Goal: Information Seeking & Learning: Learn about a topic

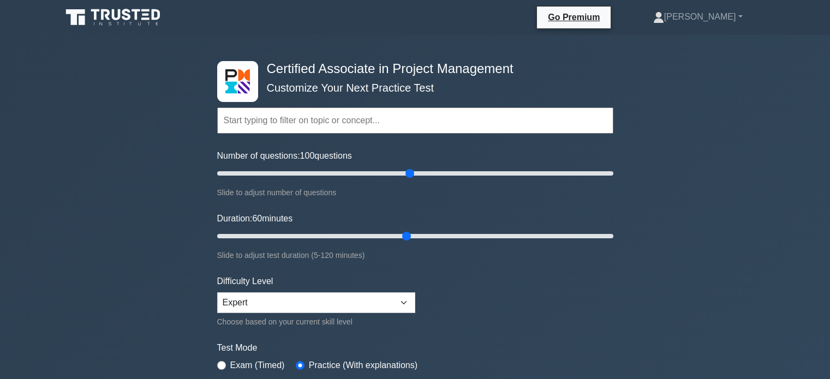
select select "expert"
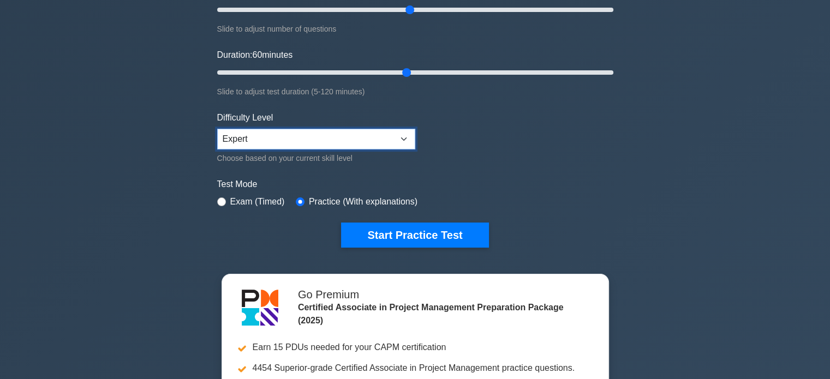
scroll to position [164, 0]
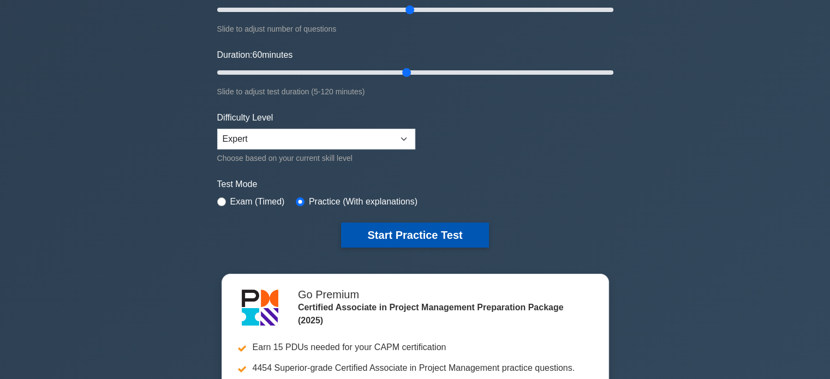
click at [410, 235] on button "Start Practice Test" at bounding box center [414, 235] width 147 height 25
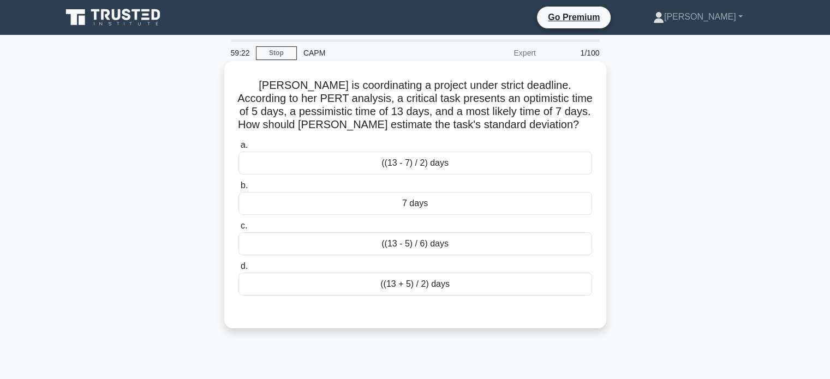
click at [426, 289] on div "((13 + 5) / 2) days" at bounding box center [414, 284] width 353 height 23
click at [238, 270] on input "d. ((13 + 5) / 2) days" at bounding box center [238, 266] width 0 height 7
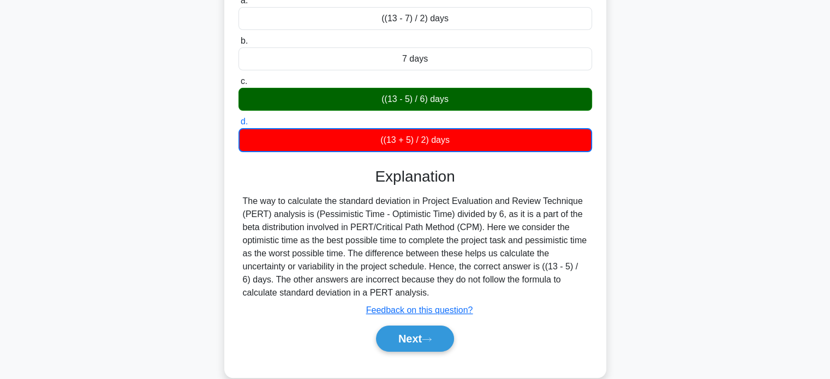
scroll to position [164, 0]
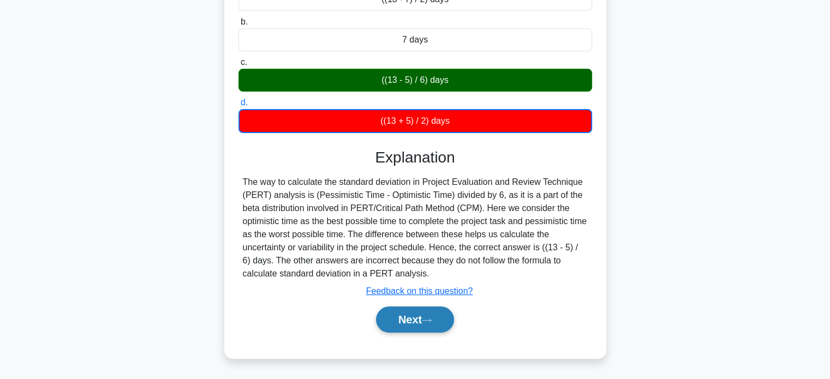
click at [404, 321] on button "Next" at bounding box center [415, 320] width 78 height 26
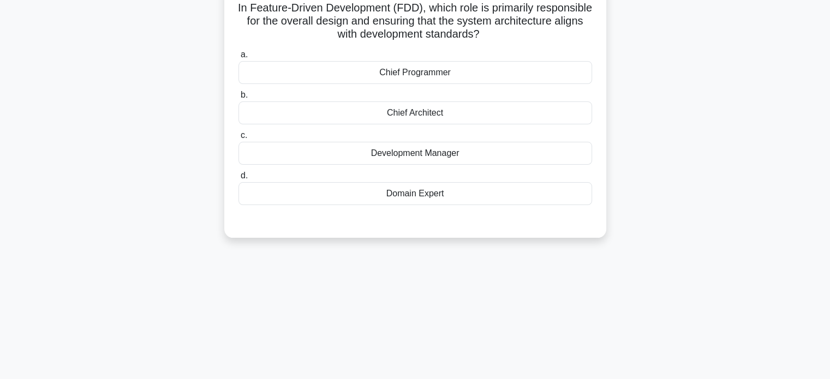
scroll to position [0, 0]
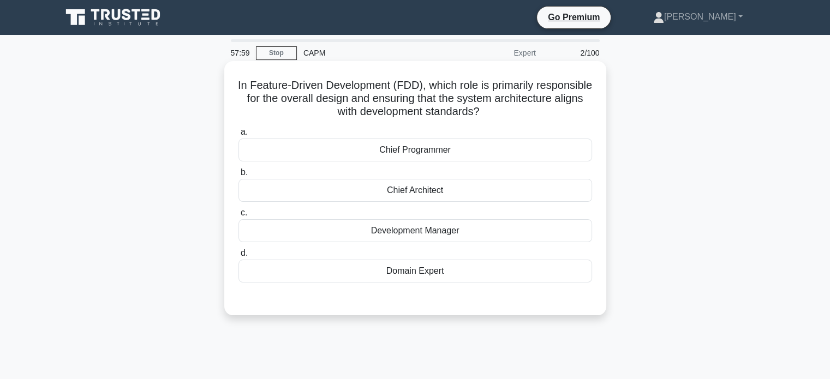
click at [428, 197] on div "Chief Architect" at bounding box center [414, 190] width 353 height 23
click at [238, 176] on input "b. Chief Architect" at bounding box center [238, 172] width 0 height 7
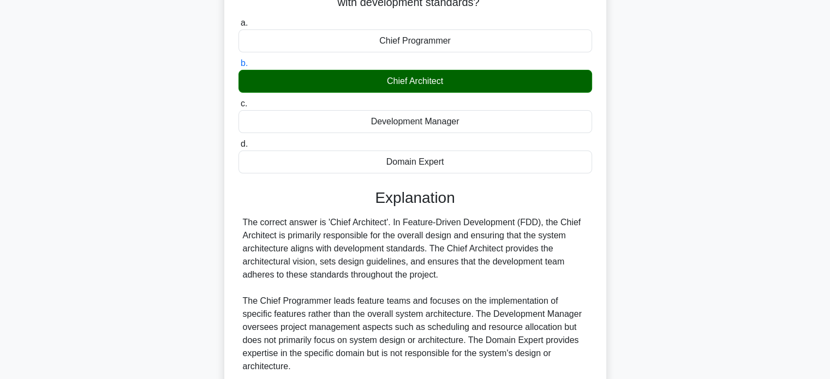
scroll to position [210, 0]
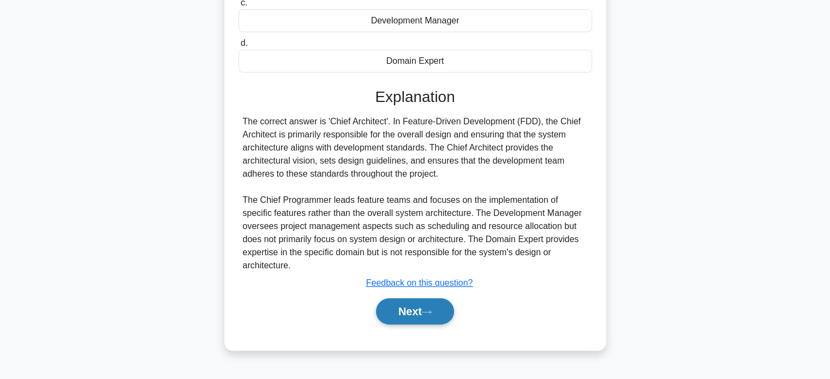
click at [412, 298] on button "Next" at bounding box center [415, 311] width 78 height 26
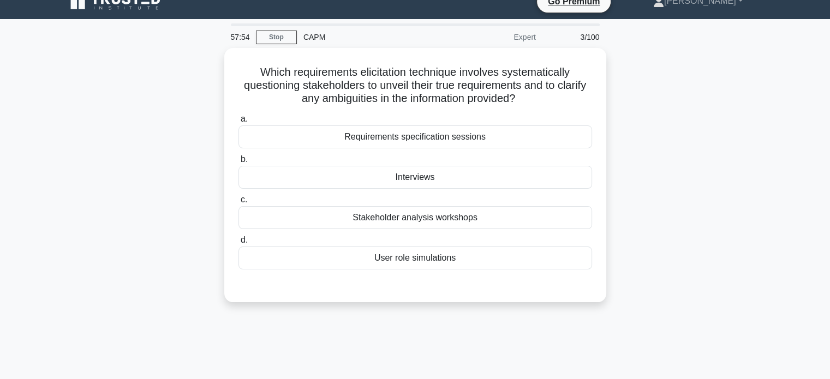
scroll to position [0, 0]
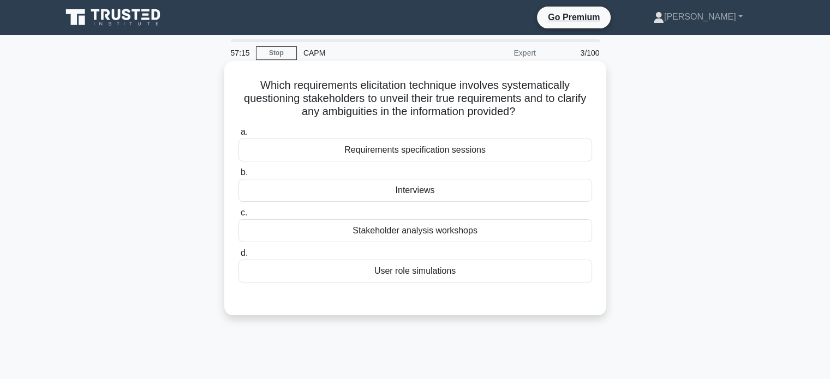
click at [413, 193] on div "Interviews" at bounding box center [414, 190] width 353 height 23
click at [238, 176] on input "b. Interviews" at bounding box center [238, 172] width 0 height 7
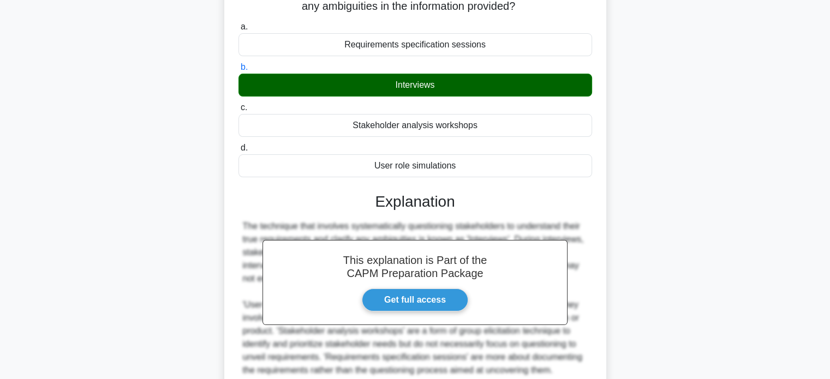
scroll to position [210, 0]
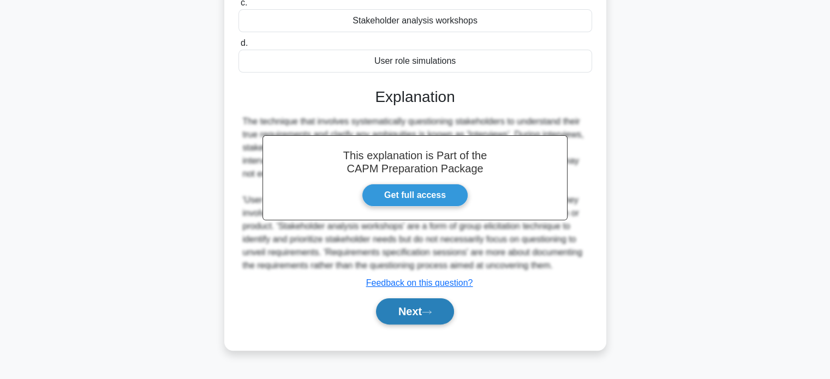
click at [412, 310] on button "Next" at bounding box center [415, 311] width 78 height 26
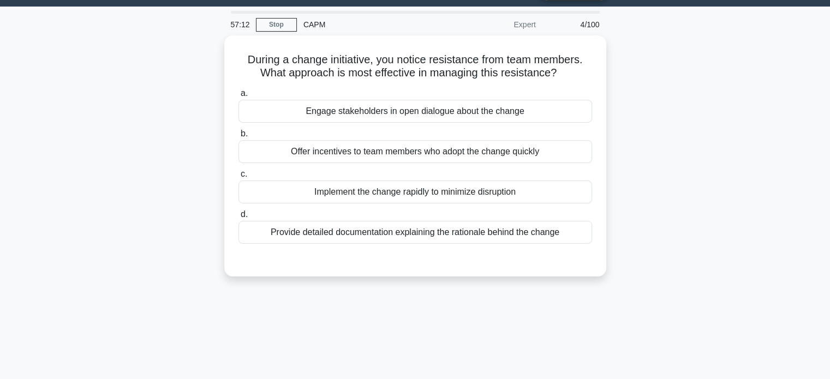
scroll to position [0, 0]
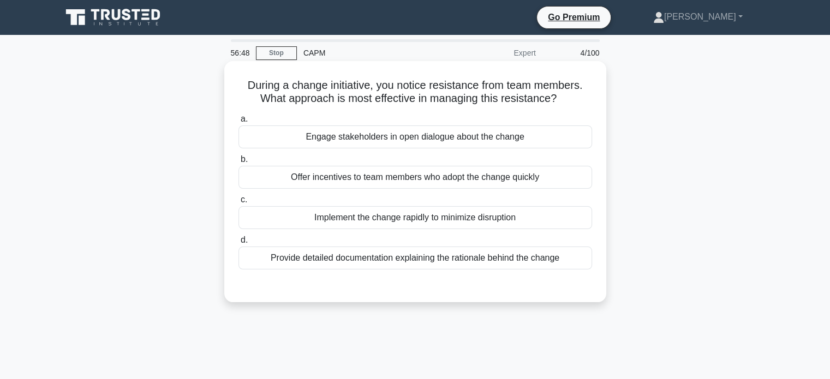
click at [477, 137] on div "Engage stakeholders in open dialogue about the change" at bounding box center [414, 136] width 353 height 23
click at [238, 123] on input "a. Engage stakeholders in open dialogue about the change" at bounding box center [238, 119] width 0 height 7
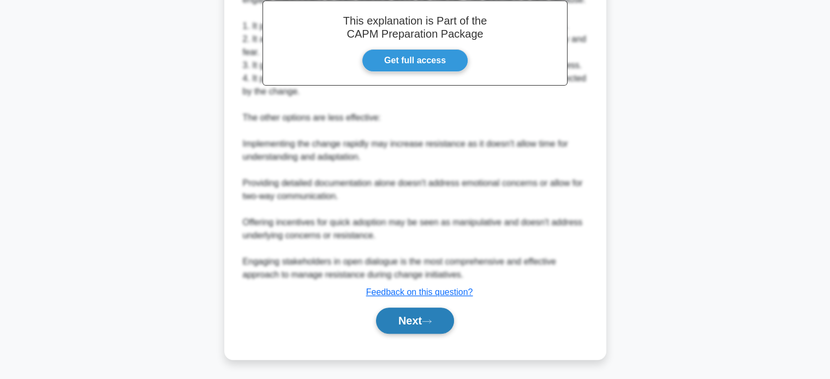
click at [428, 322] on icon at bounding box center [427, 322] width 10 height 6
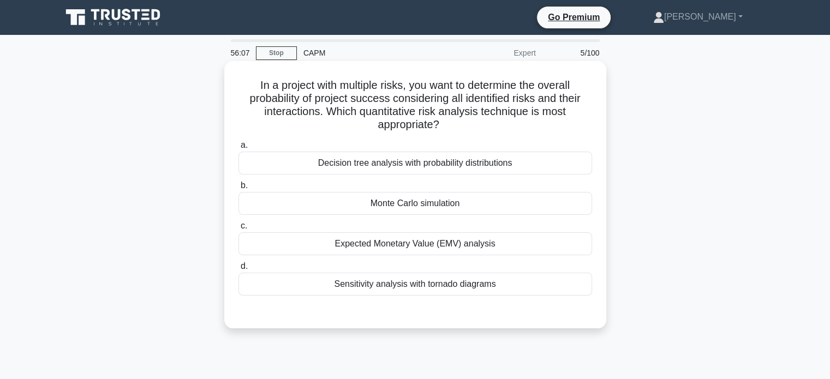
click at [453, 165] on div "Decision tree analysis with probability distributions" at bounding box center [414, 163] width 353 height 23
click at [238, 149] on input "a. Decision tree analysis with probability distributions" at bounding box center [238, 145] width 0 height 7
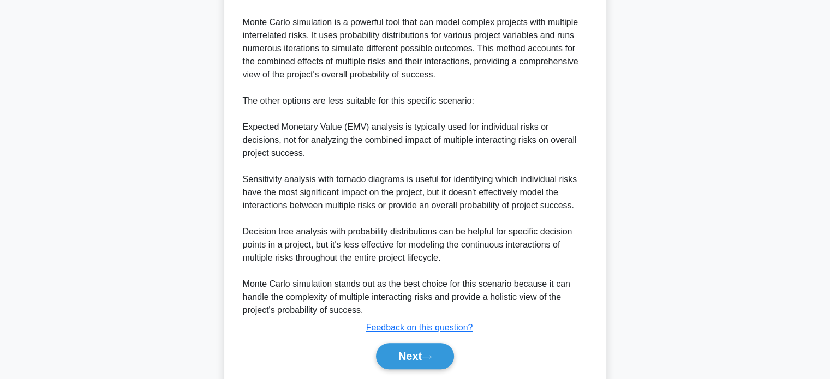
scroll to position [411, 0]
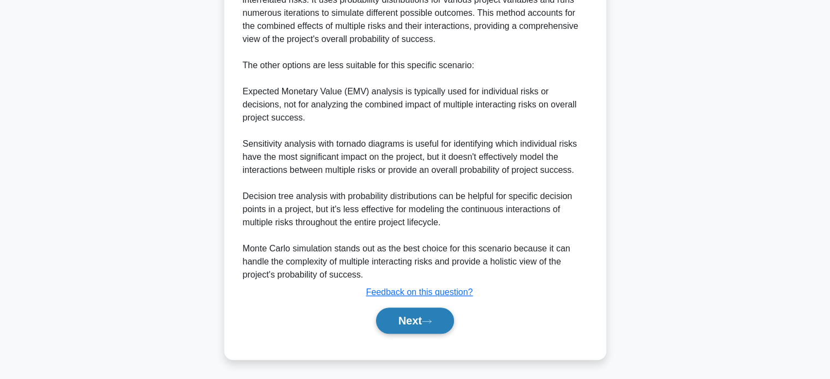
click at [411, 316] on button "Next" at bounding box center [415, 321] width 78 height 26
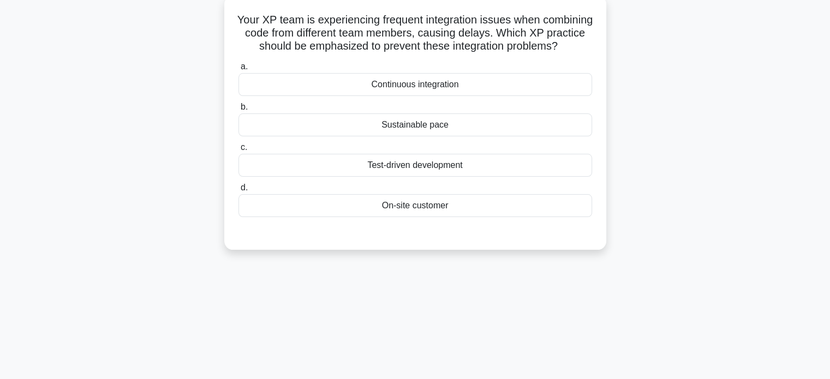
scroll to position [0, 0]
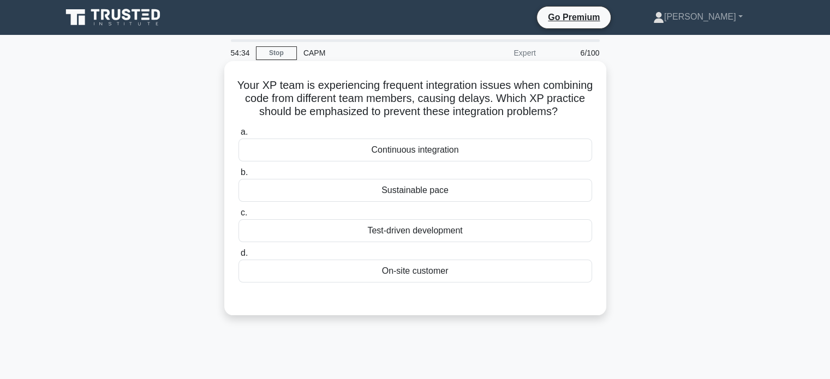
click at [424, 242] on div "Test-driven development" at bounding box center [414, 230] width 353 height 23
click at [238, 217] on input "c. Test-driven development" at bounding box center [238, 212] width 0 height 7
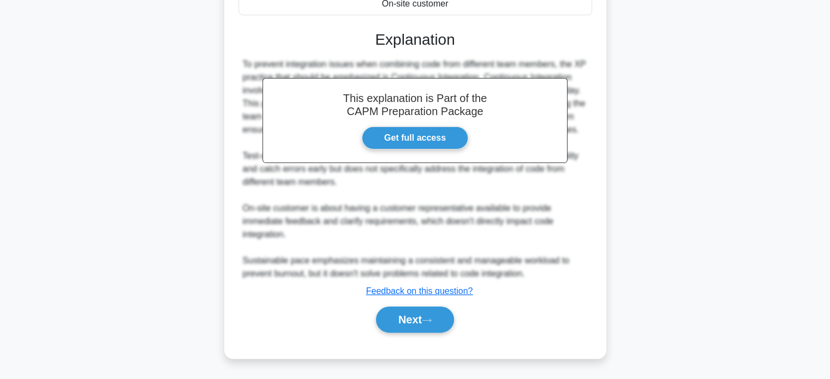
scroll to position [280, 0]
click at [406, 320] on button "Next" at bounding box center [415, 320] width 78 height 26
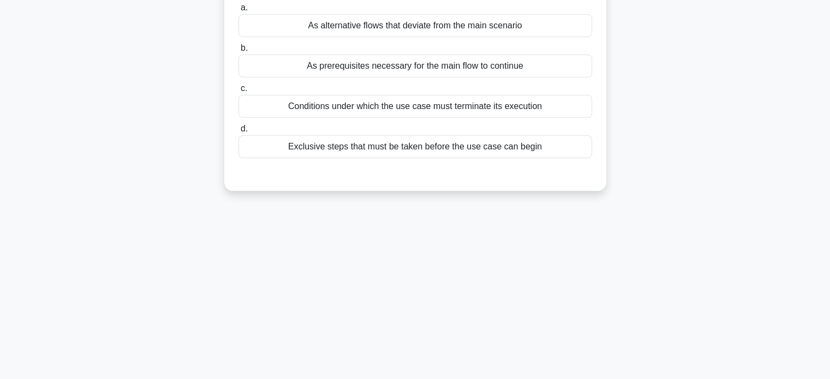
scroll to position [0, 0]
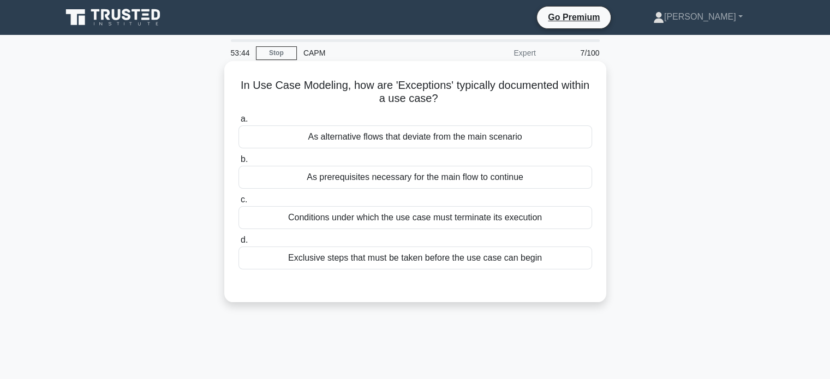
click at [407, 141] on div "As alternative flows that deviate from the main scenario" at bounding box center [414, 136] width 353 height 23
click at [238, 123] on input "a. As alternative flows that deviate from the main scenario" at bounding box center [238, 119] width 0 height 7
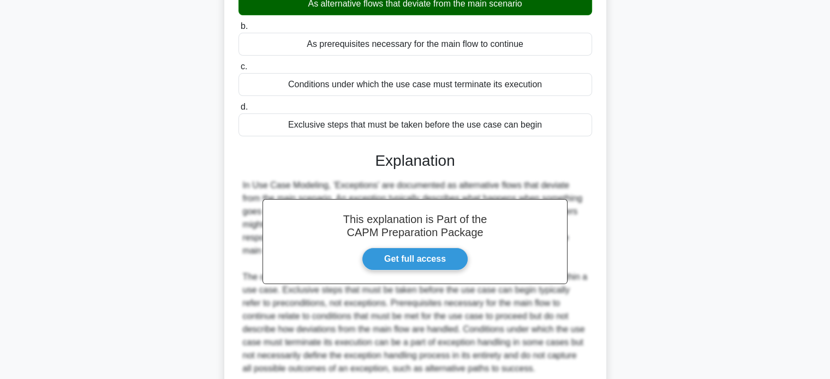
scroll to position [214, 0]
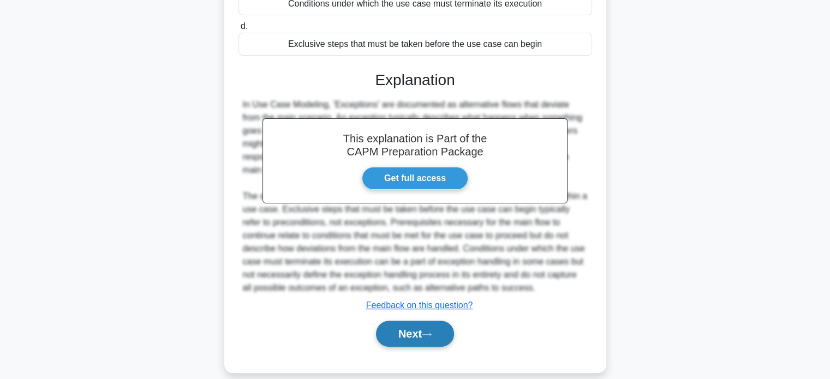
click at [422, 321] on button "Next" at bounding box center [415, 334] width 78 height 26
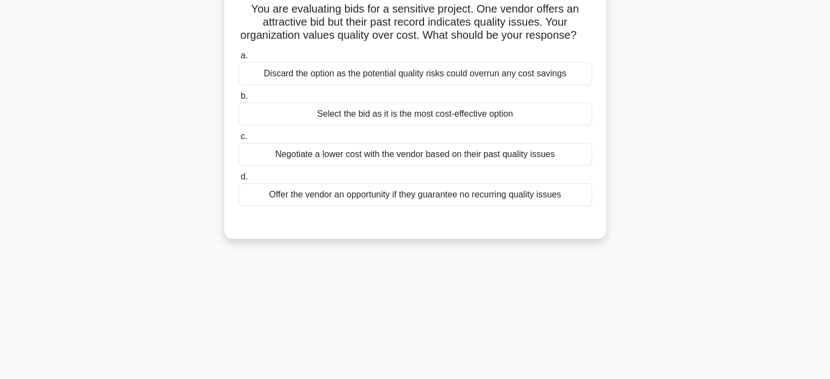
scroll to position [0, 0]
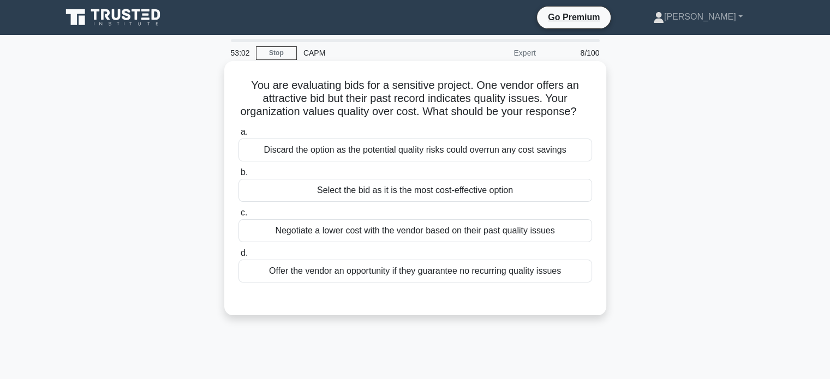
click at [482, 161] on div "Discard the option as the potential quality risks could overrun any cost savings" at bounding box center [414, 150] width 353 height 23
click at [238, 136] on input "a. Discard the option as the potential quality risks could overrun any cost sav…" at bounding box center [238, 132] width 0 height 7
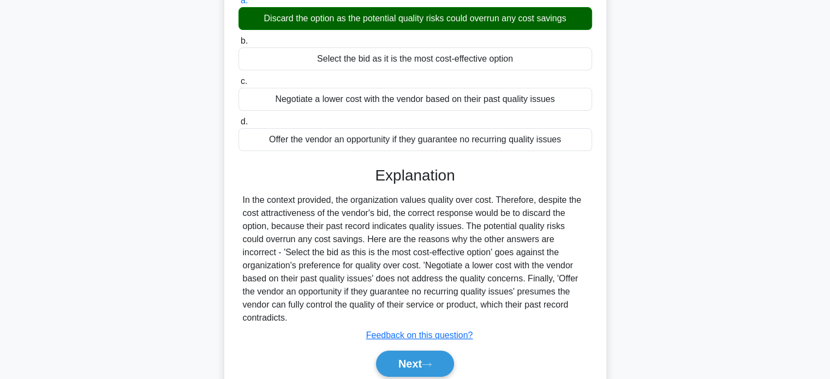
scroll to position [210, 0]
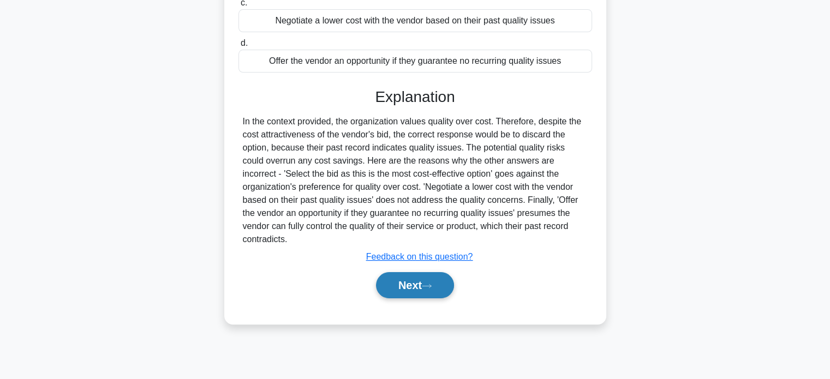
click at [424, 284] on button "Next" at bounding box center [415, 285] width 78 height 26
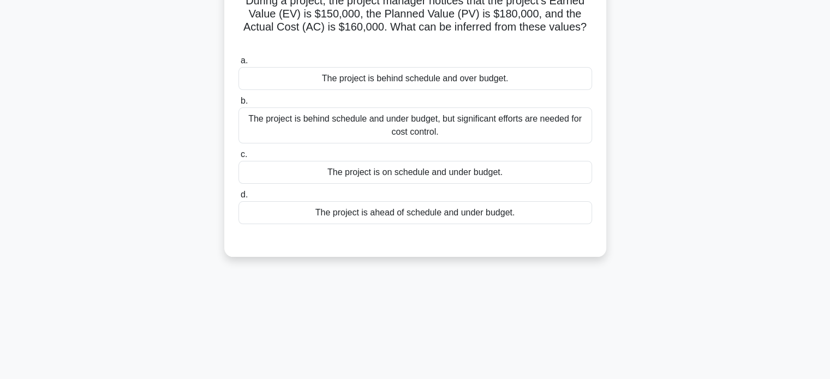
scroll to position [0, 0]
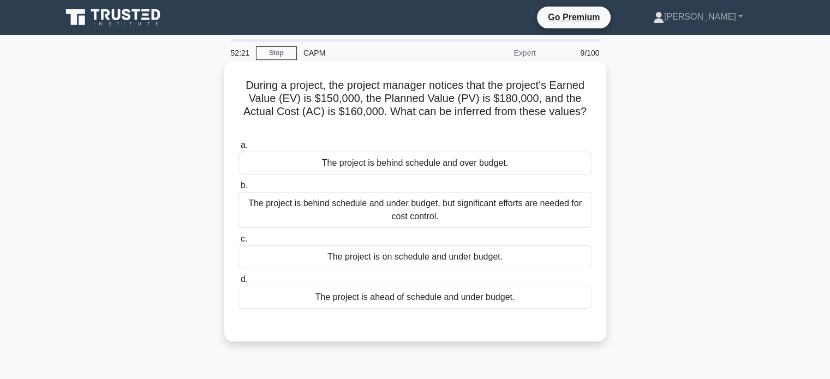
click at [423, 163] on div "The project is behind schedule and over budget." at bounding box center [414, 163] width 353 height 23
click at [238, 149] on input "a. The project is behind schedule and over budget." at bounding box center [238, 145] width 0 height 7
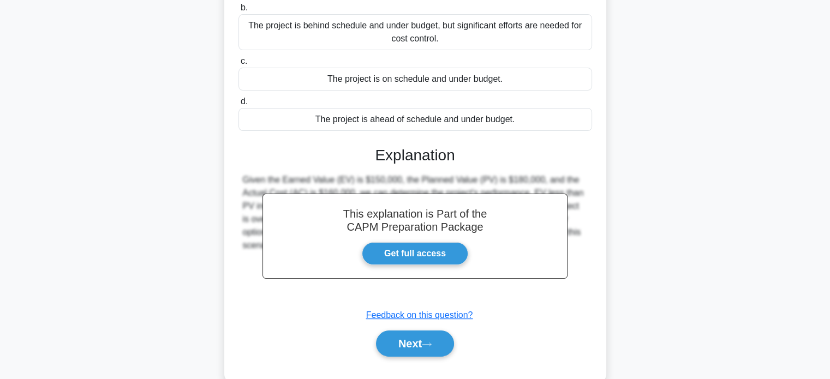
scroll to position [210, 0]
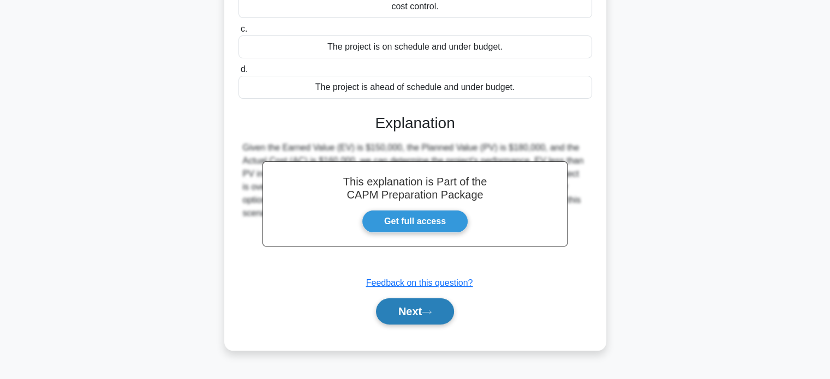
click at [406, 314] on button "Next" at bounding box center [415, 311] width 78 height 26
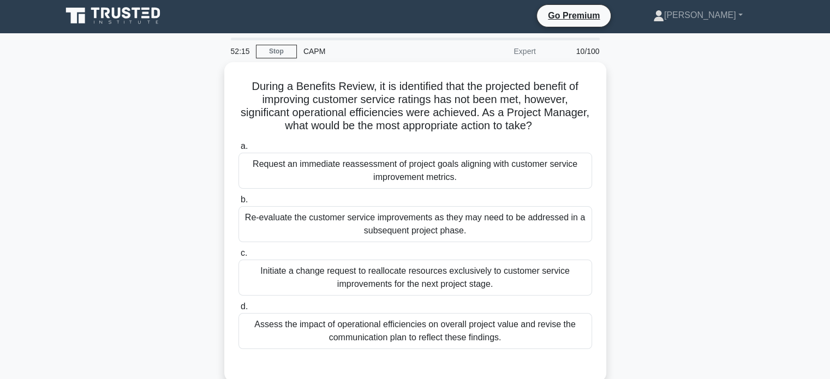
scroll to position [0, 0]
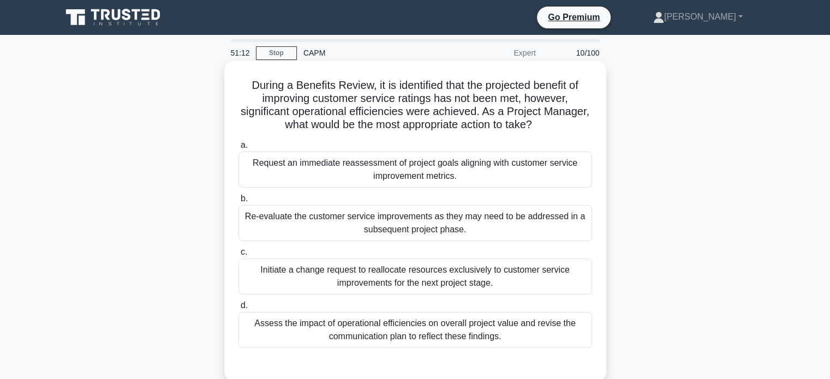
click at [443, 166] on div "Request an immediate reassessment of project goals aligning with customer servi…" at bounding box center [414, 170] width 353 height 36
click at [238, 149] on input "a. Request an immediate reassessment of project goals aligning with customer se…" at bounding box center [238, 145] width 0 height 7
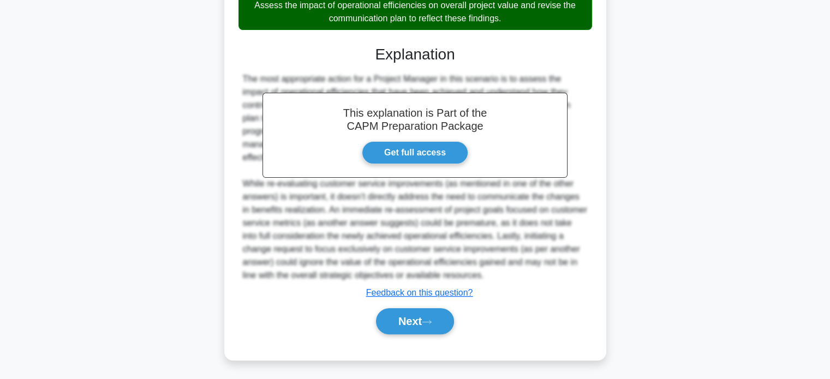
scroll to position [320, 0]
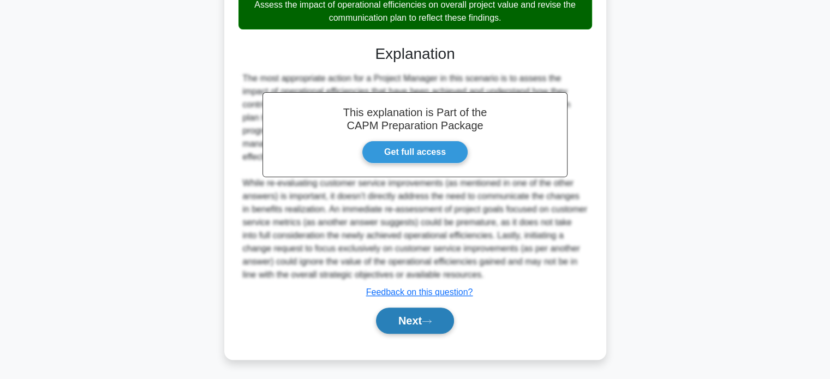
click at [403, 319] on button "Next" at bounding box center [415, 321] width 78 height 26
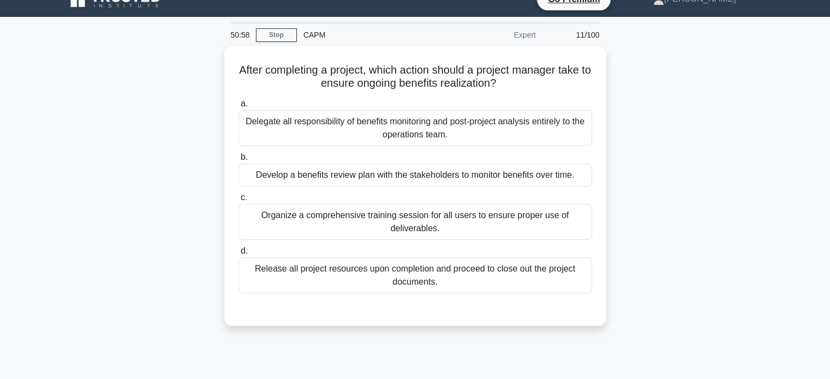
scroll to position [0, 0]
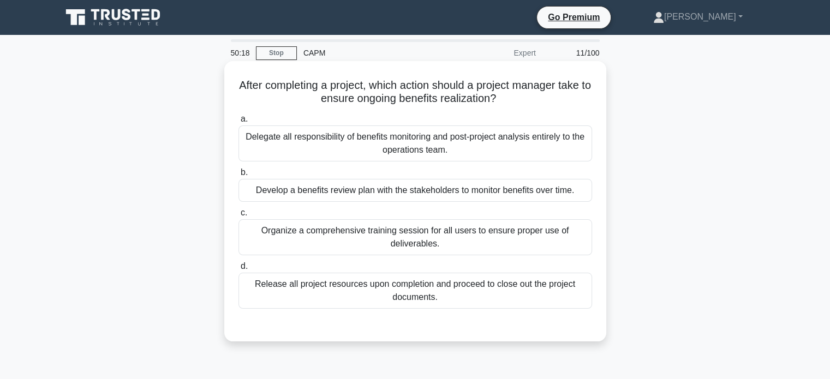
click at [452, 193] on div "Develop a benefits review plan with the stakeholders to monitor benefits over t…" at bounding box center [414, 190] width 353 height 23
click at [238, 176] on input "b. Develop a benefits review plan with the stakeholders to monitor benefits ove…" at bounding box center [238, 172] width 0 height 7
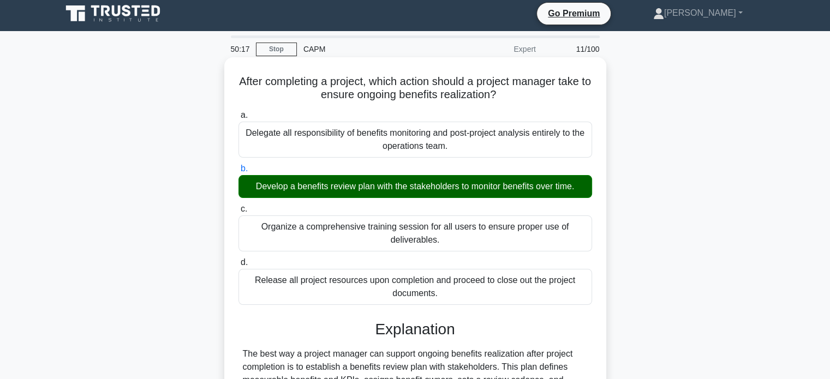
scroll to position [210, 0]
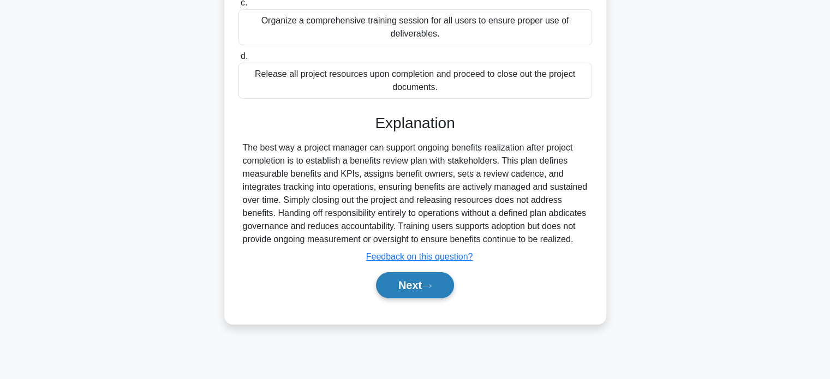
click at [424, 296] on button "Next" at bounding box center [415, 285] width 78 height 26
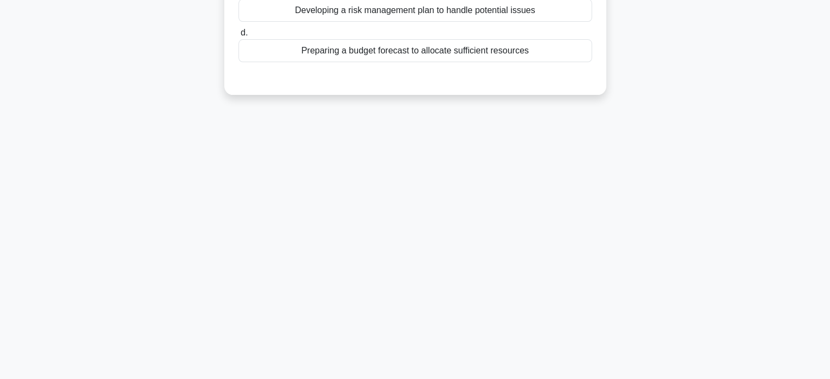
scroll to position [0, 0]
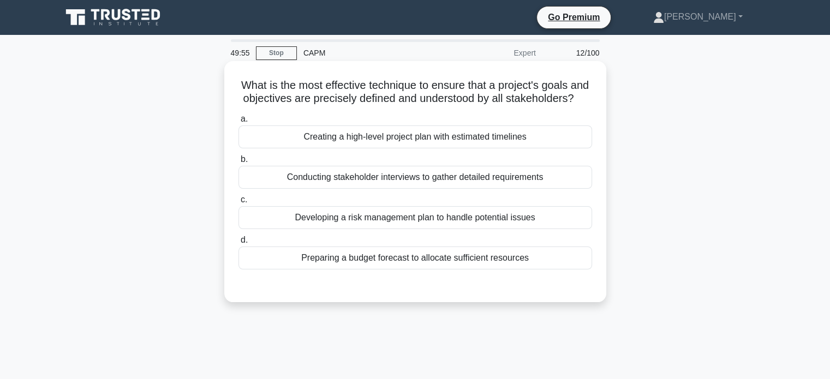
click at [458, 189] on div "Conducting stakeholder interviews to gather detailed requirements" at bounding box center [414, 177] width 353 height 23
click at [238, 163] on input "b. Conducting stakeholder interviews to gather detailed requirements" at bounding box center [238, 159] width 0 height 7
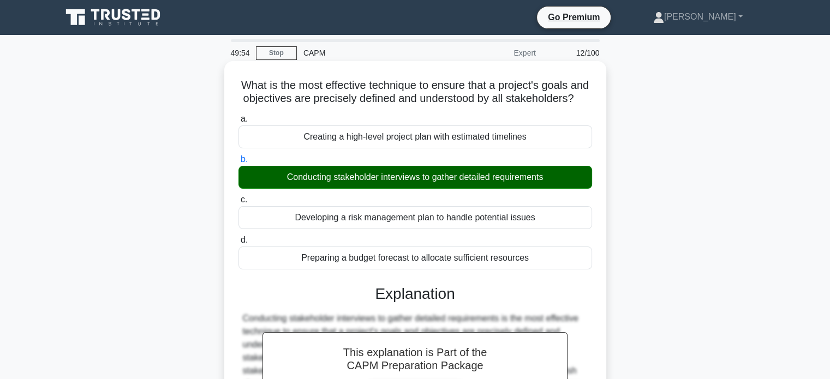
scroll to position [210, 0]
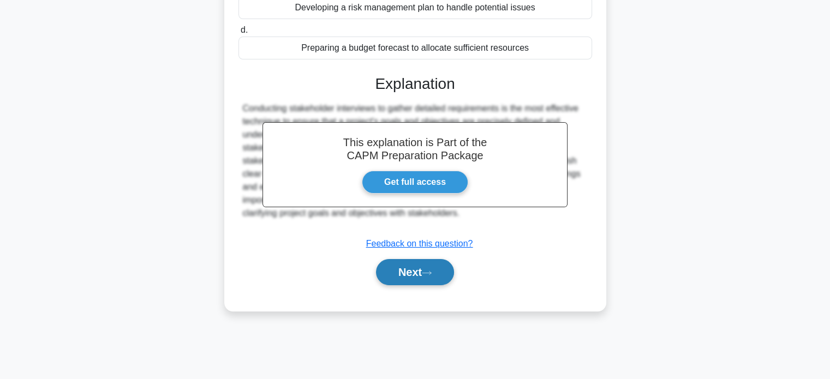
click at [424, 285] on button "Next" at bounding box center [415, 272] width 78 height 26
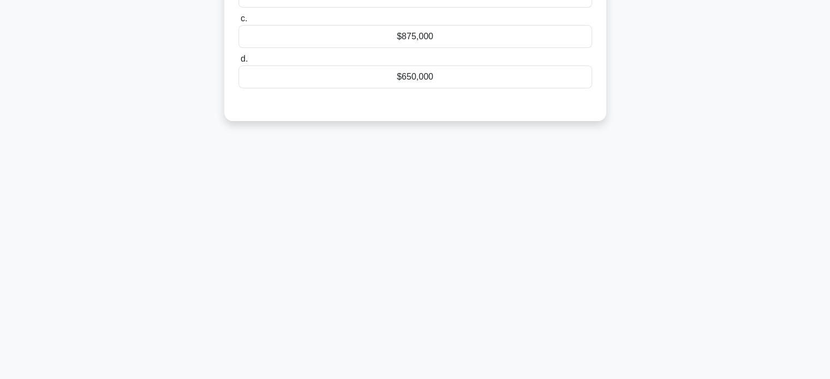
scroll to position [0, 0]
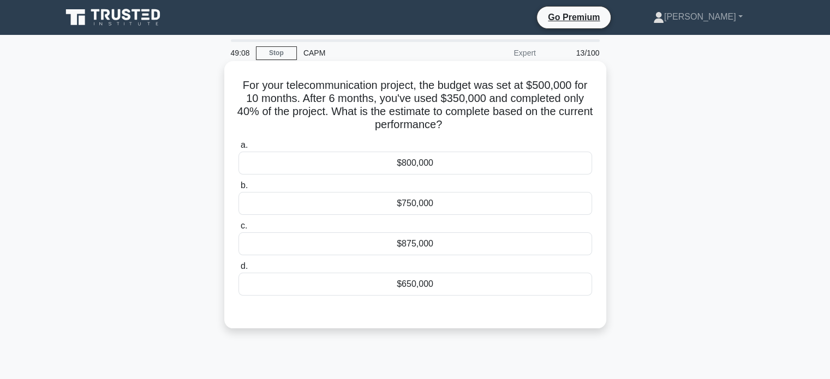
click at [422, 247] on div "$875,000" at bounding box center [414, 243] width 353 height 23
click at [238, 230] on input "c. $875,000" at bounding box center [238, 226] width 0 height 7
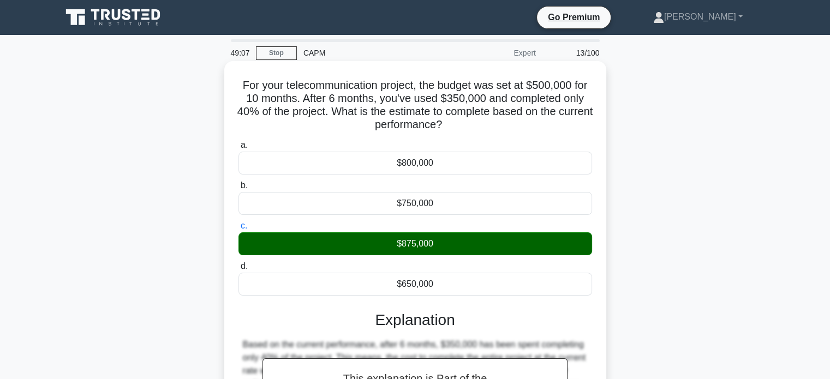
scroll to position [210, 0]
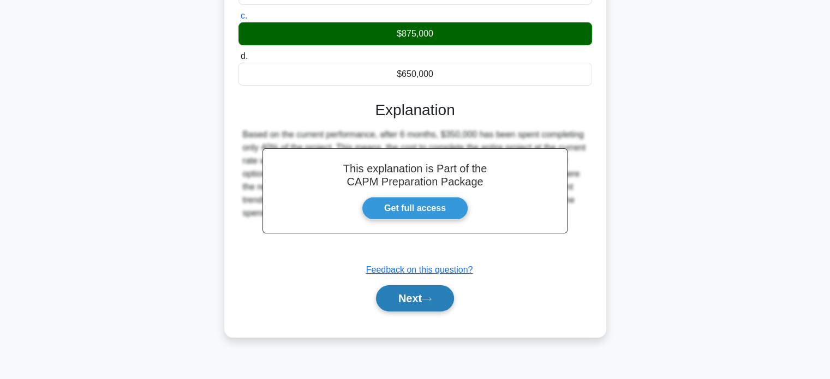
click at [429, 295] on button "Next" at bounding box center [415, 298] width 78 height 26
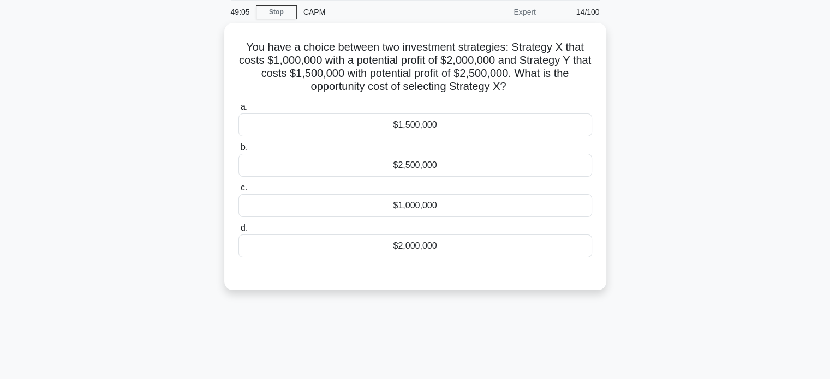
scroll to position [0, 0]
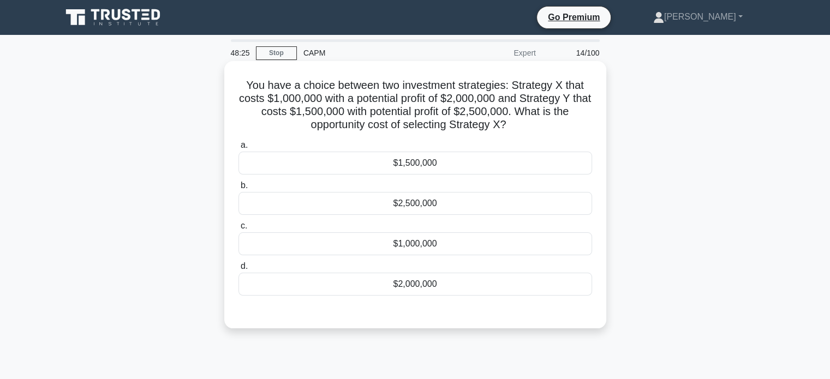
click at [412, 167] on div "$1,500,000" at bounding box center [414, 163] width 353 height 23
click at [238, 149] on input "a. $1,500,000" at bounding box center [238, 145] width 0 height 7
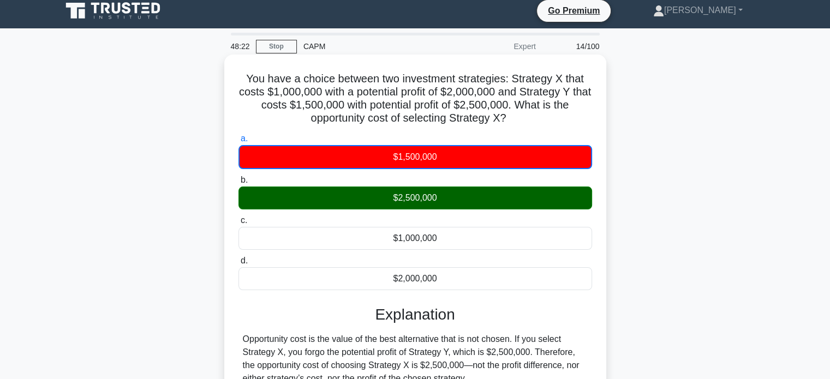
scroll to position [164, 0]
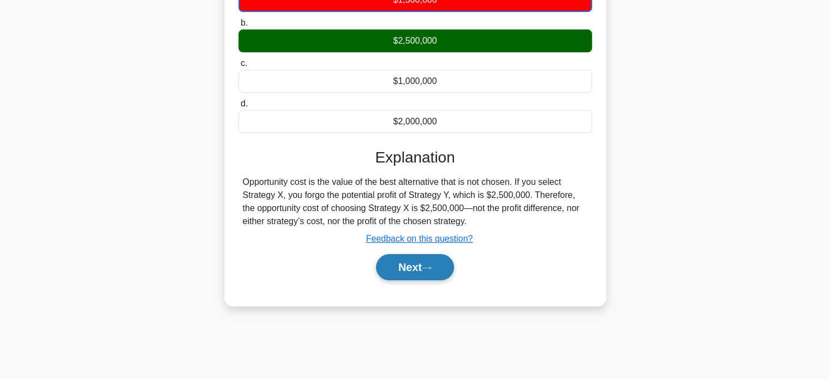
click at [413, 268] on button "Next" at bounding box center [415, 267] width 78 height 26
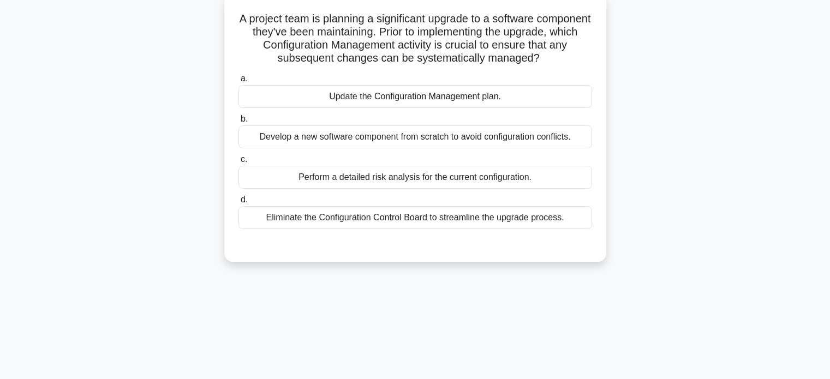
scroll to position [0, 0]
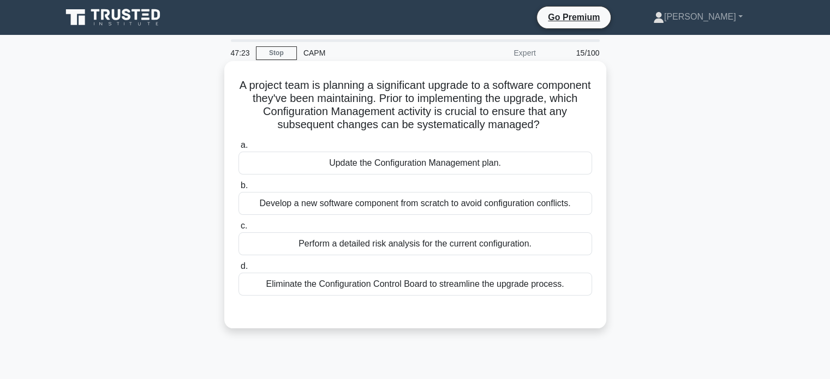
click at [474, 248] on div "Perform a detailed risk analysis for the current configuration." at bounding box center [414, 243] width 353 height 23
click at [238, 230] on input "c. Perform a detailed risk analysis for the current configuration." at bounding box center [238, 226] width 0 height 7
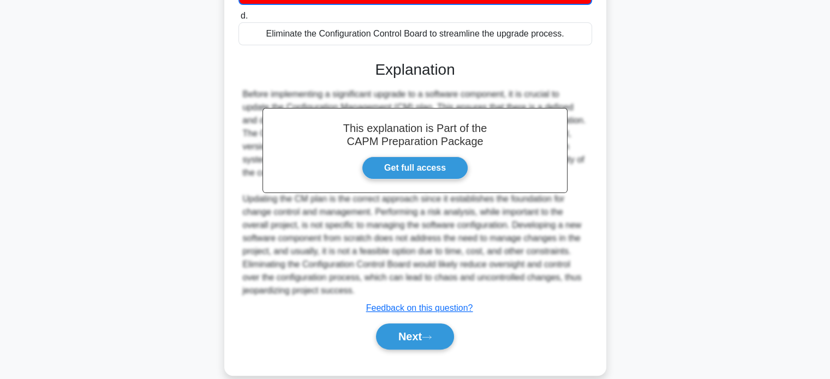
scroll to position [267, 0]
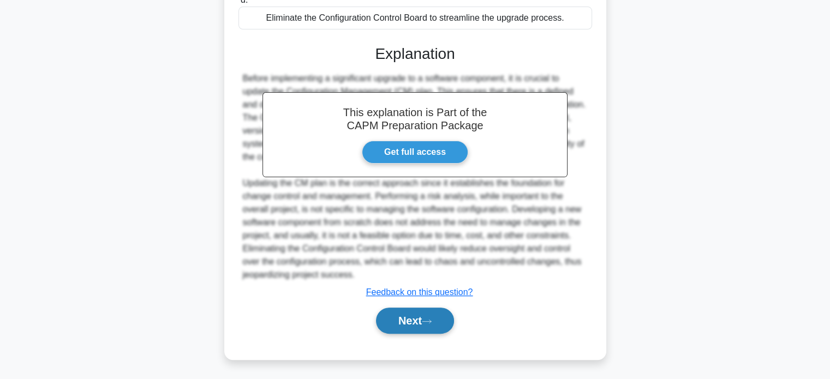
click at [406, 320] on button "Next" at bounding box center [415, 321] width 78 height 26
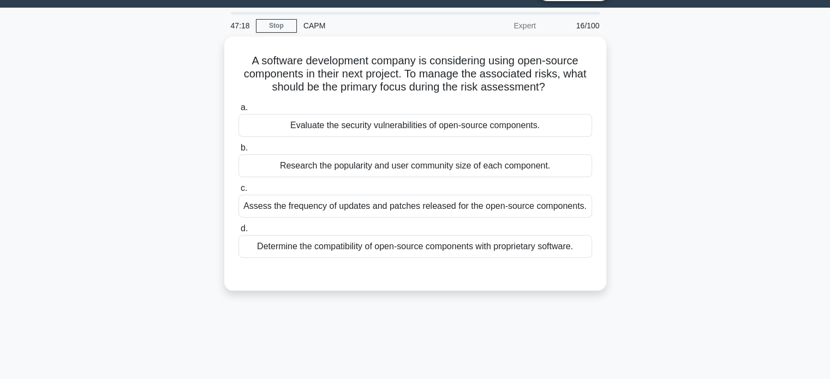
scroll to position [0, 0]
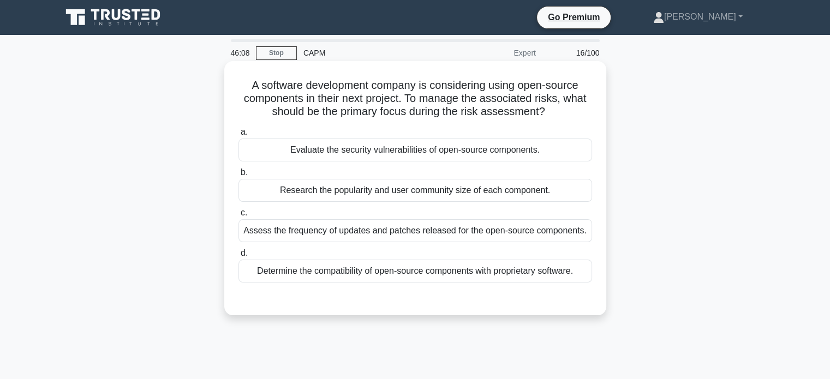
click at [436, 155] on div "Evaluate the security vulnerabilities of open-source components." at bounding box center [414, 150] width 353 height 23
click at [238, 136] on input "a. Evaluate the security vulnerabilities of open-source components." at bounding box center [238, 132] width 0 height 7
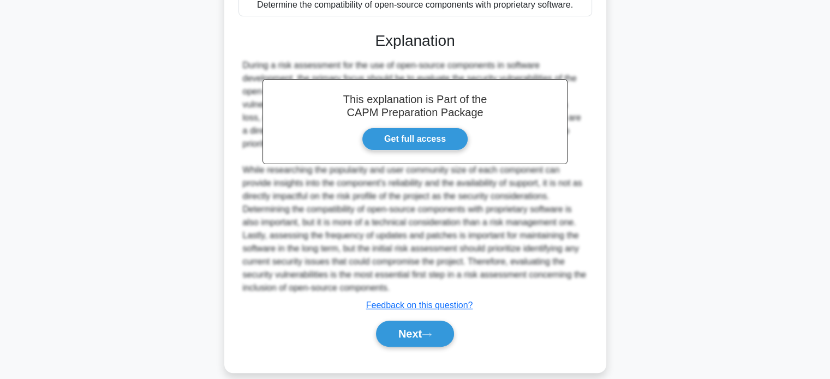
scroll to position [266, 0]
click at [422, 321] on button "Next" at bounding box center [415, 334] width 78 height 26
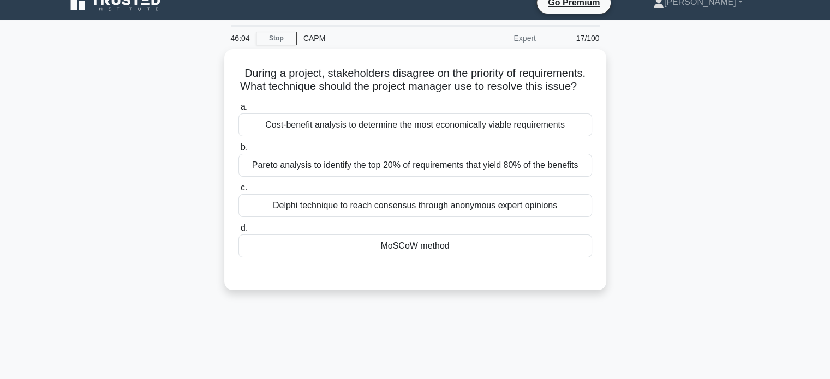
scroll to position [0, 0]
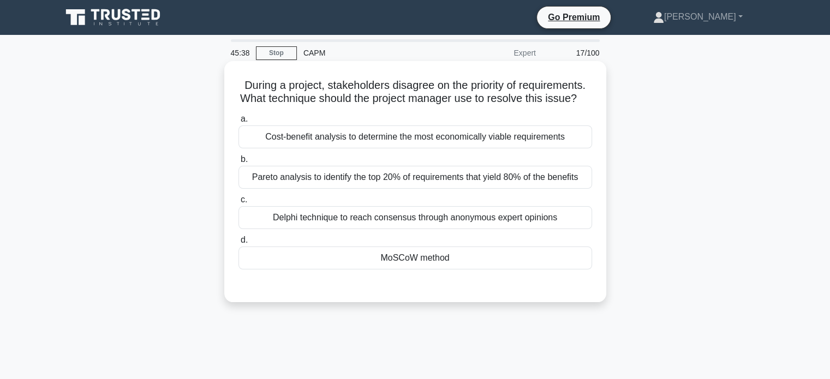
click at [438, 229] on div "Delphi technique to reach consensus through anonymous expert opinions" at bounding box center [414, 217] width 353 height 23
click at [238, 203] on input "c. Delphi technique to reach consensus through anonymous expert opinions" at bounding box center [238, 199] width 0 height 7
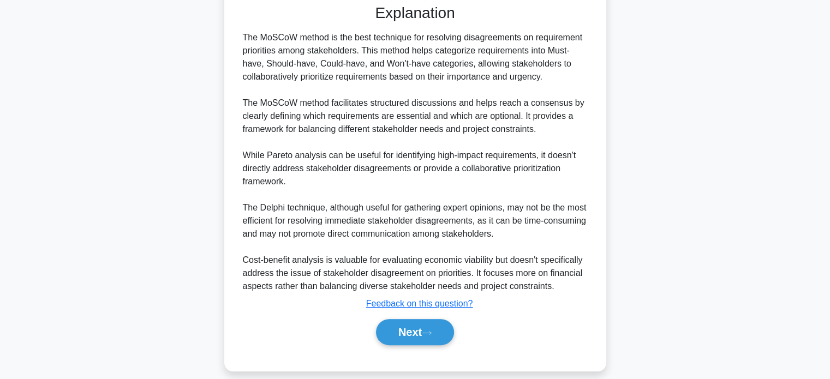
scroll to position [307, 0]
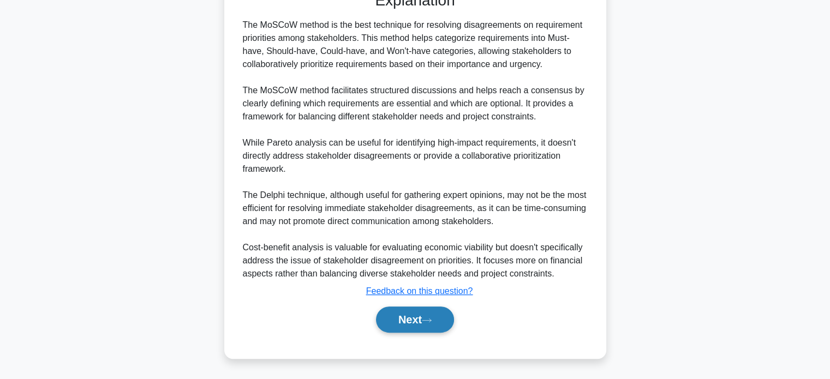
click at [418, 318] on button "Next" at bounding box center [415, 320] width 78 height 26
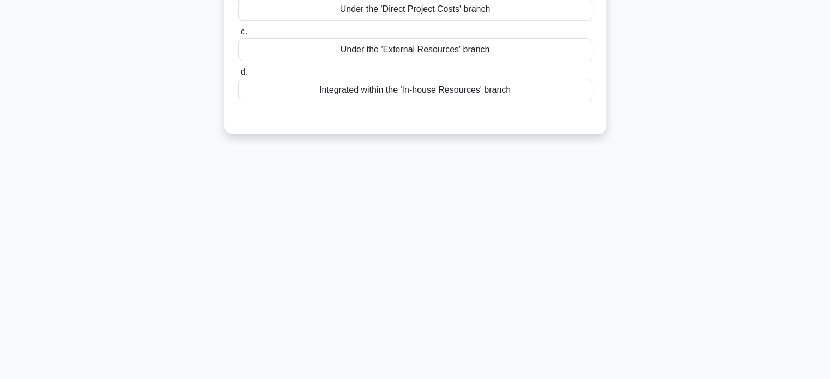
scroll to position [0, 0]
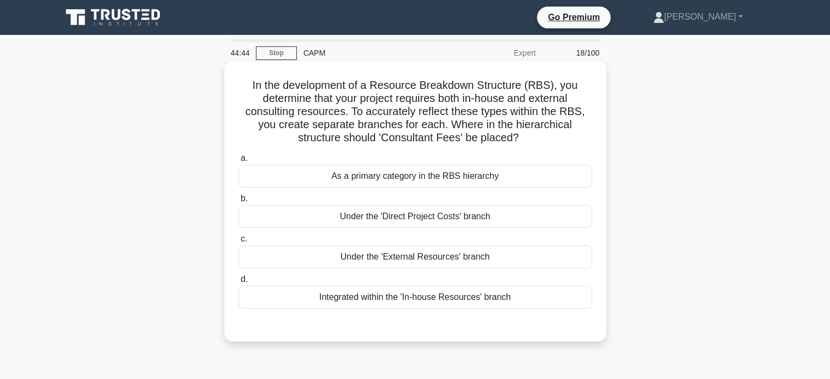
click at [406, 259] on div "Under the 'External Resources' branch" at bounding box center [414, 256] width 353 height 23
click at [238, 243] on input "c. Under the 'External Resources' branch" at bounding box center [238, 239] width 0 height 7
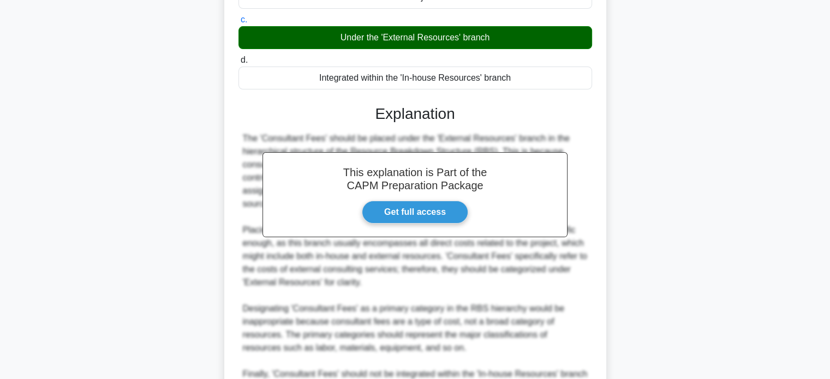
scroll to position [327, 0]
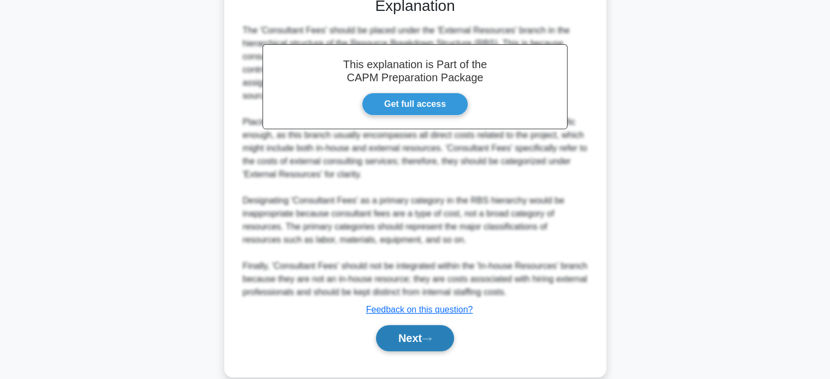
click at [425, 338] on icon at bounding box center [427, 339] width 10 height 6
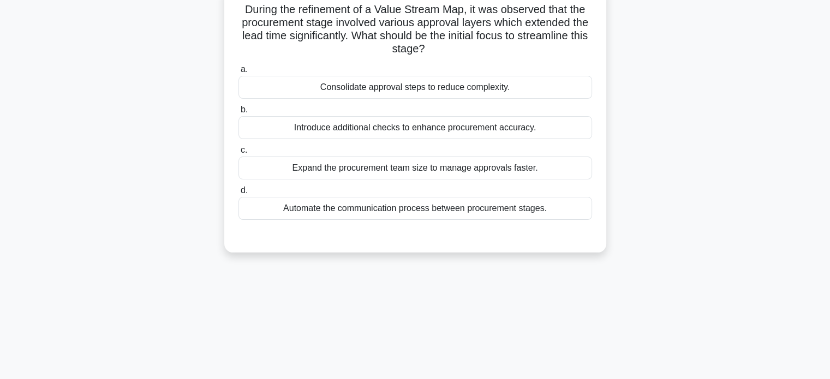
scroll to position [0, 0]
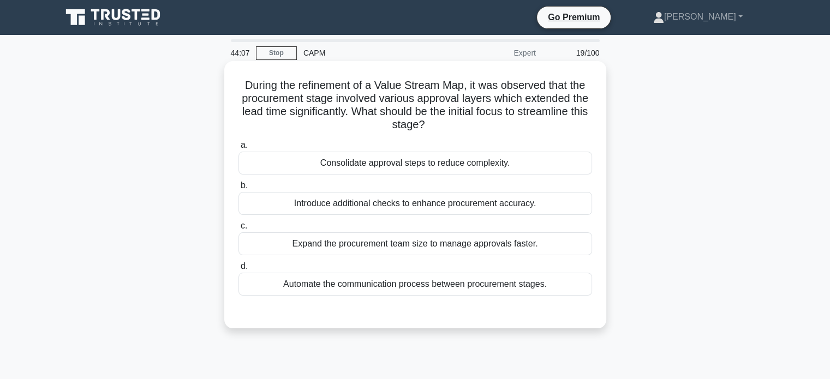
click at [438, 167] on div "Consolidate approval steps to reduce complexity." at bounding box center [414, 163] width 353 height 23
click at [238, 149] on input "a. Consolidate approval steps to reduce complexity." at bounding box center [238, 145] width 0 height 7
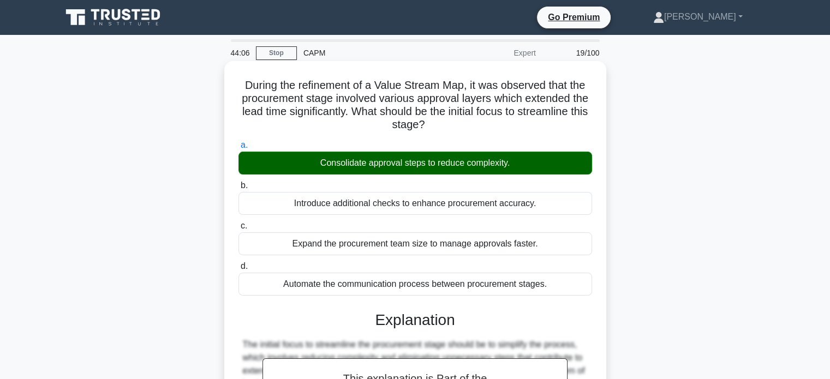
scroll to position [214, 0]
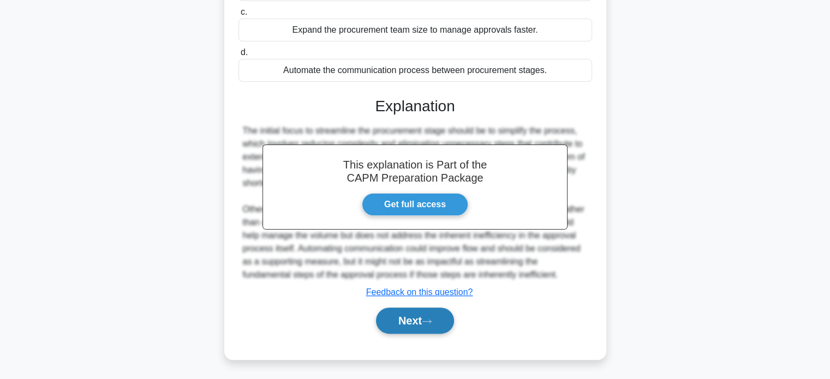
click at [420, 326] on button "Next" at bounding box center [415, 321] width 78 height 26
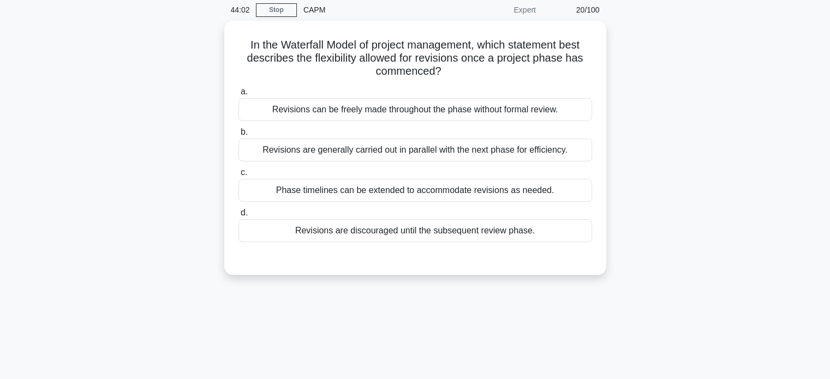
scroll to position [0, 0]
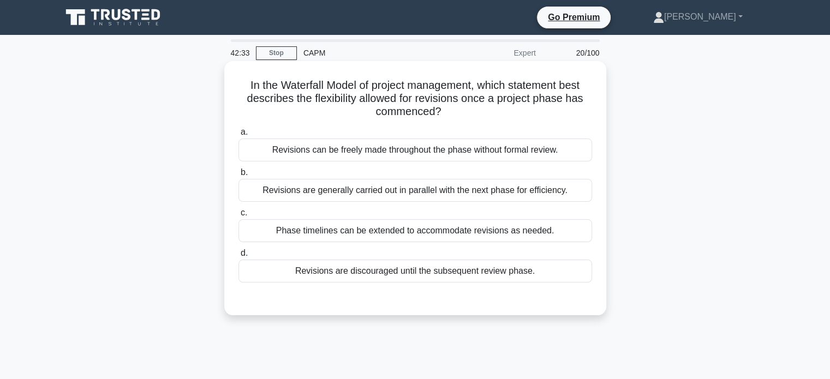
click at [464, 274] on div "Revisions are discouraged until the subsequent review phase." at bounding box center [414, 271] width 353 height 23
click at [238, 257] on input "d. Revisions are discouraged until the subsequent review phase." at bounding box center [238, 253] width 0 height 7
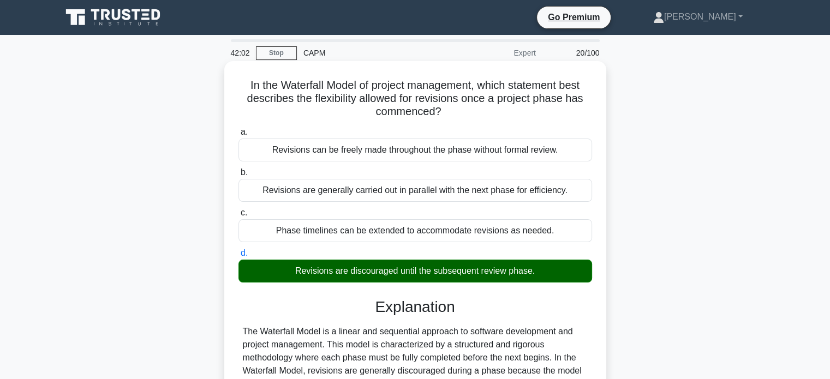
scroll to position [253, 0]
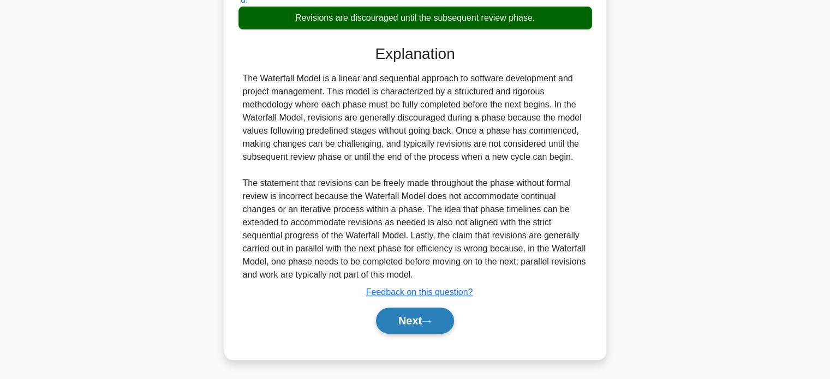
click at [417, 320] on button "Next" at bounding box center [415, 321] width 78 height 26
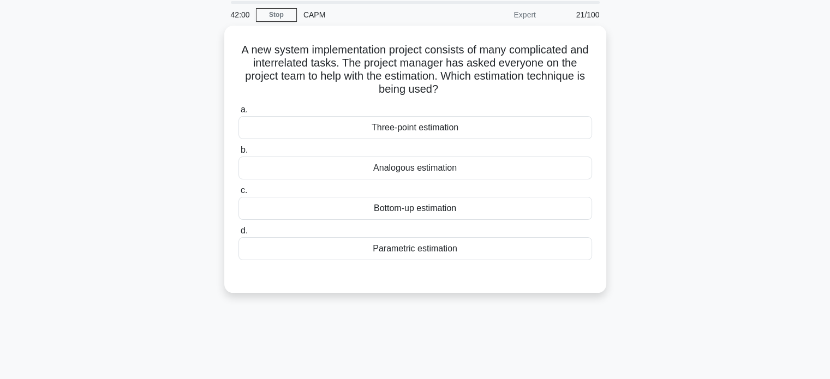
scroll to position [0, 0]
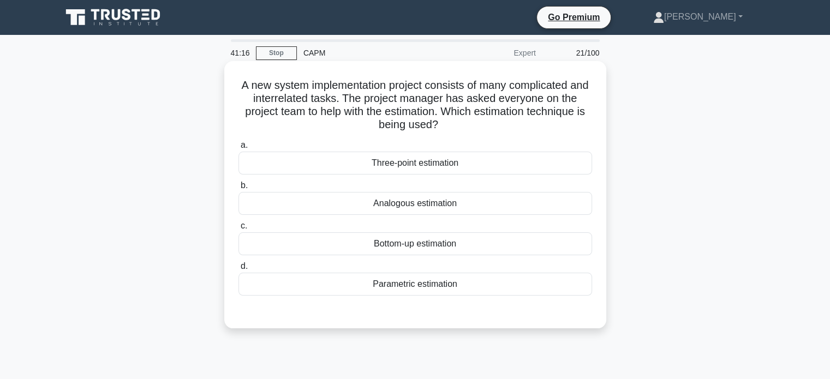
click at [438, 283] on div "Parametric estimation" at bounding box center [414, 284] width 353 height 23
click at [238, 270] on input "d. Parametric estimation" at bounding box center [238, 266] width 0 height 7
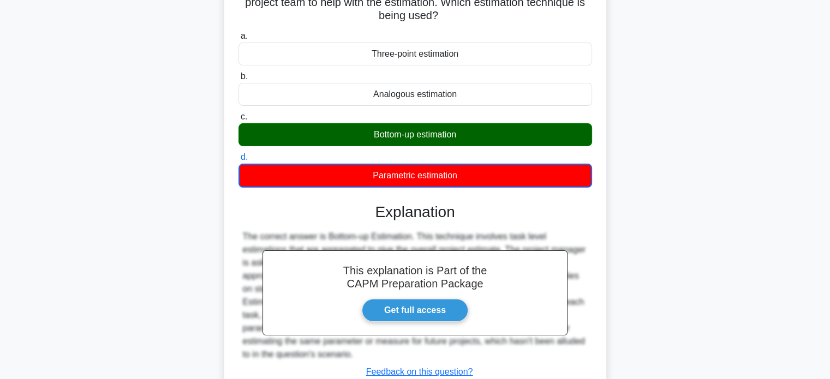
scroll to position [210, 0]
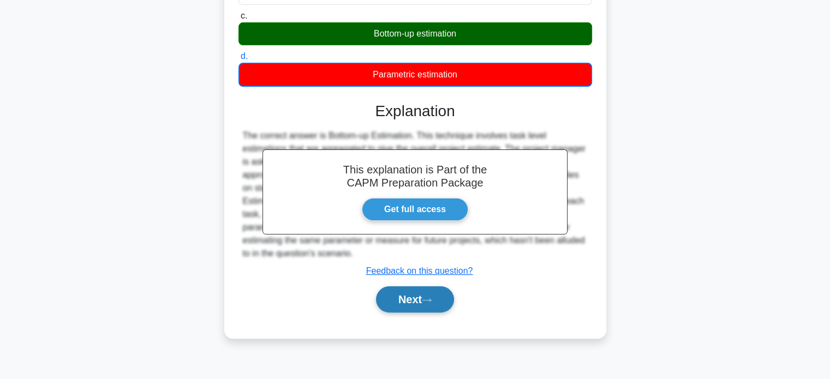
click at [410, 299] on button "Next" at bounding box center [415, 299] width 78 height 26
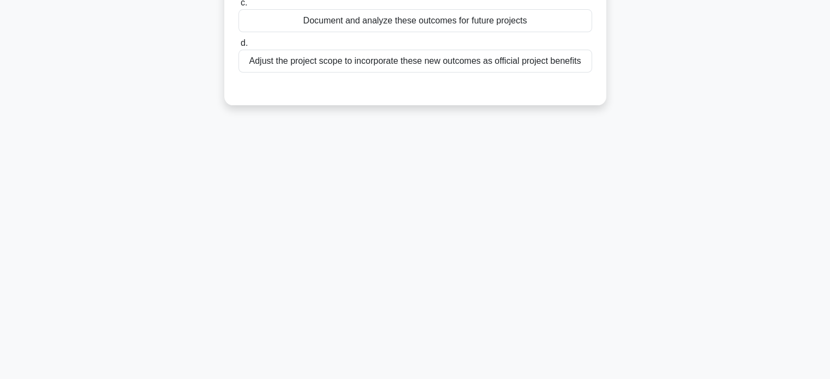
scroll to position [0, 0]
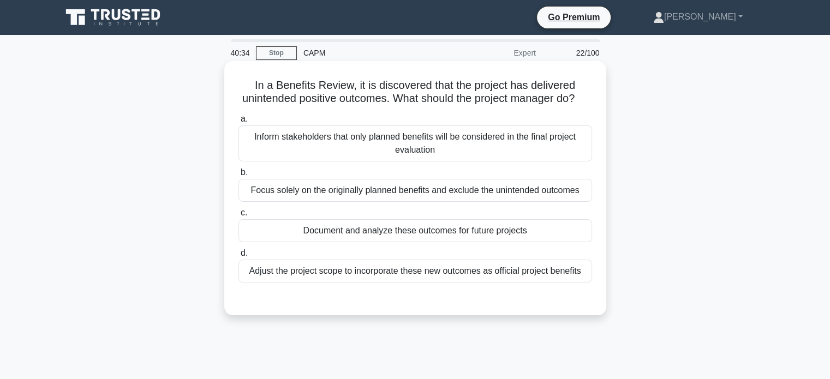
click at [451, 283] on div "Adjust the project scope to incorporate these new outcomes as official project …" at bounding box center [414, 271] width 353 height 23
click at [238, 257] on input "d. Adjust the project scope to incorporate these new outcomes as official proje…" at bounding box center [238, 253] width 0 height 7
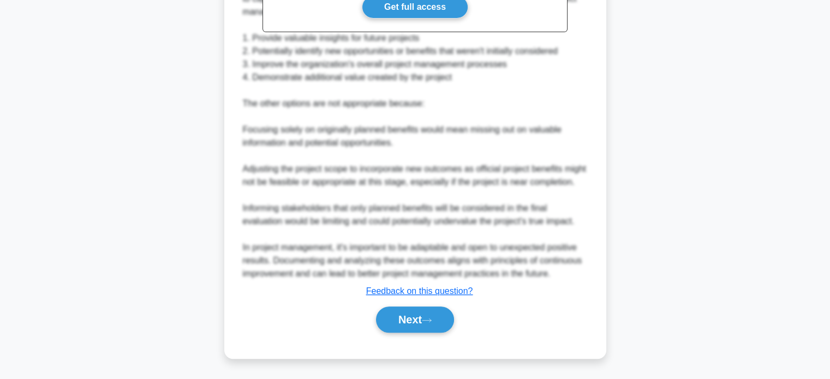
scroll to position [437, 0]
click at [407, 322] on button "Next" at bounding box center [415, 320] width 78 height 26
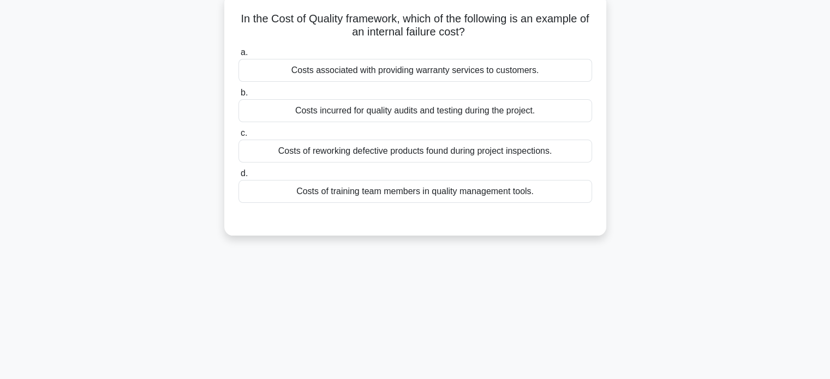
scroll to position [0, 0]
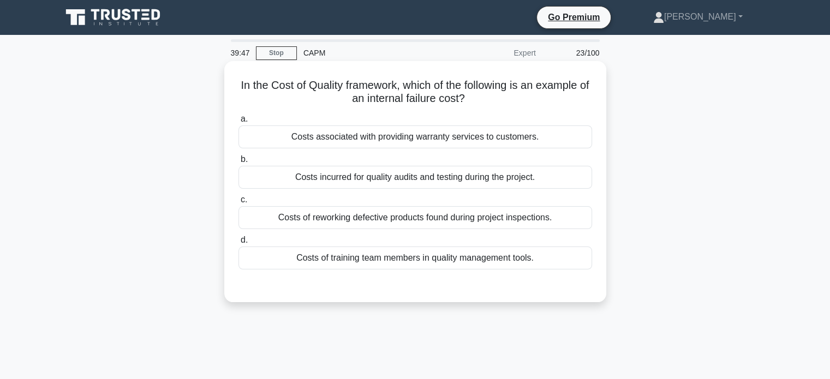
click at [434, 178] on div "Costs incurred for quality audits and testing during the project." at bounding box center [414, 177] width 353 height 23
click at [238, 163] on input "b. Costs incurred for quality audits and testing during the project." at bounding box center [238, 159] width 0 height 7
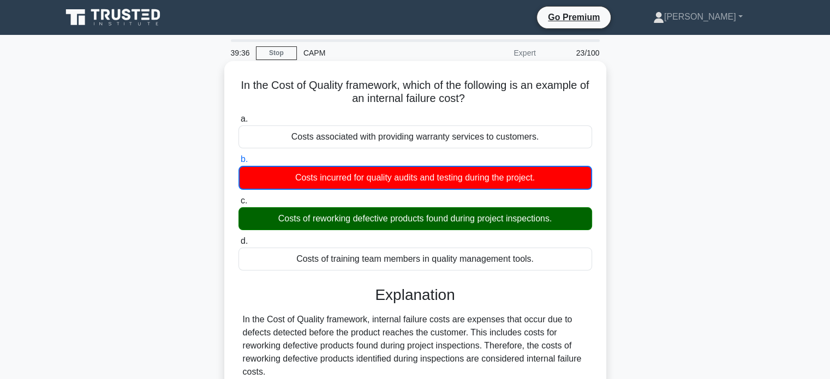
scroll to position [210, 0]
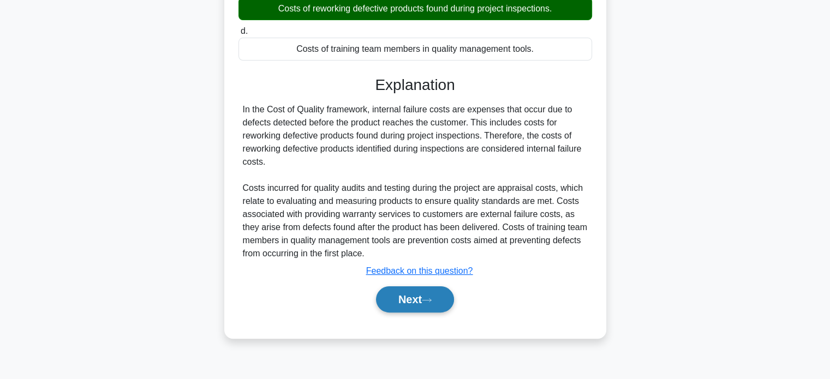
click at [423, 301] on button "Next" at bounding box center [415, 299] width 78 height 26
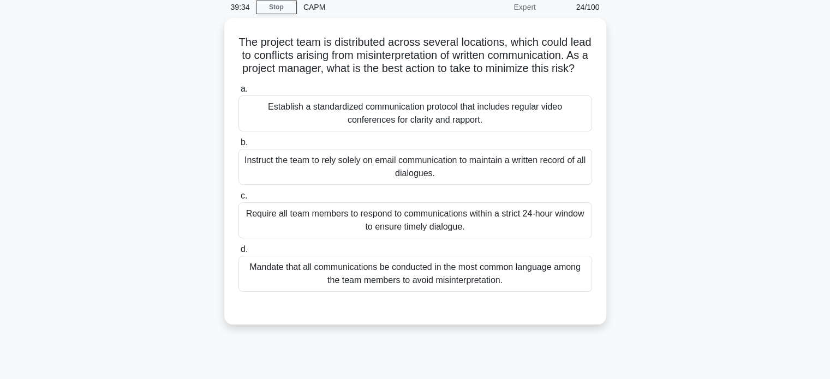
scroll to position [0, 0]
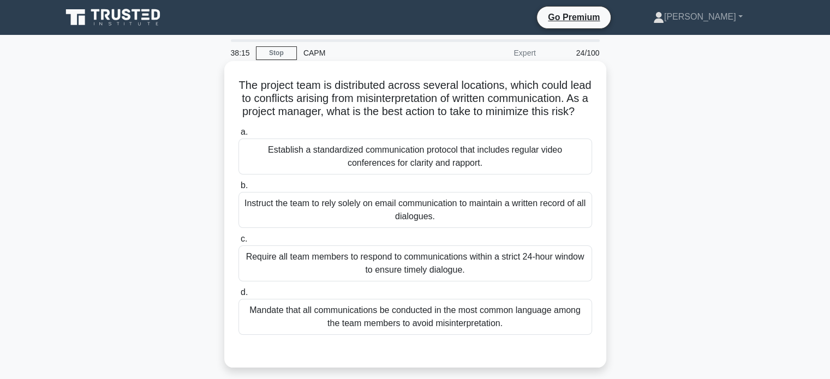
click at [472, 167] on div "Establish a standardized communication protocol that includes regular video con…" at bounding box center [414, 157] width 353 height 36
click at [238, 136] on input "a. Establish a standardized communication protocol that includes regular video …" at bounding box center [238, 132] width 0 height 7
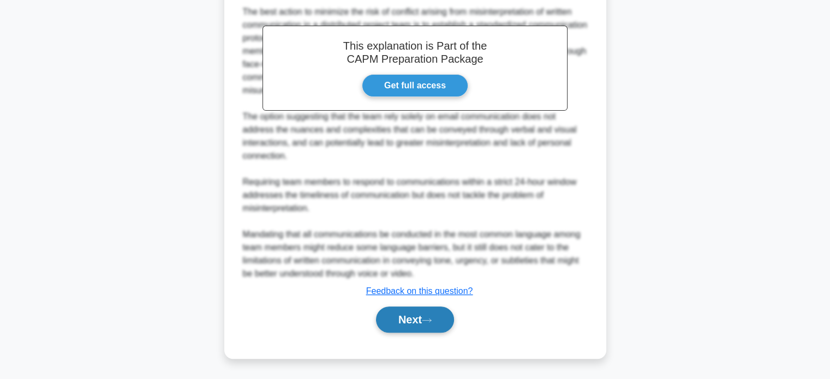
click at [432, 317] on button "Next" at bounding box center [415, 320] width 78 height 26
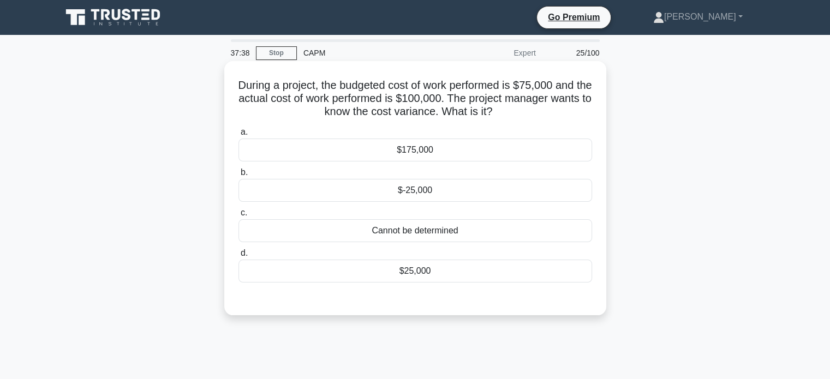
click at [417, 191] on div "$-25,000" at bounding box center [414, 190] width 353 height 23
click at [238, 176] on input "b. $-25,000" at bounding box center [238, 172] width 0 height 7
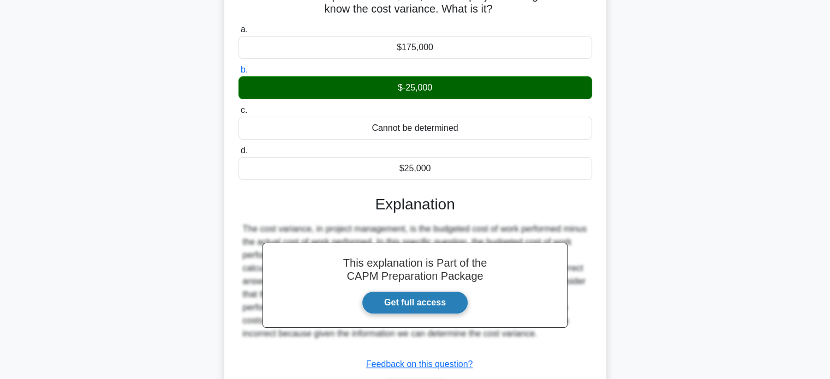
scroll to position [210, 0]
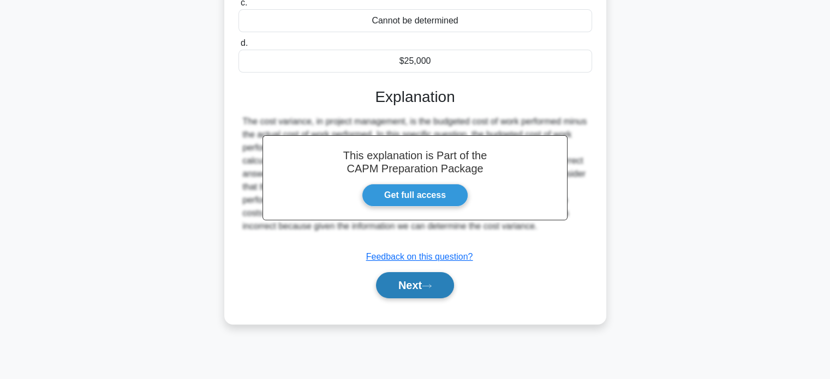
click at [419, 283] on button "Next" at bounding box center [415, 285] width 78 height 26
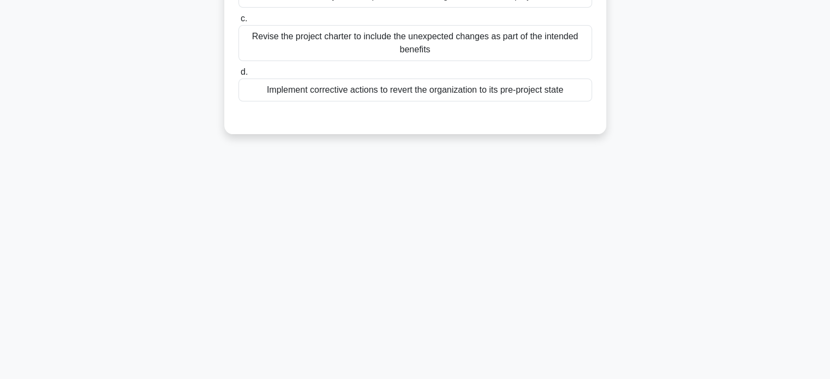
scroll to position [0, 0]
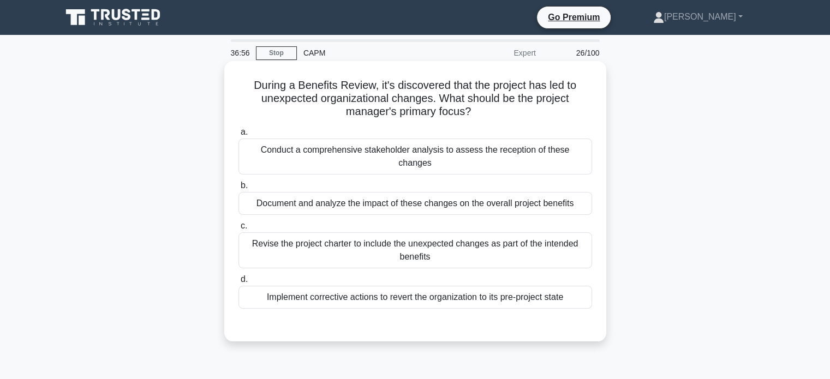
click at [464, 196] on div "Document and analyze the impact of these changes on the overall project benefits" at bounding box center [414, 203] width 353 height 23
click at [238, 189] on input "b. Document and analyze the impact of these changes on the overall project bene…" at bounding box center [238, 185] width 0 height 7
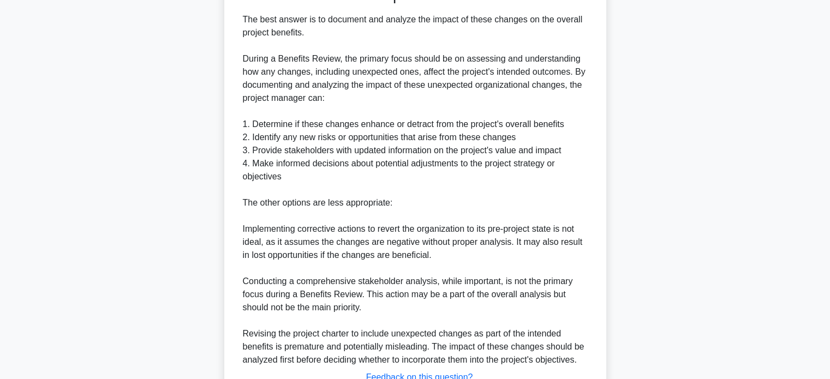
scroll to position [410, 0]
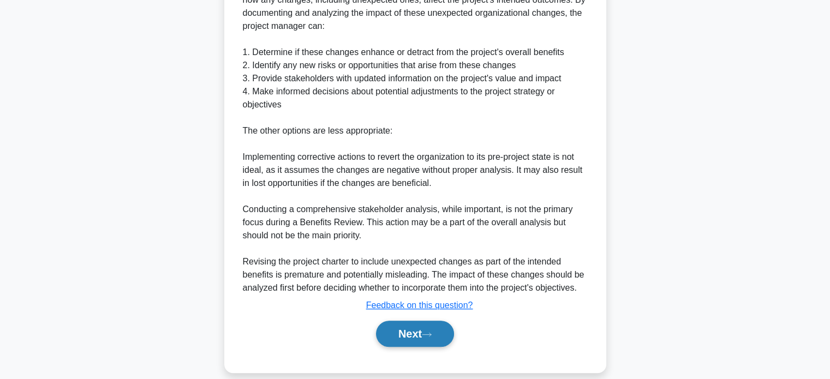
click at [412, 321] on button "Next" at bounding box center [415, 334] width 78 height 26
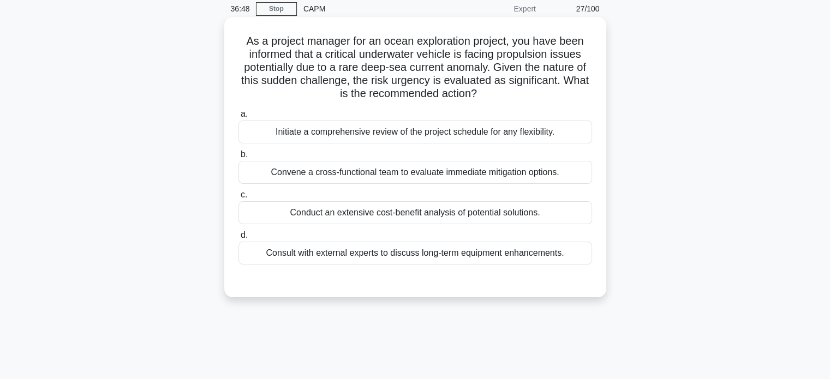
scroll to position [0, 0]
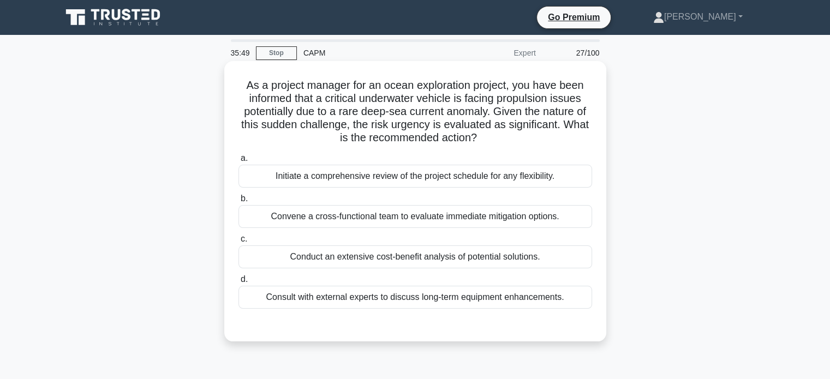
click at [486, 219] on div "Convene a cross-functional team to evaluate immediate mitigation options." at bounding box center [414, 216] width 353 height 23
click at [238, 202] on input "b. Convene a cross-functional team to evaluate immediate mitigation options." at bounding box center [238, 198] width 0 height 7
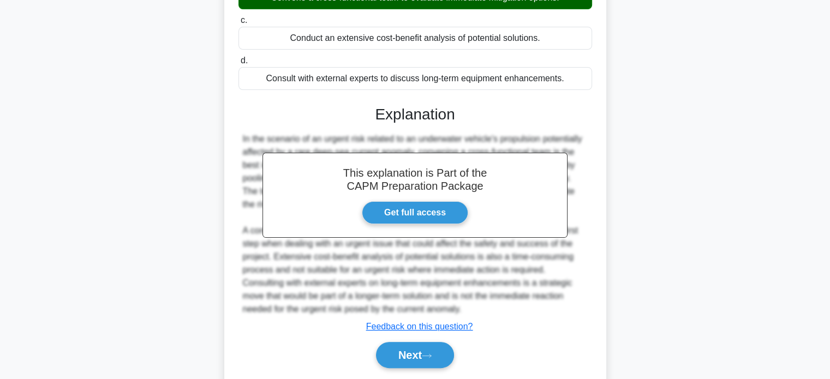
scroll to position [253, 0]
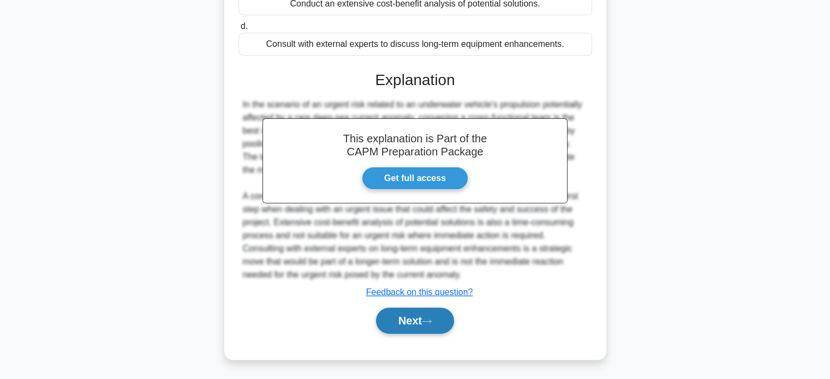
click at [405, 319] on button "Next" at bounding box center [415, 321] width 78 height 26
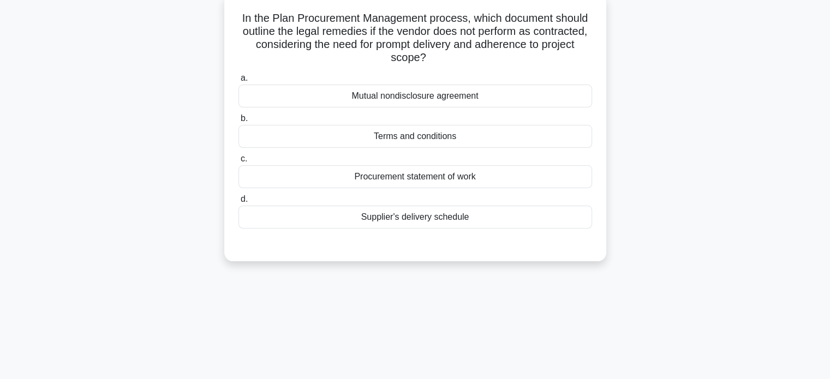
scroll to position [0, 0]
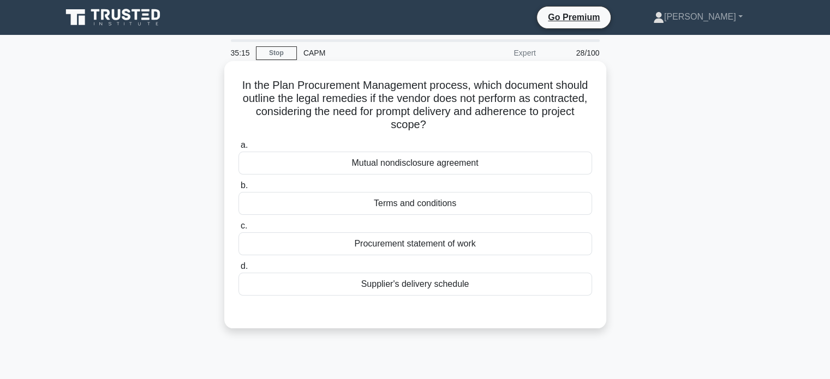
click at [417, 206] on div "Terms and conditions" at bounding box center [414, 203] width 353 height 23
click at [238, 189] on input "b. Terms and conditions" at bounding box center [238, 185] width 0 height 7
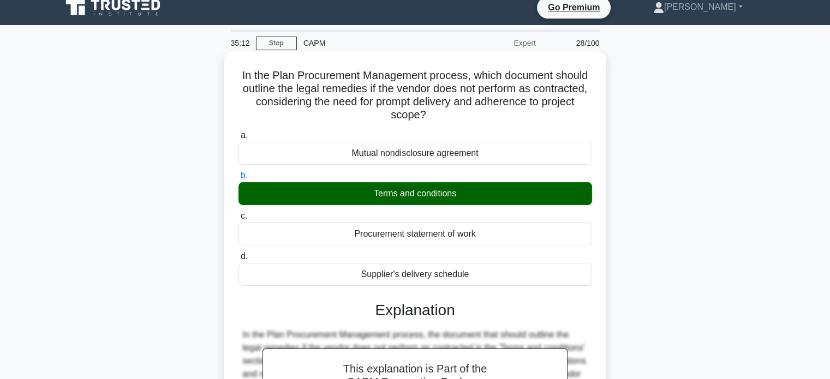
scroll to position [266, 0]
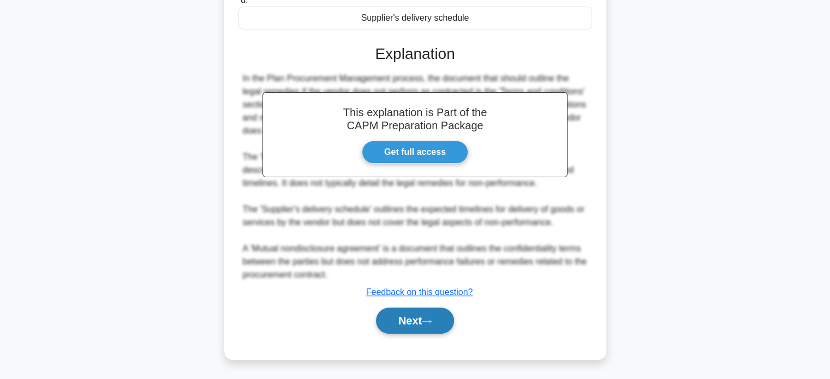
click at [412, 317] on button "Next" at bounding box center [415, 321] width 78 height 26
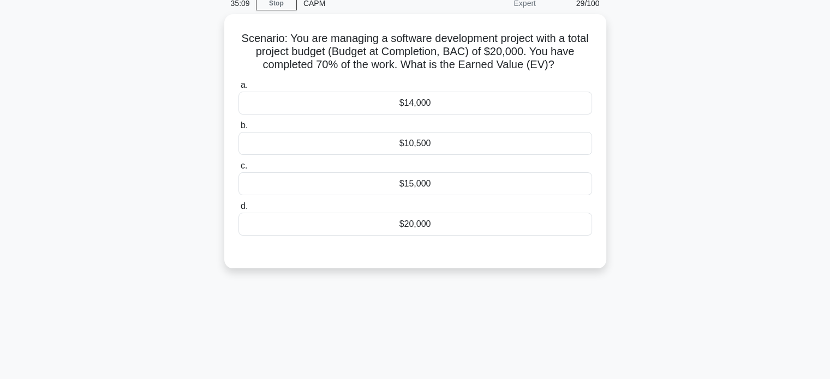
scroll to position [0, 0]
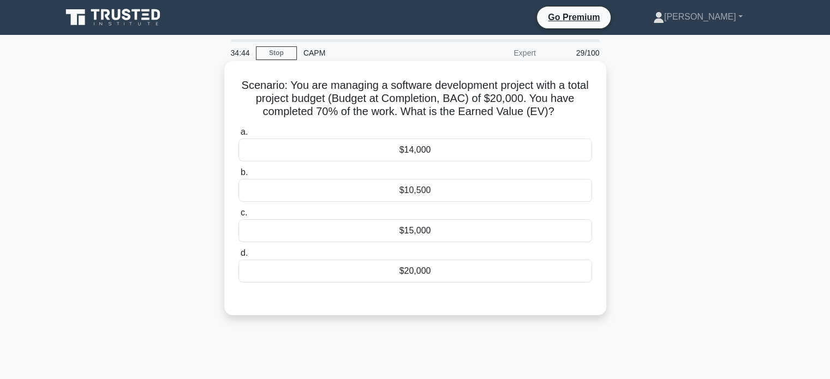
click at [408, 151] on div "$14,000" at bounding box center [414, 150] width 353 height 23
click at [238, 136] on input "a. $14,000" at bounding box center [238, 132] width 0 height 7
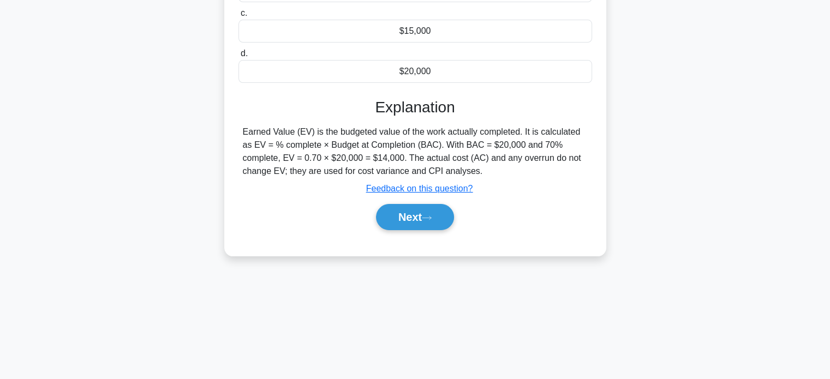
scroll to position [210, 0]
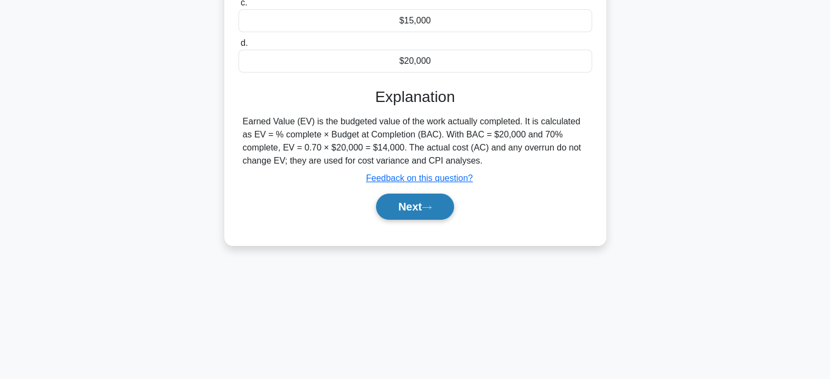
click at [431, 209] on icon at bounding box center [427, 208] width 10 height 6
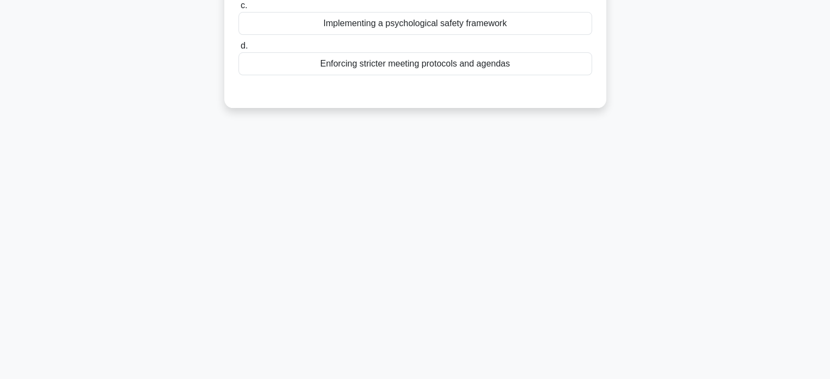
scroll to position [0, 0]
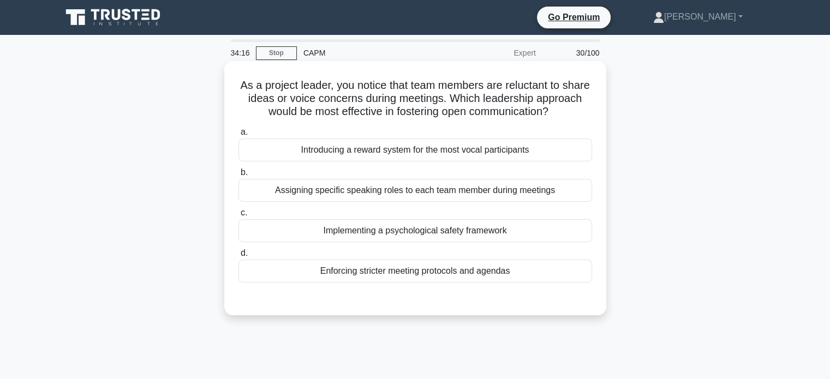
click at [422, 202] on div "Assigning specific speaking roles to each team member during meetings" at bounding box center [414, 190] width 353 height 23
click at [238, 176] on input "b. Assigning specific speaking roles to each team member during meetings" at bounding box center [238, 172] width 0 height 7
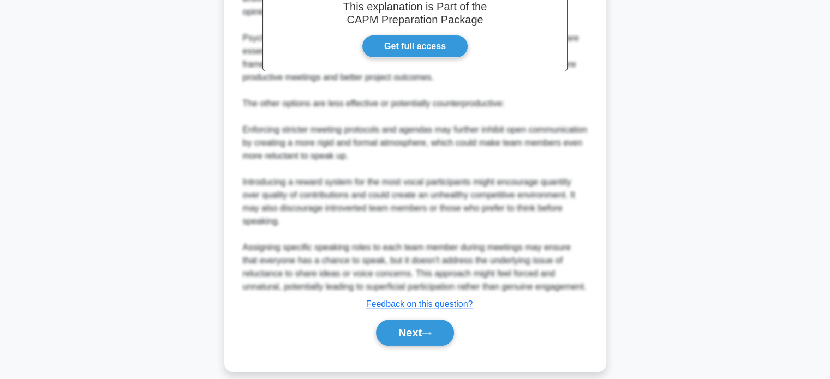
scroll to position [385, 0]
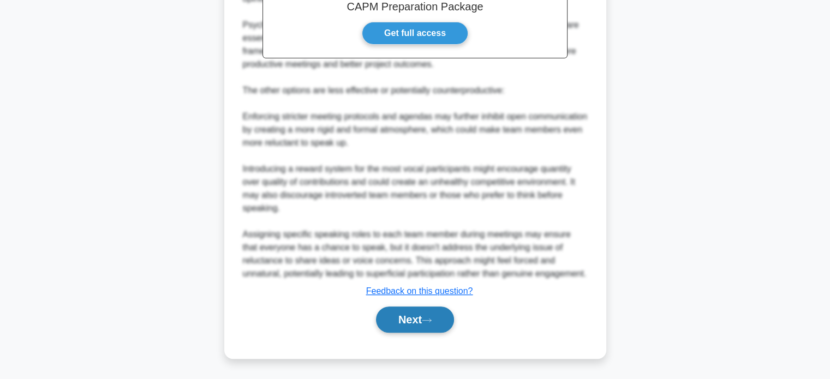
click at [413, 319] on button "Next" at bounding box center [415, 320] width 78 height 26
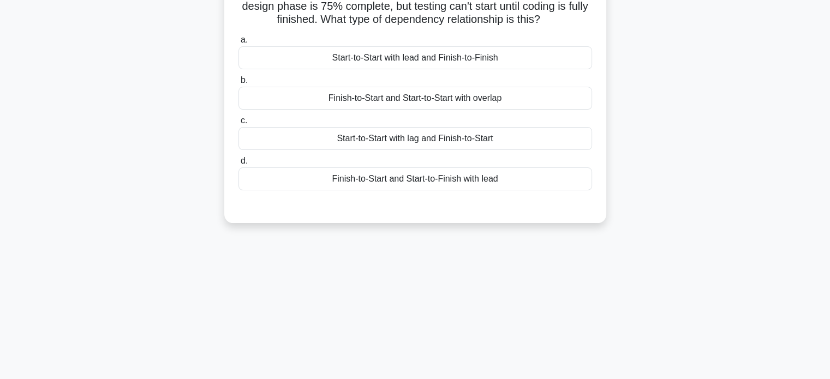
scroll to position [0, 0]
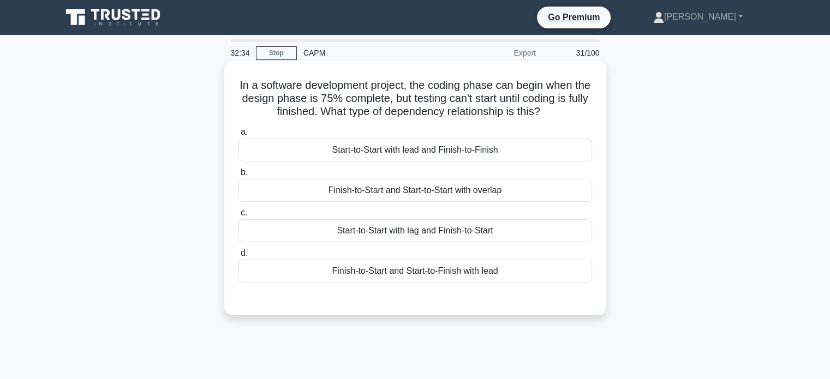
click at [452, 191] on div "Finish-to-Start and Start-to-Start with overlap" at bounding box center [414, 190] width 353 height 23
click at [238, 176] on input "b. Finish-to-Start and Start-to-Start with overlap" at bounding box center [238, 172] width 0 height 7
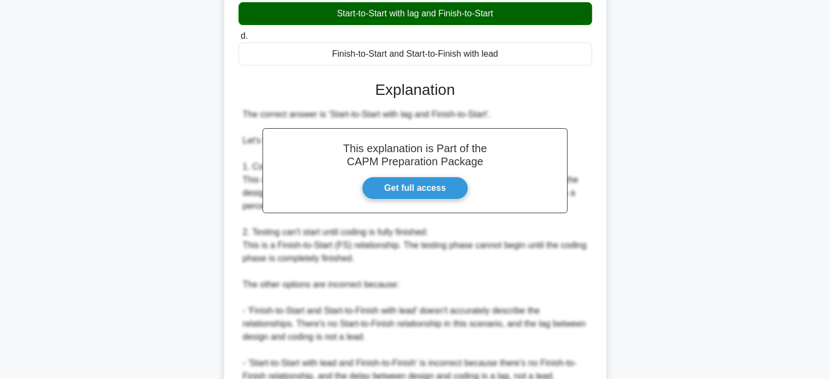
scroll to position [398, 0]
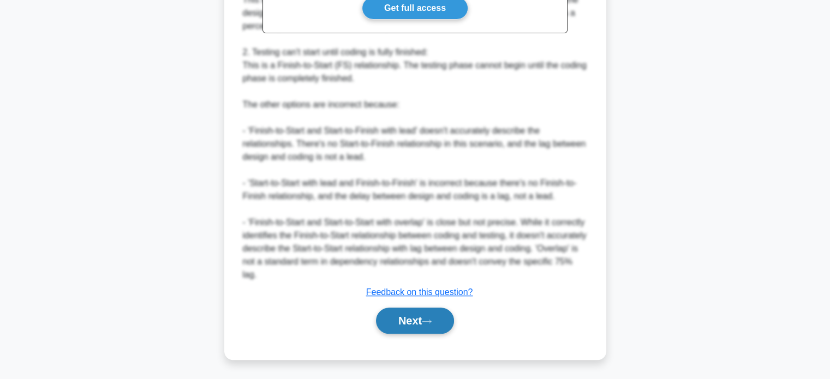
click at [418, 322] on button "Next" at bounding box center [415, 321] width 78 height 26
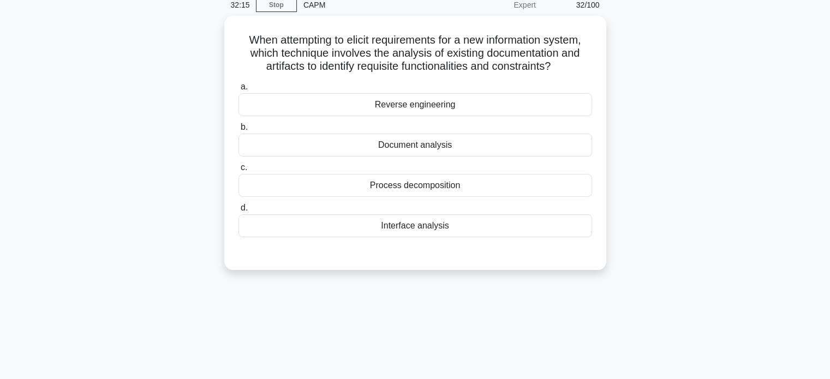
scroll to position [0, 0]
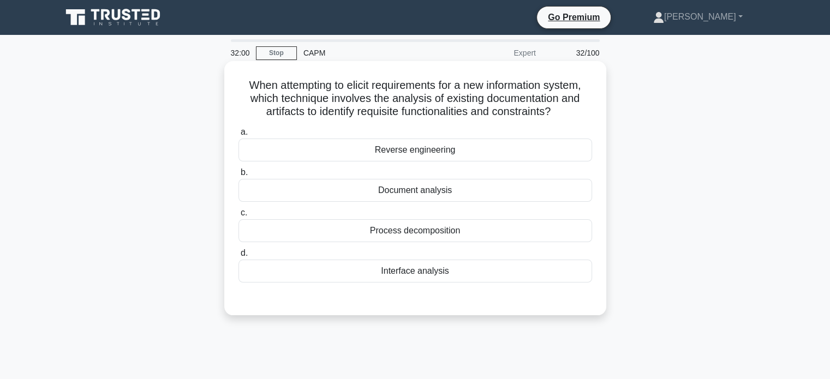
click at [439, 191] on div "Document analysis" at bounding box center [414, 190] width 353 height 23
click at [238, 176] on input "b. Document analysis" at bounding box center [238, 172] width 0 height 7
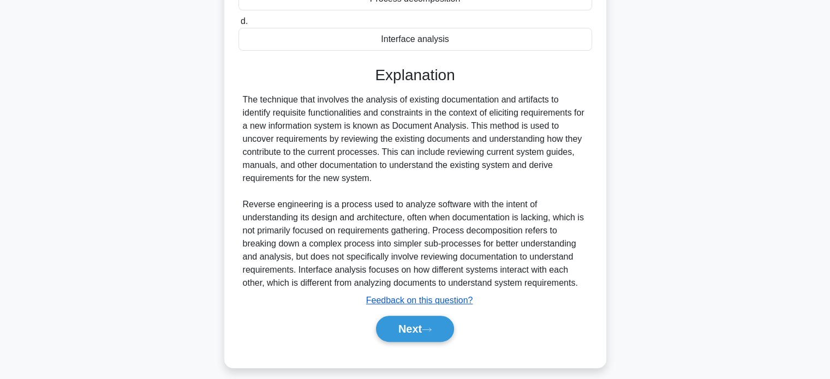
scroll to position [240, 0]
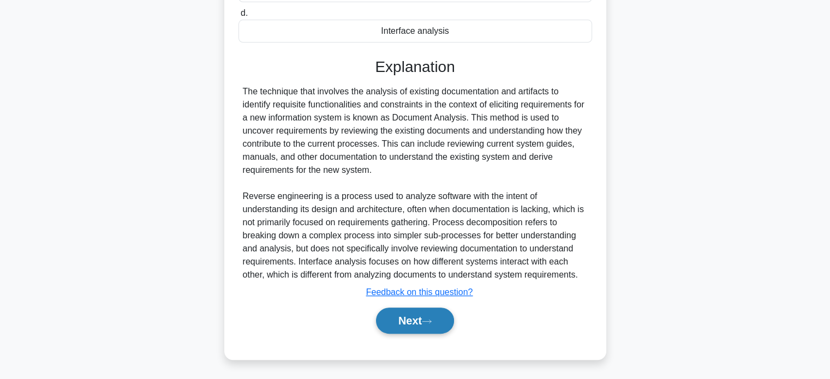
click at [415, 316] on button "Next" at bounding box center [415, 321] width 78 height 26
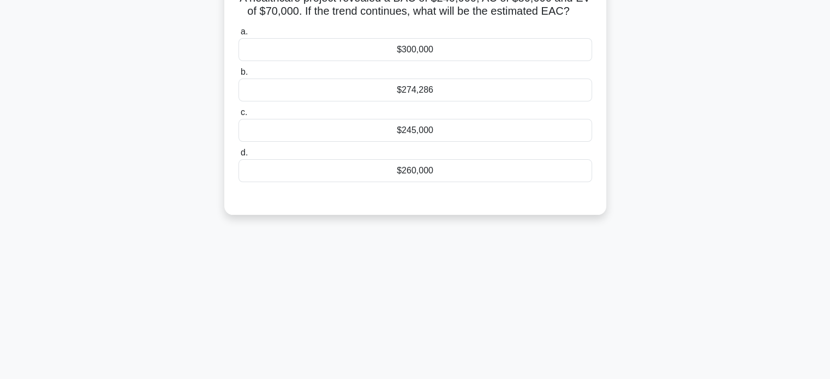
scroll to position [0, 0]
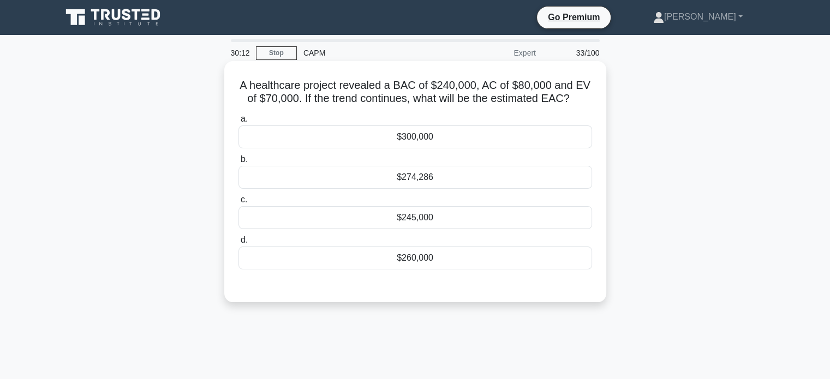
click at [418, 218] on div "$245,000" at bounding box center [414, 217] width 353 height 23
click at [238, 203] on input "c. $245,000" at bounding box center [238, 199] width 0 height 7
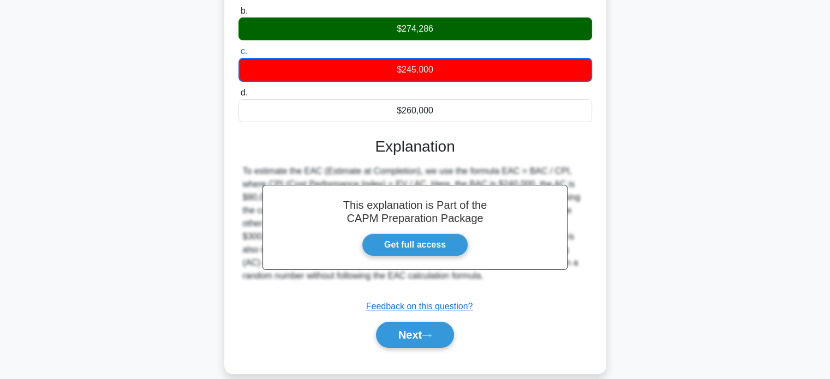
scroll to position [210, 0]
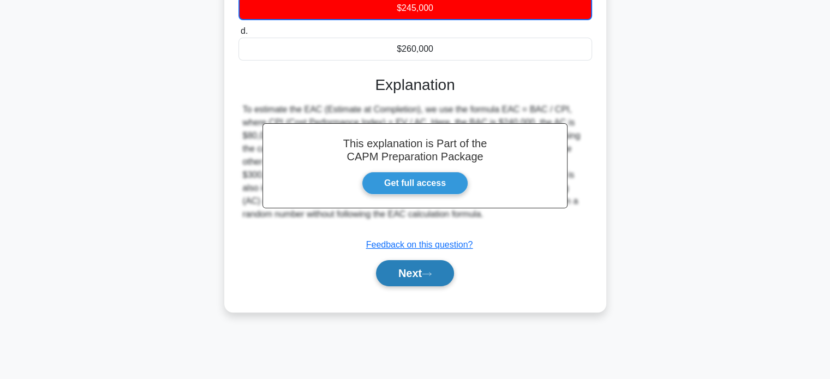
click at [410, 269] on button "Next" at bounding box center [415, 273] width 78 height 26
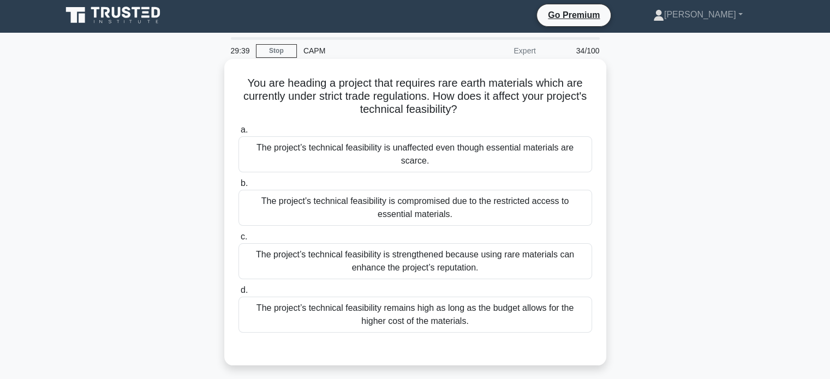
scroll to position [0, 0]
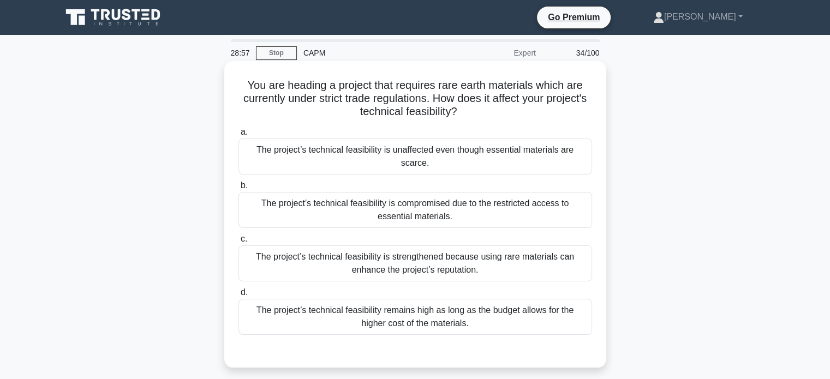
click at [457, 150] on div "The project’s technical feasibility is unaffected even though essential materia…" at bounding box center [414, 157] width 353 height 36
click at [238, 136] on input "a. The project’s technical feasibility is unaffected even though essential mate…" at bounding box center [238, 132] width 0 height 7
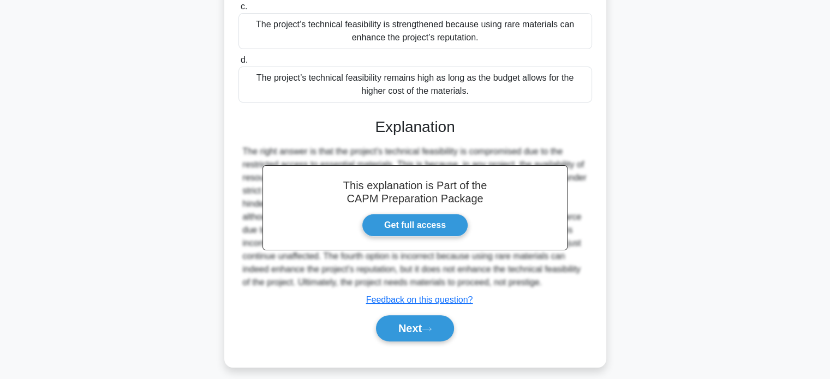
scroll to position [241, 0]
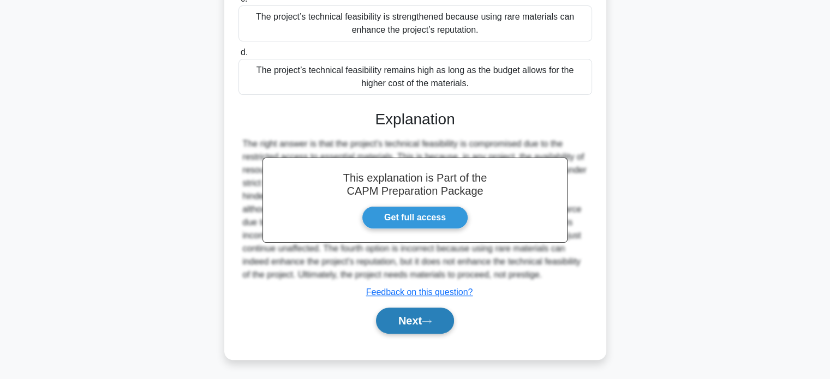
click at [412, 320] on button "Next" at bounding box center [415, 321] width 78 height 26
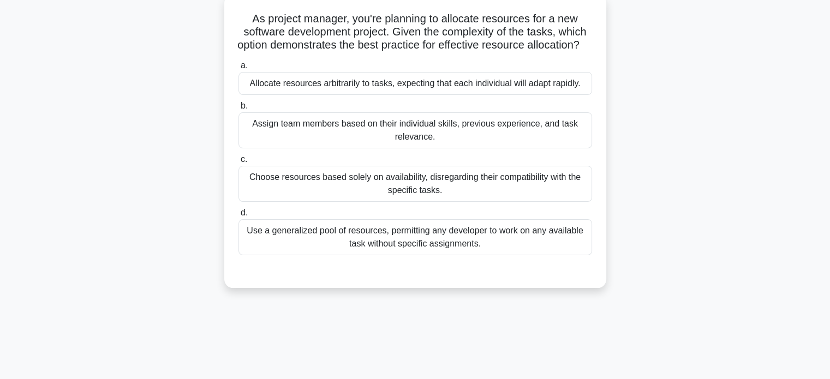
scroll to position [0, 0]
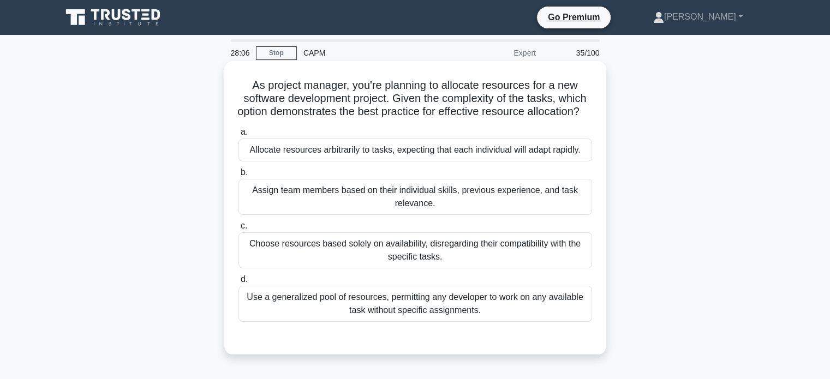
click at [428, 212] on div "Assign team members based on their individual skills, previous experience, and …" at bounding box center [414, 197] width 353 height 36
click at [238, 176] on input "b. Assign team members based on their individual skills, previous experience, a…" at bounding box center [238, 172] width 0 height 7
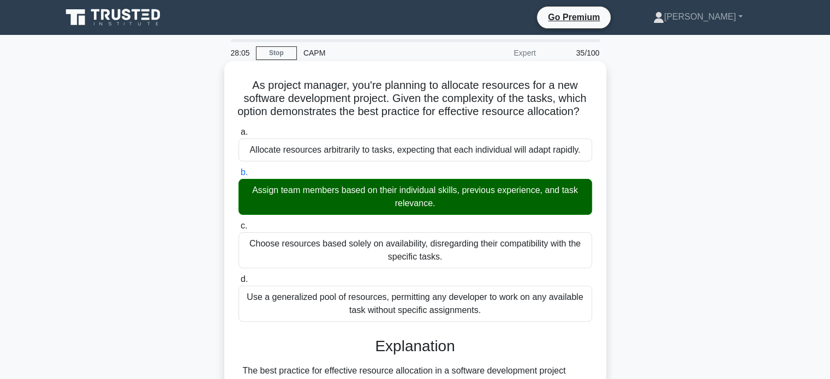
scroll to position [279, 0]
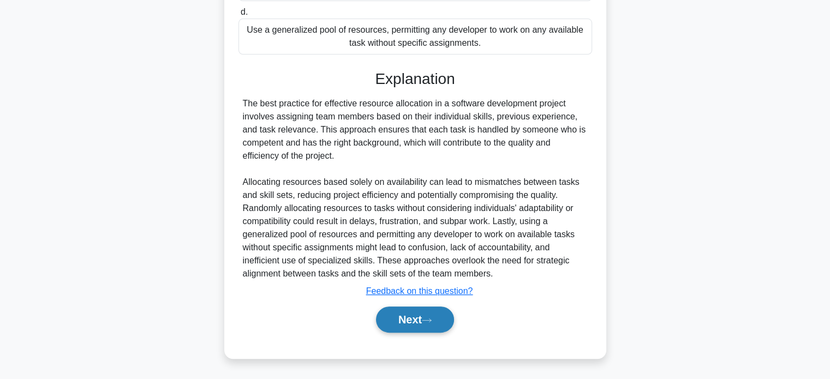
click at [419, 316] on button "Next" at bounding box center [415, 320] width 78 height 26
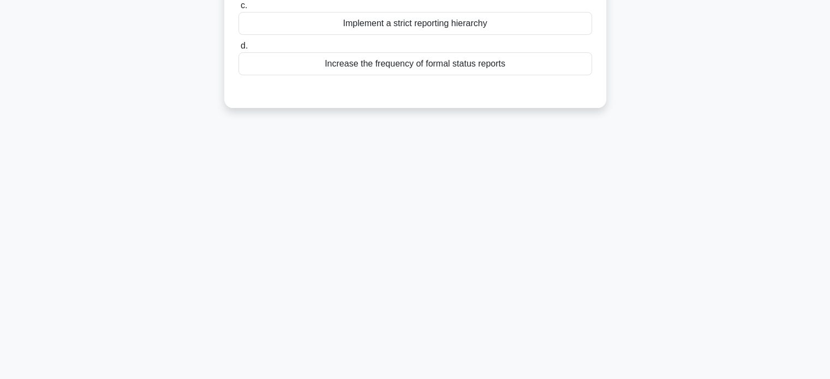
scroll to position [0, 0]
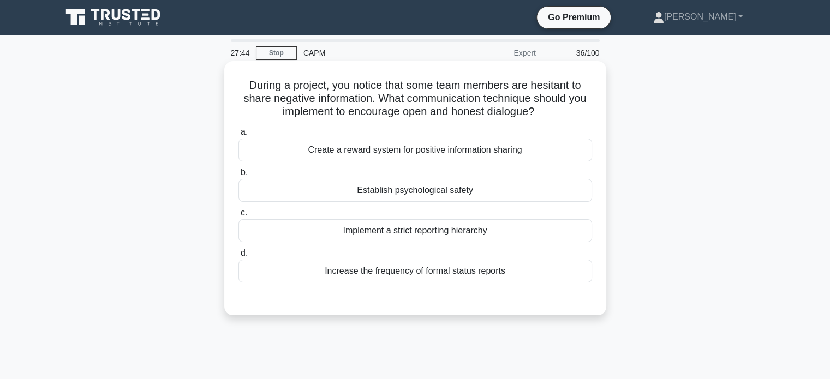
click at [469, 190] on div "Establish psychological safety" at bounding box center [414, 190] width 353 height 23
click at [238, 176] on input "b. Establish psychological safety" at bounding box center [238, 172] width 0 height 7
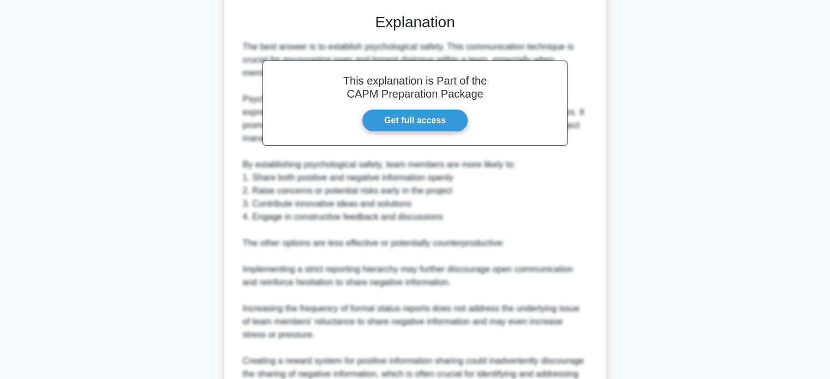
scroll to position [397, 0]
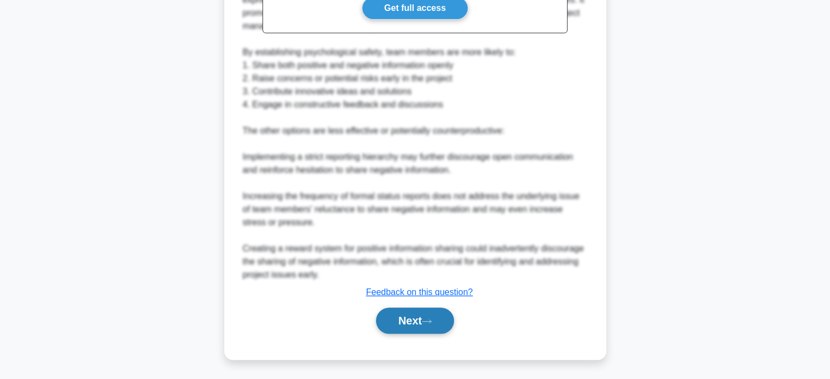
click at [419, 317] on button "Next" at bounding box center [415, 321] width 78 height 26
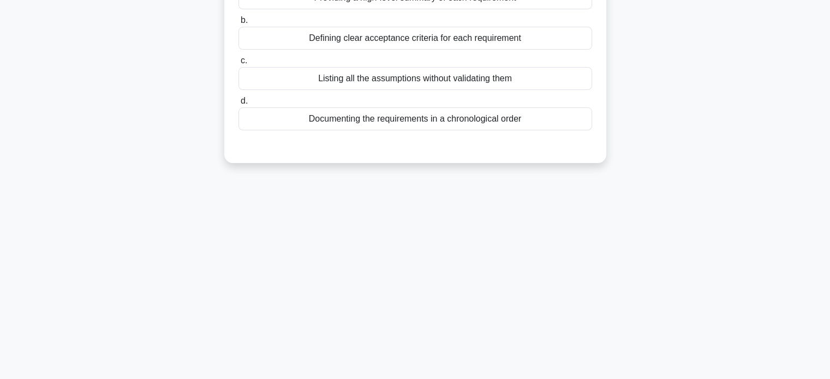
scroll to position [0, 0]
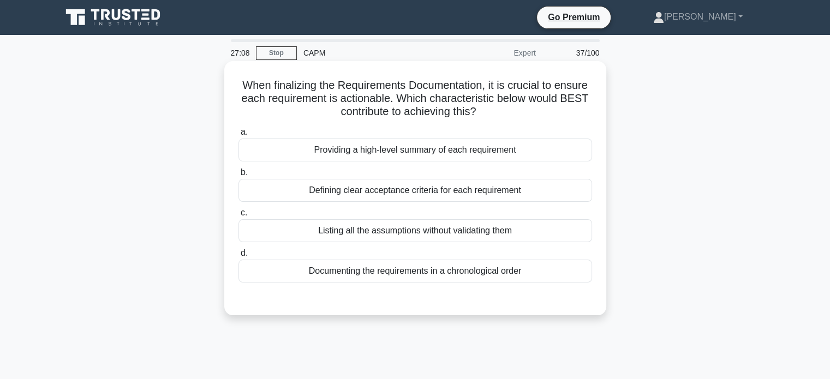
click at [449, 192] on div "Defining clear acceptance criteria for each requirement" at bounding box center [414, 190] width 353 height 23
click at [238, 176] on input "b. Defining clear acceptance criteria for each requirement" at bounding box center [238, 172] width 0 height 7
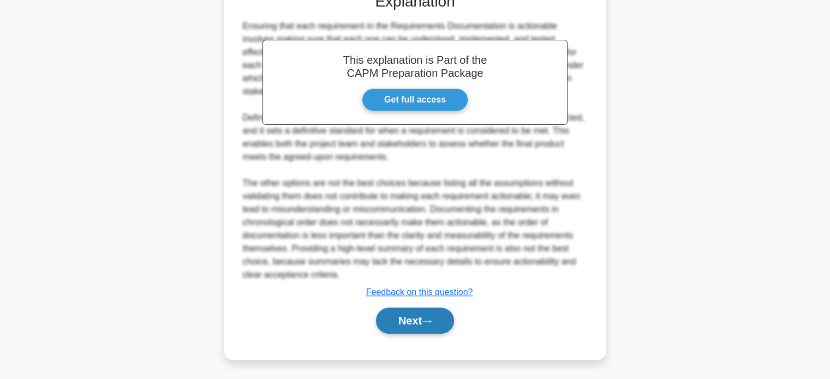
click at [429, 319] on icon at bounding box center [427, 322] width 10 height 6
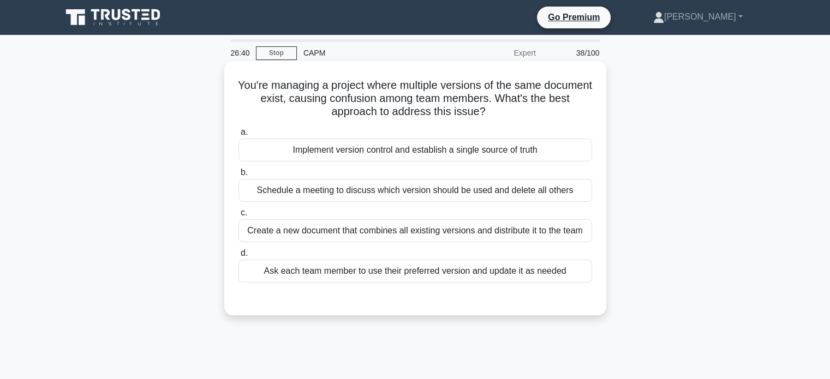
click at [450, 150] on div "Implement version control and establish a single source of truth" at bounding box center [414, 150] width 353 height 23
click at [238, 136] on input "a. Implement version control and establish a single source of truth" at bounding box center [238, 132] width 0 height 7
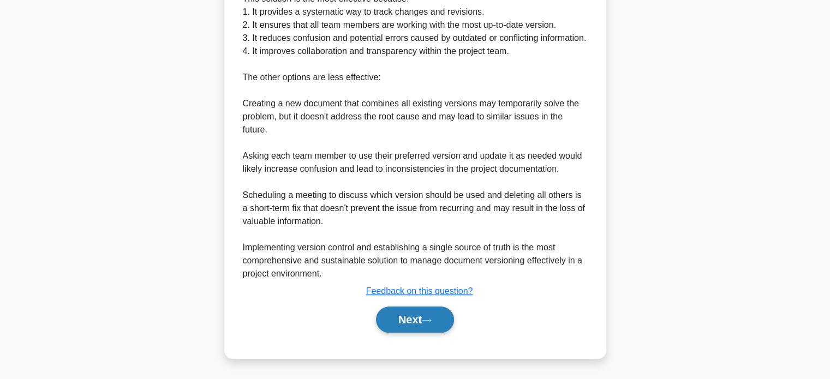
click at [401, 323] on button "Next" at bounding box center [415, 320] width 78 height 26
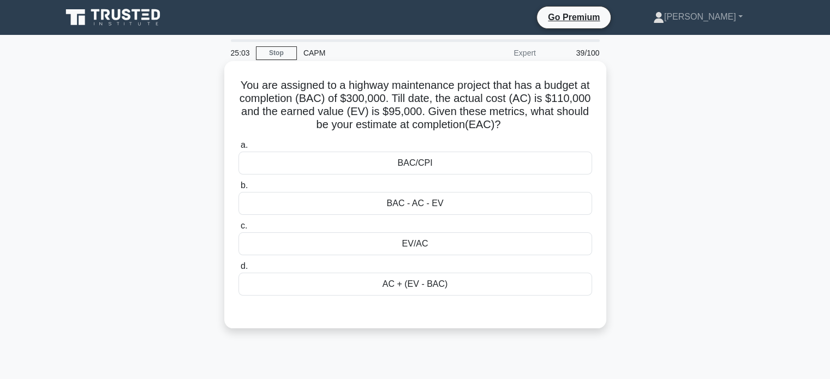
click at [411, 165] on div "BAC/CPI" at bounding box center [414, 163] width 353 height 23
click at [238, 149] on input "a. BAC/CPI" at bounding box center [238, 145] width 0 height 7
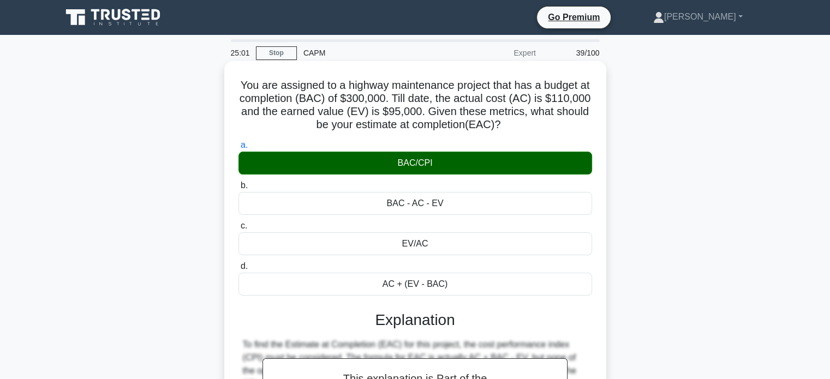
scroll to position [210, 0]
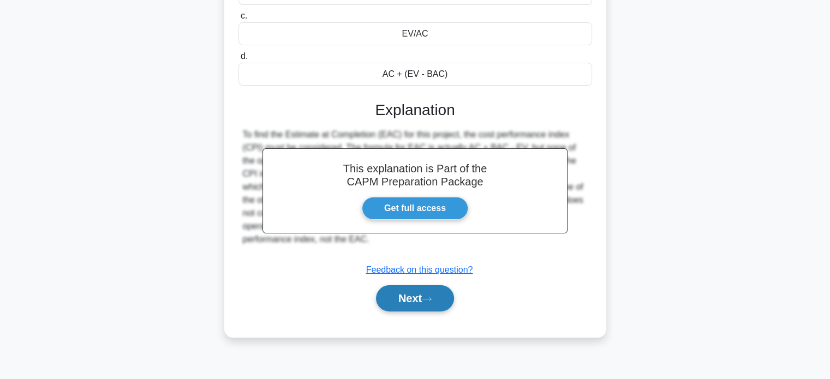
click at [412, 296] on button "Next" at bounding box center [415, 298] width 78 height 26
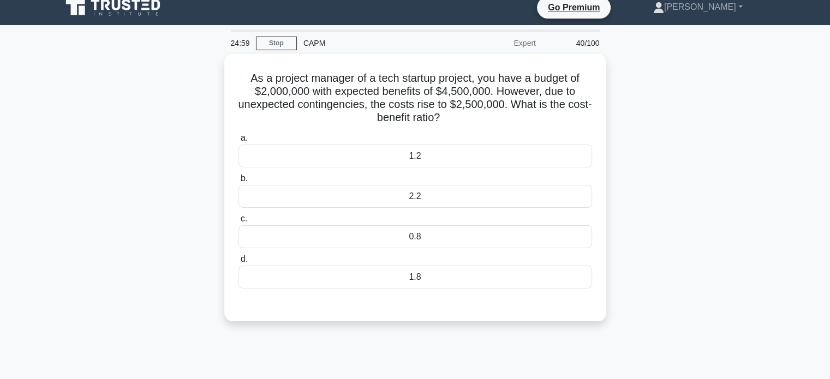
scroll to position [0, 0]
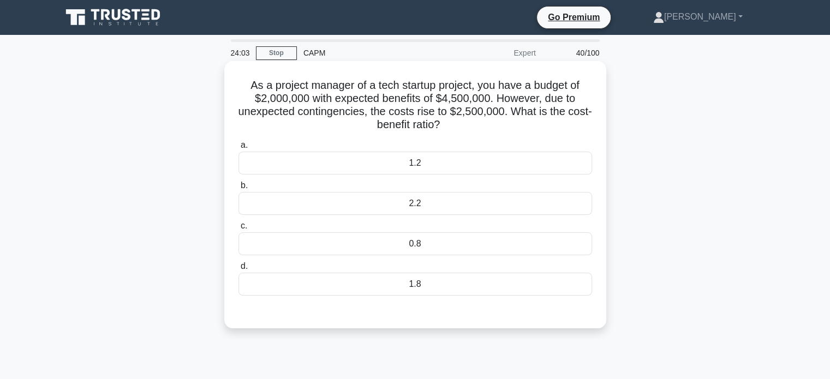
click at [430, 281] on div "1.8" at bounding box center [414, 284] width 353 height 23
click at [238, 270] on input "d. 1.8" at bounding box center [238, 266] width 0 height 7
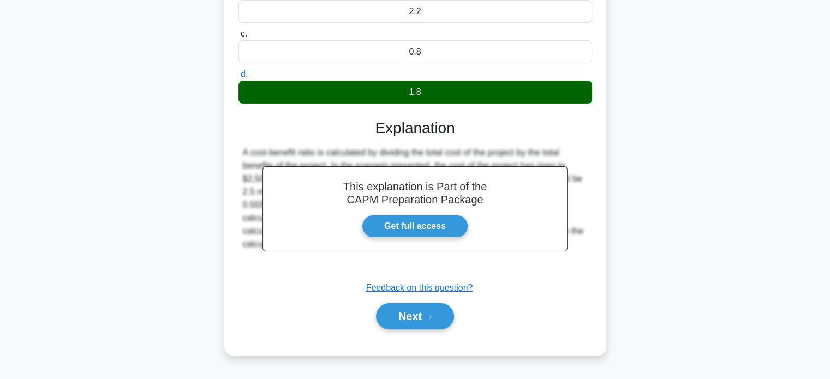
scroll to position [210, 0]
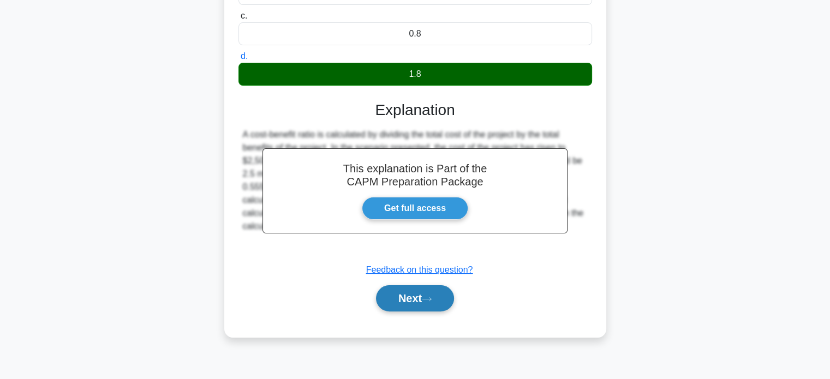
click at [399, 294] on button "Next" at bounding box center [415, 298] width 78 height 26
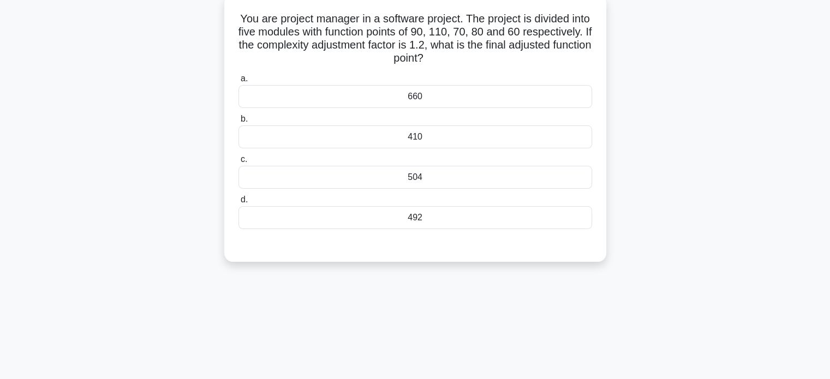
scroll to position [0, 0]
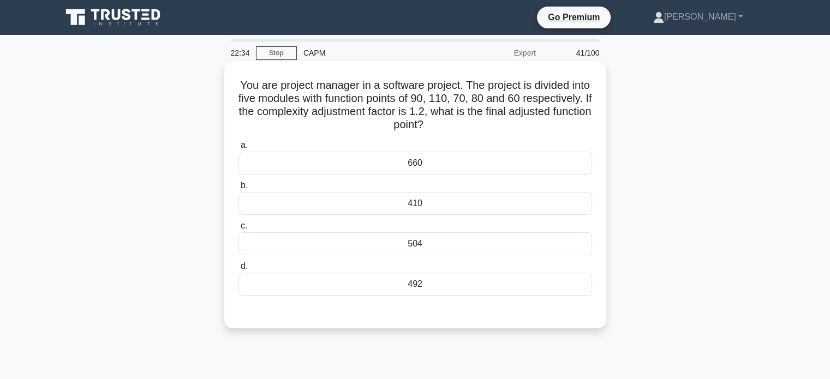
click at [408, 281] on div "492" at bounding box center [414, 284] width 353 height 23
click at [238, 270] on input "d. 492" at bounding box center [238, 266] width 0 height 7
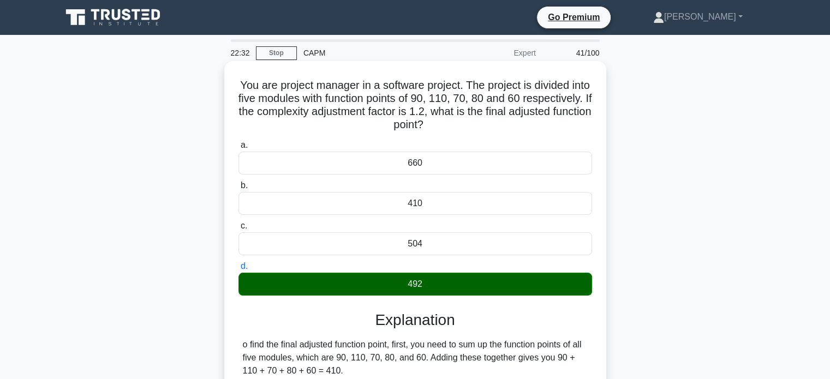
scroll to position [210, 0]
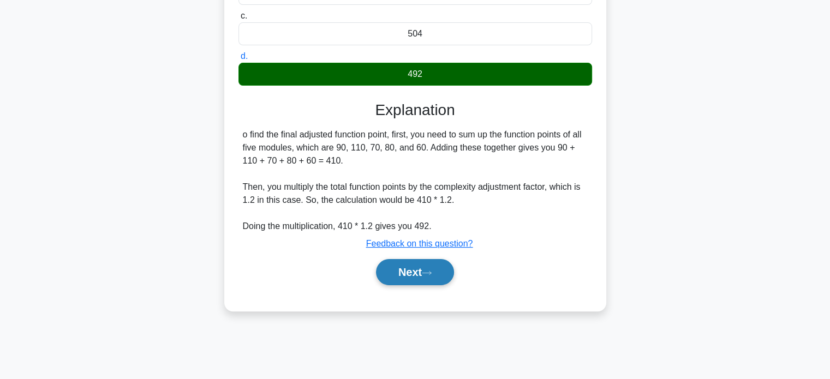
click at [418, 274] on button "Next" at bounding box center [415, 272] width 78 height 26
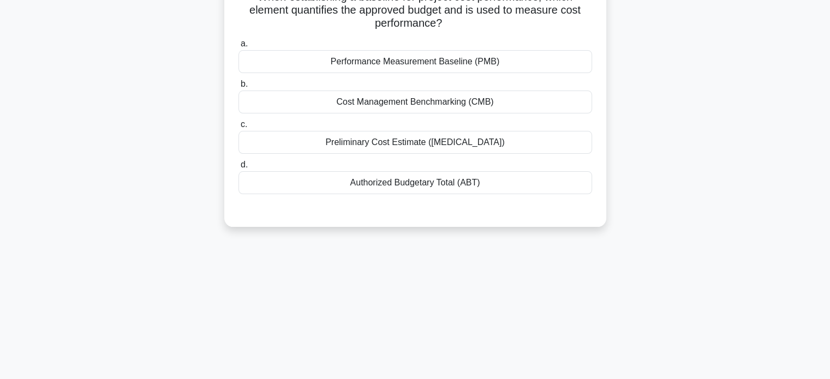
scroll to position [0, 0]
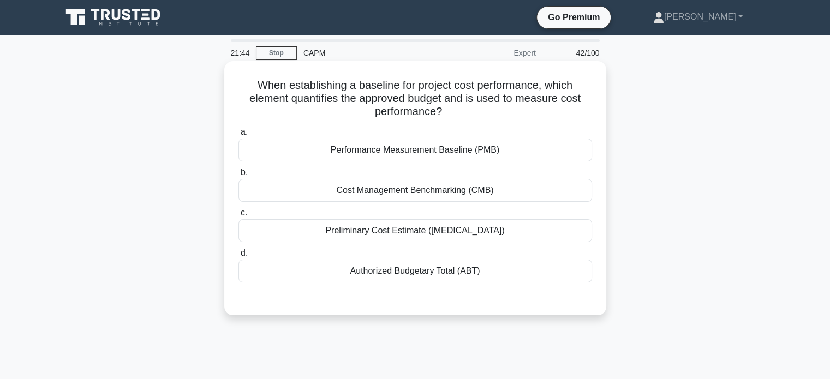
click at [426, 147] on div "Performance Measurement Baseline (PMB)" at bounding box center [414, 150] width 353 height 23
click at [238, 136] on input "a. Performance Measurement Baseline (PMB)" at bounding box center [238, 132] width 0 height 7
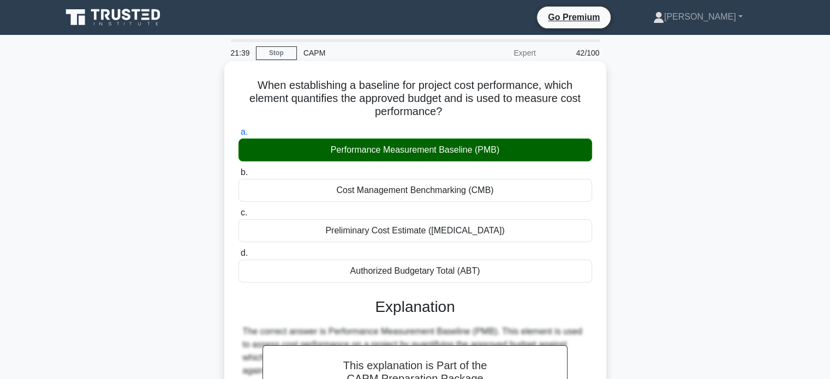
scroll to position [210, 0]
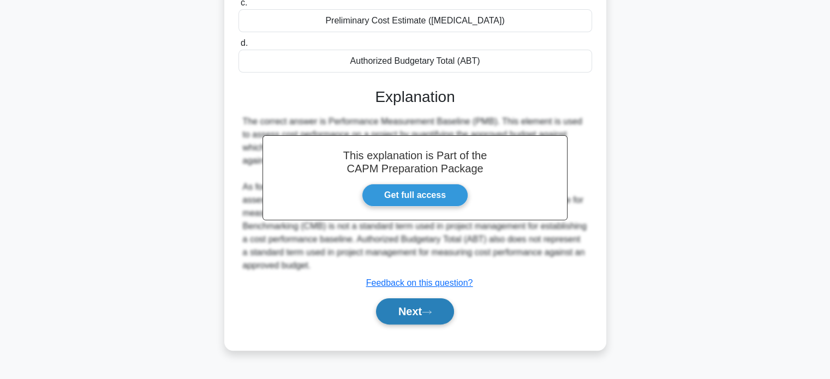
click at [418, 298] on button "Next" at bounding box center [415, 311] width 78 height 26
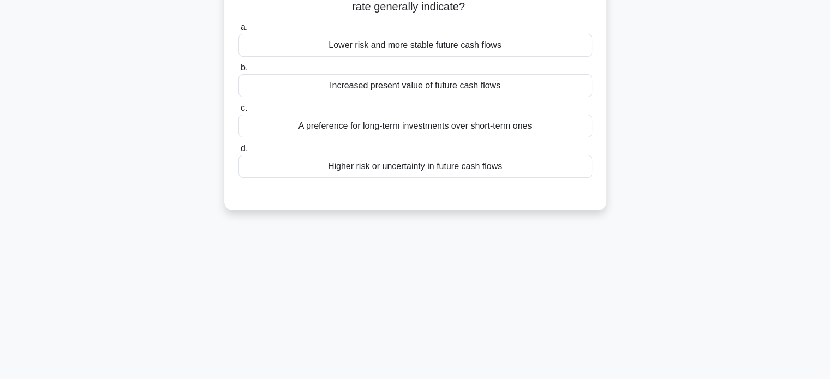
scroll to position [0, 0]
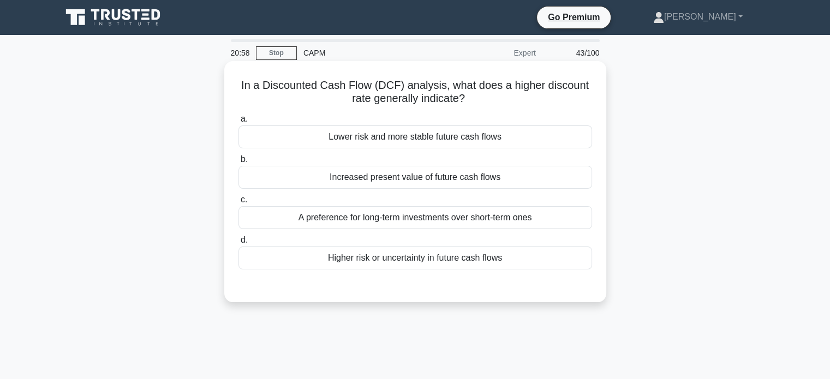
click at [450, 137] on div "Lower risk and more stable future cash flows" at bounding box center [414, 136] width 353 height 23
click at [238, 123] on input "a. Lower risk and more stable future cash flows" at bounding box center [238, 119] width 0 height 7
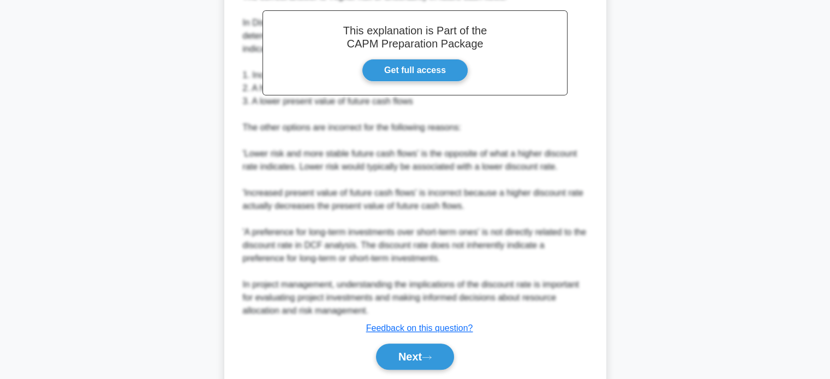
scroll to position [359, 0]
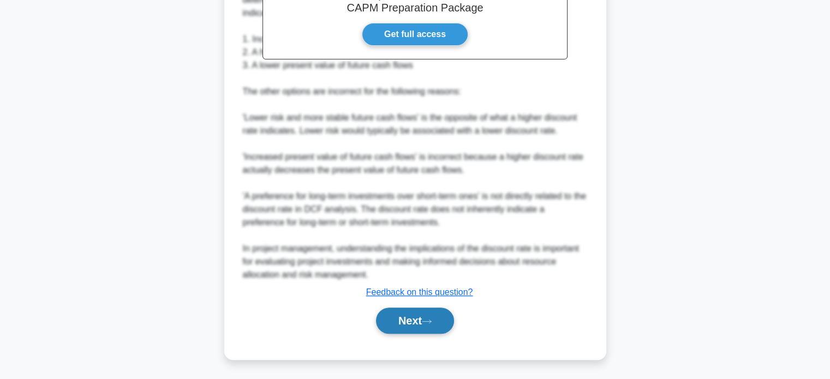
click at [415, 322] on button "Next" at bounding box center [415, 321] width 78 height 26
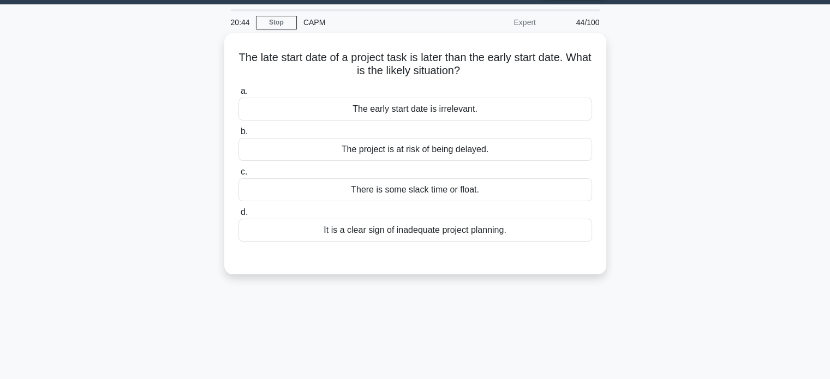
scroll to position [0, 0]
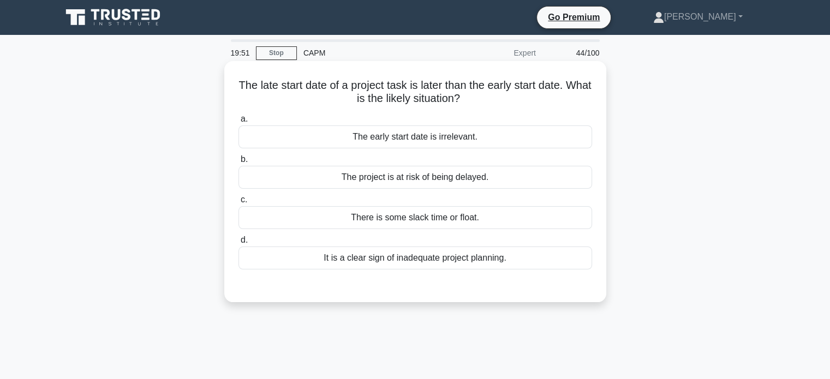
click at [416, 262] on div "It is a clear sign of inadequate project planning." at bounding box center [414, 258] width 353 height 23
click at [238, 244] on input "d. It is a clear sign of inadequate project planning." at bounding box center [238, 240] width 0 height 7
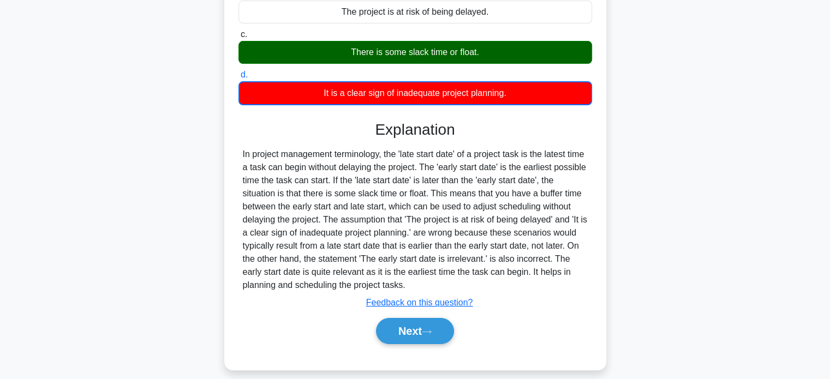
scroll to position [210, 0]
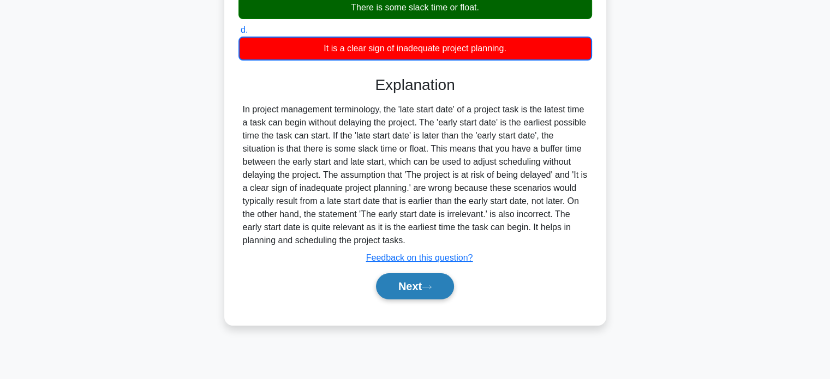
click at [417, 290] on button "Next" at bounding box center [415, 286] width 78 height 26
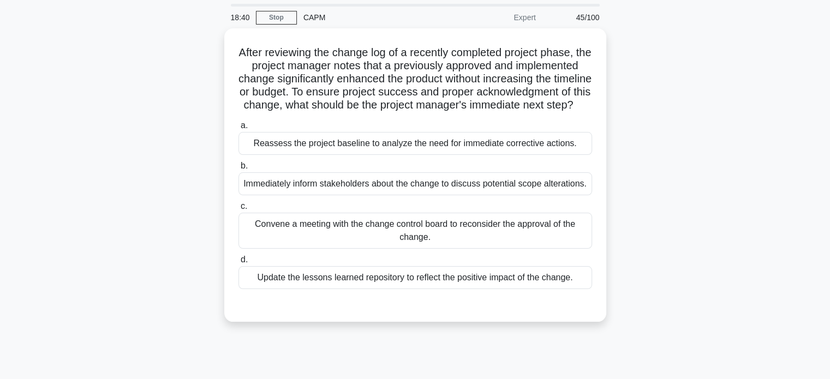
scroll to position [55, 0]
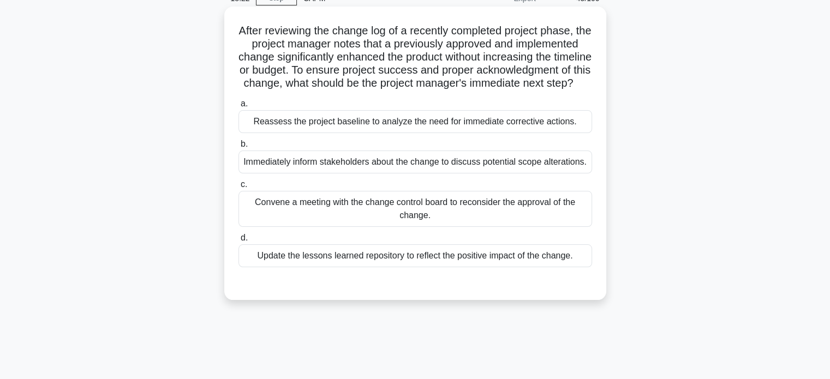
click at [532, 267] on div "Update the lessons learned repository to reflect the positive impact of the cha…" at bounding box center [414, 255] width 353 height 23
click at [238, 242] on input "d. Update the lessons learned repository to reflect the positive impact of the …" at bounding box center [238, 238] width 0 height 7
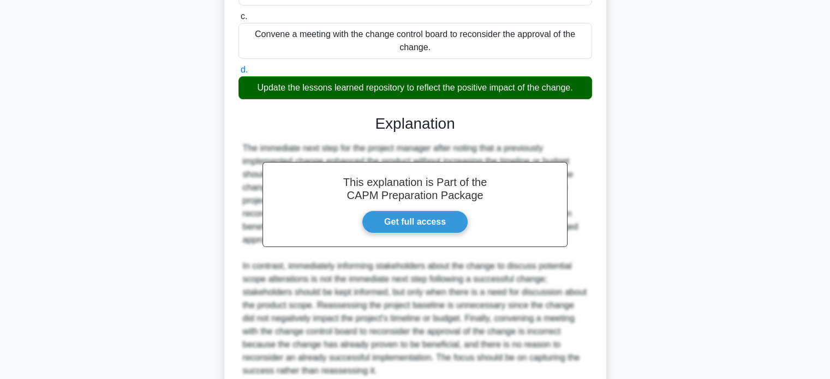
scroll to position [332, 0]
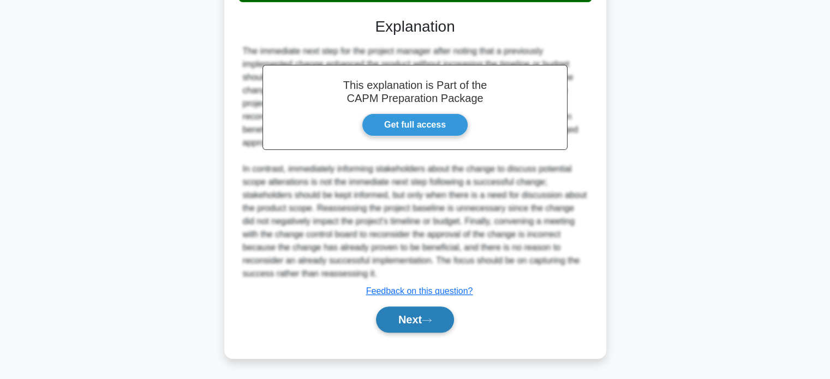
click at [428, 322] on icon at bounding box center [427, 320] width 10 height 6
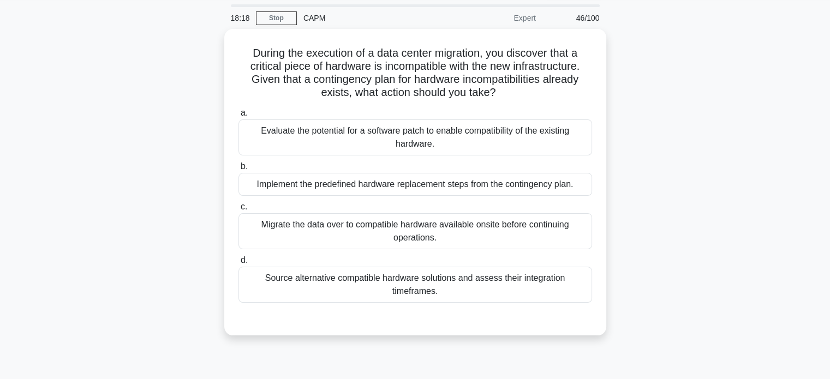
scroll to position [55, 0]
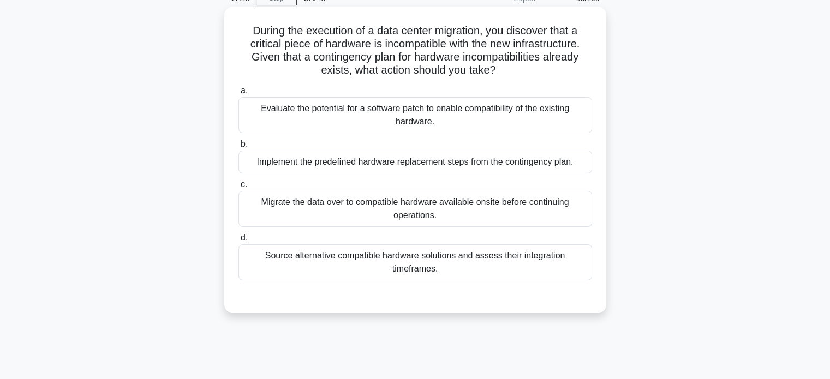
click at [416, 167] on div "Implement the predefined hardware replacement steps from the contingency plan." at bounding box center [414, 162] width 353 height 23
click at [238, 148] on input "b. Implement the predefined hardware replacement steps from the contingency pla…" at bounding box center [238, 144] width 0 height 7
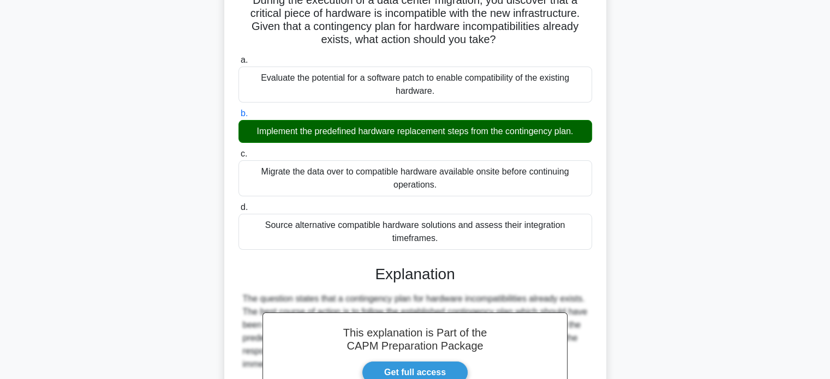
scroll to position [292, 0]
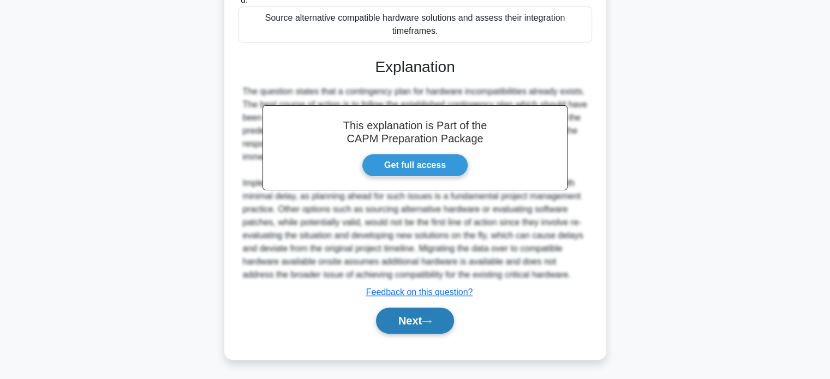
click at [424, 322] on button "Next" at bounding box center [415, 321] width 78 height 26
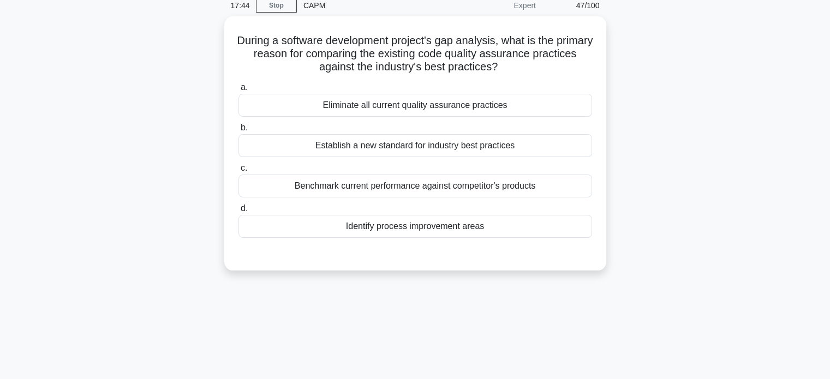
scroll to position [0, 0]
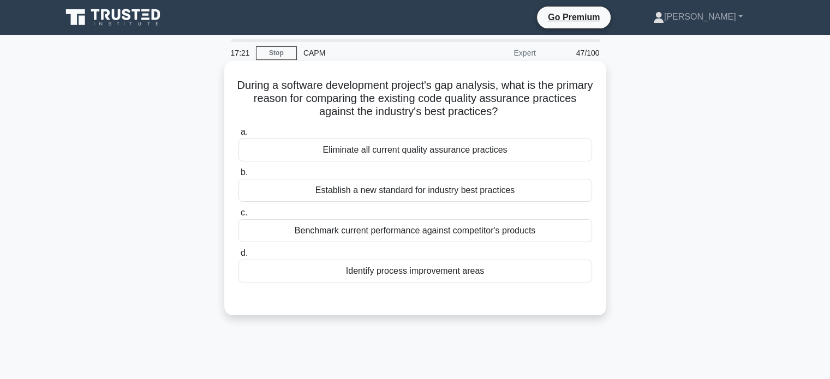
click at [420, 231] on div "Benchmark current performance against competitor's products" at bounding box center [414, 230] width 353 height 23
click at [238, 217] on input "c. Benchmark current performance against competitor's products" at bounding box center [238, 212] width 0 height 7
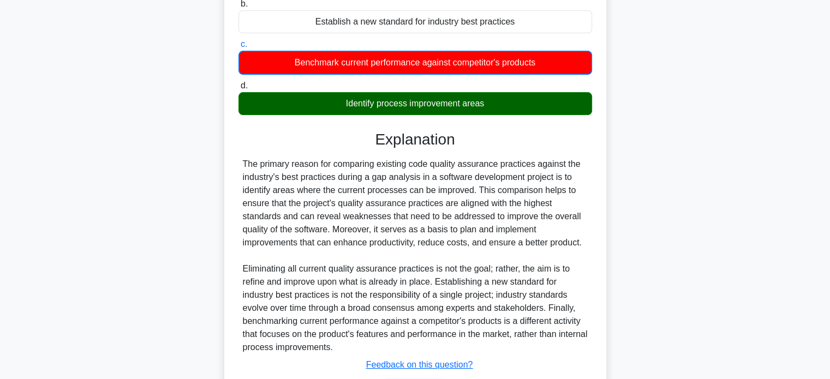
scroll to position [241, 0]
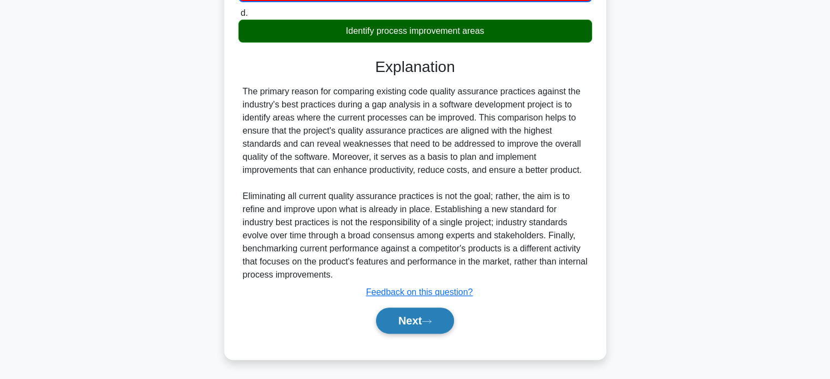
click at [412, 322] on button "Next" at bounding box center [415, 321] width 78 height 26
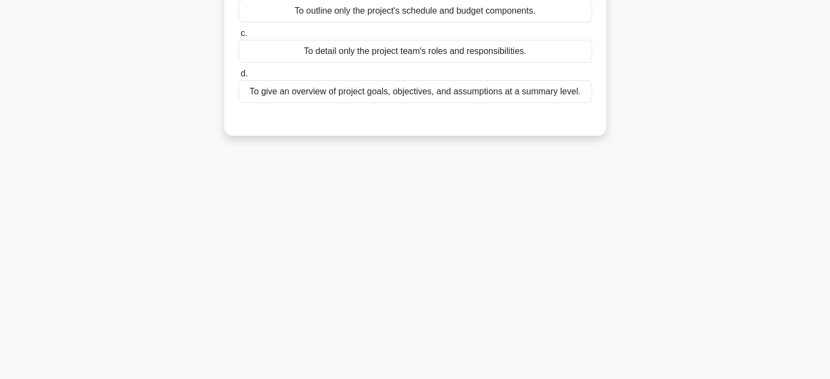
scroll to position [0, 0]
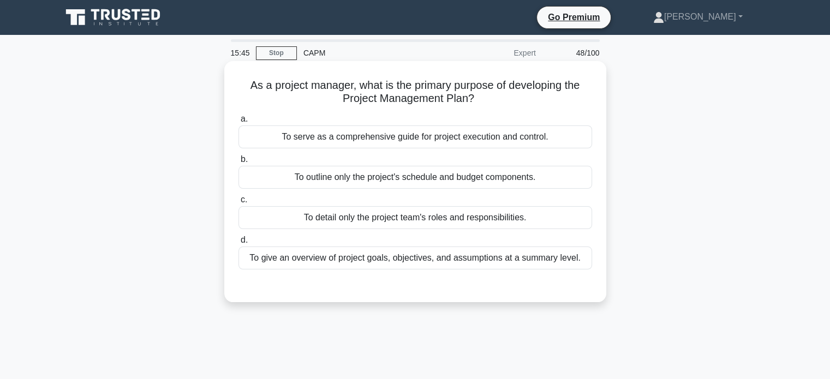
click at [428, 139] on div "To serve as a comprehensive guide for project execution and control." at bounding box center [414, 136] width 353 height 23
click at [238, 123] on input "a. To serve as a comprehensive guide for project execution and control." at bounding box center [238, 119] width 0 height 7
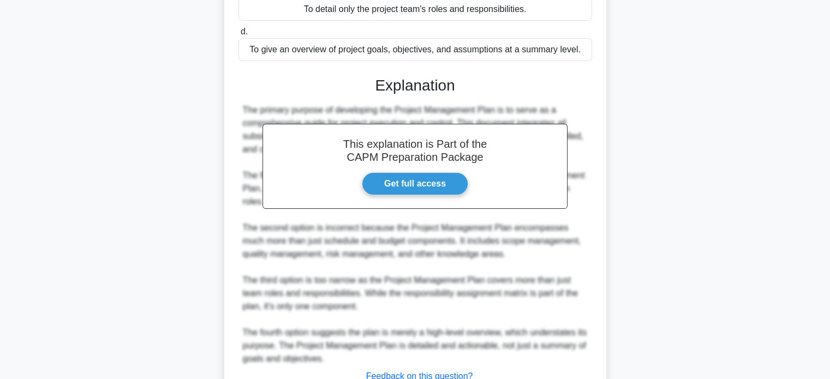
scroll to position [292, 0]
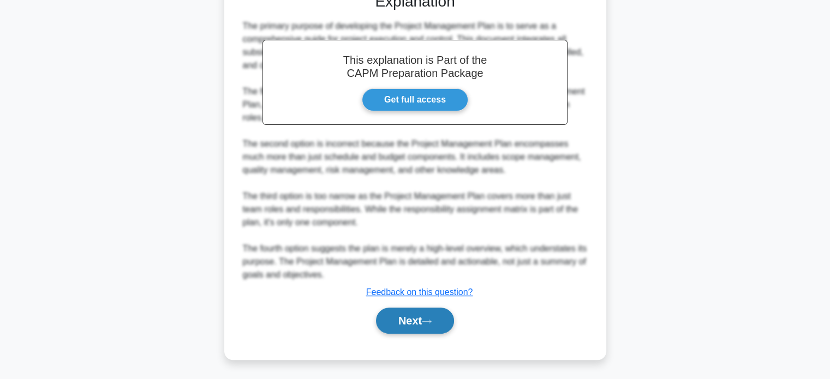
click at [410, 322] on button "Next" at bounding box center [415, 321] width 78 height 26
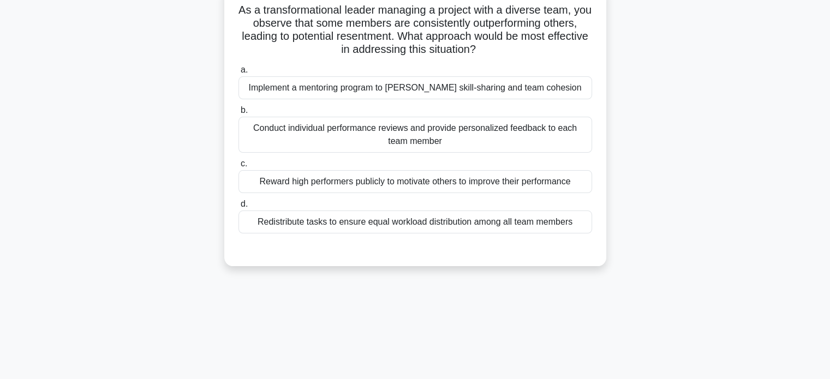
scroll to position [0, 0]
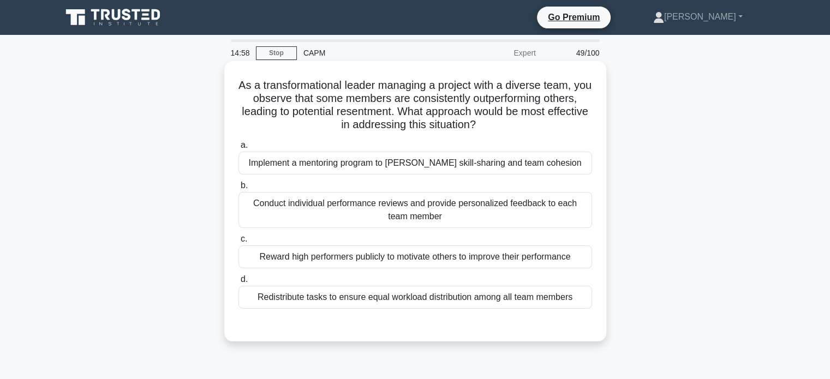
click at [460, 214] on div "Conduct individual performance reviews and provide personalized feedback to eac…" at bounding box center [414, 210] width 353 height 36
click at [238, 189] on input "b. Conduct individual performance reviews and provide personalized feedback to …" at bounding box center [238, 185] width 0 height 7
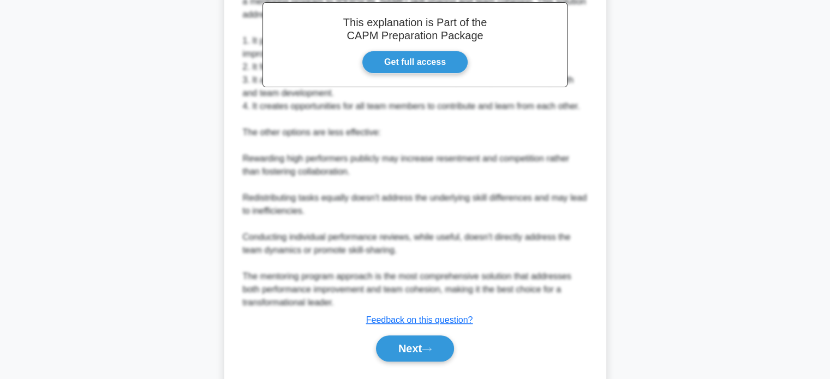
scroll to position [398, 0]
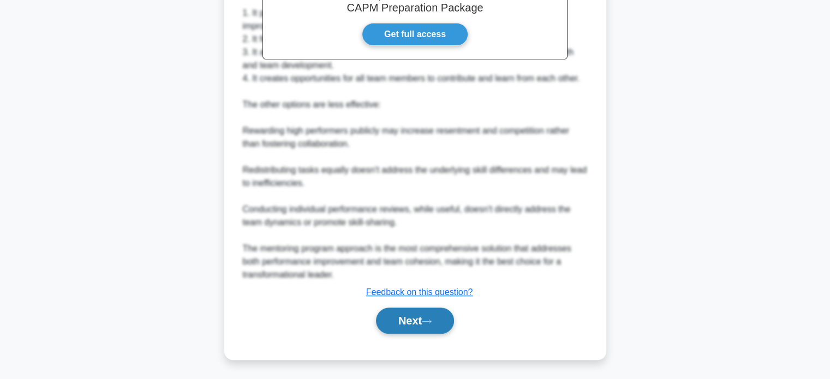
click at [425, 320] on icon at bounding box center [427, 322] width 10 height 6
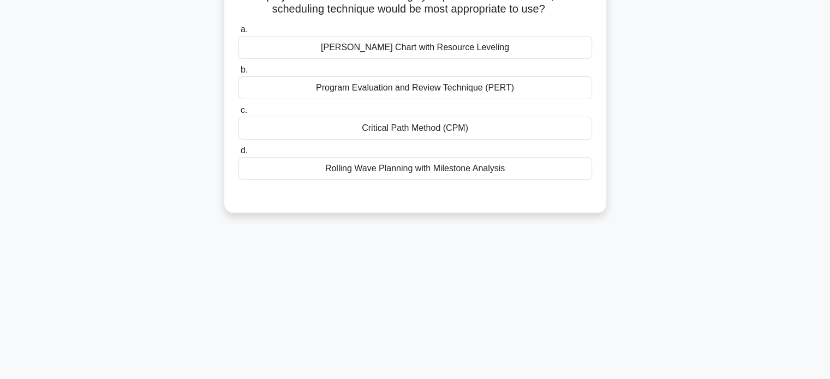
scroll to position [0, 0]
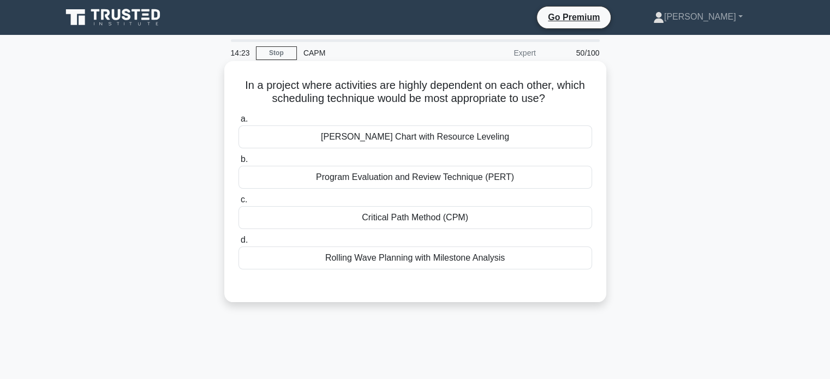
click at [445, 218] on div "Critical Path Method (CPM)" at bounding box center [414, 217] width 353 height 23
click at [238, 203] on input "c. Critical Path Method (CPM)" at bounding box center [238, 199] width 0 height 7
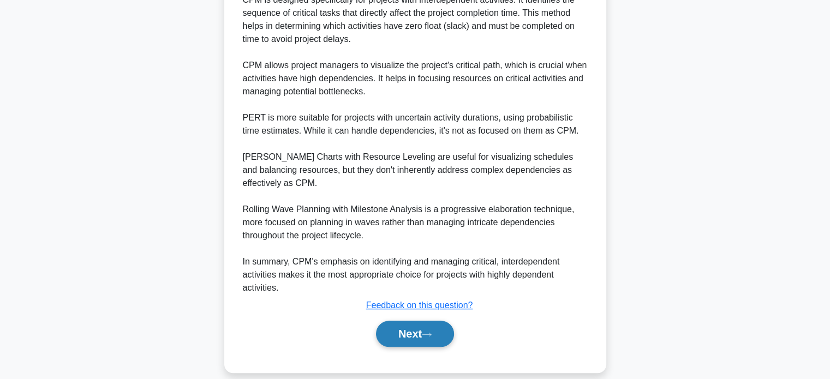
click at [422, 321] on button "Next" at bounding box center [415, 334] width 78 height 26
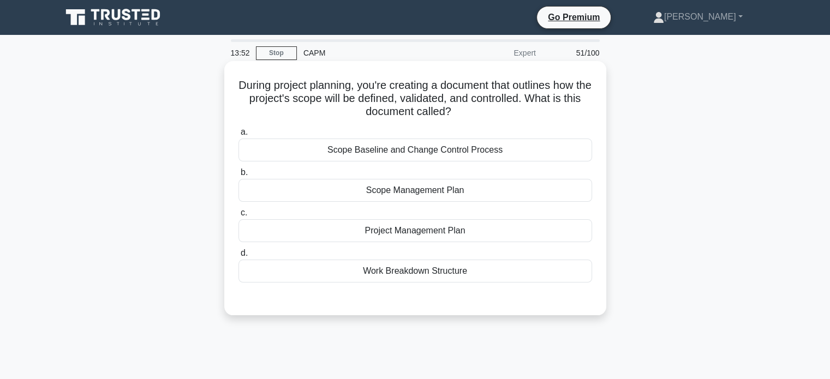
click at [443, 193] on div "Scope Management Plan" at bounding box center [414, 190] width 353 height 23
click at [238, 176] on input "b. Scope Management Plan" at bounding box center [238, 172] width 0 height 7
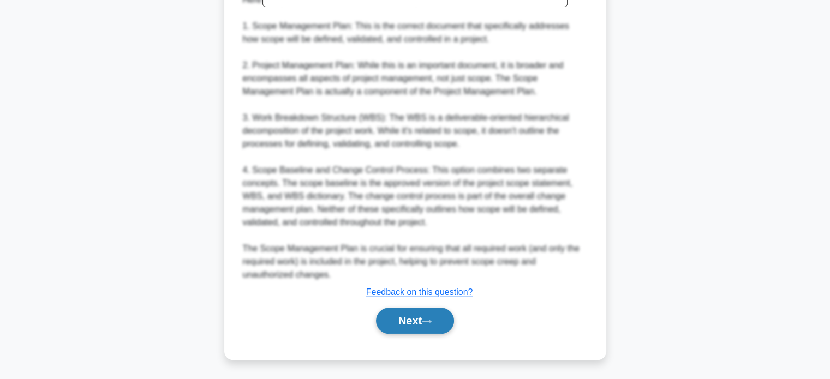
click at [422, 315] on button "Next" at bounding box center [415, 321] width 78 height 26
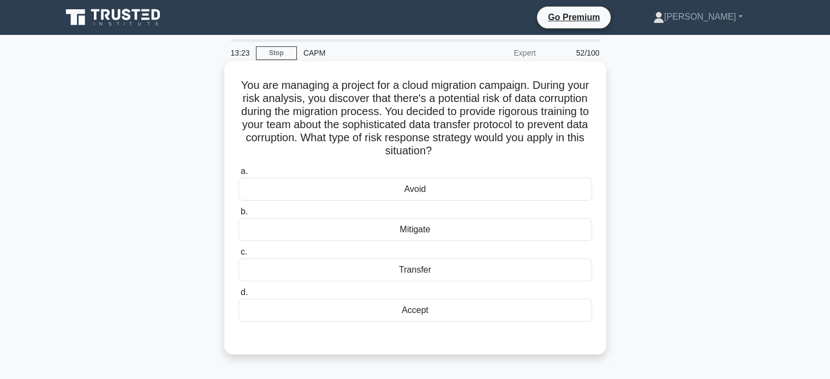
click at [406, 311] on div "Accept" at bounding box center [414, 310] width 353 height 23
click at [238, 296] on input "d. Accept" at bounding box center [238, 292] width 0 height 7
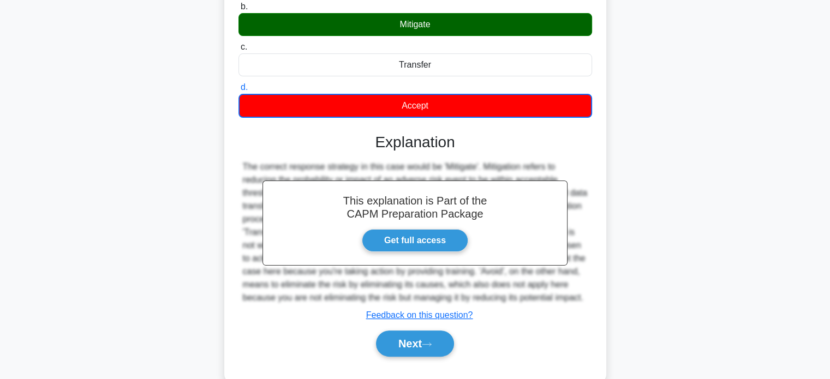
scroll to position [241, 0]
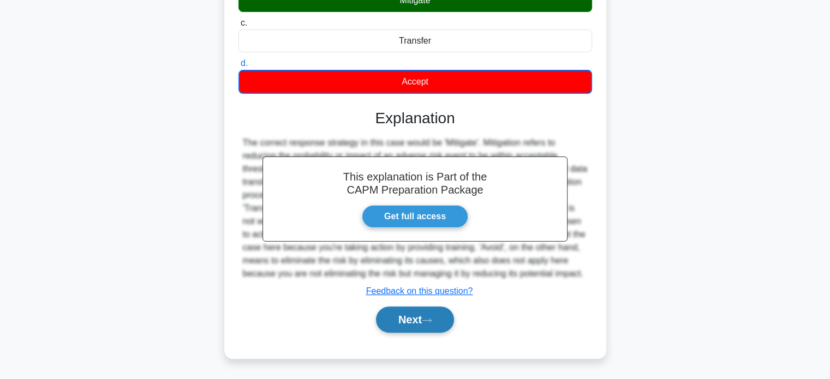
click at [418, 323] on button "Next" at bounding box center [415, 320] width 78 height 26
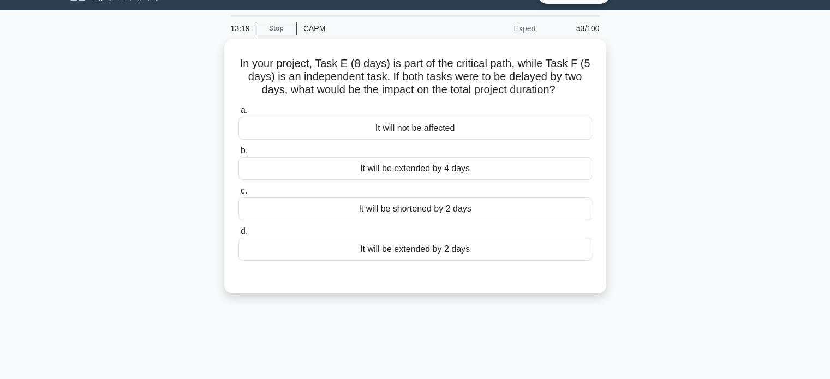
scroll to position [0, 0]
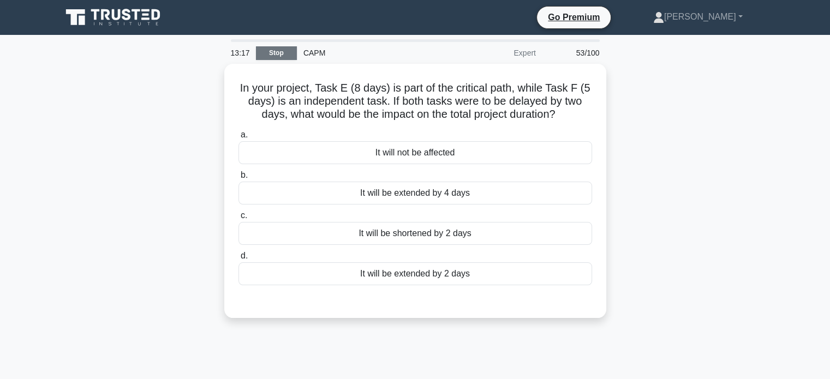
click at [277, 52] on link "Stop" at bounding box center [276, 53] width 41 height 14
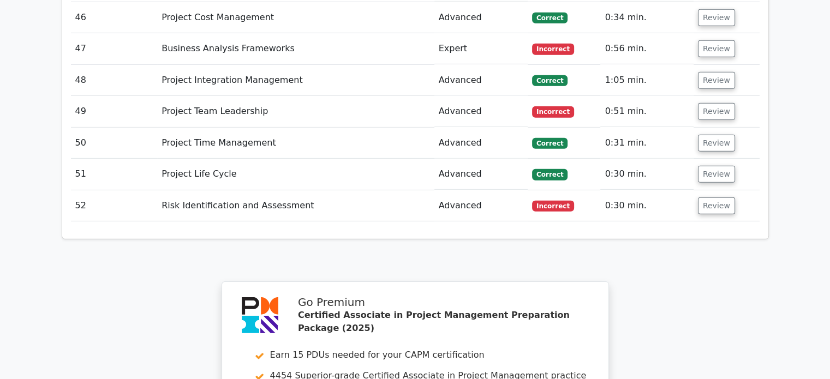
scroll to position [3680, 0]
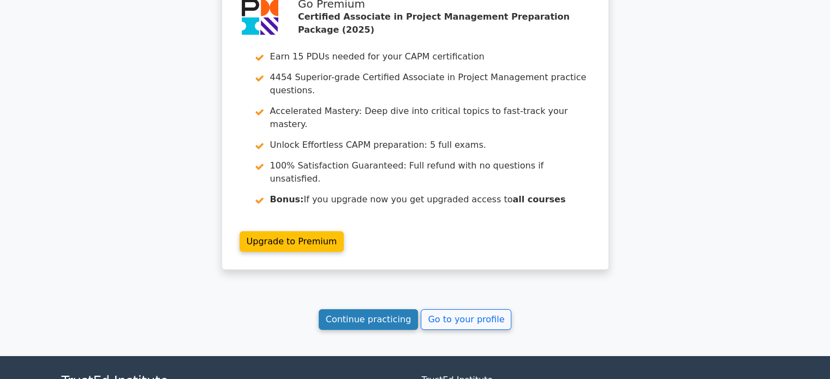
click at [380, 309] on link "Continue practicing" at bounding box center [369, 319] width 100 height 21
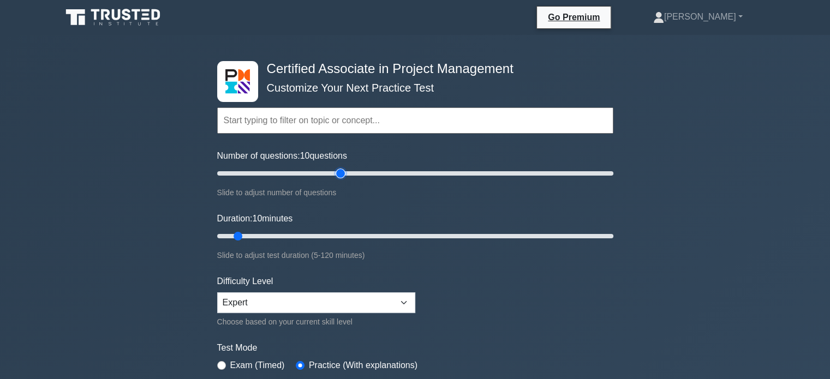
click at [339, 170] on input "Number of questions: 10 questions" at bounding box center [415, 173] width 396 height 13
click at [329, 172] on input "Number of questions: 60 questions" at bounding box center [415, 173] width 396 height 13
click at [321, 171] on input "Number of questions: 60 questions" at bounding box center [415, 173] width 396 height 13
type input "50"
click at [312, 170] on input "Number of questions: 55 questions" at bounding box center [415, 173] width 396 height 13
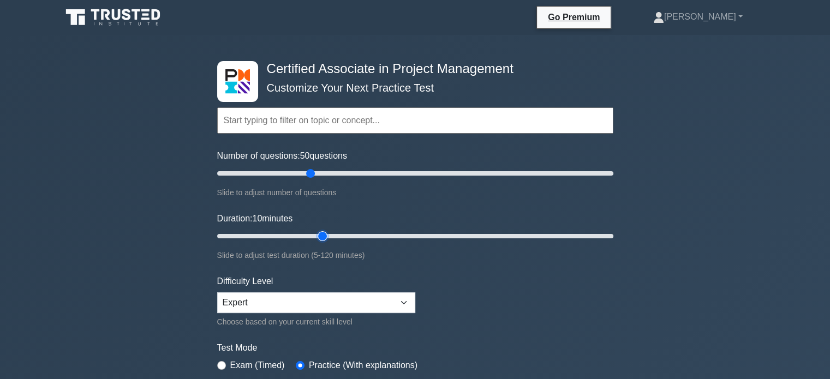
click at [321, 235] on input "Duration: 10 minutes" at bounding box center [415, 236] width 396 height 13
click at [336, 233] on input "Duration: 35 minutes" at bounding box center [415, 236] width 396 height 13
click at [349, 233] on input "Duration: 40 minutes" at bounding box center [415, 236] width 396 height 13
click at [366, 235] on input "Duration: 45 minutes" at bounding box center [415, 236] width 396 height 13
click at [384, 235] on input "Duration: 50 minutes" at bounding box center [415, 236] width 396 height 13
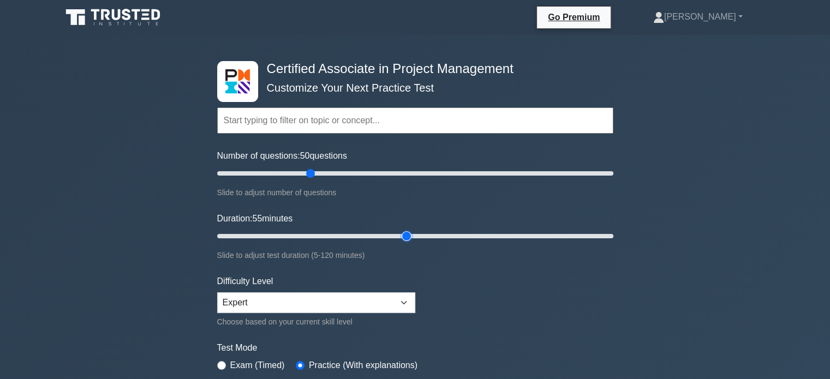
type input "60"
click at [398, 235] on input "Duration: 55 minutes" at bounding box center [415, 236] width 396 height 13
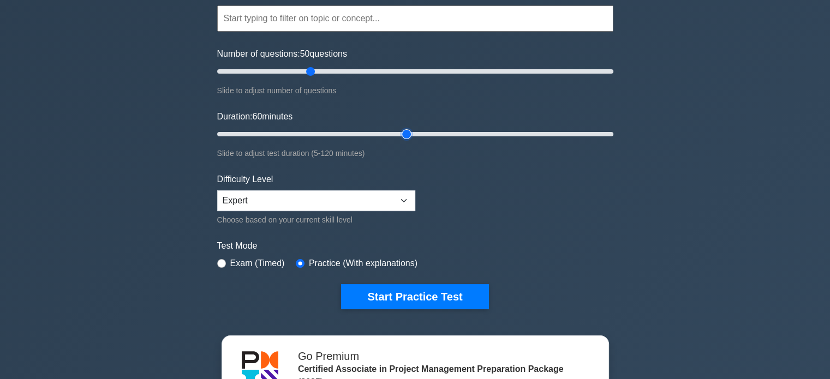
scroll to position [109, 0]
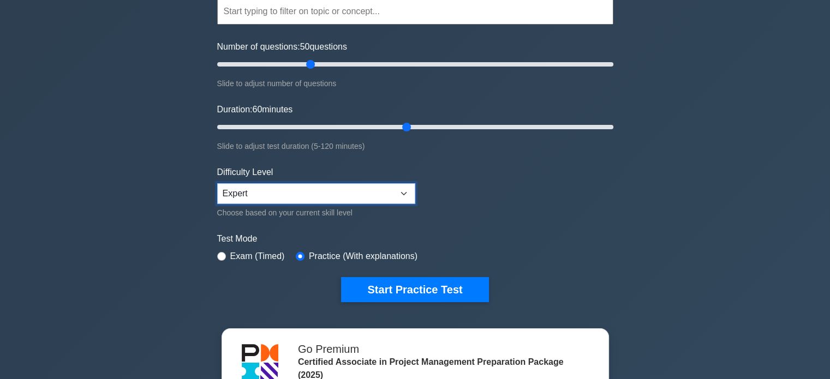
click at [382, 199] on select "Beginner Intermediate Expert" at bounding box center [316, 193] width 198 height 21
select select "intermediate"
click at [217, 183] on select "Beginner Intermediate Expert" at bounding box center [316, 193] width 198 height 21
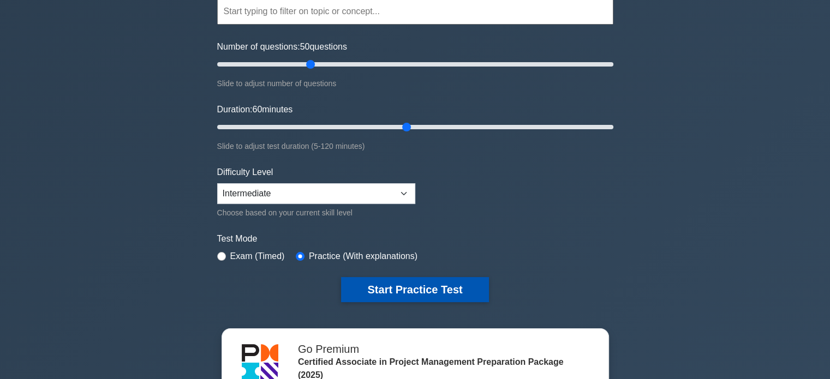
click at [415, 289] on button "Start Practice Test" at bounding box center [414, 289] width 147 height 25
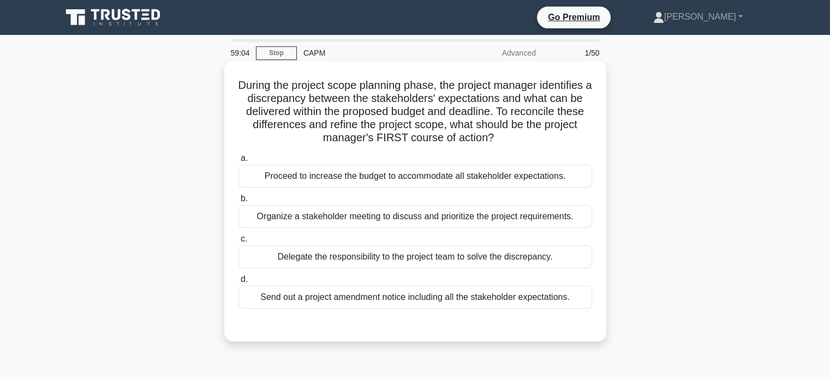
click at [411, 218] on div "Organize a stakeholder meeting to discuss and prioritize the project requiremen…" at bounding box center [414, 216] width 353 height 23
click at [238, 202] on input "b. Organize a stakeholder meeting to discuss and prioritize the project require…" at bounding box center [238, 198] width 0 height 7
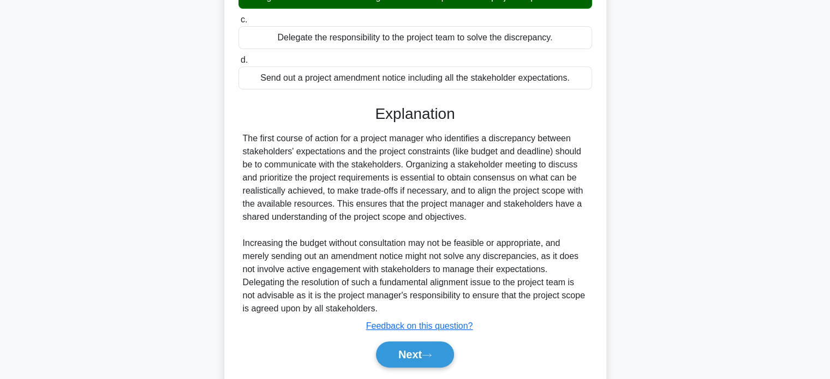
scroll to position [253, 0]
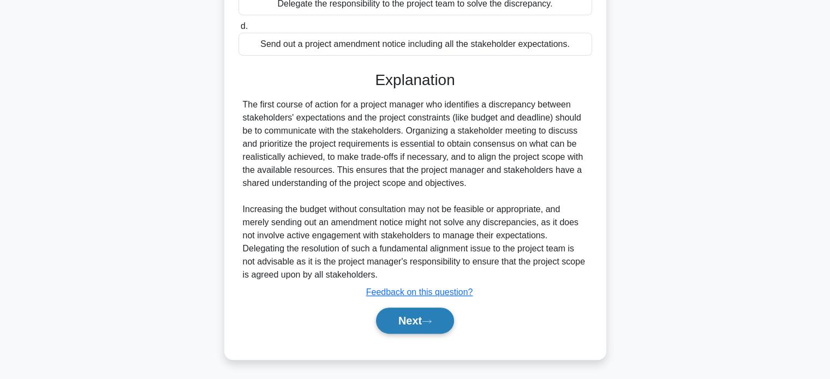
click at [418, 322] on button "Next" at bounding box center [415, 321] width 78 height 26
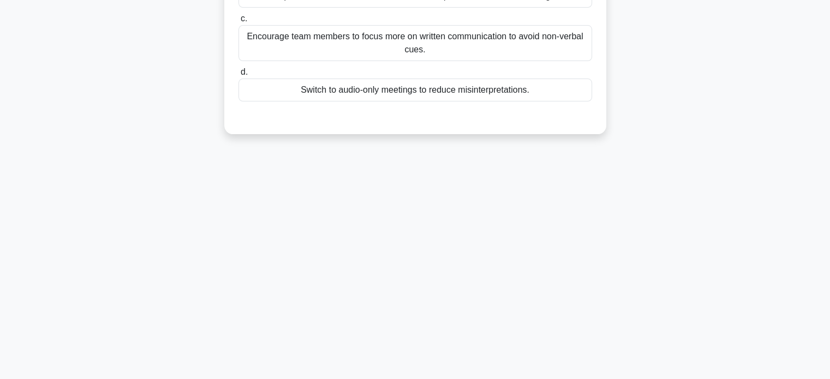
scroll to position [0, 0]
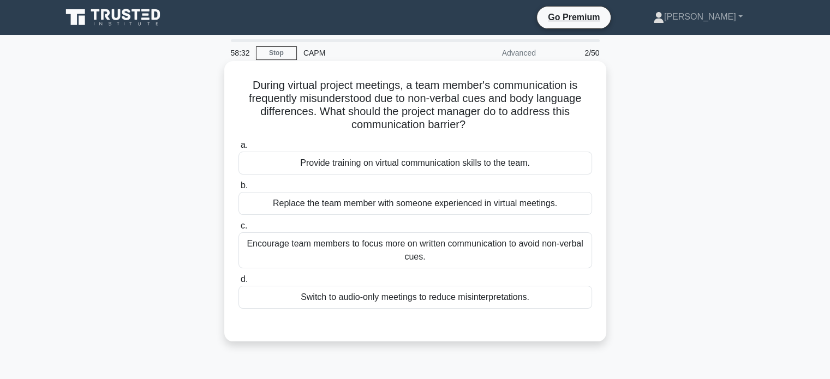
click at [453, 250] on div "Encourage team members to focus more on written communication to avoid non-verb…" at bounding box center [414, 250] width 353 height 36
click at [238, 230] on input "c. Encourage team members to focus more on written communication to avoid non-v…" at bounding box center [238, 226] width 0 height 7
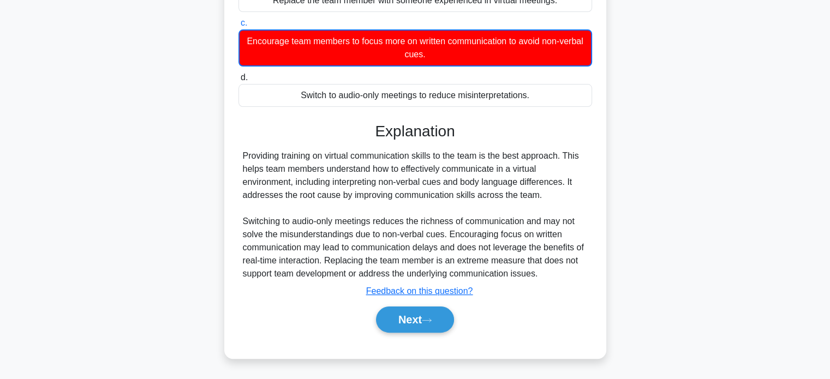
scroll to position [210, 0]
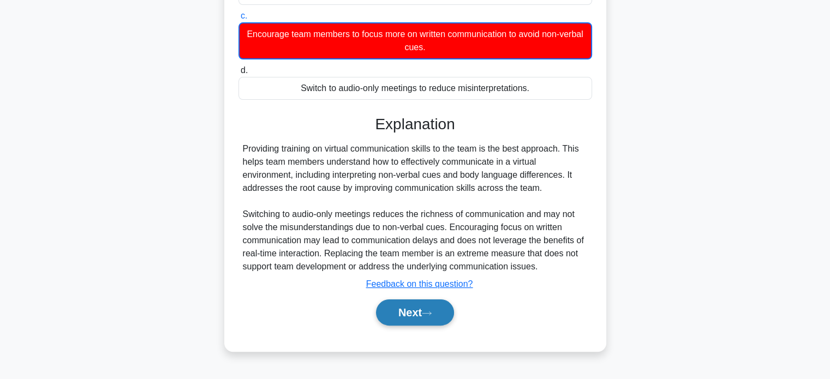
click at [410, 311] on button "Next" at bounding box center [415, 312] width 78 height 26
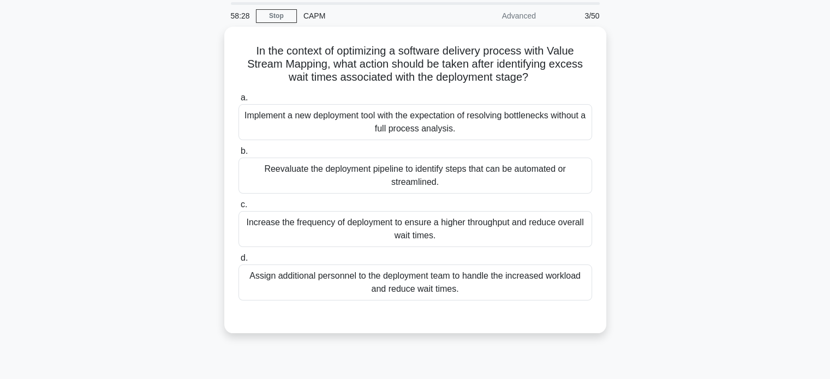
scroll to position [0, 0]
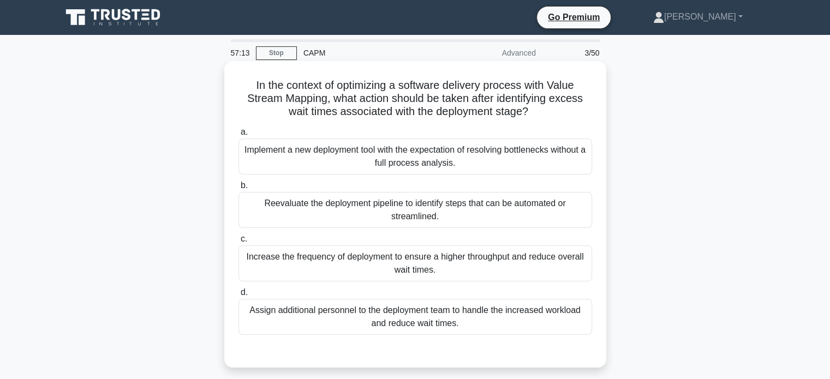
click at [435, 261] on div "Increase the frequency of deployment to ensure a higher throughput and reduce o…" at bounding box center [414, 263] width 353 height 36
click at [238, 243] on input "c. Increase the frequency of deployment to ensure a higher throughput and reduc…" at bounding box center [238, 239] width 0 height 7
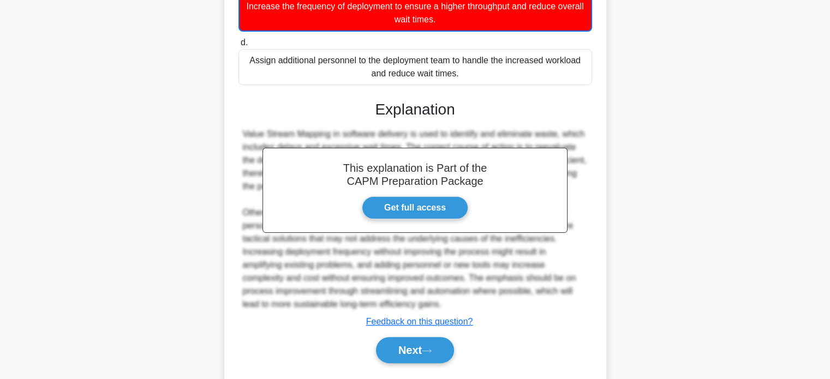
scroll to position [280, 0]
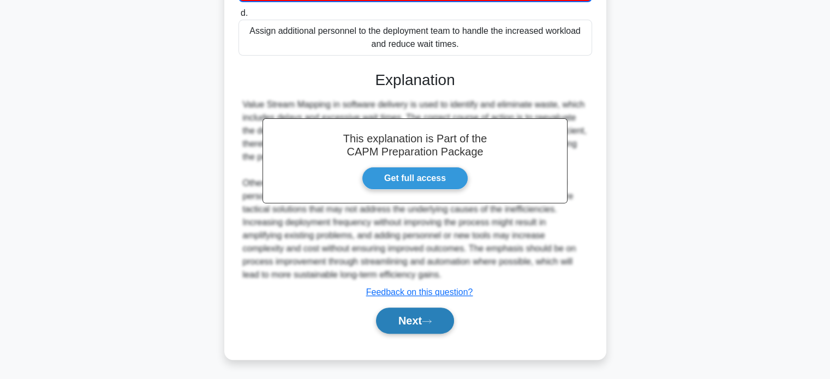
click at [424, 320] on button "Next" at bounding box center [415, 321] width 78 height 26
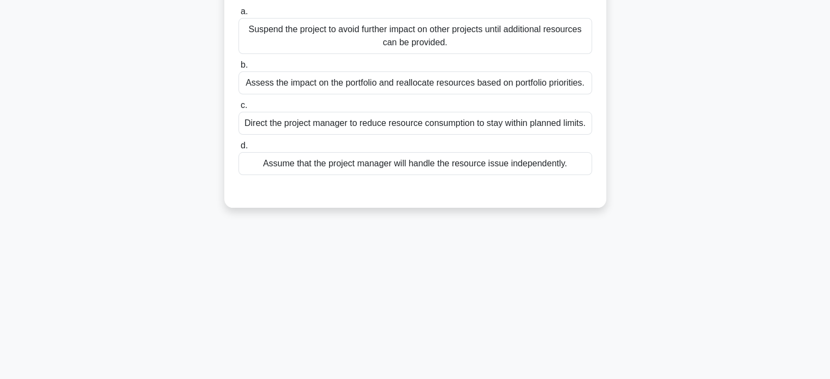
scroll to position [0, 0]
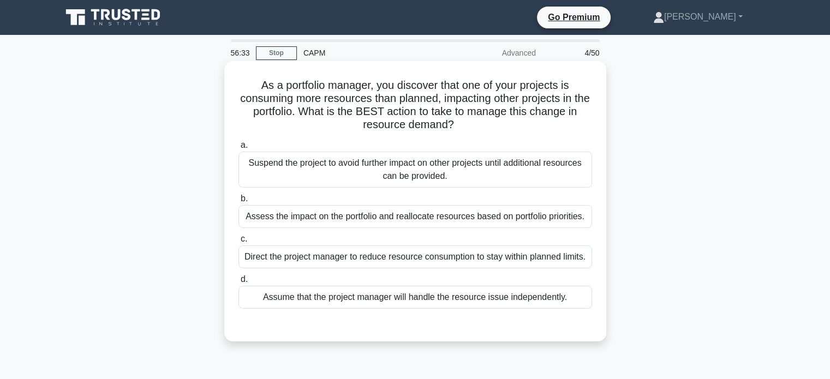
click at [431, 215] on div "Assess the impact on the portfolio and reallocate resources based on portfolio …" at bounding box center [414, 216] width 353 height 23
click at [238, 202] on input "b. Assess the impact on the portfolio and reallocate resources based on portfol…" at bounding box center [238, 198] width 0 height 7
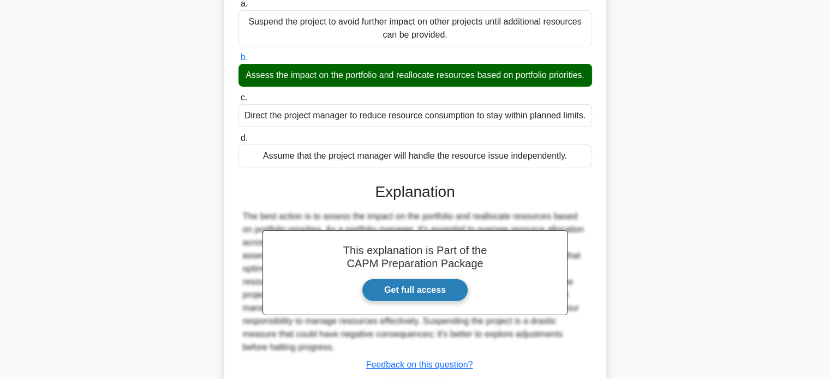
scroll to position [227, 0]
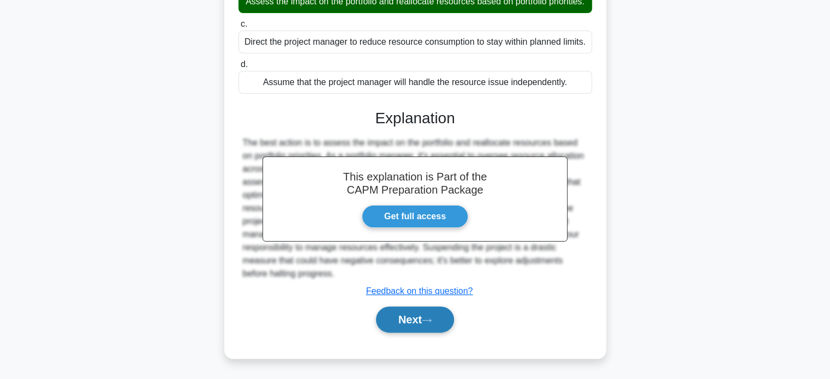
click at [427, 323] on icon at bounding box center [427, 320] width 10 height 6
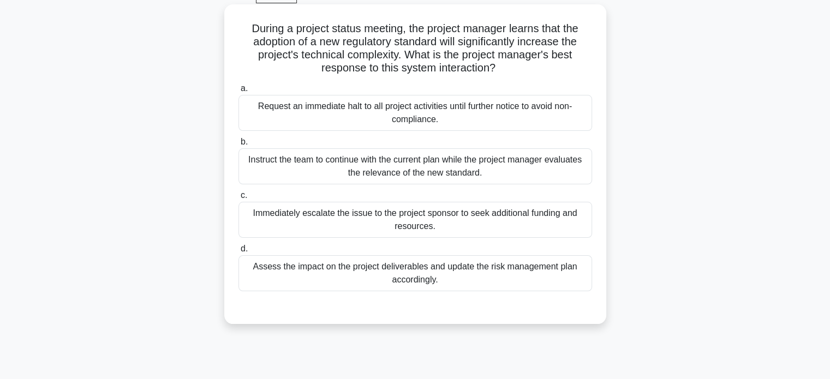
scroll to position [46, 0]
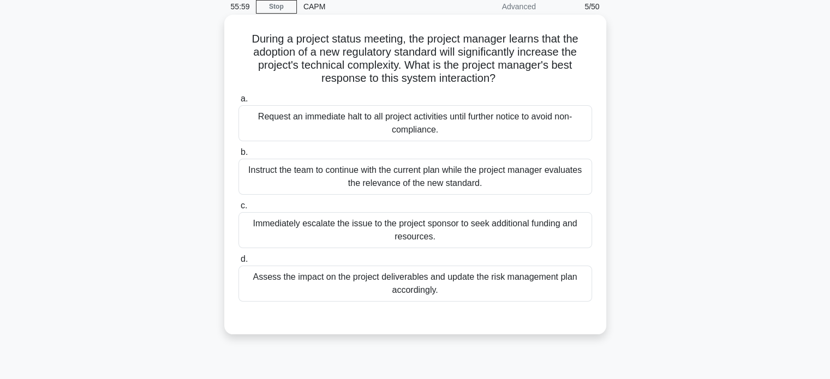
click at [446, 285] on div "Assess the impact on the project deliverables and update the risk management pl…" at bounding box center [414, 284] width 353 height 36
click at [238, 263] on input "d. Assess the impact on the project deliverables and update the risk management…" at bounding box center [238, 259] width 0 height 7
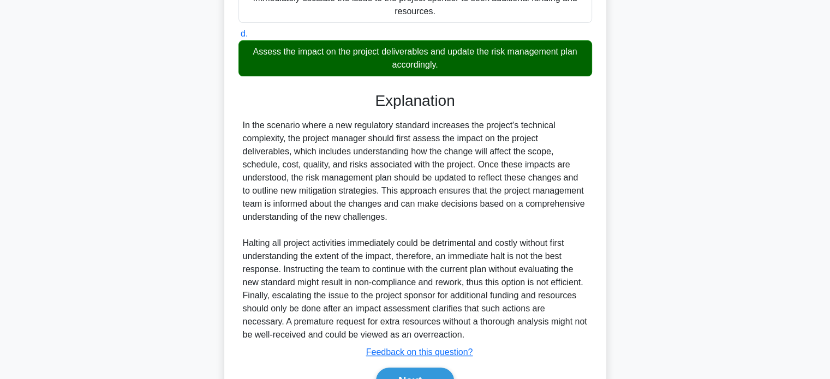
scroll to position [332, 0]
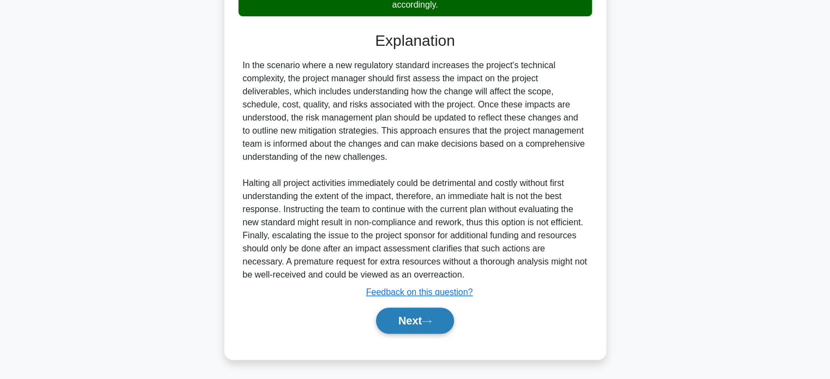
click at [408, 323] on button "Next" at bounding box center [415, 321] width 78 height 26
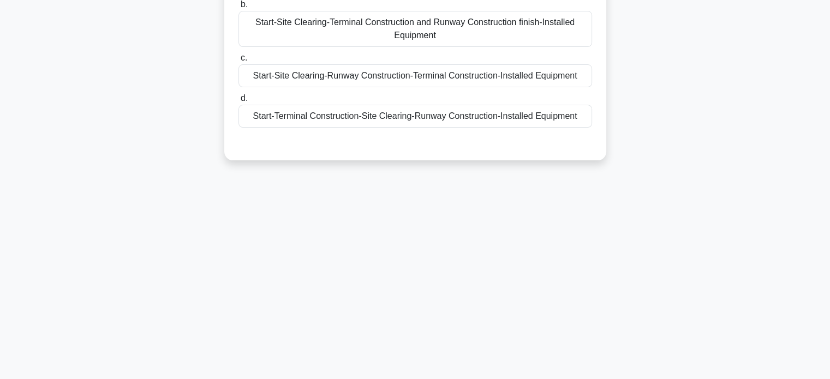
scroll to position [0, 0]
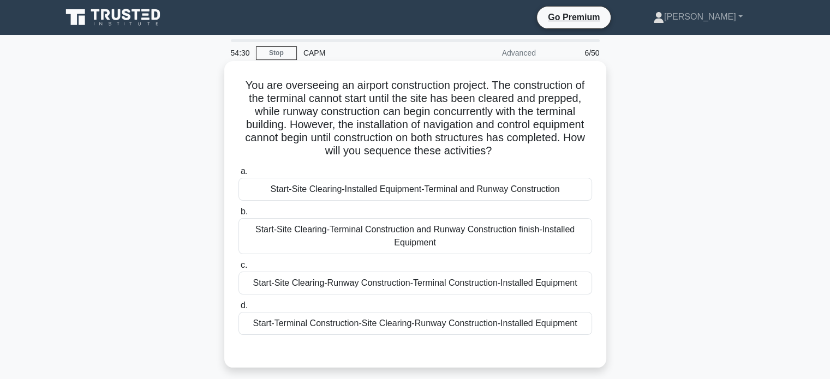
click at [405, 283] on div "Start-Site Clearing-Runway Construction-Terminal Construction-Installed Equipme…" at bounding box center [414, 283] width 353 height 23
click at [238, 269] on input "c. Start-Site Clearing-Runway Construction-Terminal Construction-Installed Equi…" at bounding box center [238, 265] width 0 height 7
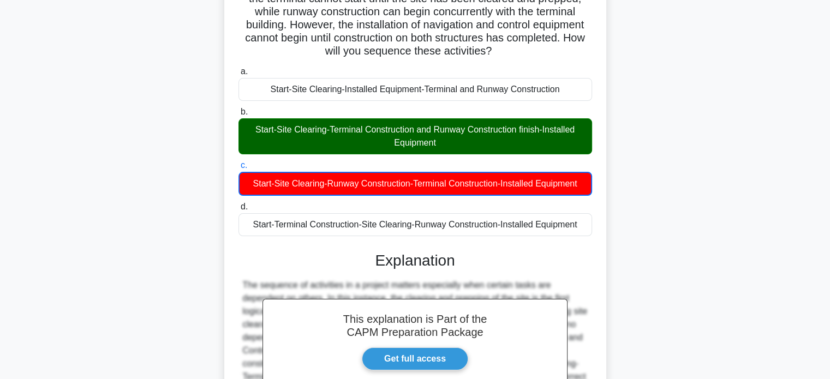
scroll to position [228, 0]
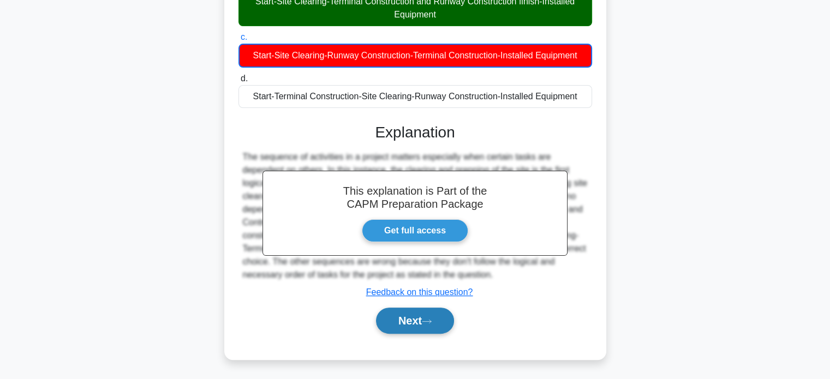
click at [419, 321] on button "Next" at bounding box center [415, 321] width 78 height 26
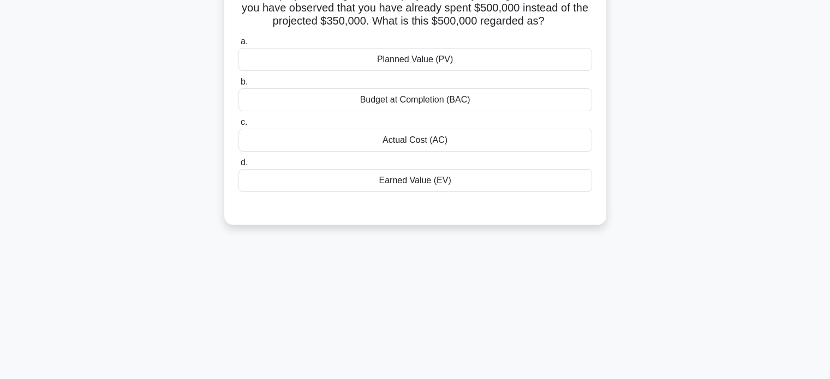
scroll to position [0, 0]
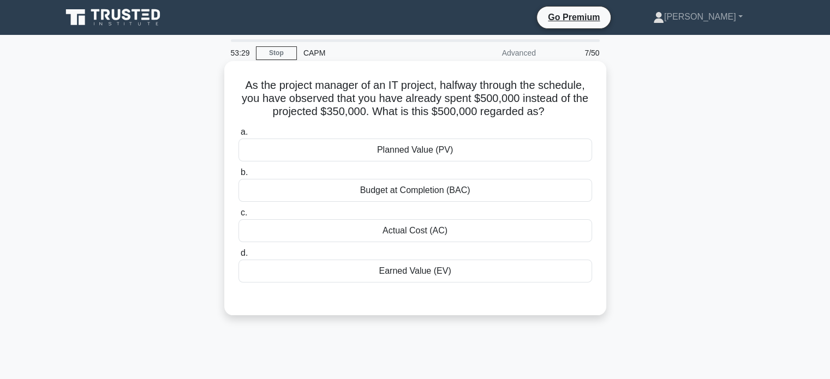
click at [412, 233] on div "Actual Cost (AC)" at bounding box center [414, 230] width 353 height 23
click at [238, 217] on input "c. Actual Cost (AC)" at bounding box center [238, 212] width 0 height 7
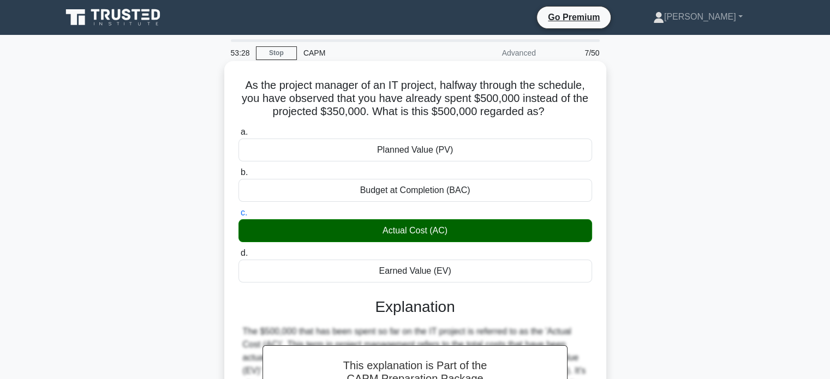
scroll to position [210, 0]
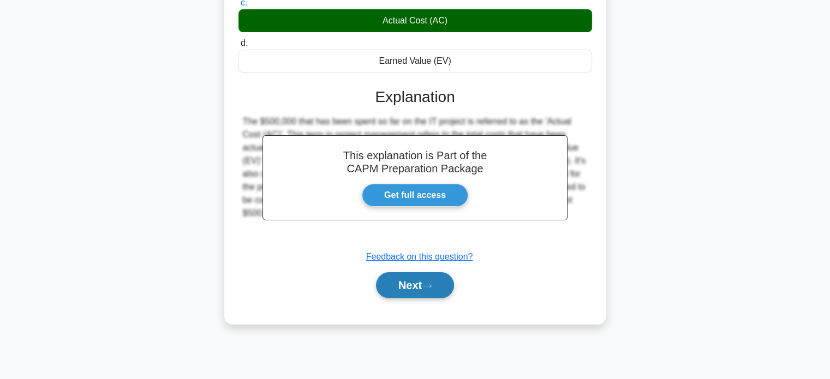
click at [414, 285] on button "Next" at bounding box center [415, 285] width 78 height 26
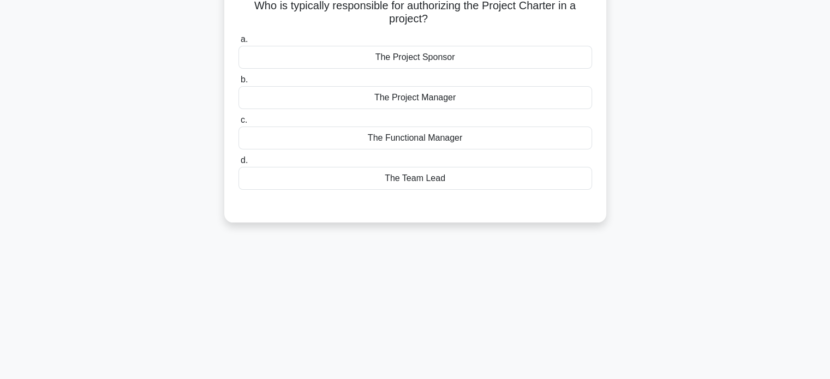
scroll to position [0, 0]
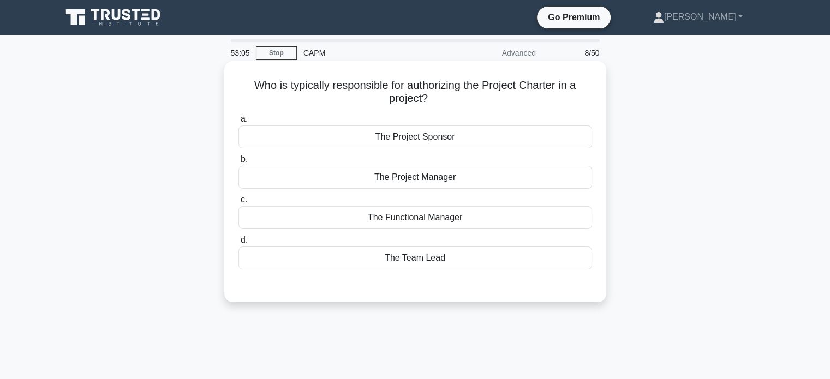
click at [419, 140] on div "The Project Sponsor" at bounding box center [414, 136] width 353 height 23
click at [238, 123] on input "a. The Project Sponsor" at bounding box center [238, 119] width 0 height 7
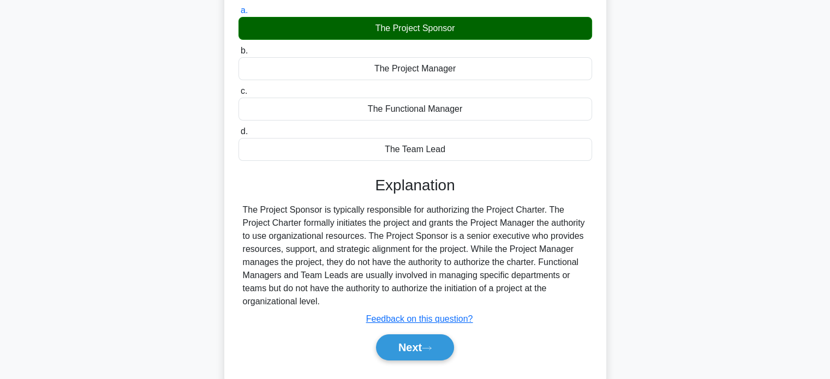
scroll to position [210, 0]
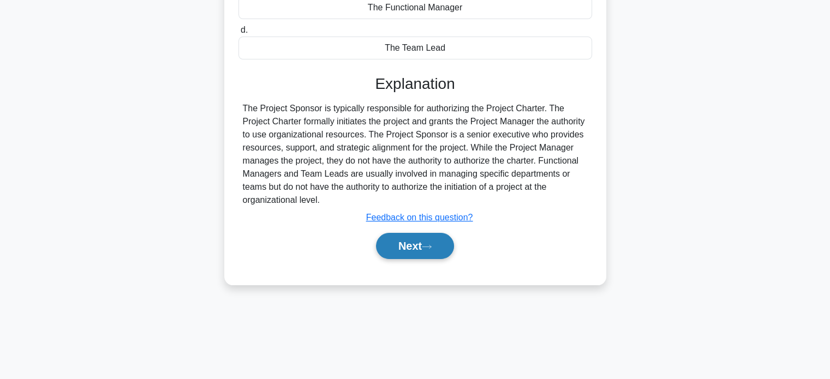
click at [406, 244] on button "Next" at bounding box center [415, 246] width 78 height 26
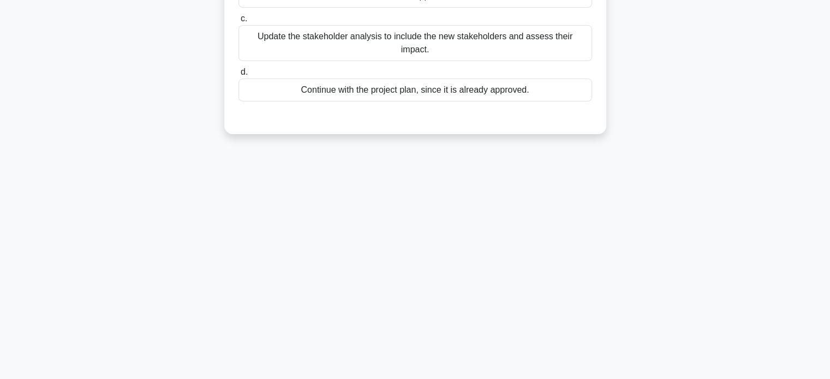
scroll to position [0, 0]
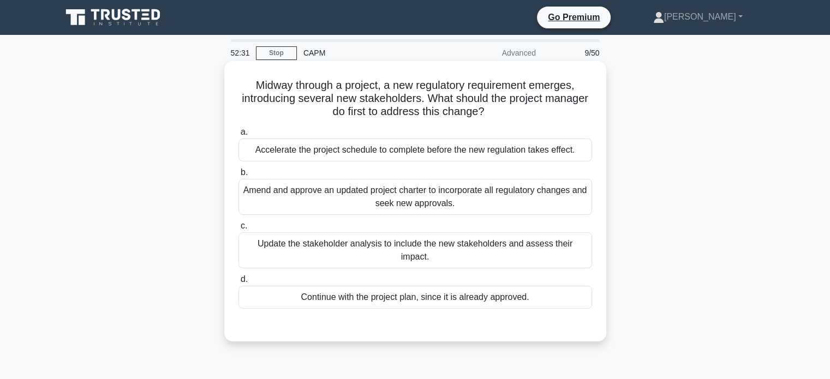
click at [425, 246] on div "Update the stakeholder analysis to include the new stakeholders and assess thei…" at bounding box center [414, 250] width 353 height 36
click at [238, 230] on input "c. Update the stakeholder analysis to include the new stakeholders and assess t…" at bounding box center [238, 226] width 0 height 7
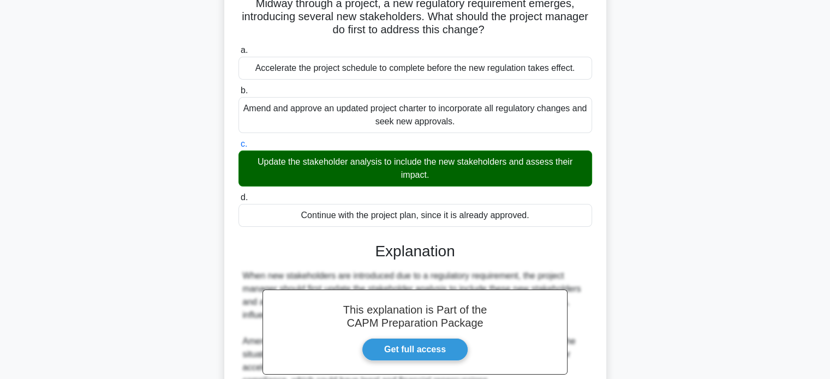
scroll to position [210, 0]
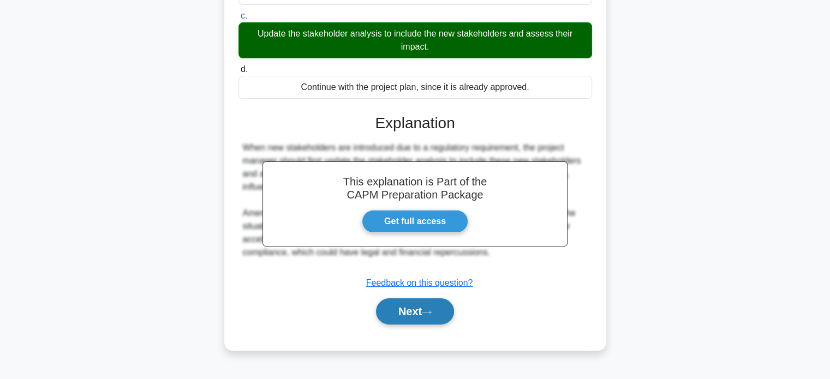
click at [414, 310] on button "Next" at bounding box center [415, 311] width 78 height 26
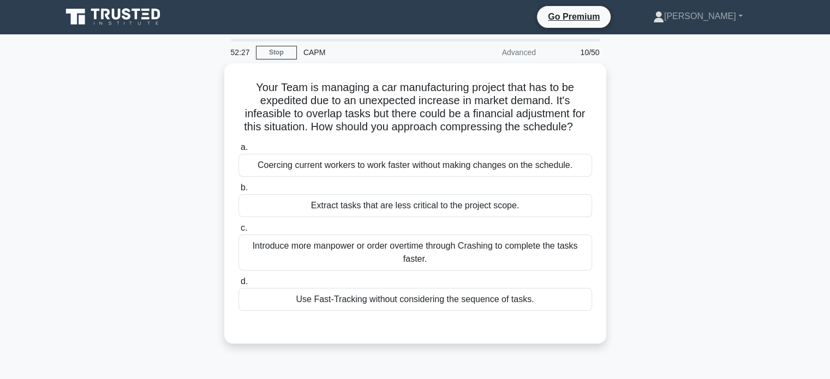
scroll to position [0, 0]
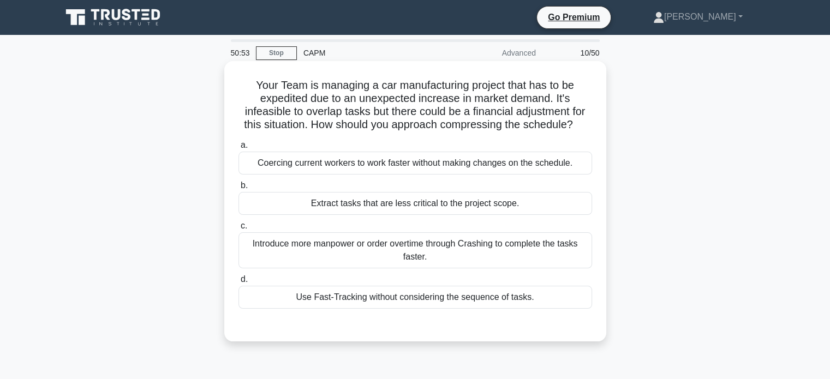
click at [527, 253] on div "Introduce more manpower or order overtime through Crashing to complete the task…" at bounding box center [414, 250] width 353 height 36
click at [238, 230] on input "c. Introduce more manpower or order overtime through Crashing to complete the t…" at bounding box center [238, 226] width 0 height 7
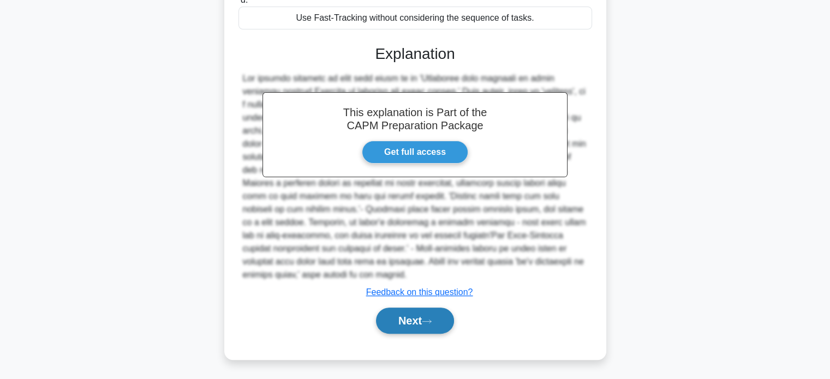
click at [416, 321] on button "Next" at bounding box center [415, 321] width 78 height 26
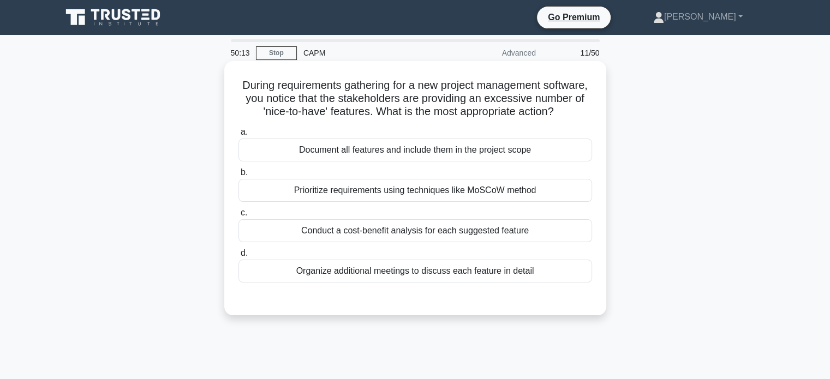
click at [435, 202] on div "Prioritize requirements using techniques like MoSCoW method" at bounding box center [414, 190] width 353 height 23
click at [238, 176] on input "b. Prioritize requirements using techniques like MoSCoW method" at bounding box center [238, 172] width 0 height 7
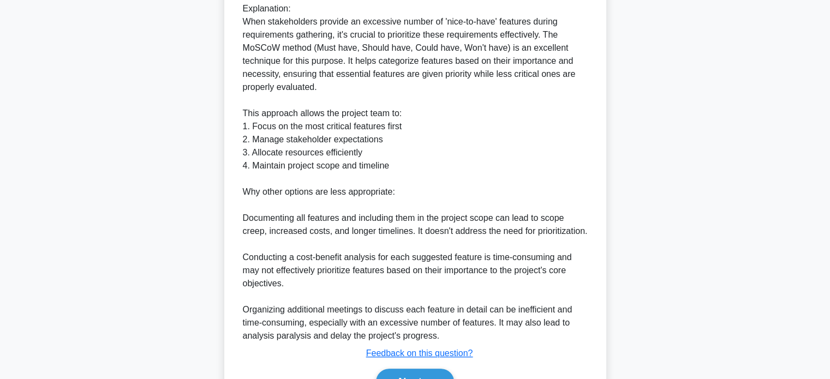
scroll to position [436, 0]
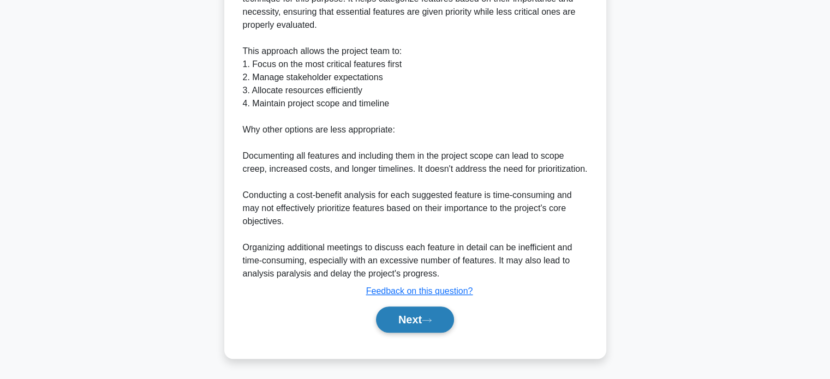
click at [423, 322] on button "Next" at bounding box center [415, 320] width 78 height 26
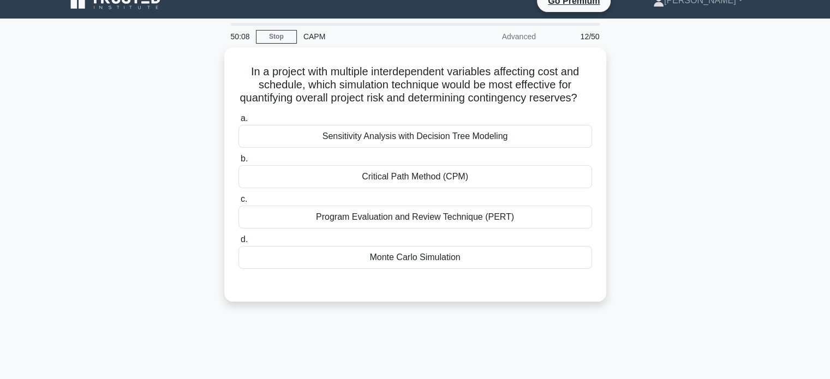
scroll to position [0, 0]
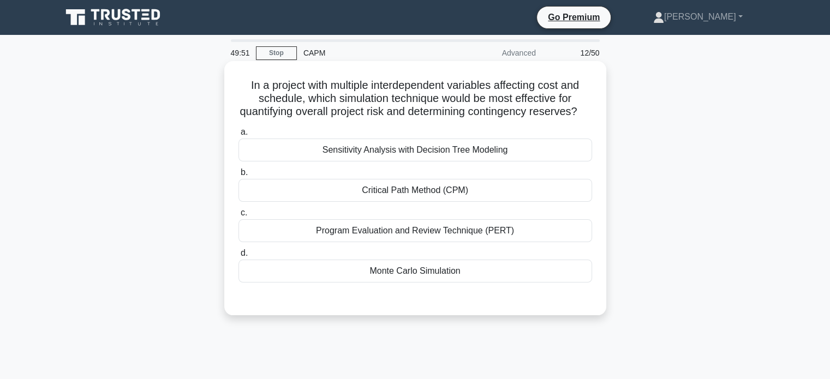
click at [440, 283] on div "Monte Carlo Simulation" at bounding box center [414, 271] width 353 height 23
click at [238, 257] on input "d. Monte Carlo Simulation" at bounding box center [238, 253] width 0 height 7
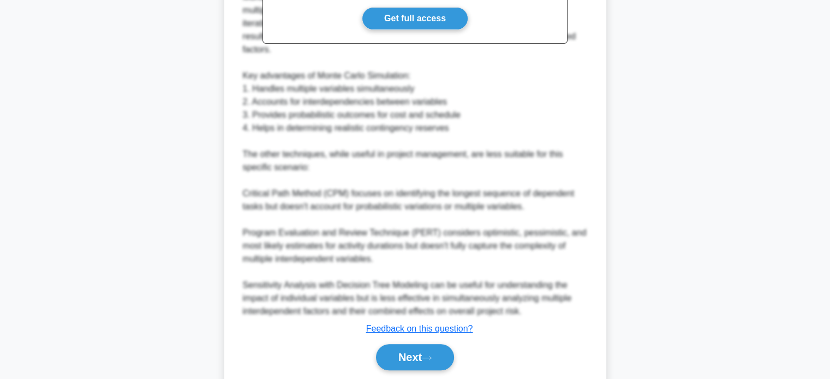
scroll to position [436, 0]
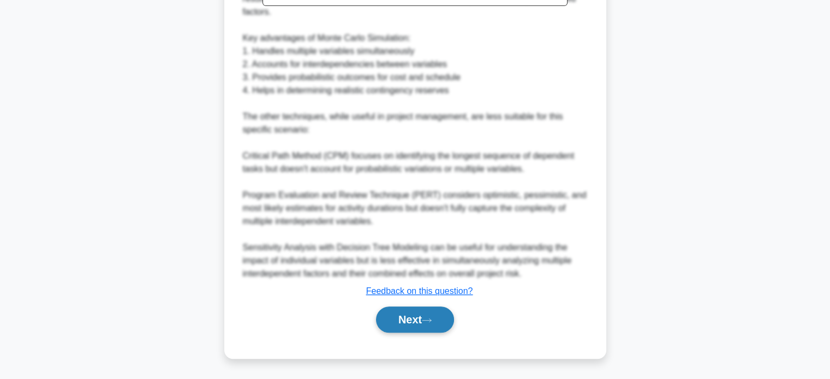
click at [418, 319] on button "Next" at bounding box center [415, 320] width 78 height 26
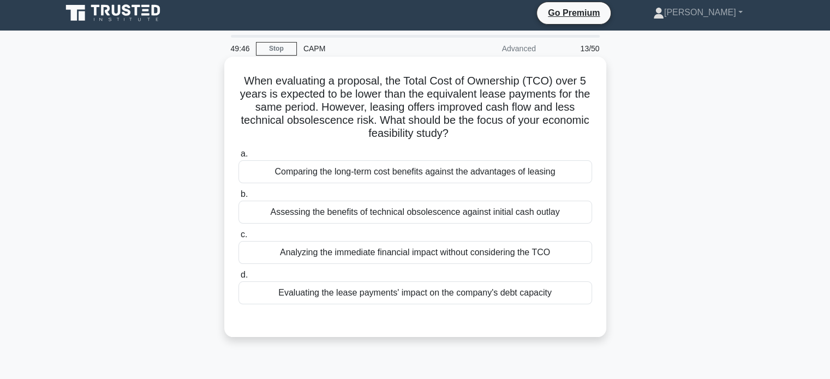
scroll to position [0, 0]
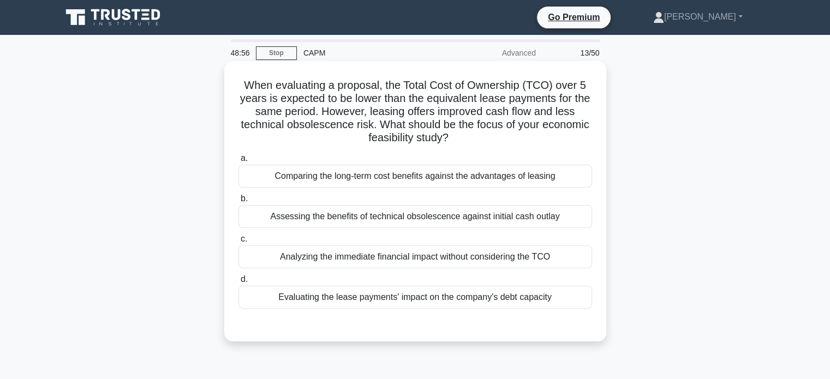
click at [498, 301] on div "Evaluating the lease payments' impact on the company's debt capacity" at bounding box center [414, 297] width 353 height 23
click at [238, 283] on input "d. Evaluating the lease payments' impact on the company's debt capacity" at bounding box center [238, 279] width 0 height 7
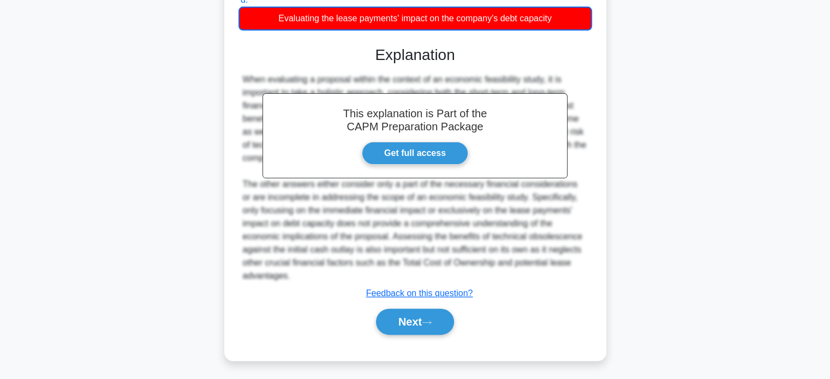
scroll to position [280, 0]
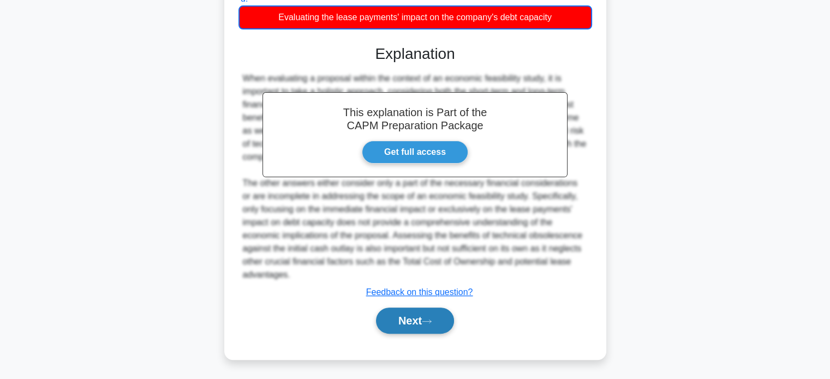
click at [407, 316] on button "Next" at bounding box center [415, 321] width 78 height 26
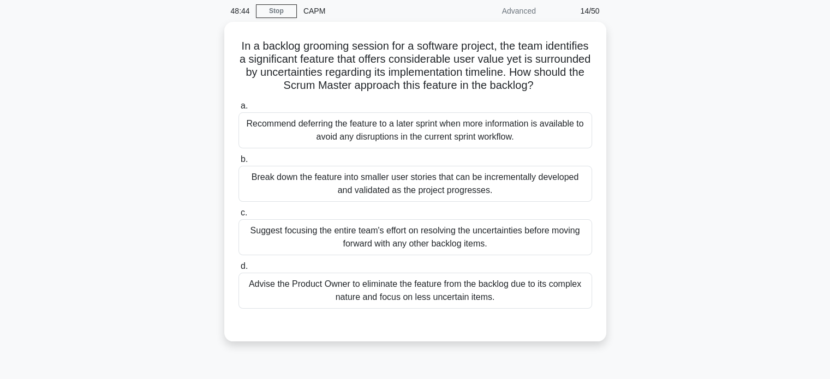
scroll to position [55, 0]
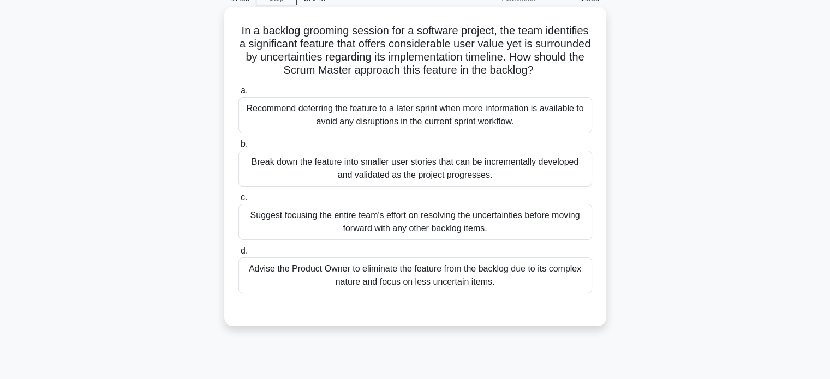
click at [452, 178] on div "Break down the feature into smaller user stories that can be incrementally deve…" at bounding box center [414, 169] width 353 height 36
click at [238, 148] on input "b. Break down the feature into smaller user stories that can be incrementally d…" at bounding box center [238, 144] width 0 height 7
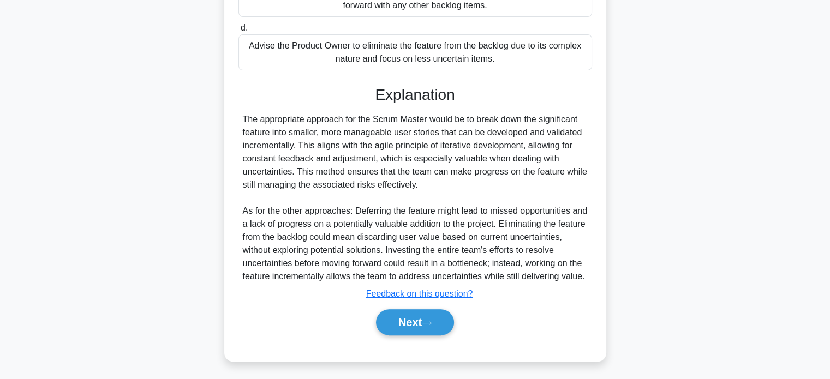
scroll to position [292, 0]
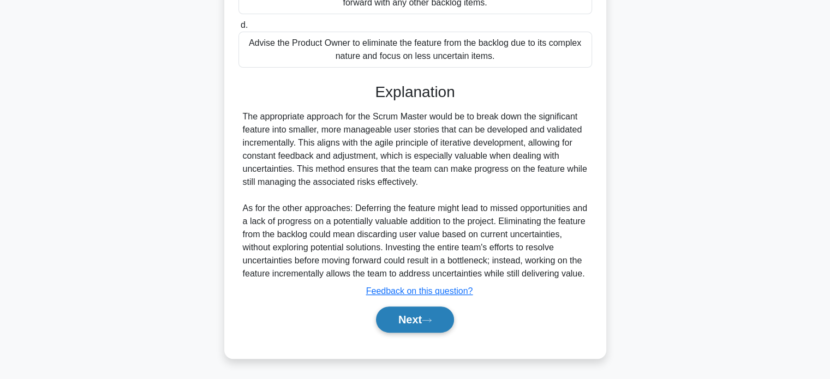
click at [408, 321] on button "Next" at bounding box center [415, 320] width 78 height 26
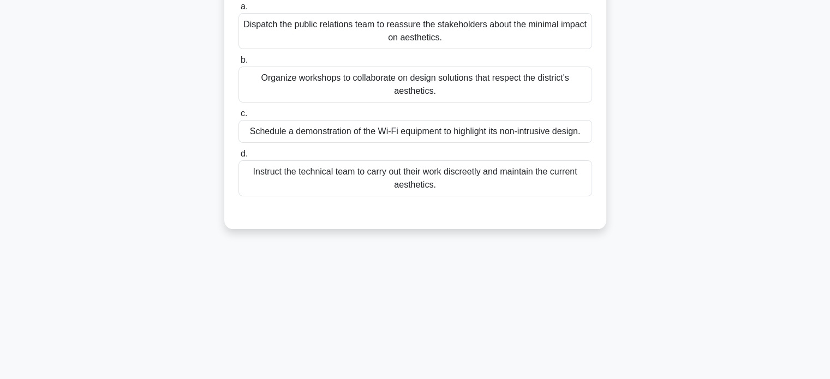
scroll to position [46, 0]
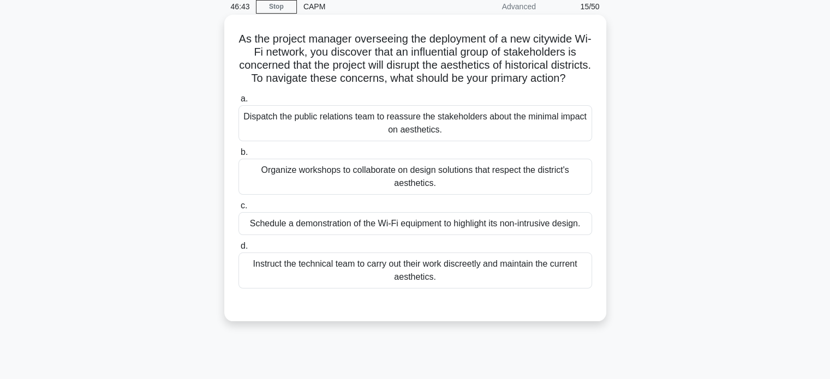
click at [478, 188] on div "Organize workshops to collaborate on design solutions that respect the district…" at bounding box center [414, 177] width 353 height 36
click at [238, 156] on input "b. Organize workshops to collaborate on design solutions that respect the distr…" at bounding box center [238, 152] width 0 height 7
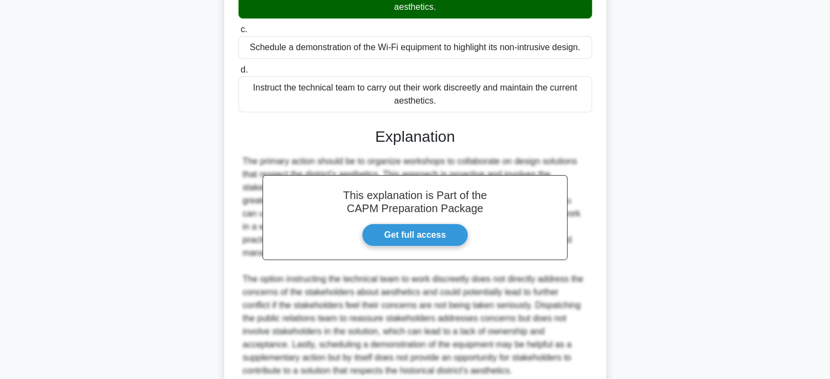
scroll to position [332, 0]
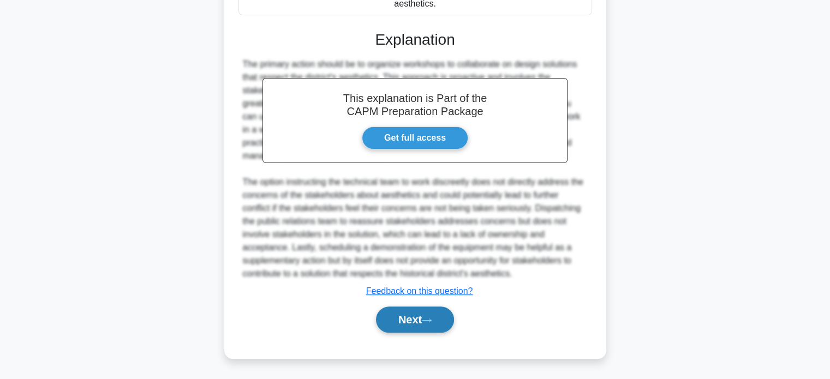
click at [418, 316] on button "Next" at bounding box center [415, 320] width 78 height 26
click at [415, 319] on button "Next" at bounding box center [415, 320] width 78 height 26
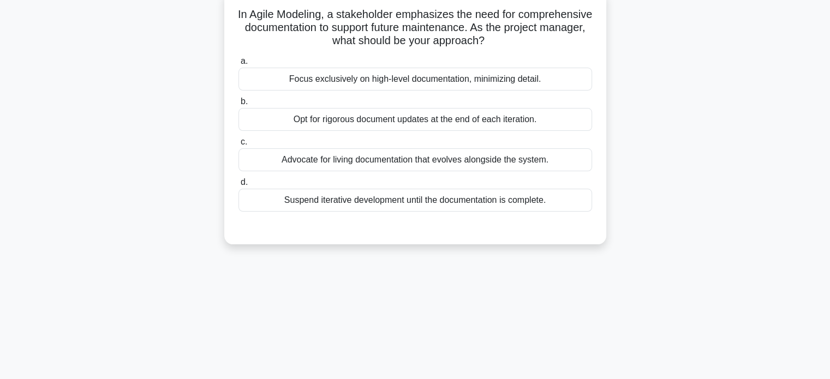
scroll to position [0, 0]
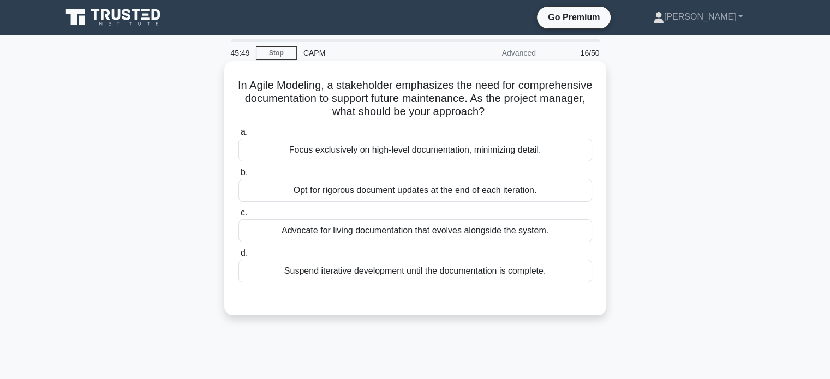
click at [469, 189] on div "Opt for rigorous document updates at the end of each iteration." at bounding box center [414, 190] width 353 height 23
click at [238, 176] on input "b. Opt for rigorous document updates at the end of each iteration." at bounding box center [238, 172] width 0 height 7
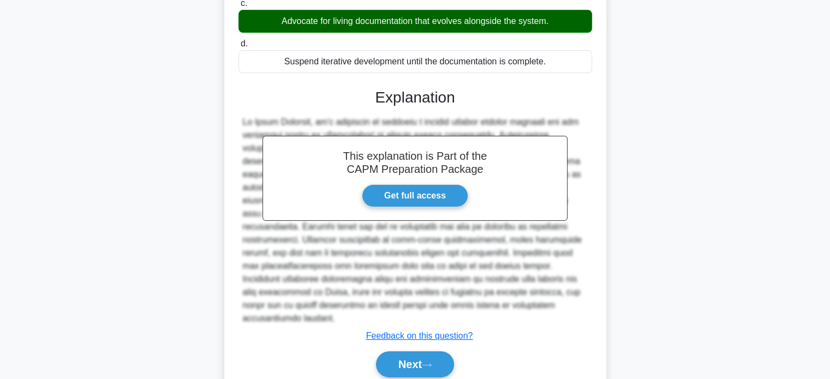
scroll to position [254, 0]
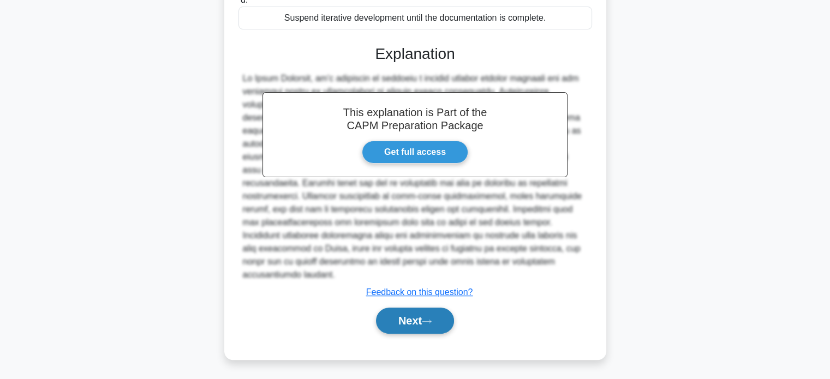
click at [418, 322] on button "Next" at bounding box center [415, 321] width 78 height 26
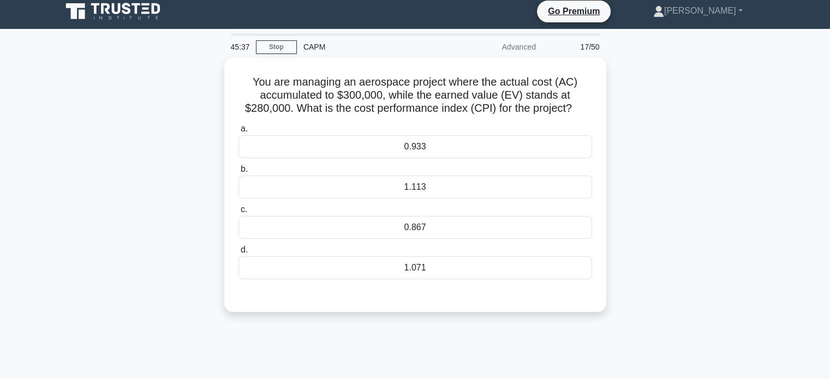
scroll to position [0, 0]
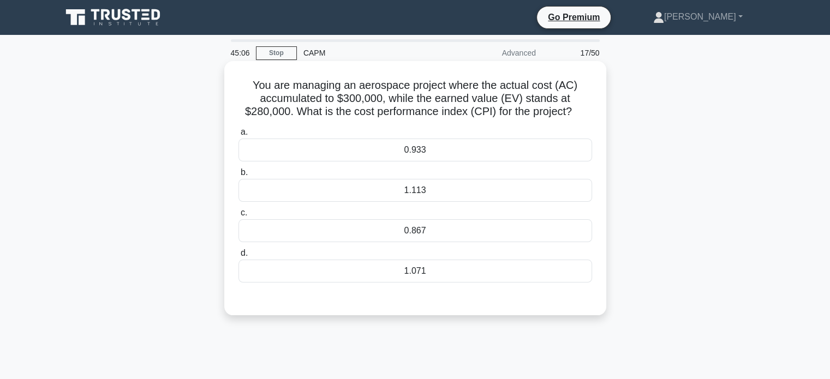
click at [407, 274] on div "1.071" at bounding box center [414, 271] width 353 height 23
click at [238, 257] on input "d. 1.071" at bounding box center [238, 253] width 0 height 7
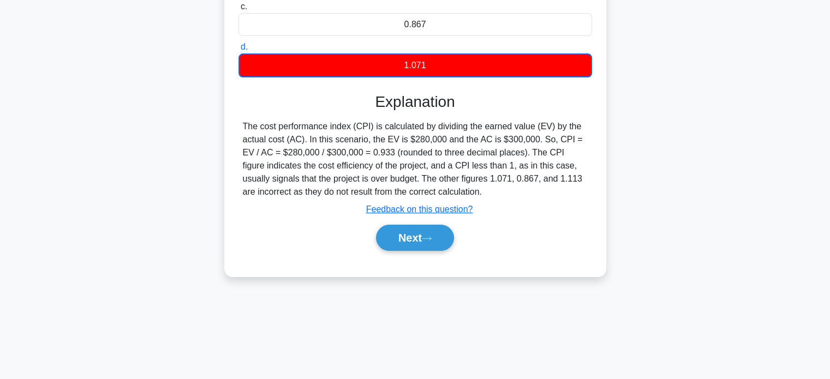
scroll to position [210, 0]
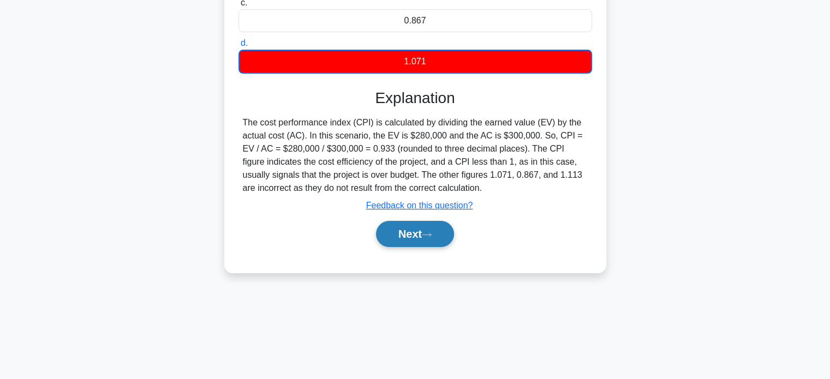
click at [399, 238] on button "Next" at bounding box center [415, 234] width 78 height 26
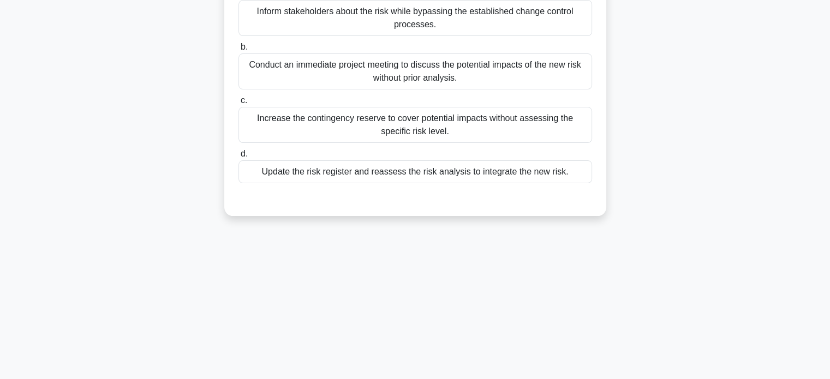
scroll to position [0, 0]
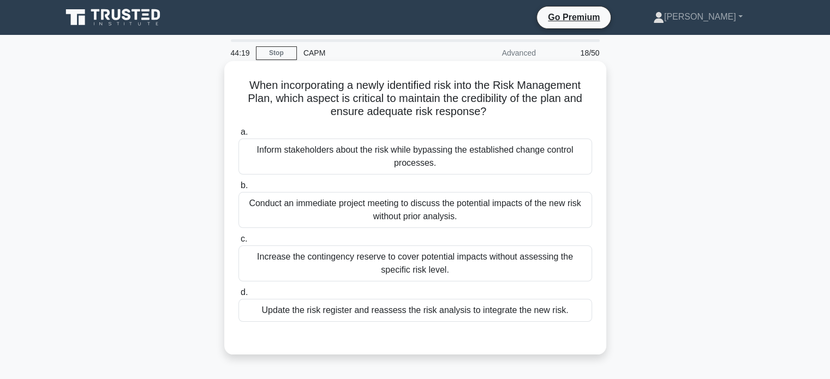
click at [478, 313] on div "Update the risk register and reassess the risk analysis to integrate the new ri…" at bounding box center [414, 310] width 353 height 23
click at [238, 296] on input "d. Update the risk register and reassess the risk analysis to integrate the new…" at bounding box center [238, 292] width 0 height 7
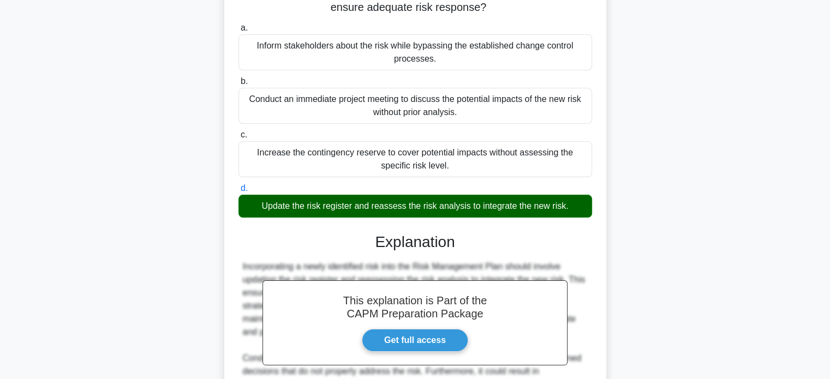
scroll to position [273, 0]
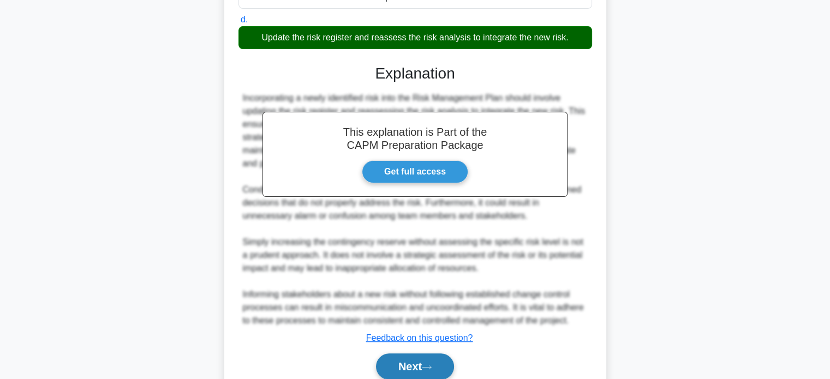
click at [428, 365] on icon at bounding box center [427, 367] width 10 height 6
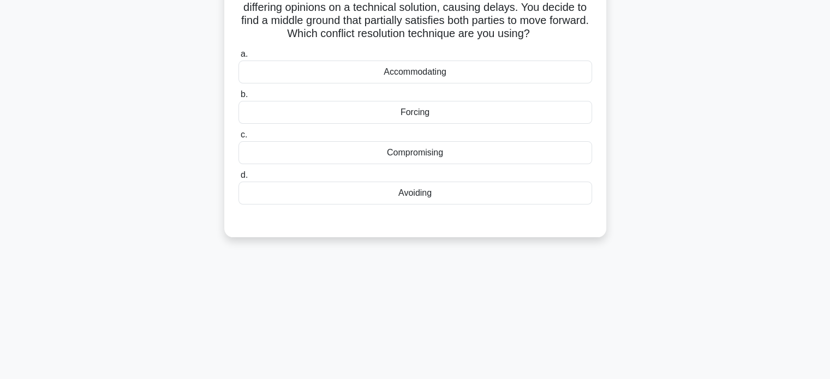
scroll to position [0, 0]
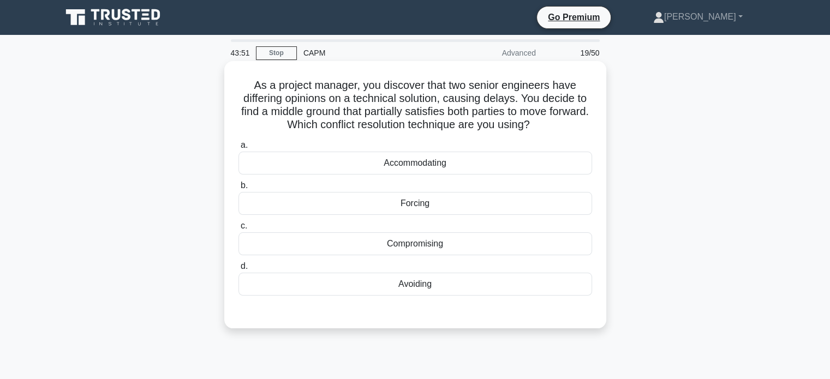
click at [412, 246] on div "Compromising" at bounding box center [414, 243] width 353 height 23
click at [238, 230] on input "c. Compromising" at bounding box center [238, 226] width 0 height 7
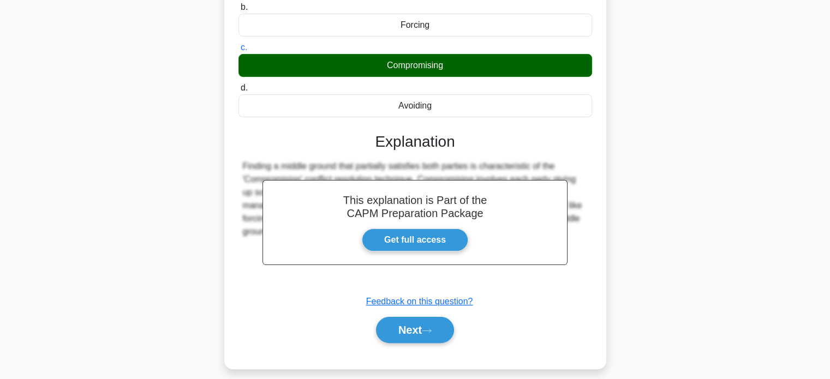
scroll to position [210, 0]
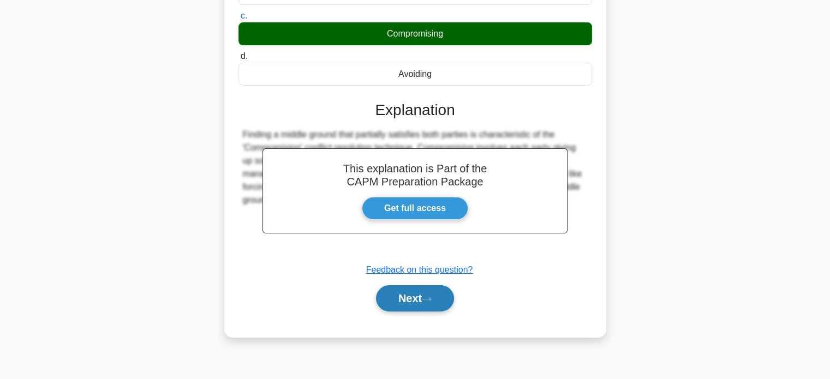
click at [421, 296] on button "Next" at bounding box center [415, 298] width 78 height 26
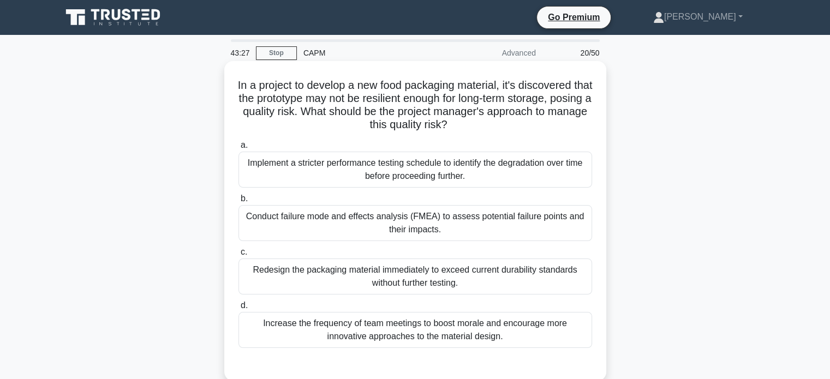
scroll to position [55, 0]
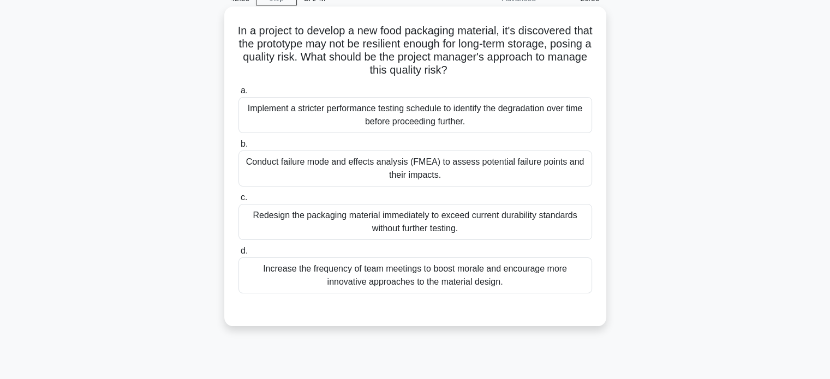
click at [480, 184] on div "Conduct failure mode and effects analysis (FMEA) to assess potential failure po…" at bounding box center [414, 169] width 353 height 36
click at [238, 148] on input "b. Conduct failure mode and effects analysis (FMEA) to assess potential failure…" at bounding box center [238, 144] width 0 height 7
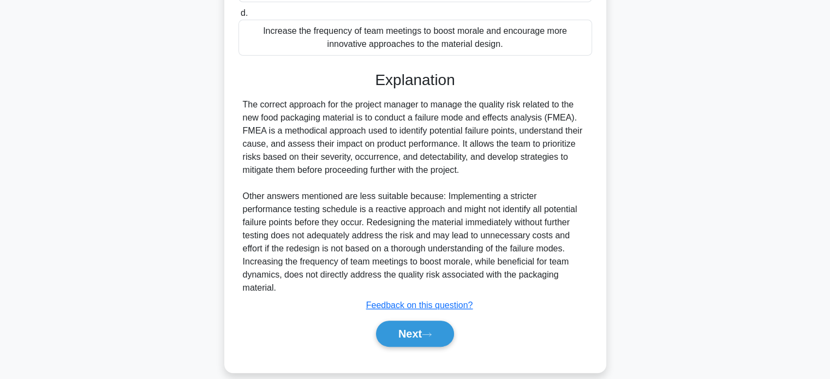
scroll to position [292, 0]
click at [408, 322] on button "Next" at bounding box center [415, 334] width 78 height 26
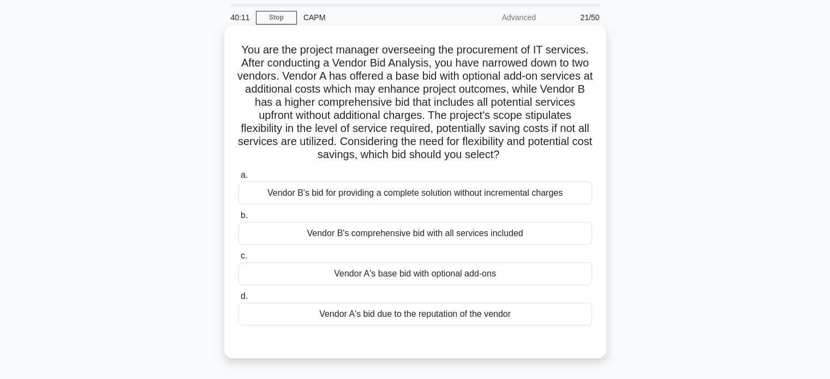
scroll to position [55, 0]
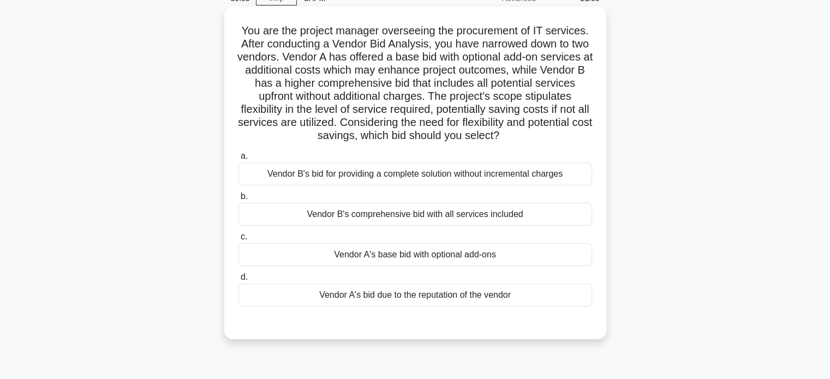
click at [438, 255] on div "Vendor A's base bid with optional add-ons" at bounding box center [414, 254] width 353 height 23
click at [238, 241] on input "c. Vendor A's base bid with optional add-ons" at bounding box center [238, 236] width 0 height 7
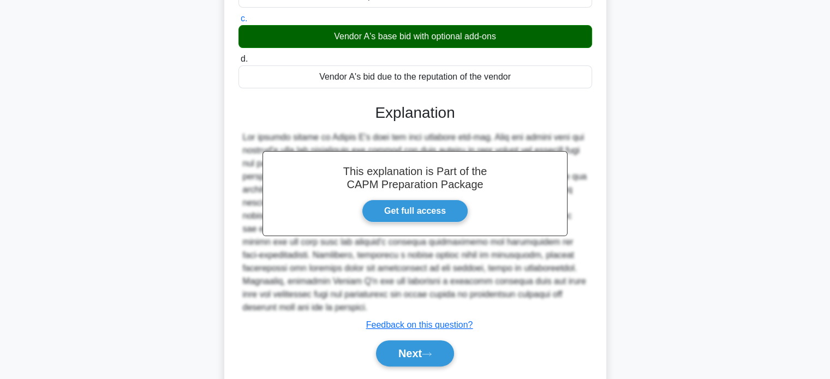
scroll to position [292, 0]
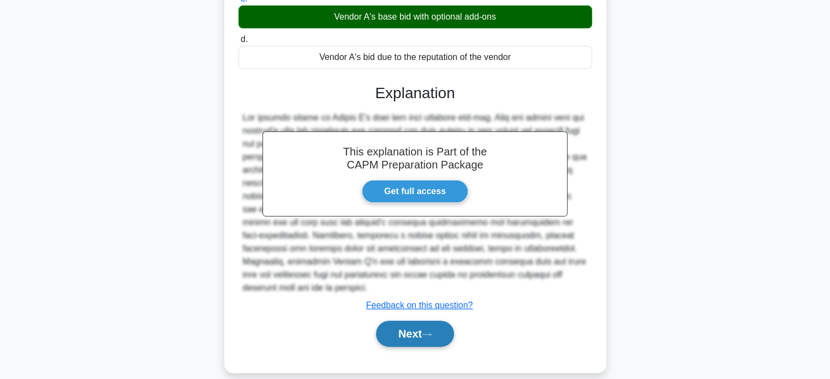
click at [417, 322] on button "Next" at bounding box center [415, 334] width 78 height 26
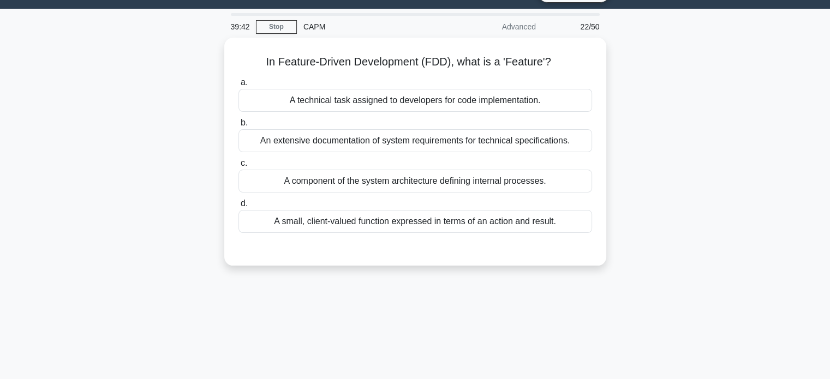
scroll to position [0, 0]
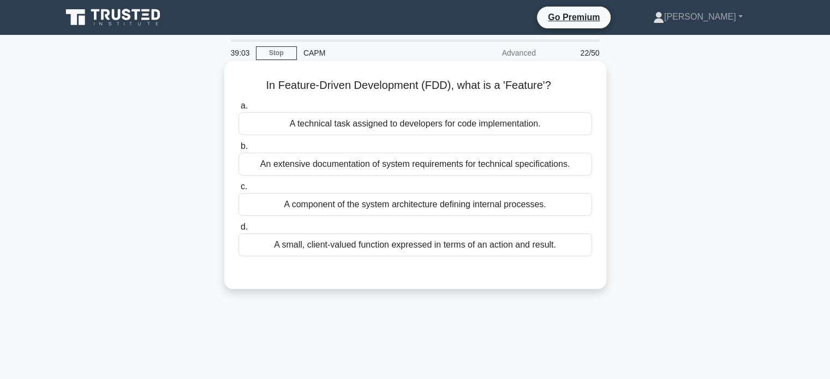
click at [423, 248] on div "A small, client-valued function expressed in terms of an action and result." at bounding box center [414, 244] width 353 height 23
click at [238, 231] on input "d. A small, client-valued function expressed in terms of an action and result." at bounding box center [238, 227] width 0 height 7
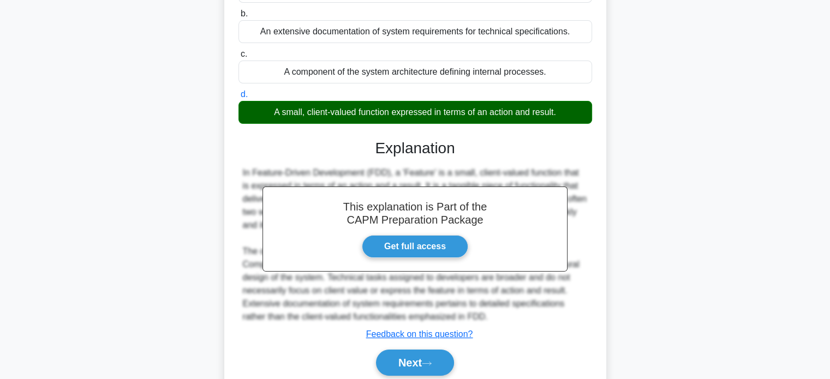
scroll to position [210, 0]
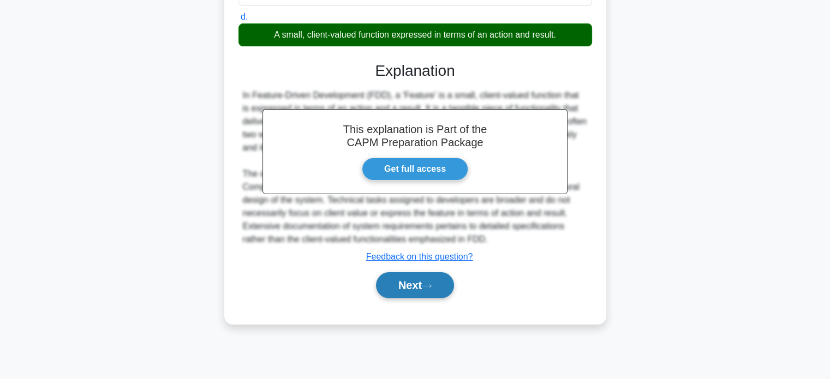
click at [407, 285] on button "Next" at bounding box center [415, 285] width 78 height 26
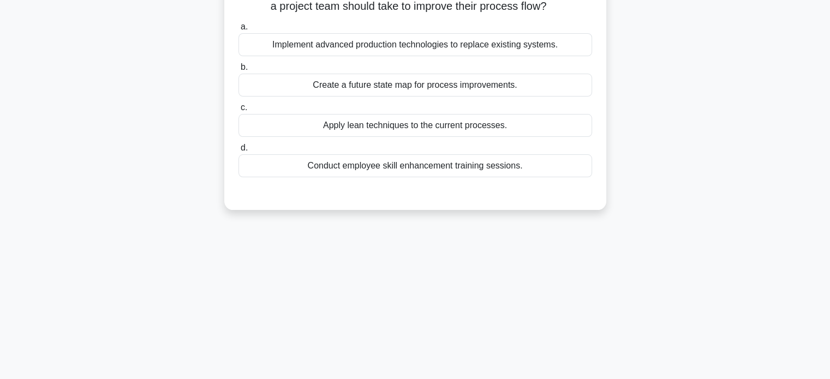
scroll to position [0, 0]
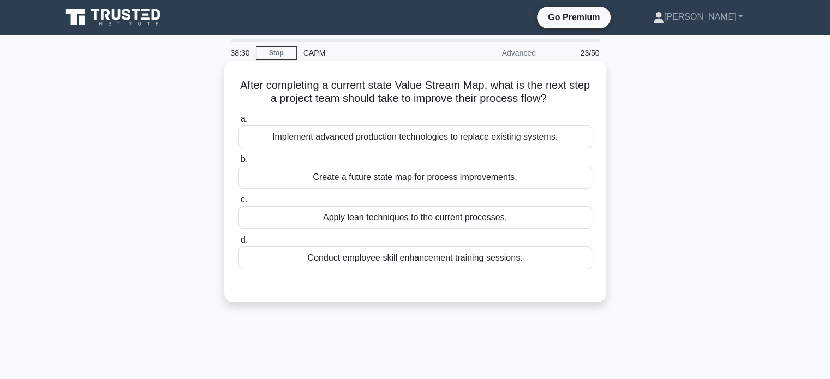
click at [403, 183] on div "Create a future state map for process improvements." at bounding box center [414, 177] width 353 height 23
click at [238, 163] on input "b. Create a future state map for process improvements." at bounding box center [238, 159] width 0 height 7
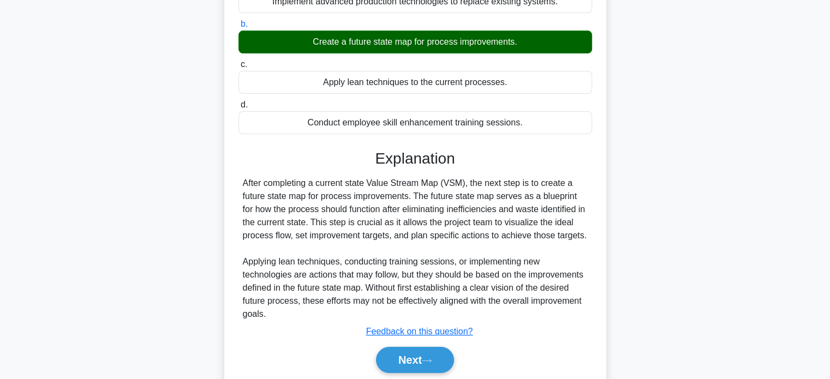
scroll to position [210, 0]
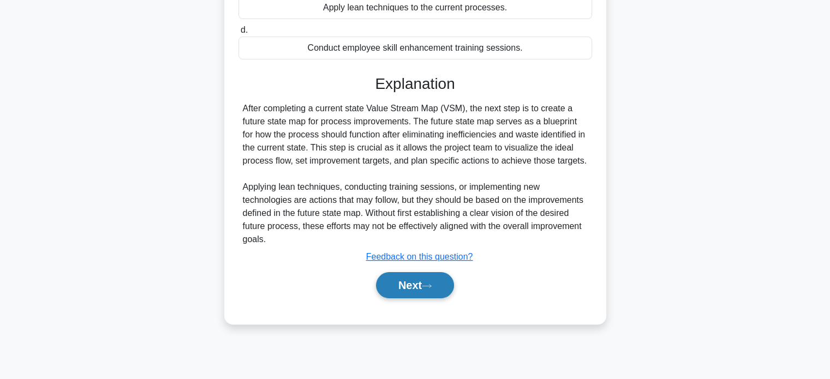
click at [414, 286] on button "Next" at bounding box center [415, 285] width 78 height 26
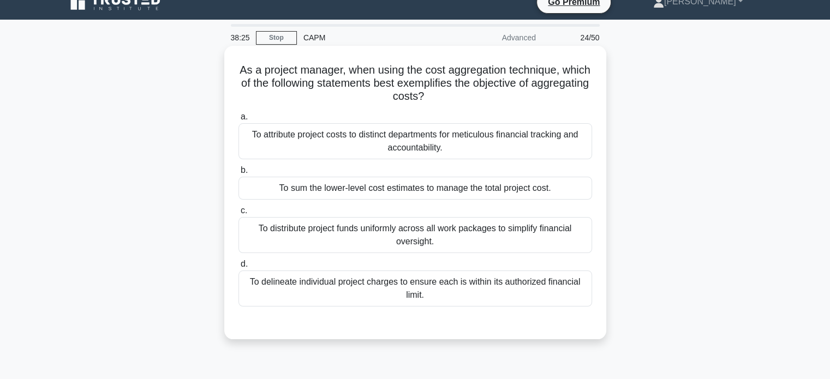
scroll to position [0, 0]
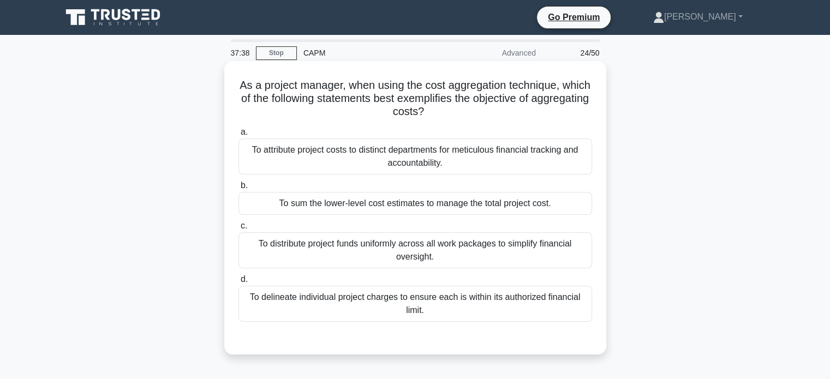
click at [473, 205] on div "To sum the lower-level cost estimates to manage the total project cost." at bounding box center [414, 203] width 353 height 23
click at [238, 189] on input "b. To sum the lower-level cost estimates to manage the total project cost." at bounding box center [238, 185] width 0 height 7
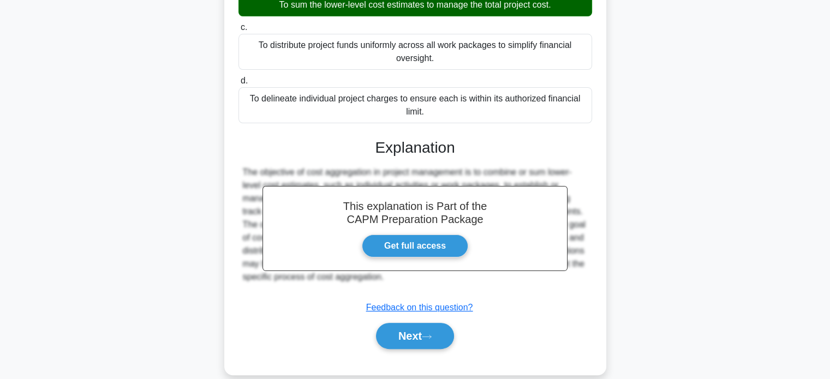
scroll to position [214, 0]
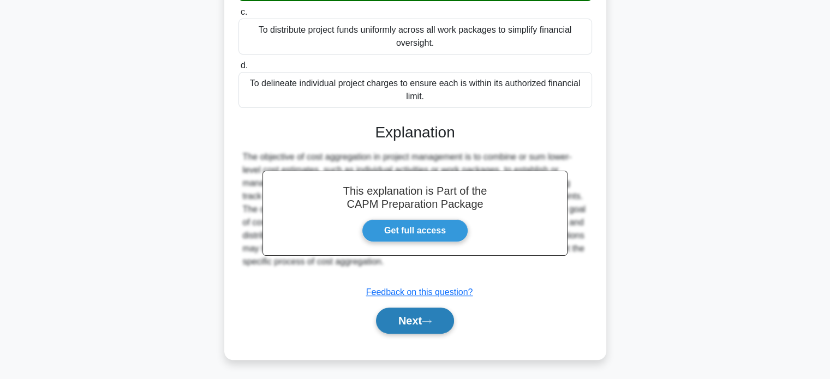
click at [426, 326] on button "Next" at bounding box center [415, 321] width 78 height 26
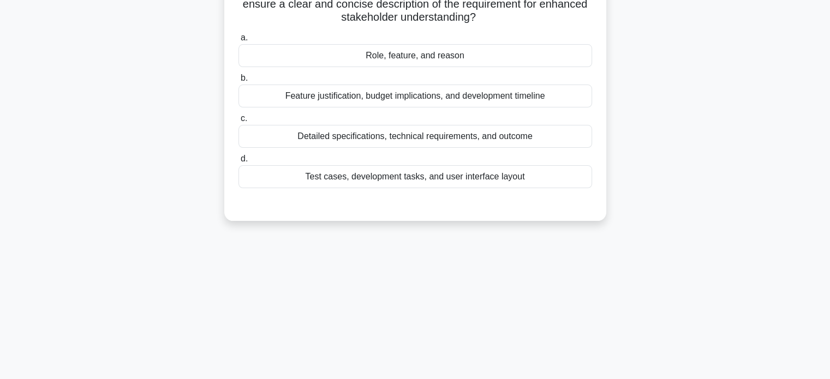
scroll to position [0, 0]
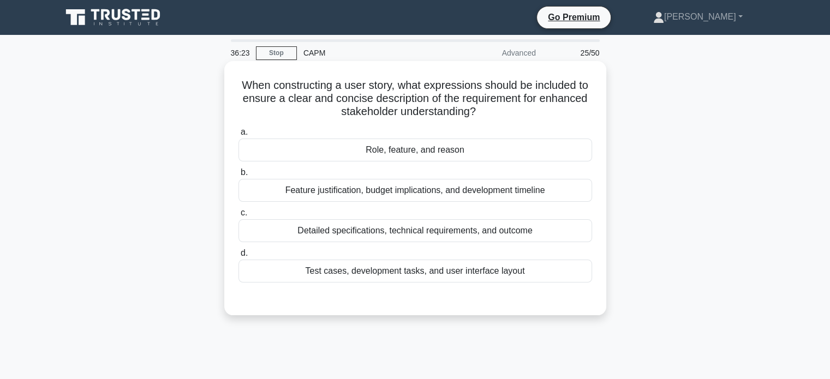
click at [420, 154] on div "Role, feature, and reason" at bounding box center [414, 150] width 353 height 23
click at [238, 136] on input "a. Role, feature, and reason" at bounding box center [238, 132] width 0 height 7
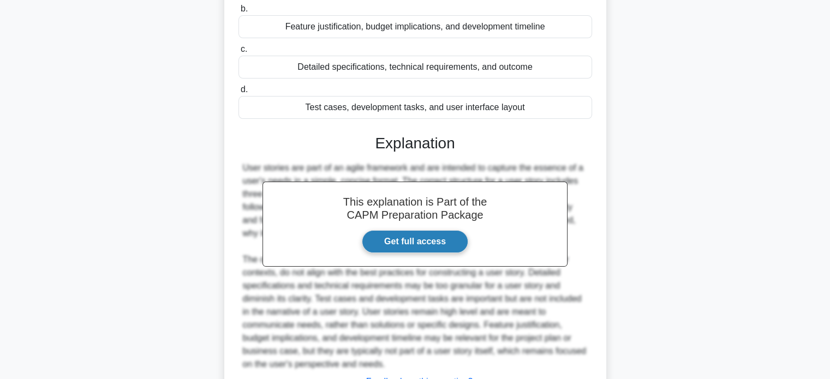
scroll to position [253, 0]
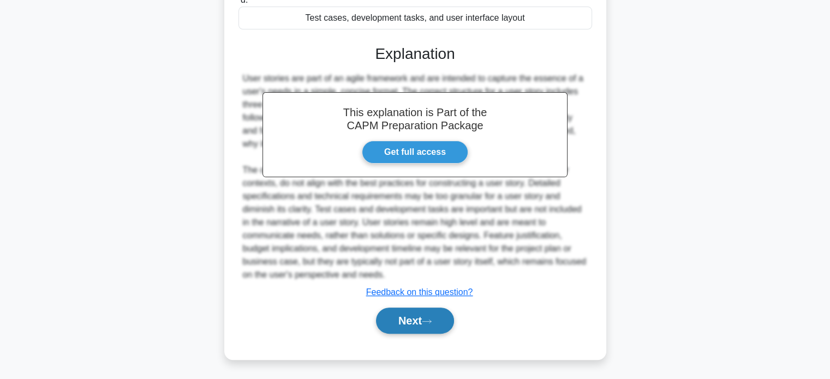
click at [412, 319] on button "Next" at bounding box center [415, 321] width 78 height 26
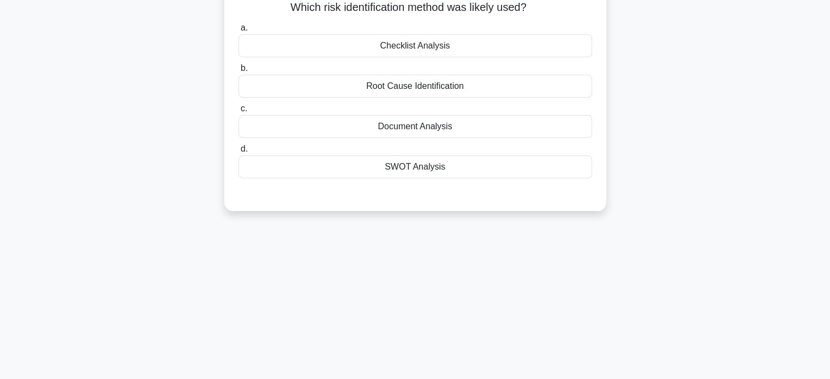
scroll to position [0, 0]
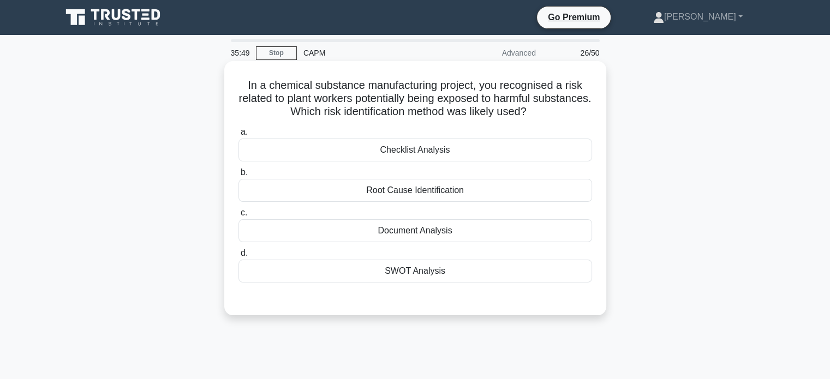
click at [437, 194] on div "Root Cause Identification" at bounding box center [414, 190] width 353 height 23
click at [238, 176] on input "b. Root Cause Identification" at bounding box center [238, 172] width 0 height 7
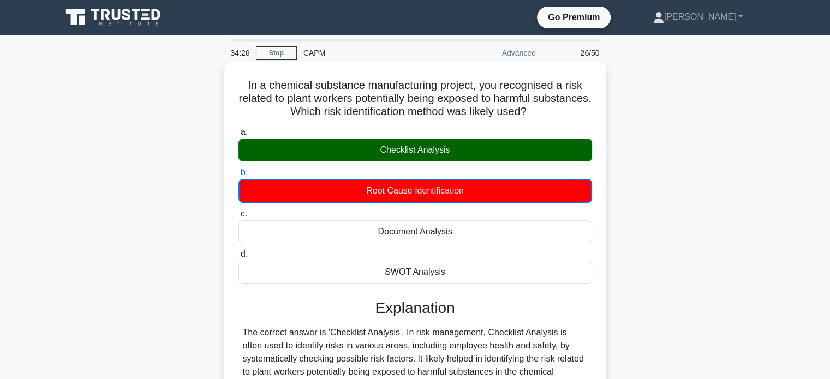
scroll to position [210, 0]
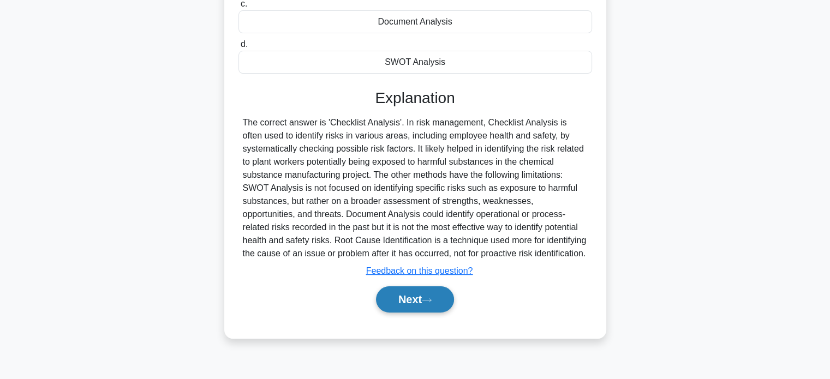
click at [406, 303] on button "Next" at bounding box center [415, 299] width 78 height 26
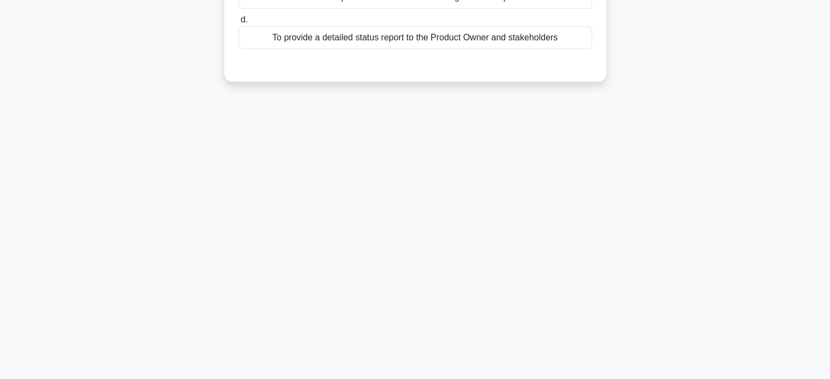
scroll to position [0, 0]
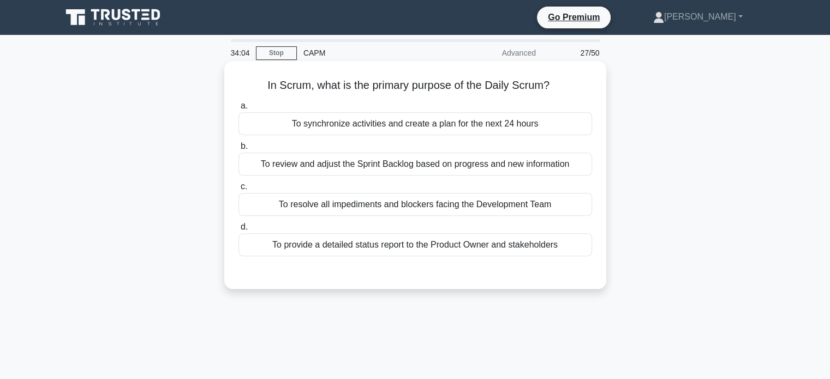
click at [497, 169] on div "To review and adjust the Sprint Backlog based on progress and new information" at bounding box center [414, 164] width 353 height 23
click at [238, 150] on input "b. To review and adjust the Sprint Backlog based on progress and new information" at bounding box center [238, 146] width 0 height 7
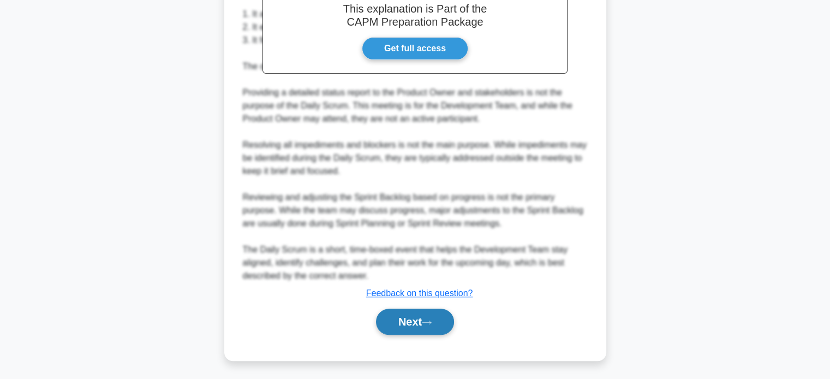
scroll to position [333, 0]
click at [402, 322] on button "Next" at bounding box center [415, 321] width 78 height 26
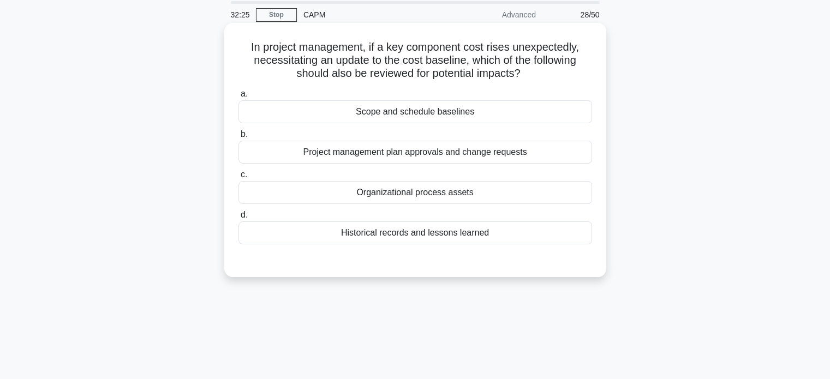
scroll to position [0, 0]
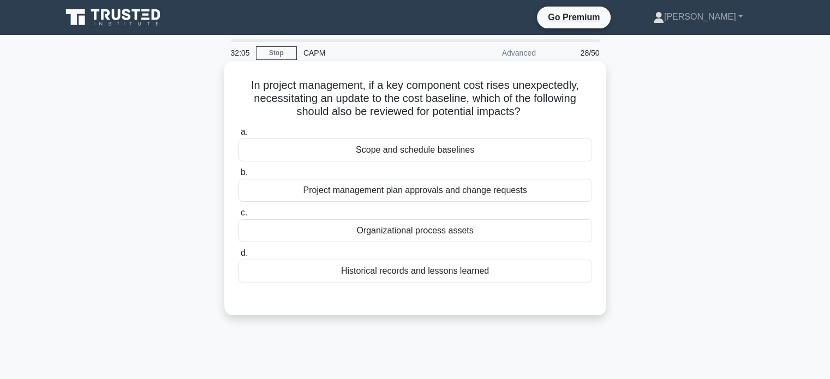
click at [425, 194] on div "Project management plan approvals and change requests" at bounding box center [414, 190] width 353 height 23
click at [238, 176] on input "b. Project management plan approvals and change requests" at bounding box center [238, 172] width 0 height 7
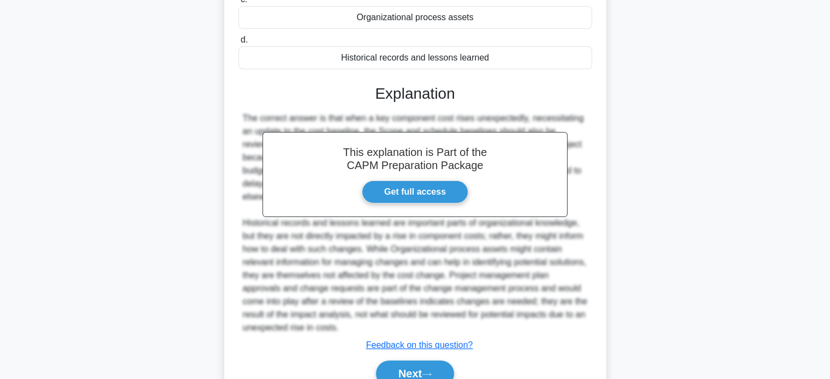
scroll to position [267, 0]
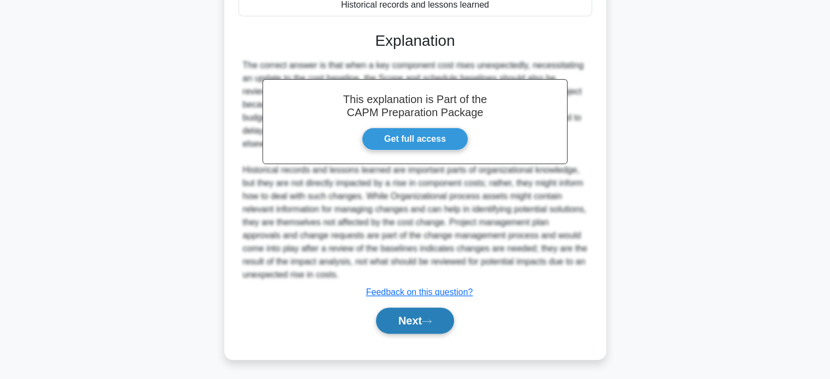
click at [415, 320] on button "Next" at bounding box center [415, 321] width 78 height 26
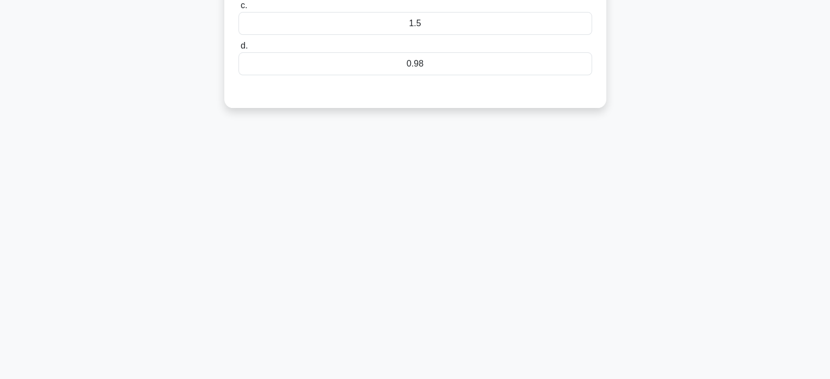
scroll to position [0, 0]
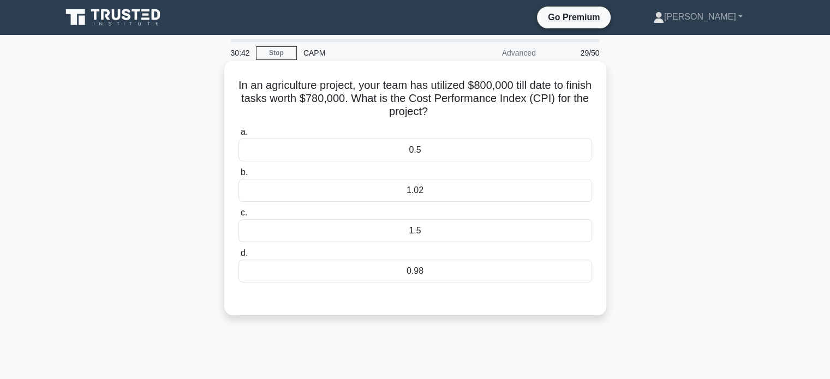
click at [414, 274] on div "0.98" at bounding box center [414, 271] width 353 height 23
click at [238, 257] on input "d. 0.98" at bounding box center [238, 253] width 0 height 7
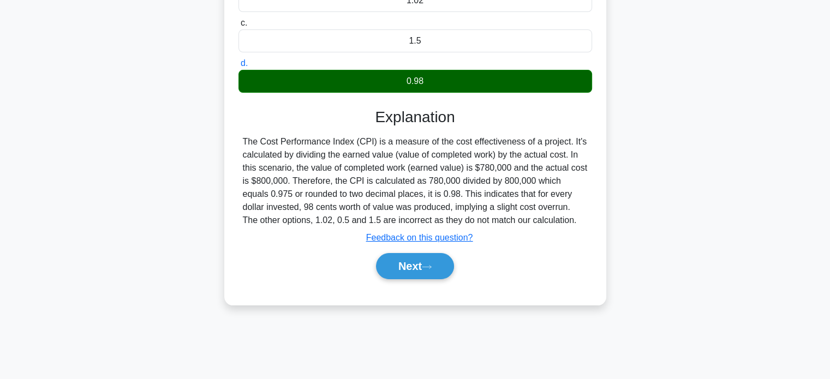
scroll to position [210, 0]
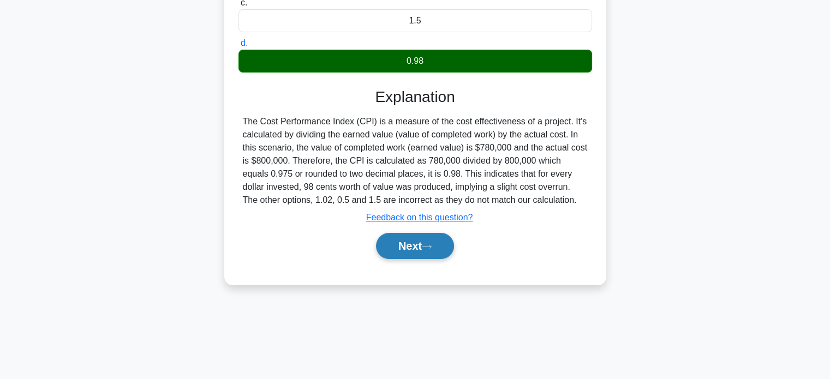
click at [411, 244] on button "Next" at bounding box center [415, 246] width 78 height 26
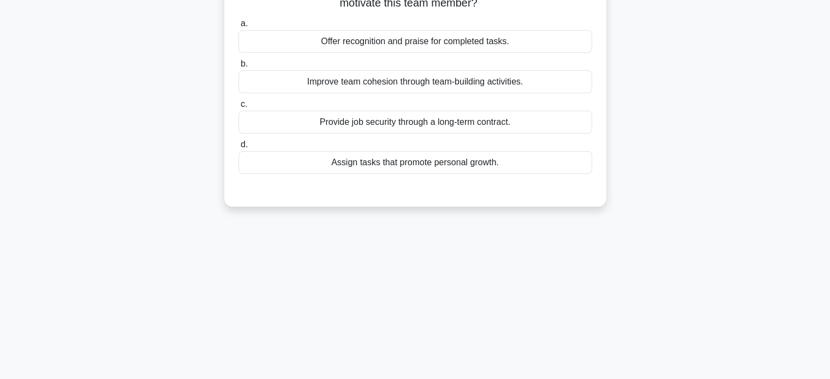
scroll to position [0, 0]
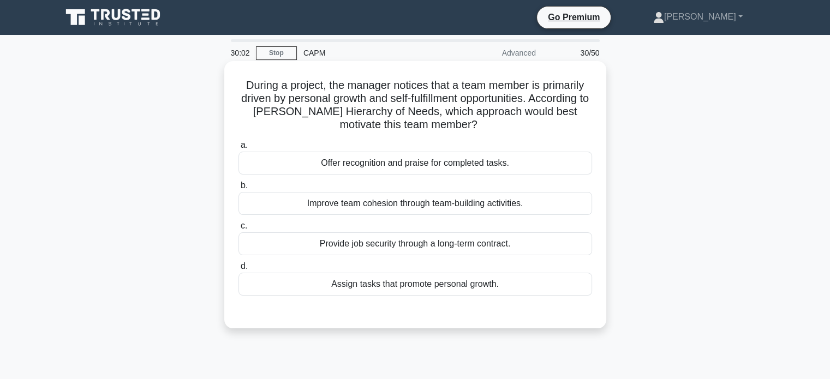
click at [449, 289] on div "Assign tasks that promote personal growth." at bounding box center [414, 284] width 353 height 23
click at [238, 270] on input "d. Assign tasks that promote personal growth." at bounding box center [238, 266] width 0 height 7
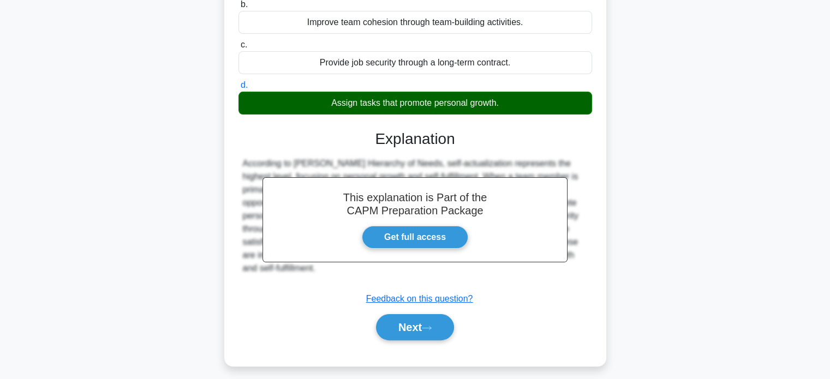
scroll to position [210, 0]
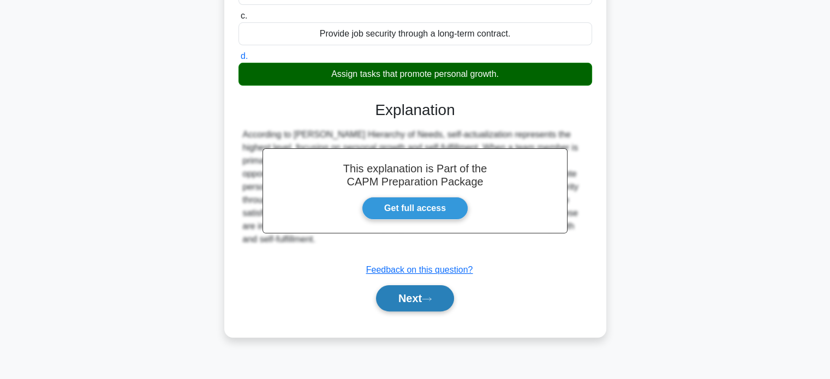
click at [431, 297] on icon at bounding box center [427, 299] width 10 height 6
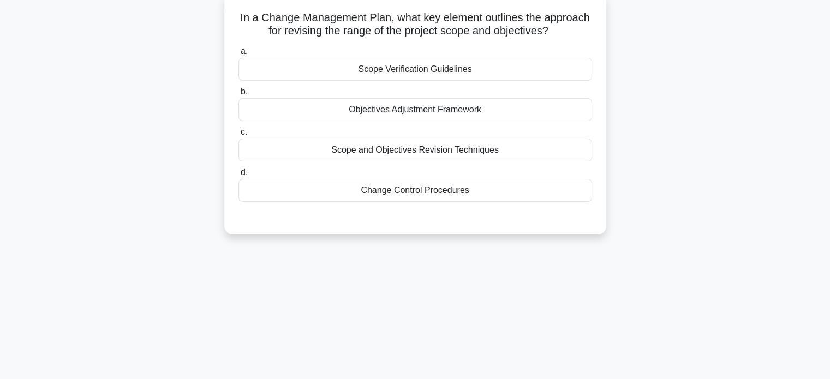
scroll to position [0, 0]
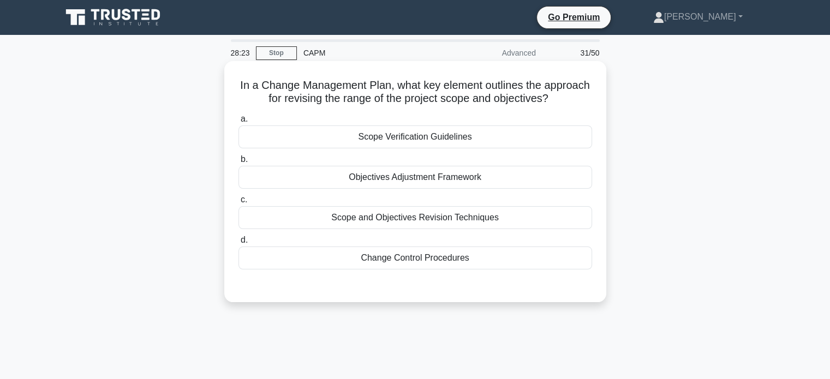
click at [446, 220] on div "Scope and Objectives Revision Techniques" at bounding box center [414, 217] width 353 height 23
click at [238, 203] on input "c. Scope and Objectives Revision Techniques" at bounding box center [238, 199] width 0 height 7
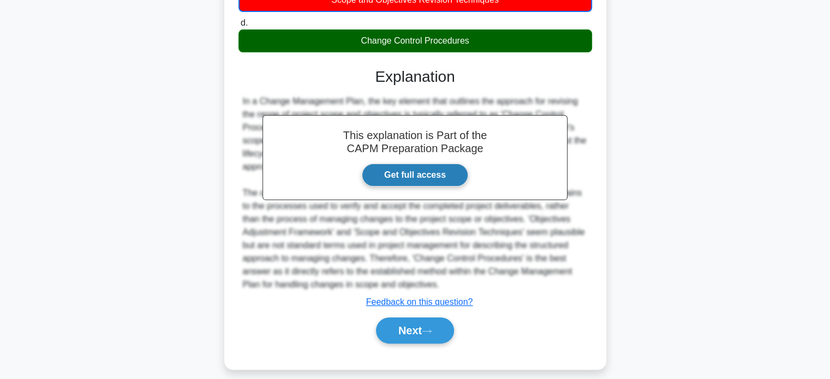
scroll to position [228, 0]
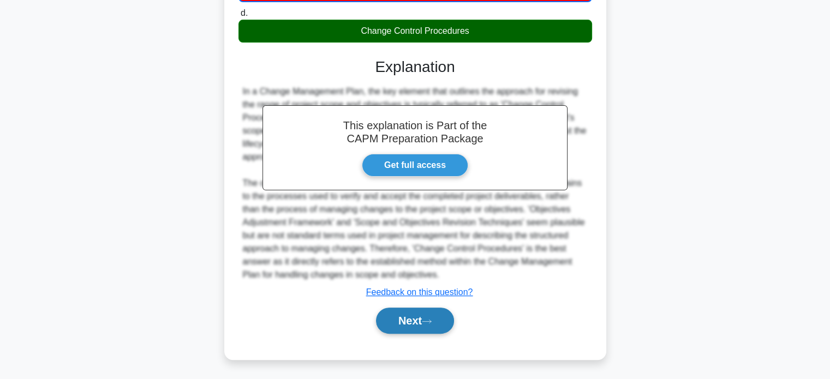
click at [413, 318] on button "Next" at bounding box center [415, 321] width 78 height 26
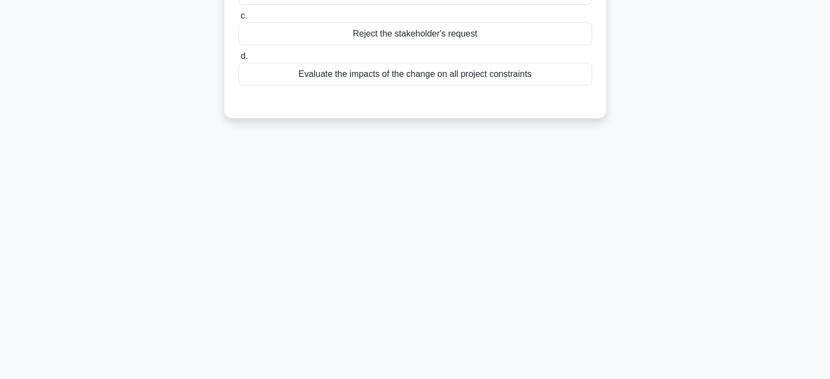
scroll to position [0, 0]
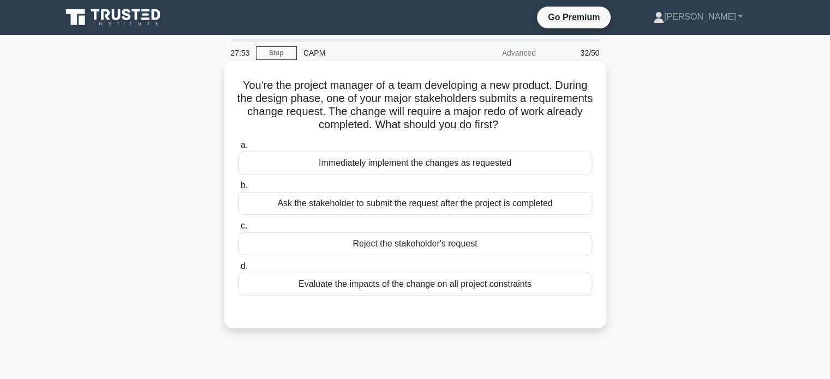
click at [449, 287] on div "Evaluate the impacts of the change on all project constraints" at bounding box center [414, 284] width 353 height 23
click at [238, 270] on input "d. Evaluate the impacts of the change on all project constraints" at bounding box center [238, 266] width 0 height 7
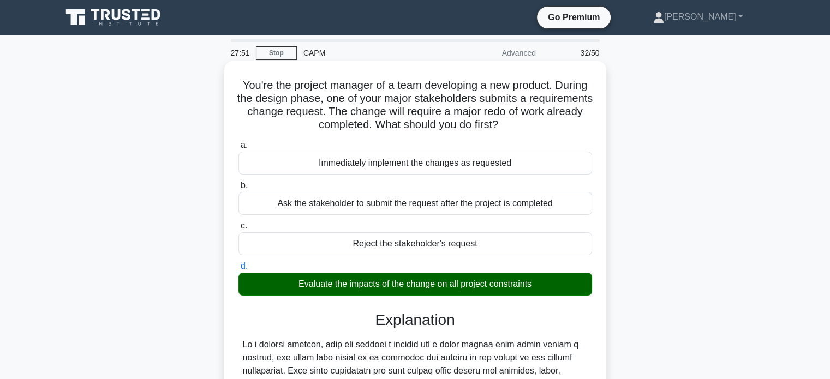
scroll to position [227, 0]
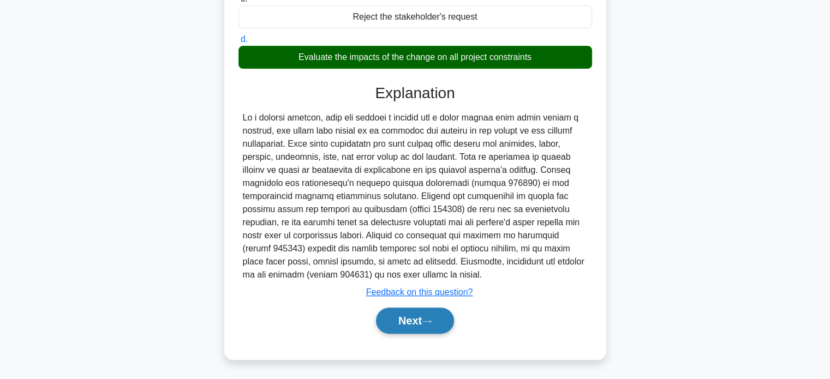
click at [417, 321] on button "Next" at bounding box center [415, 321] width 78 height 26
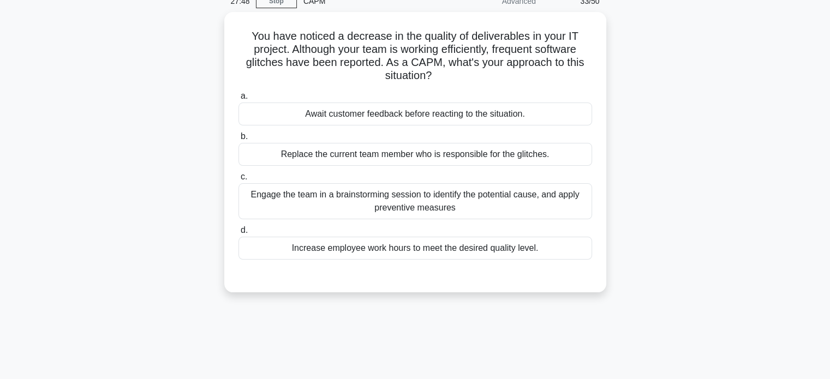
scroll to position [0, 0]
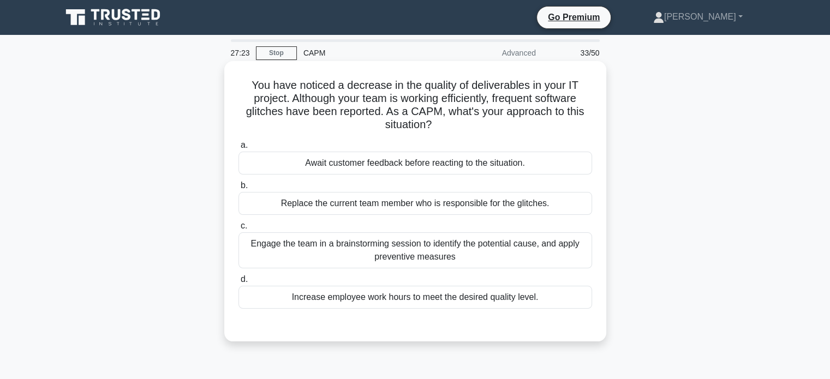
click at [395, 248] on div "Engage the team in a brainstorming session to identify the potential cause, and…" at bounding box center [414, 250] width 353 height 36
click at [238, 230] on input "c. Engage the team in a brainstorming session to identify the potential cause, …" at bounding box center [238, 226] width 0 height 7
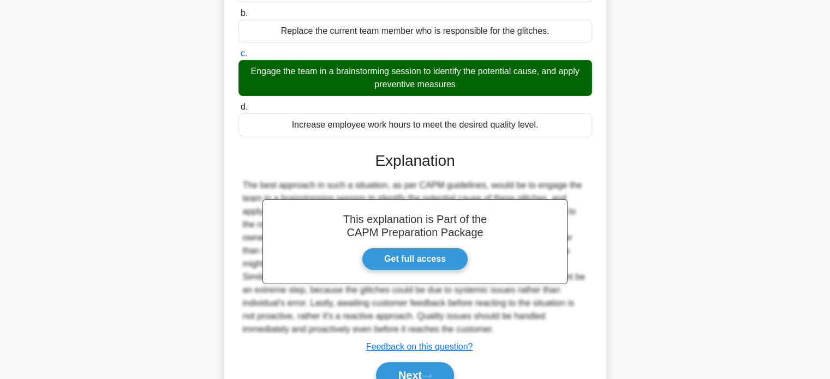
scroll to position [227, 0]
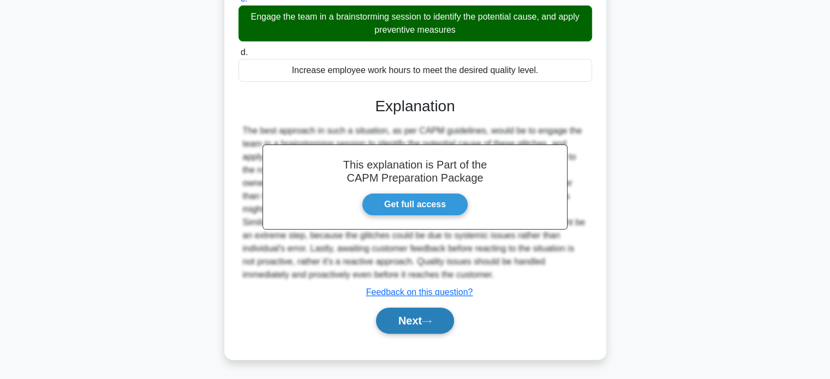
click at [408, 324] on button "Next" at bounding box center [415, 321] width 78 height 26
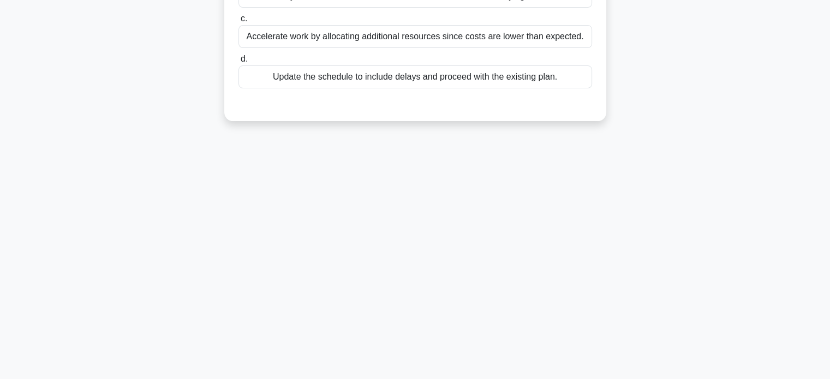
scroll to position [0, 0]
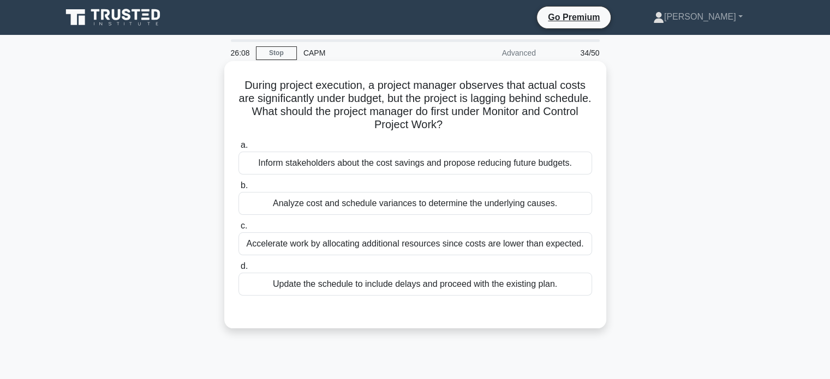
click at [494, 202] on div "Analyze cost and schedule variances to determine the underlying causes." at bounding box center [414, 203] width 353 height 23
click at [238, 189] on input "b. Analyze cost and schedule variances to determine the underlying causes." at bounding box center [238, 185] width 0 height 7
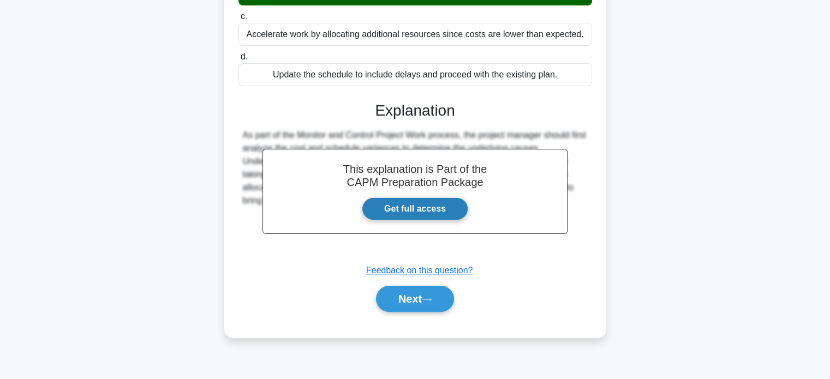
scroll to position [210, 0]
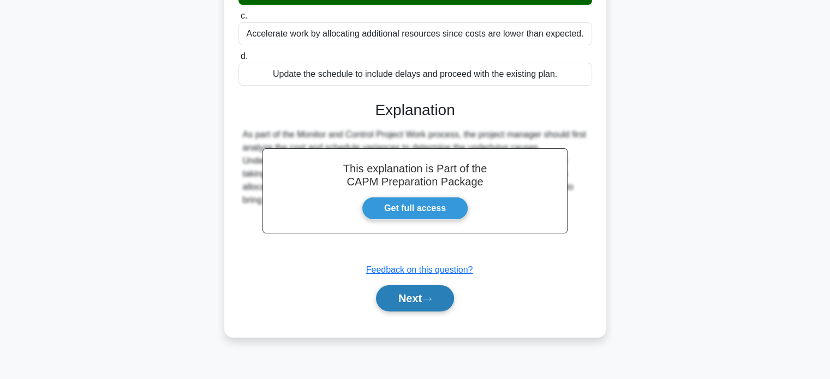
click at [420, 295] on button "Next" at bounding box center [415, 298] width 78 height 26
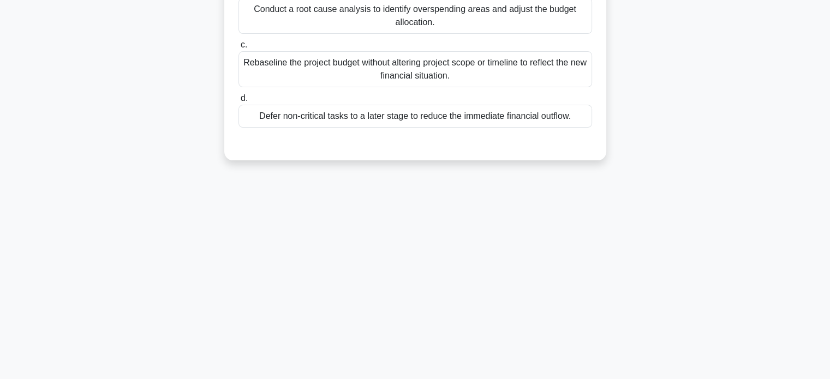
click at [411, 299] on div "26:00 Stop CAPM Advanced 35/50 Upon reviewing the project's financial reports, …" at bounding box center [415, 101] width 720 height 545
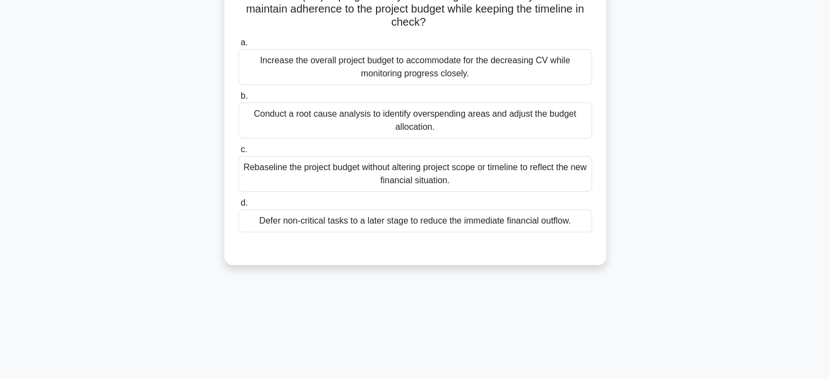
scroll to position [0, 0]
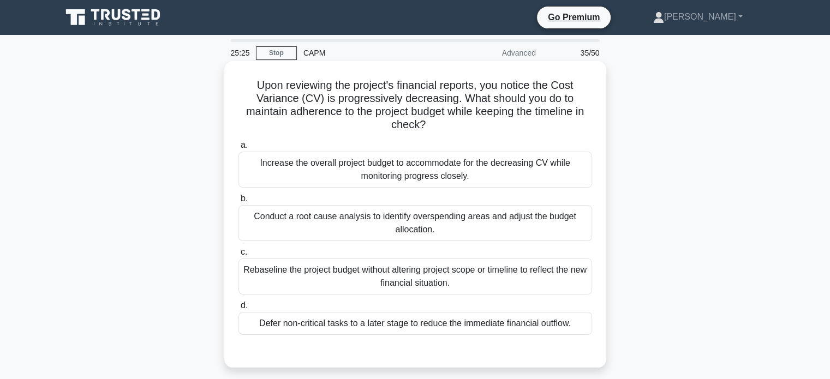
click at [520, 231] on div "Conduct a root cause analysis to identify overspending areas and adjust the bud…" at bounding box center [414, 223] width 353 height 36
click at [238, 202] on input "b. Conduct a root cause analysis to identify overspending areas and adjust the …" at bounding box center [238, 198] width 0 height 7
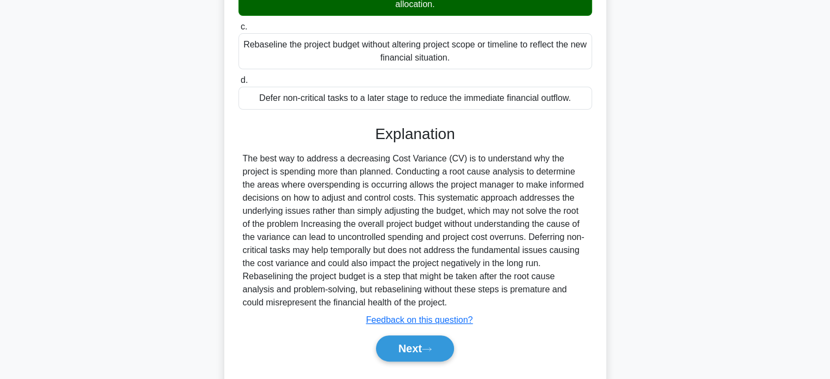
scroll to position [253, 0]
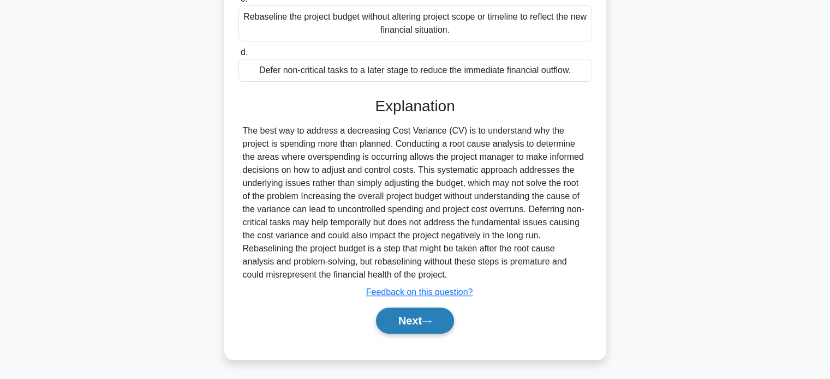
click at [412, 323] on button "Next" at bounding box center [415, 321] width 78 height 26
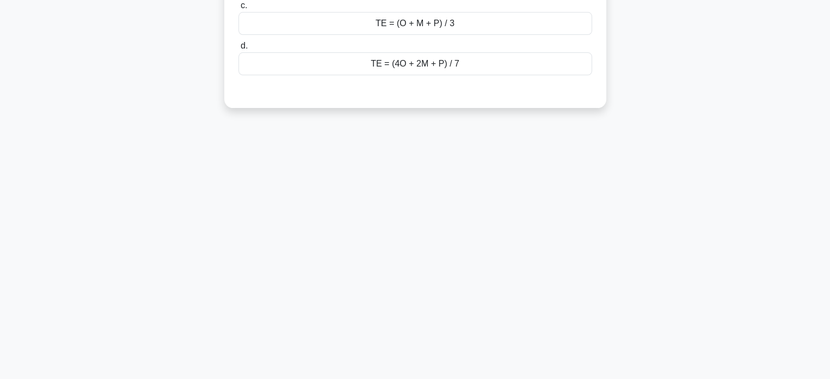
scroll to position [0, 0]
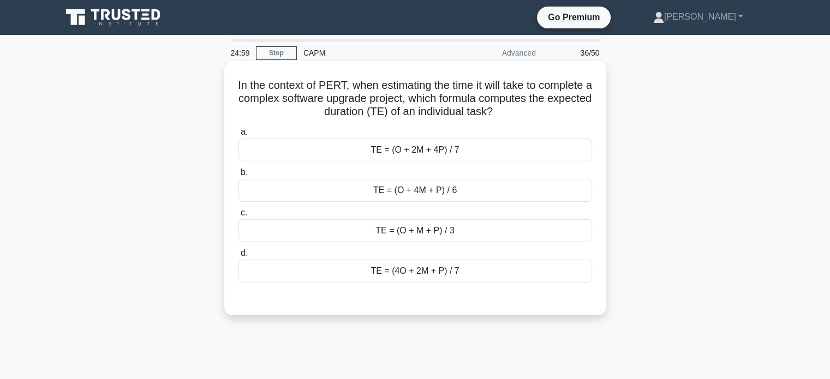
click at [425, 189] on div "TE = (O + 4M + P) / 6" at bounding box center [414, 190] width 353 height 23
click at [238, 176] on input "b. TE = (O + 4M + P) / 6" at bounding box center [238, 172] width 0 height 7
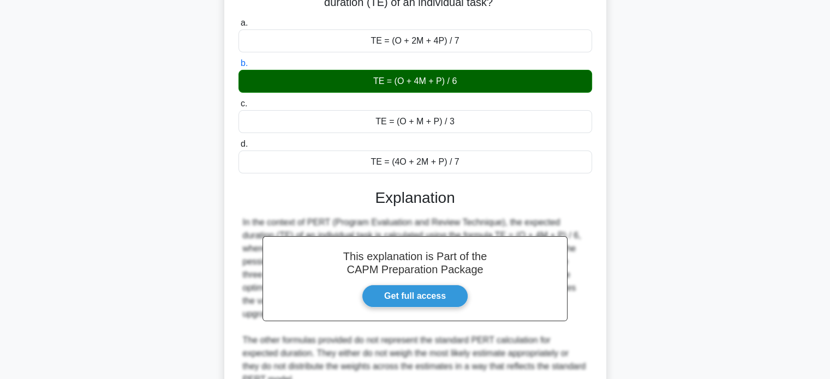
scroll to position [210, 0]
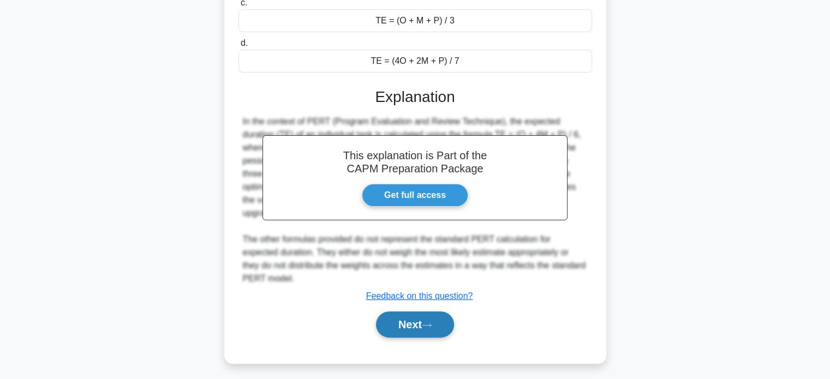
click at [411, 314] on button "Next" at bounding box center [415, 324] width 78 height 26
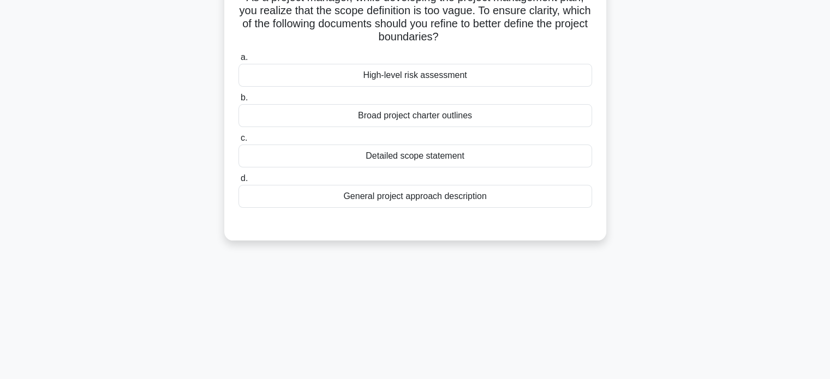
scroll to position [0, 0]
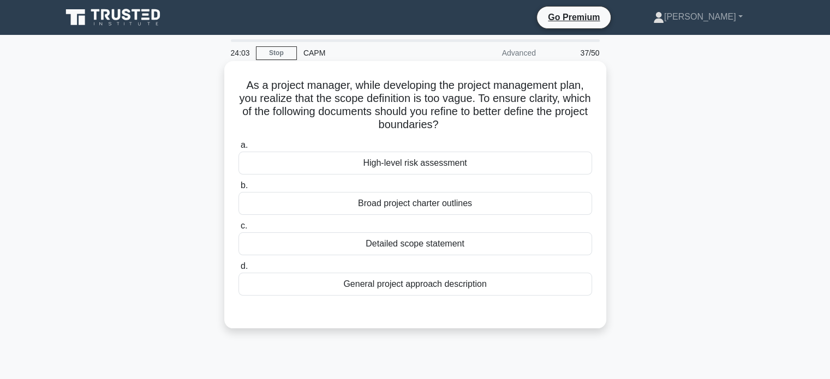
click at [425, 245] on div "Detailed scope statement" at bounding box center [414, 243] width 353 height 23
click at [238, 230] on input "c. Detailed scope statement" at bounding box center [238, 226] width 0 height 7
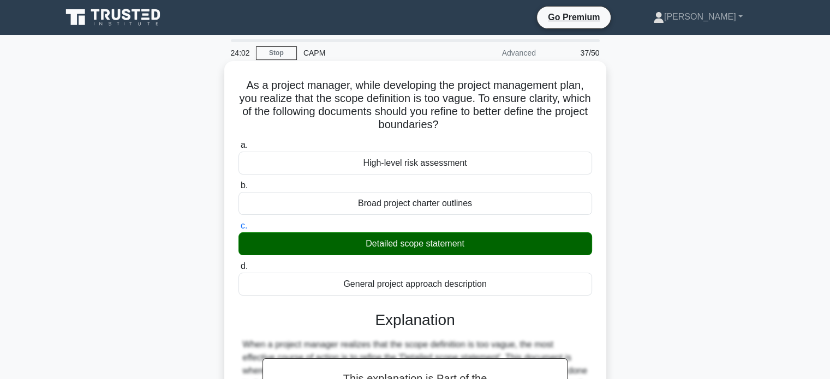
scroll to position [305, 0]
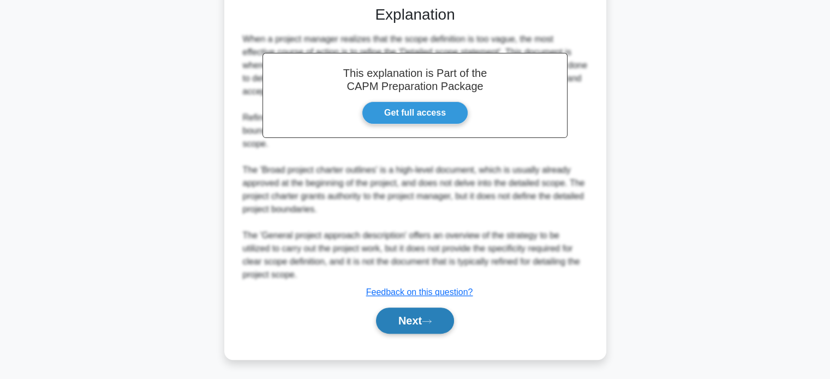
click at [428, 319] on icon at bounding box center [427, 322] width 10 height 6
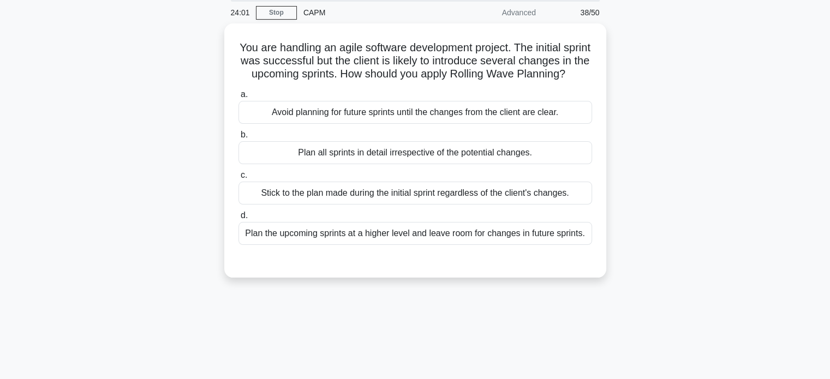
scroll to position [0, 0]
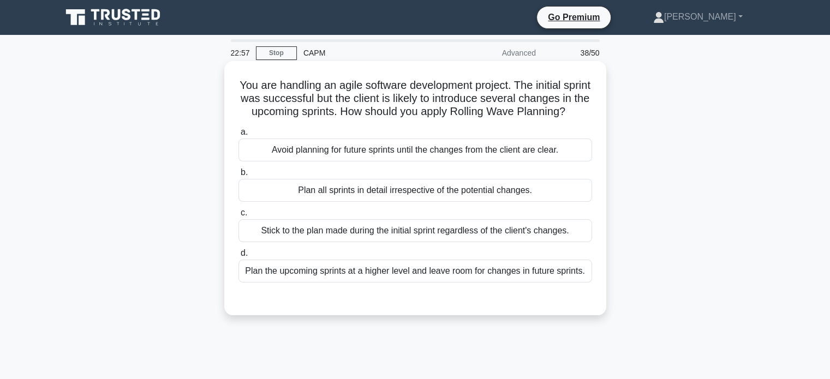
click at [505, 283] on div "Plan the upcoming sprints at a higher level and leave room for changes in futur…" at bounding box center [414, 271] width 353 height 23
click at [238, 257] on input "d. Plan the upcoming sprints at a higher level and leave room for changes in fu…" at bounding box center [238, 253] width 0 height 7
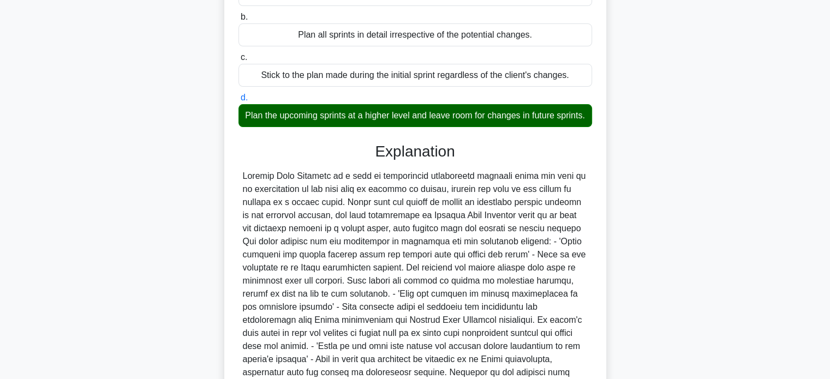
scroll to position [292, 0]
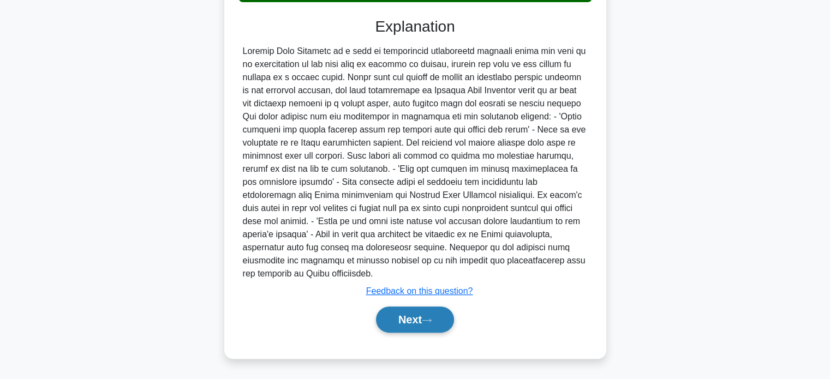
click at [419, 325] on button "Next" at bounding box center [415, 320] width 78 height 26
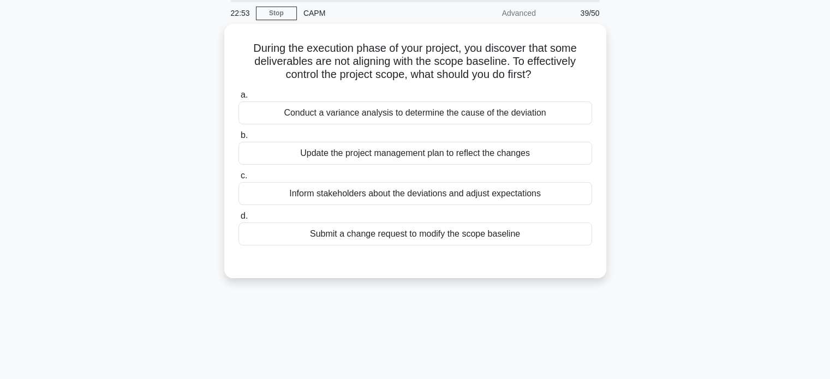
scroll to position [0, 0]
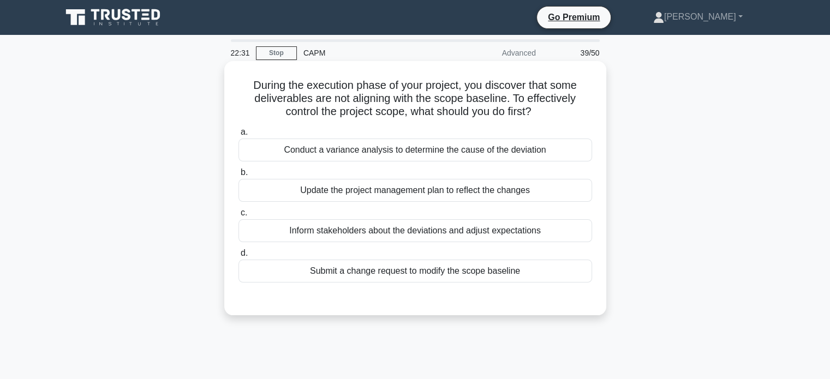
click at [501, 146] on div "Conduct a variance analysis to determine the cause of the deviation" at bounding box center [414, 150] width 353 height 23
click at [238, 136] on input "a. Conduct a variance analysis to determine the cause of the deviation" at bounding box center [238, 132] width 0 height 7
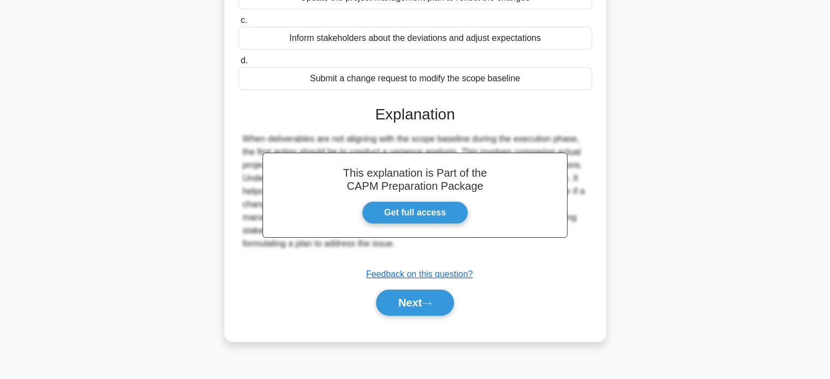
scroll to position [210, 0]
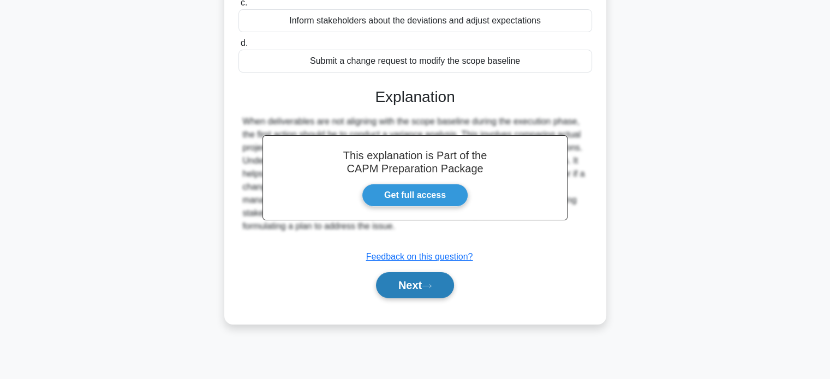
click at [411, 289] on button "Next" at bounding box center [415, 285] width 78 height 26
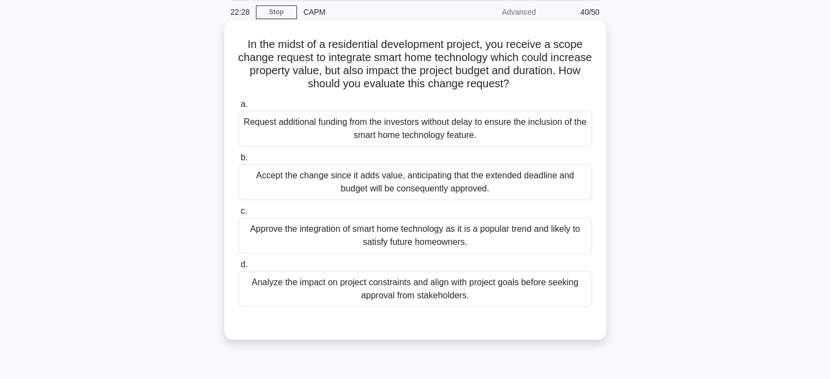
scroll to position [0, 0]
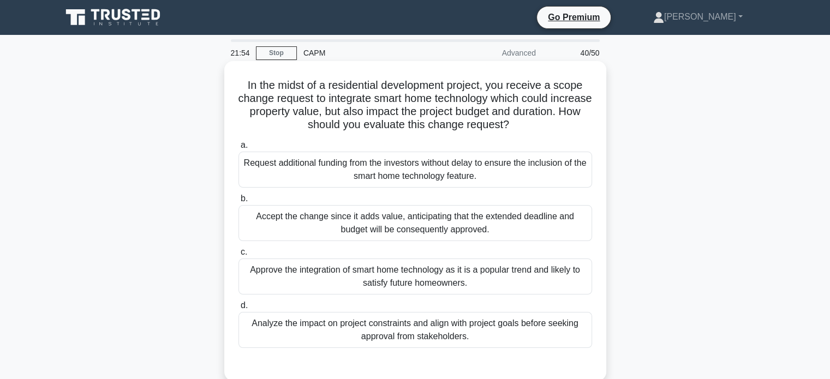
click at [473, 341] on div "Analyze the impact on project constraints and align with project goals before s…" at bounding box center [414, 330] width 353 height 36
click at [238, 309] on input "d. Analyze the impact on project constraints and align with project goals befor…" at bounding box center [238, 305] width 0 height 7
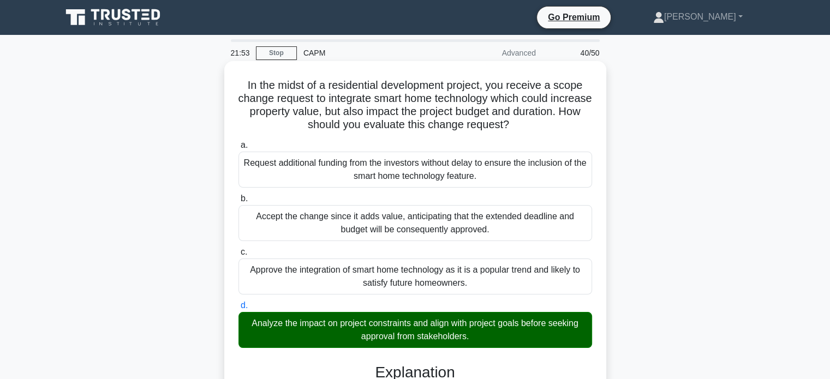
scroll to position [319, 0]
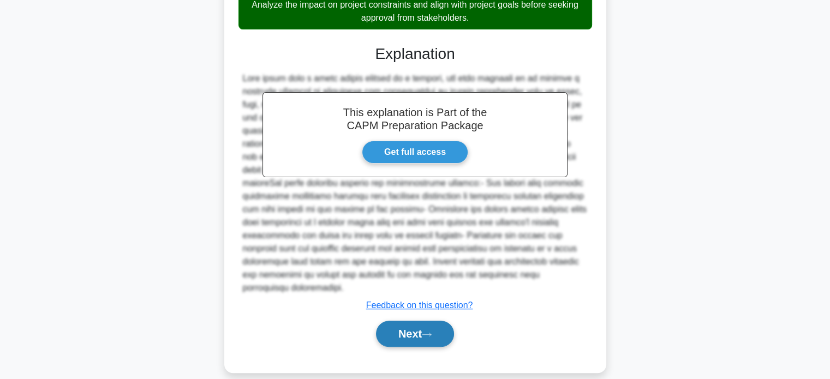
click at [417, 326] on button "Next" at bounding box center [415, 334] width 78 height 26
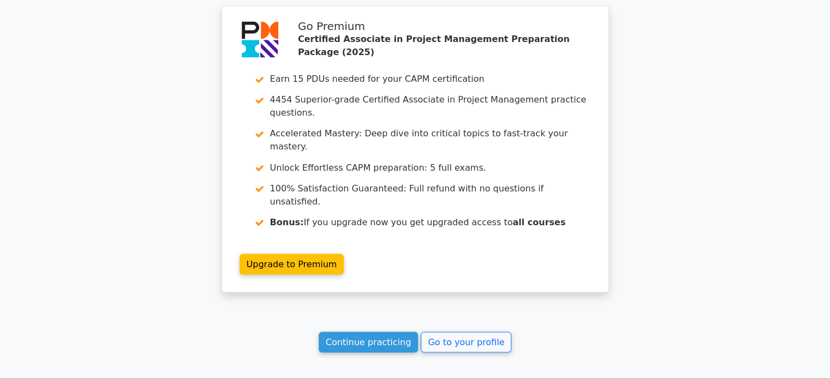
scroll to position [1909, 0]
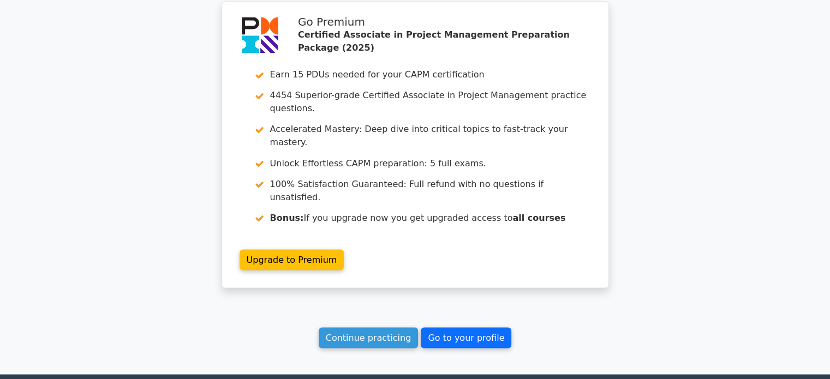
click at [455, 327] on link "Go to your profile" at bounding box center [465, 337] width 91 height 21
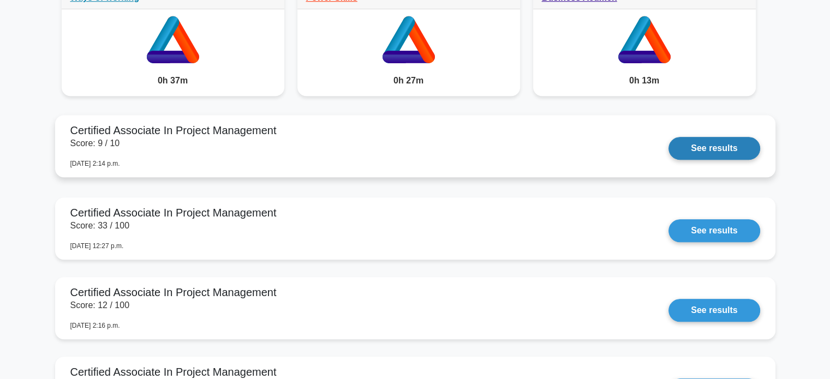
scroll to position [927, 0]
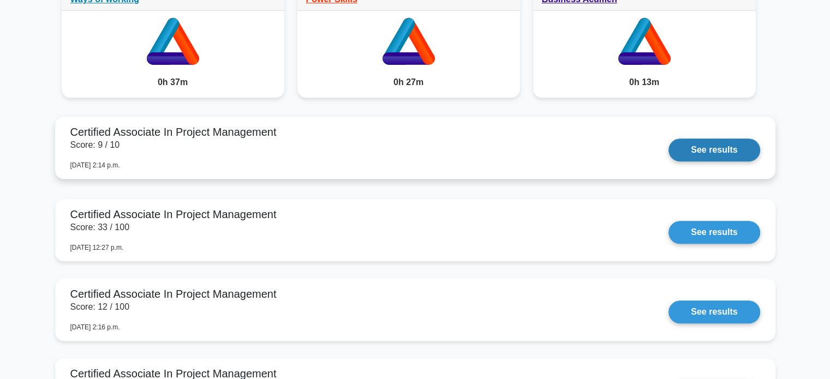
click at [708, 148] on link "See results" at bounding box center [713, 150] width 91 height 23
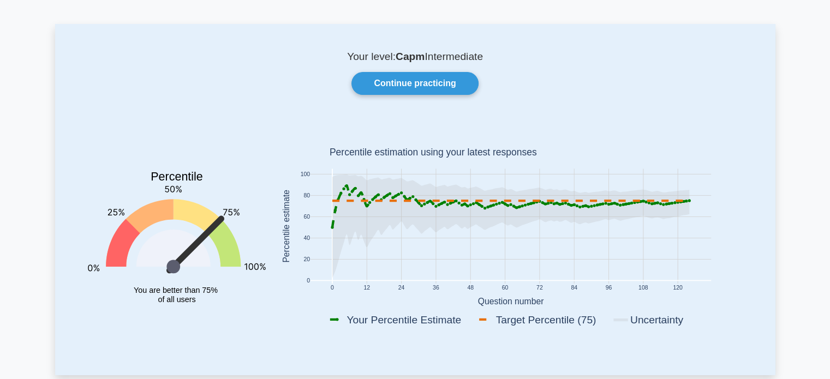
scroll to position [0, 0]
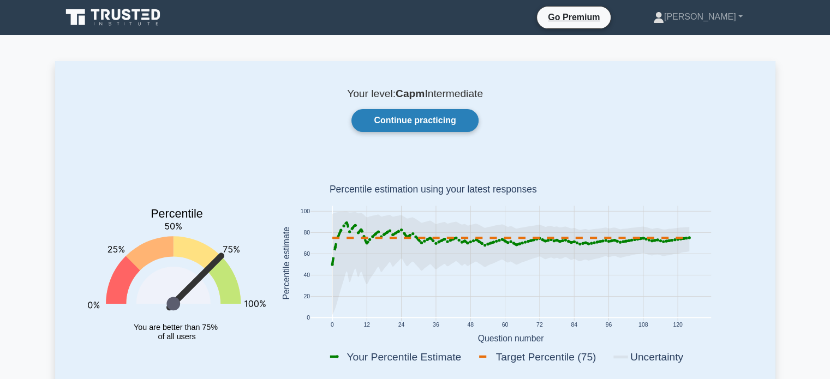
click at [430, 120] on link "Continue practicing" at bounding box center [414, 120] width 127 height 23
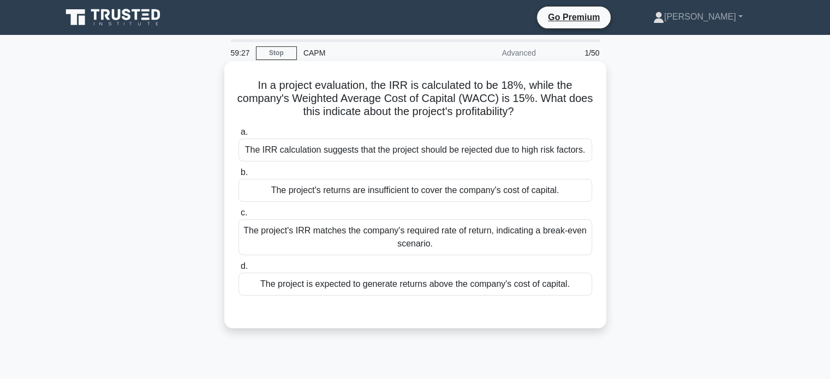
click at [458, 195] on div "The project's returns are insufficient to cover the company's cost of capital." at bounding box center [414, 190] width 353 height 23
click at [238, 176] on input "b. The project's returns are insufficient to cover the company's cost of capita…" at bounding box center [238, 172] width 0 height 7
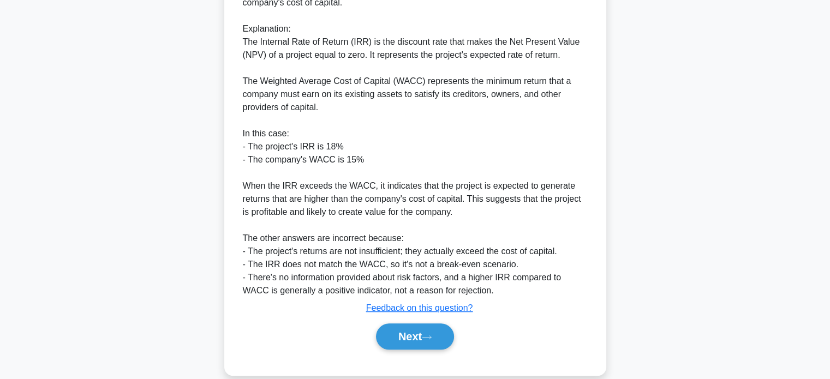
scroll to position [372, 0]
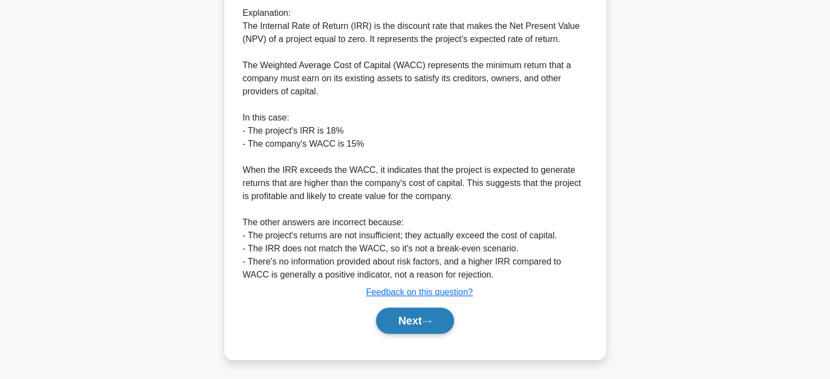
click at [416, 320] on button "Next" at bounding box center [415, 321] width 78 height 26
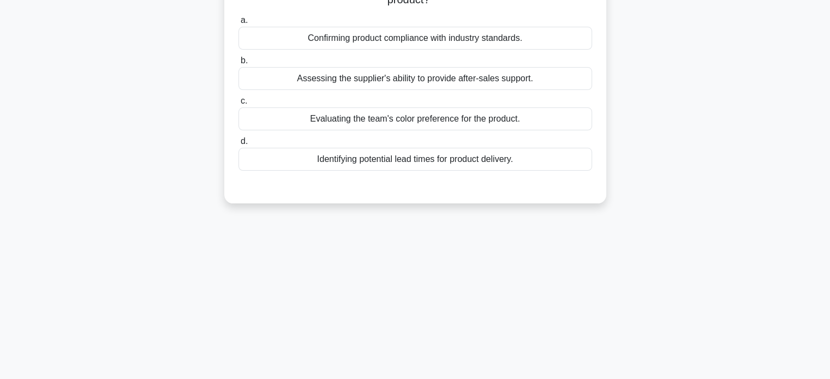
scroll to position [0, 0]
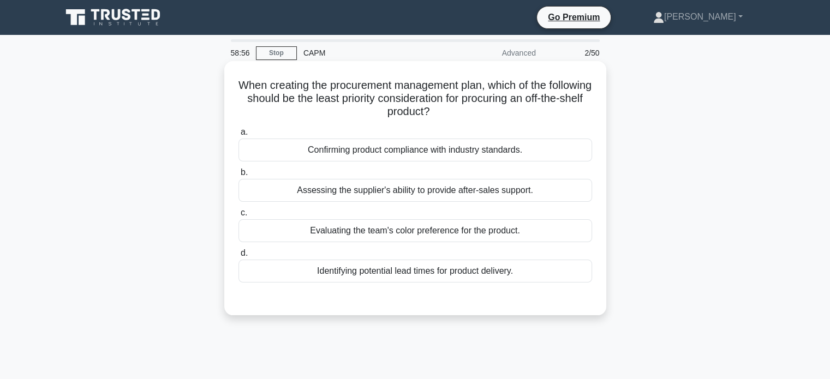
click at [467, 233] on div "Evaluating the team's color preference for the product." at bounding box center [414, 230] width 353 height 23
click at [238, 217] on input "c. Evaluating the team's color preference for the product." at bounding box center [238, 212] width 0 height 7
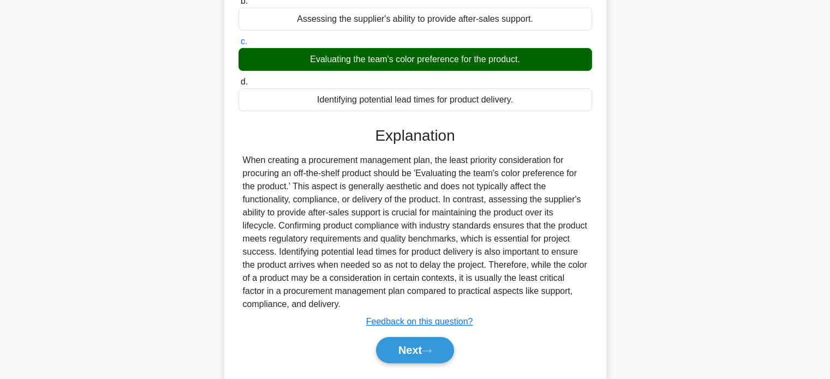
scroll to position [210, 0]
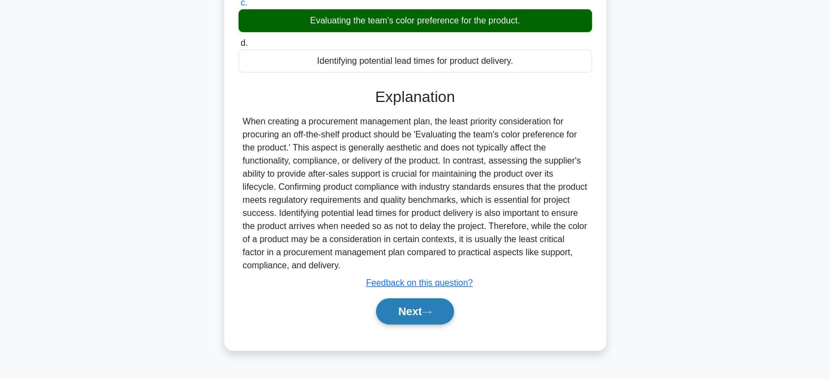
click at [414, 314] on button "Next" at bounding box center [415, 311] width 78 height 26
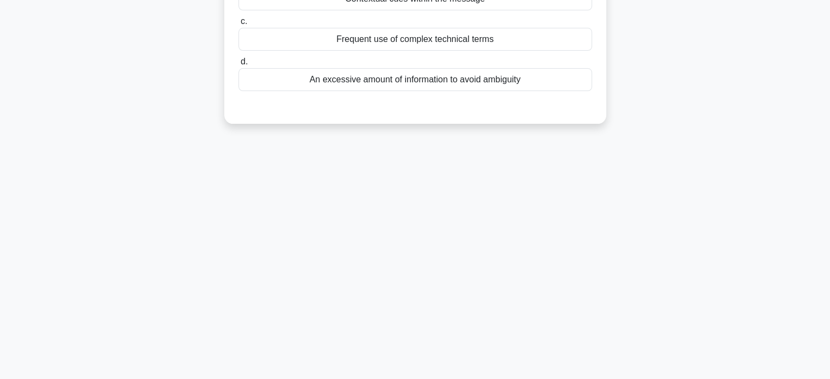
scroll to position [0, 0]
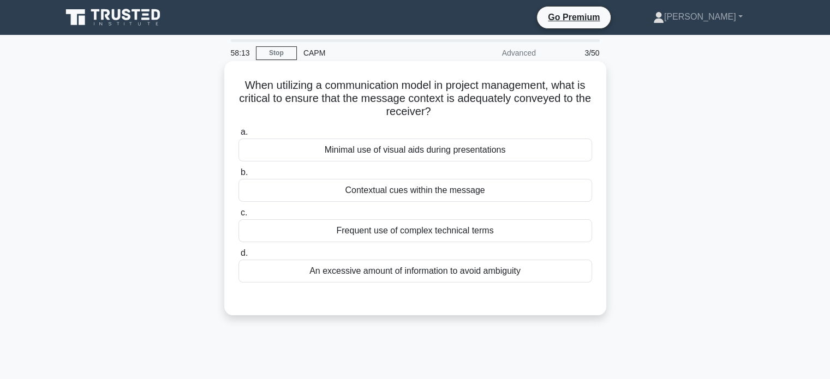
click at [466, 233] on div "Frequent use of complex technical terms" at bounding box center [414, 230] width 353 height 23
click at [238, 217] on input "c. Frequent use of complex technical terms" at bounding box center [238, 212] width 0 height 7
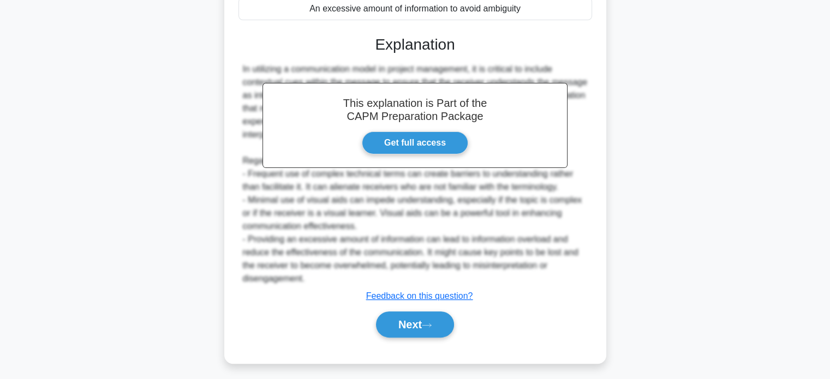
scroll to position [267, 0]
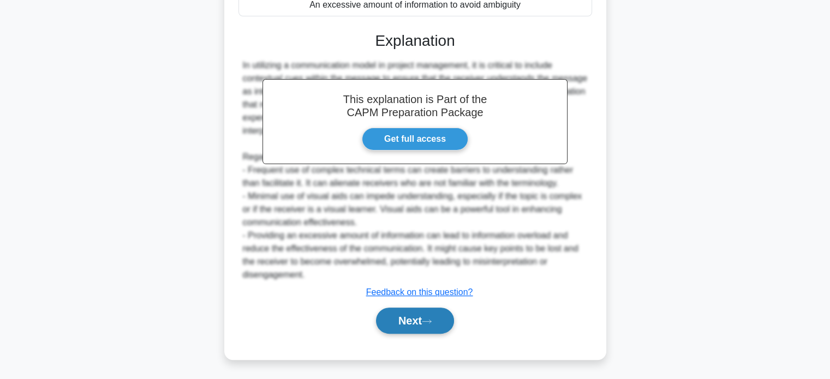
click at [396, 312] on button "Next" at bounding box center [415, 321] width 78 height 26
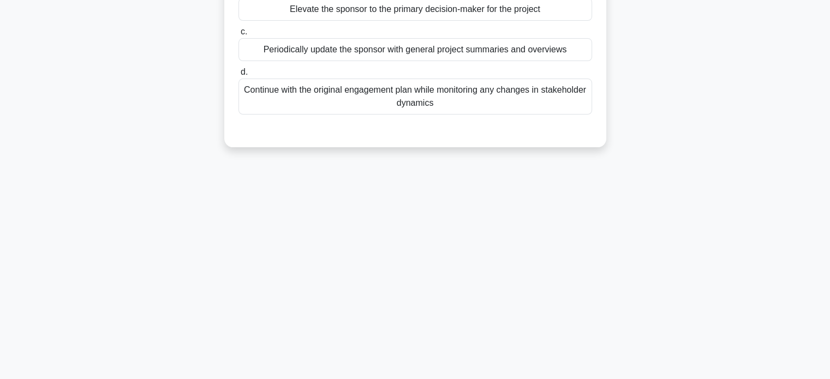
scroll to position [0, 0]
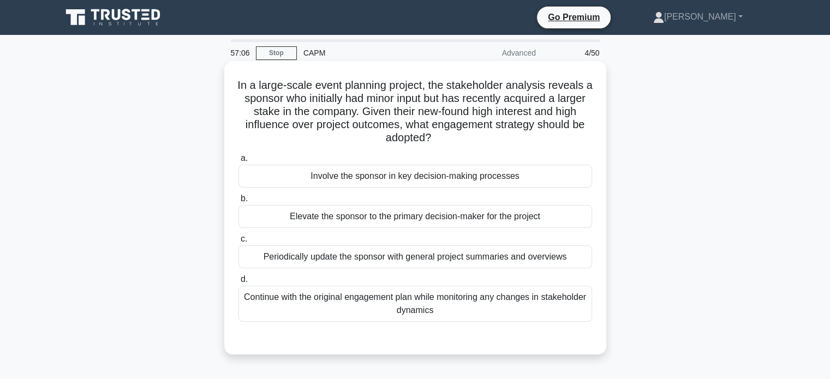
click at [425, 174] on div "Involve the sponsor in key decision-making processes" at bounding box center [414, 176] width 353 height 23
click at [238, 162] on input "a. Involve the sponsor in key decision-making processes" at bounding box center [238, 158] width 0 height 7
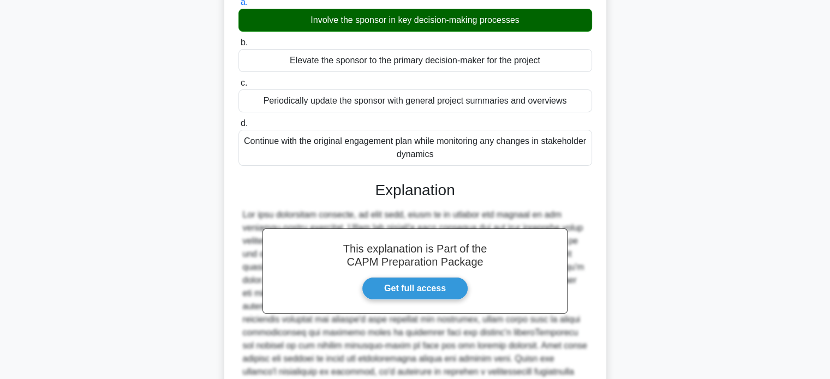
scroll to position [319, 0]
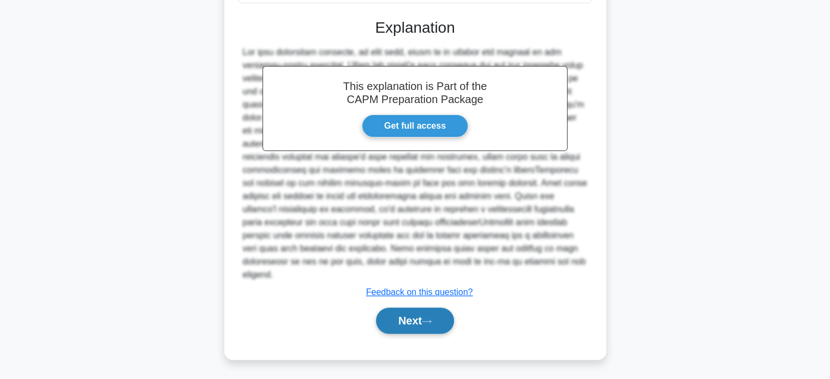
click at [414, 322] on button "Next" at bounding box center [415, 321] width 78 height 26
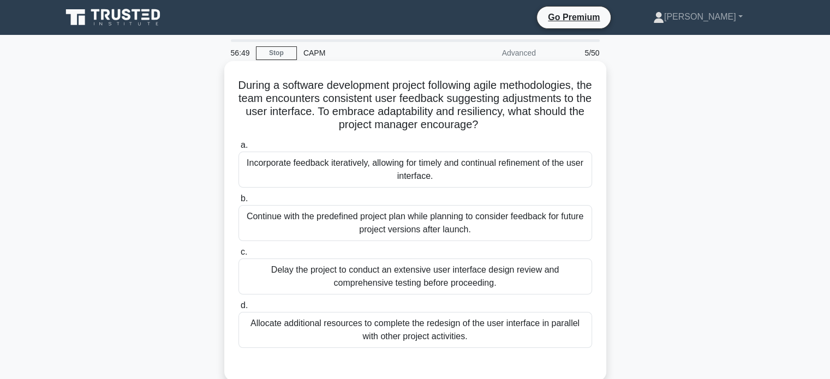
scroll to position [55, 0]
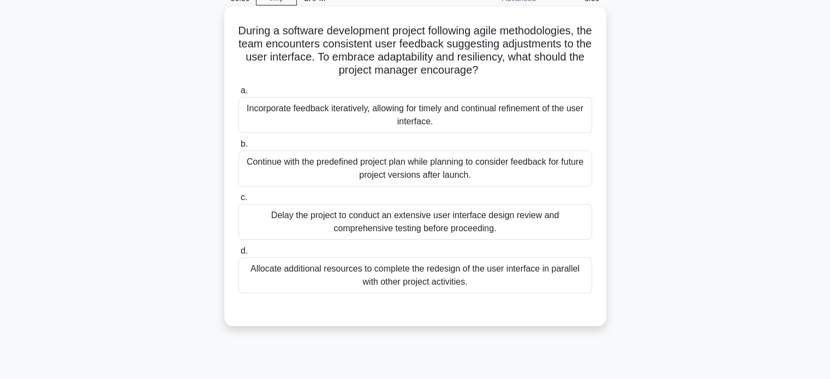
click at [420, 122] on div "Incorporate feedback iteratively, allowing for timely and continual refinement …" at bounding box center [414, 115] width 353 height 36
click at [238, 94] on input "a. Incorporate feedback iteratively, allowing for timely and continual refineme…" at bounding box center [238, 90] width 0 height 7
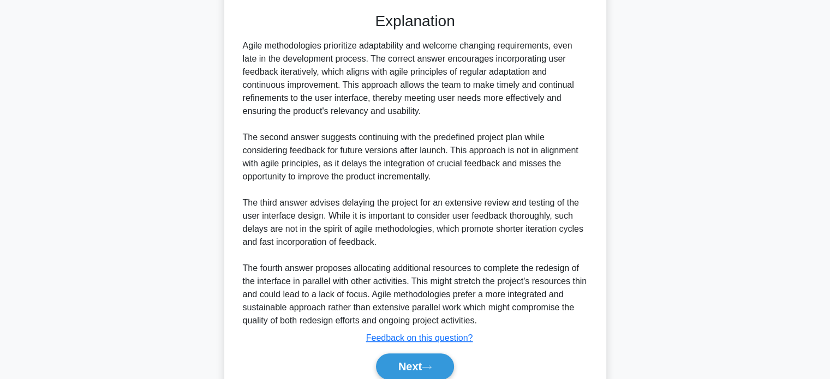
scroll to position [397, 0]
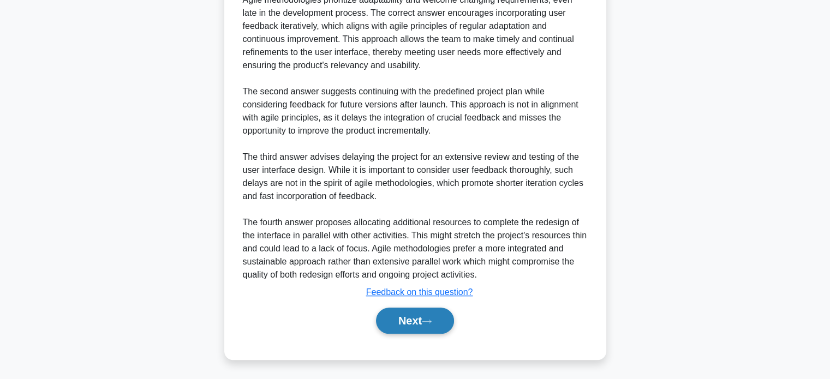
click at [401, 319] on button "Next" at bounding box center [415, 321] width 78 height 26
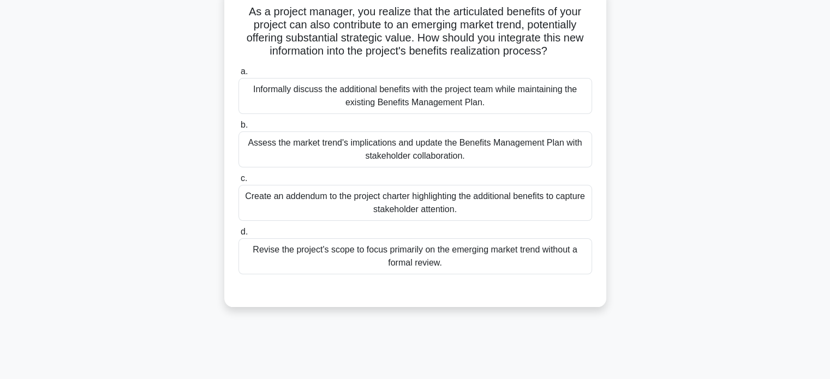
scroll to position [55, 0]
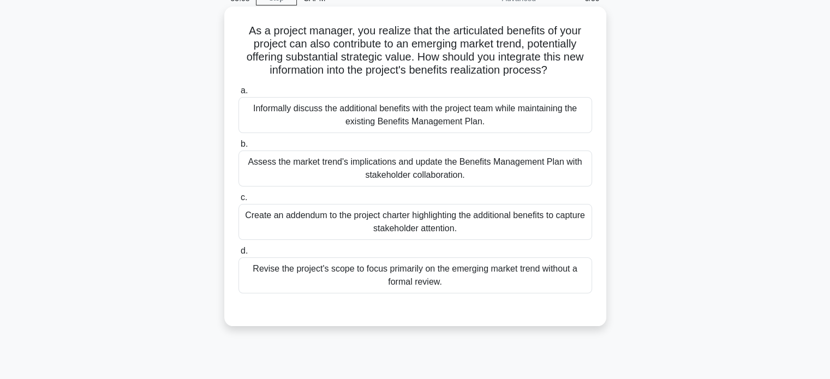
click at [498, 172] on div "Assess the market trend's implications and update the Benefits Management Plan …" at bounding box center [414, 169] width 353 height 36
click at [238, 148] on input "b. Assess the market trend's implications and update the Benefits Management Pl…" at bounding box center [238, 144] width 0 height 7
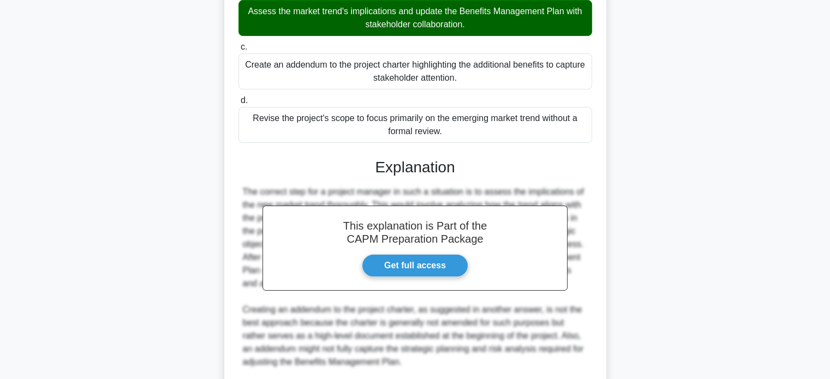
scroll to position [436, 0]
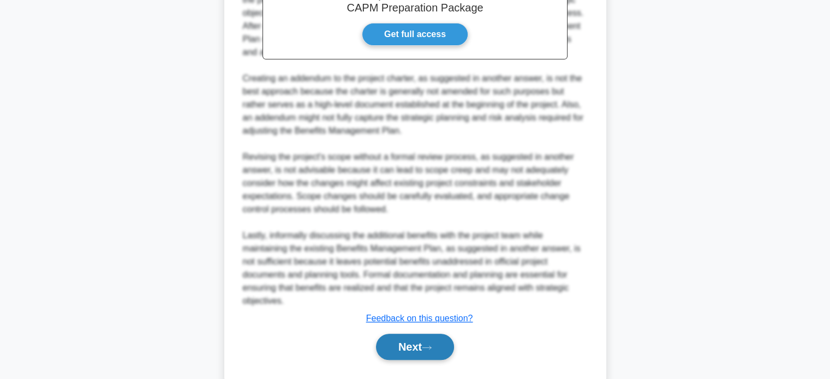
click at [414, 345] on button "Next" at bounding box center [415, 347] width 78 height 26
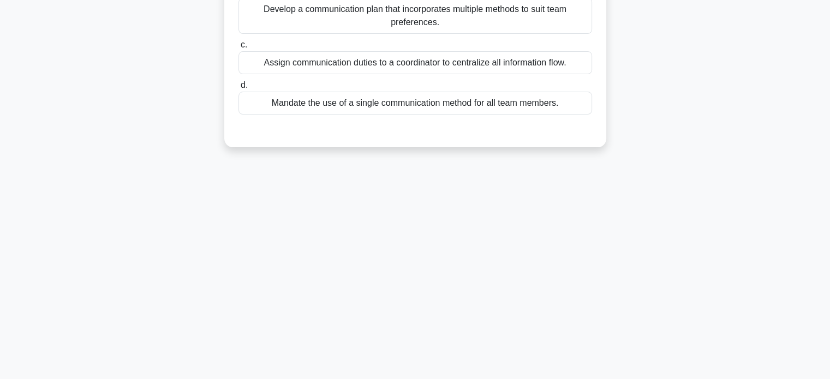
scroll to position [0, 0]
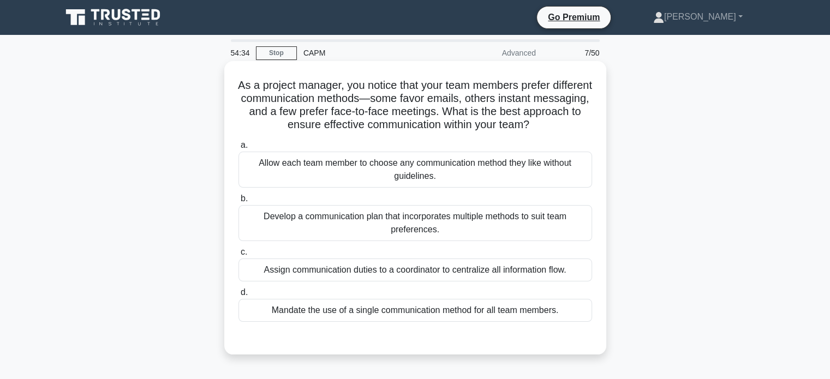
click at [436, 223] on div "Develop a communication plan that incorporates multiple methods to suit team pr…" at bounding box center [414, 223] width 353 height 36
click at [238, 202] on input "b. Develop a communication plan that incorporates multiple methods to suit team…" at bounding box center [238, 198] width 0 height 7
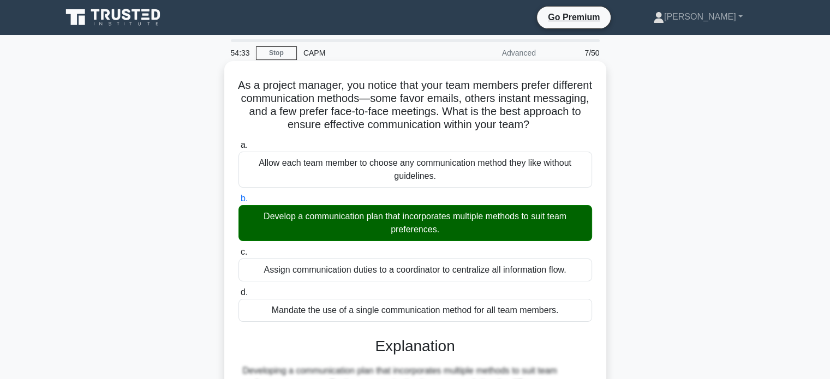
scroll to position [214, 0]
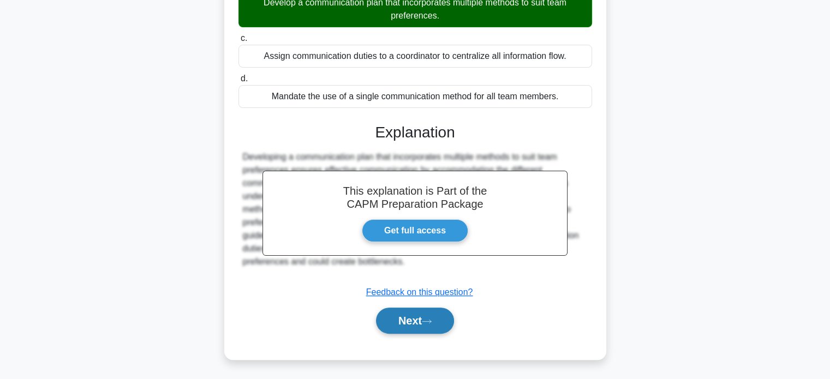
click at [423, 315] on button "Next" at bounding box center [415, 321] width 78 height 26
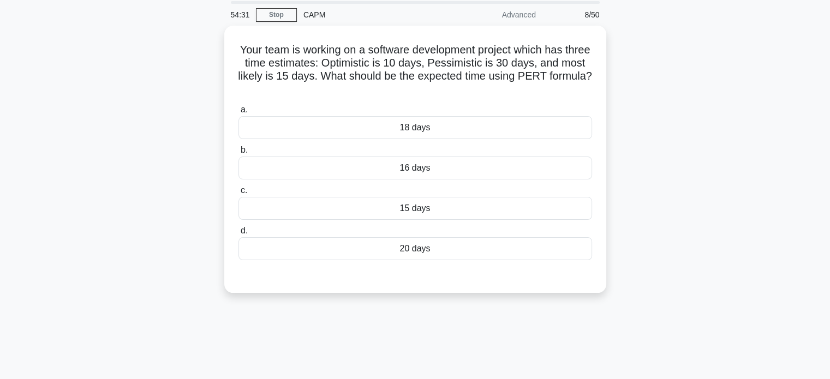
scroll to position [0, 0]
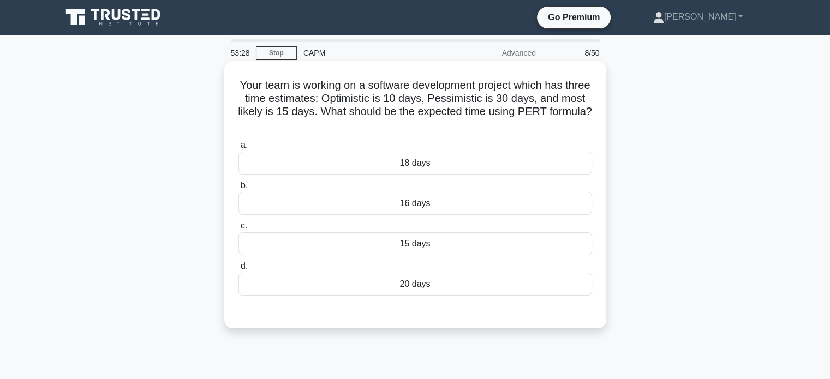
click at [453, 201] on div "16 days" at bounding box center [414, 203] width 353 height 23
click at [238, 189] on input "b. 16 days" at bounding box center [238, 185] width 0 height 7
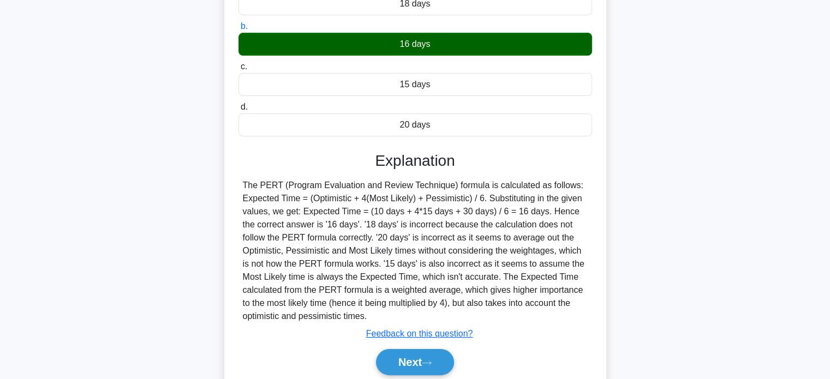
scroll to position [210, 0]
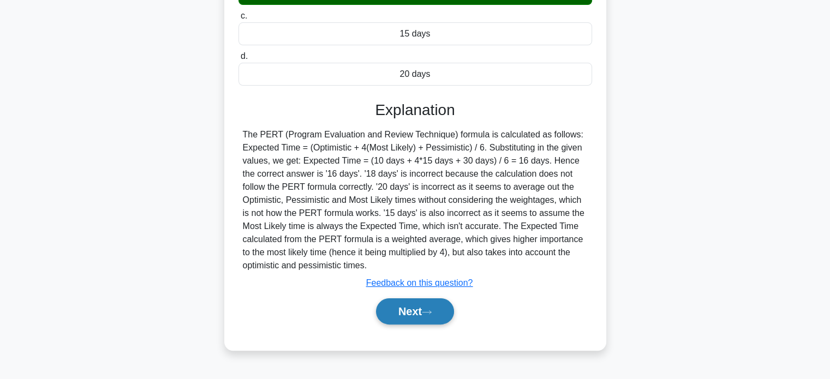
click at [416, 309] on button "Next" at bounding box center [415, 311] width 78 height 26
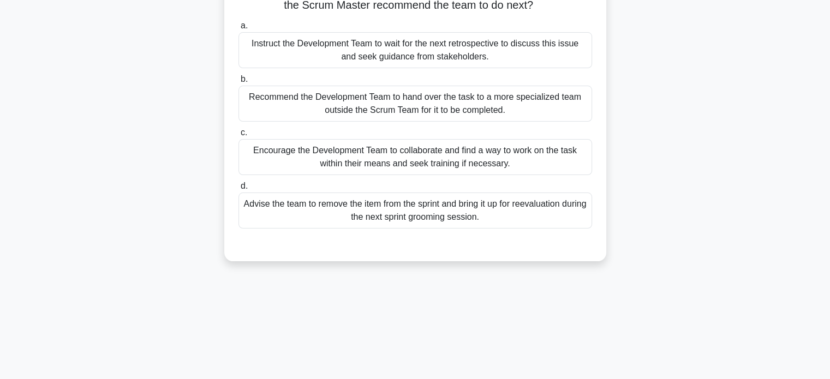
scroll to position [55, 0]
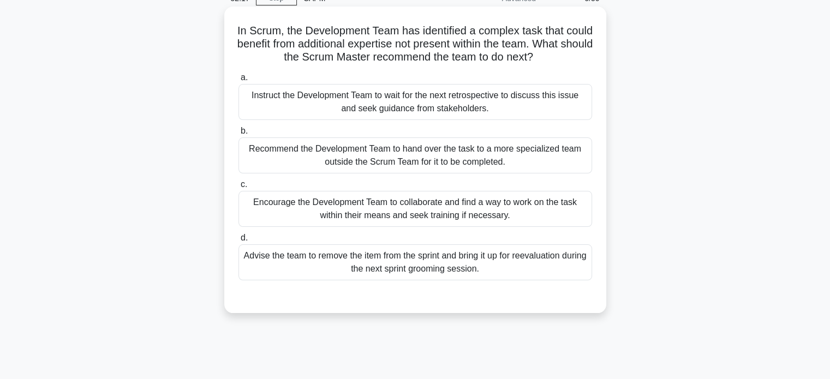
click at [465, 261] on div "Advise the team to remove the item from the sprint and bring it up for reevalua…" at bounding box center [414, 262] width 353 height 36
click at [238, 242] on input "d. Advise the team to remove the item from the sprint and bring it up for reeva…" at bounding box center [238, 238] width 0 height 7
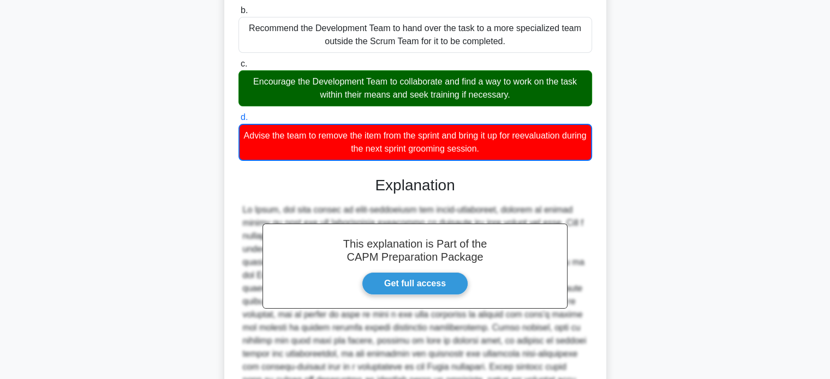
scroll to position [307, 0]
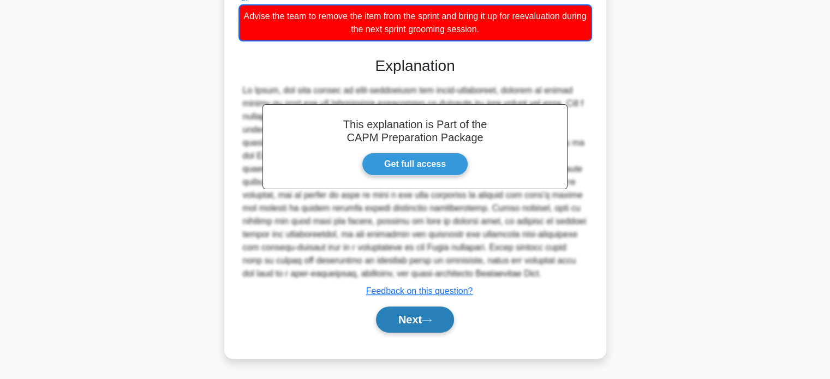
click at [407, 311] on button "Next" at bounding box center [415, 320] width 78 height 26
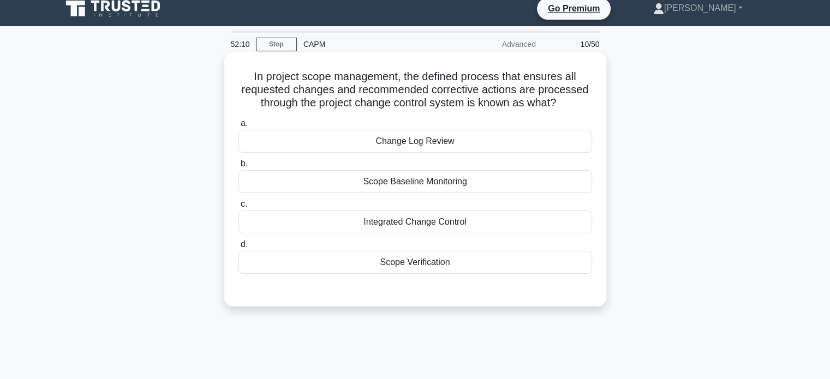
scroll to position [0, 0]
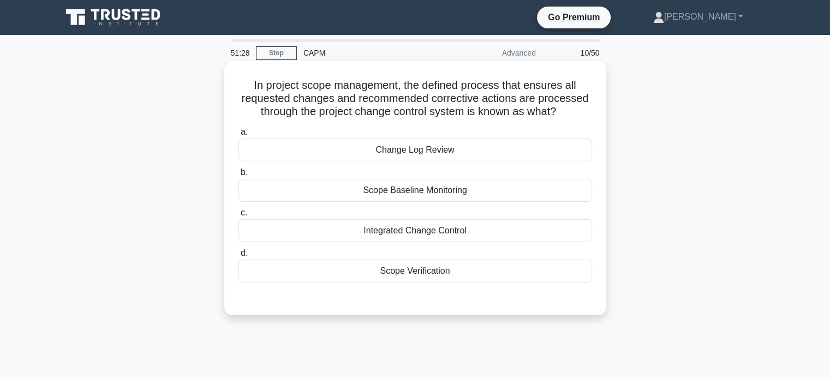
click at [435, 234] on div "Integrated Change Control" at bounding box center [414, 230] width 353 height 23
click at [238, 217] on input "c. Integrated Change Control" at bounding box center [238, 212] width 0 height 7
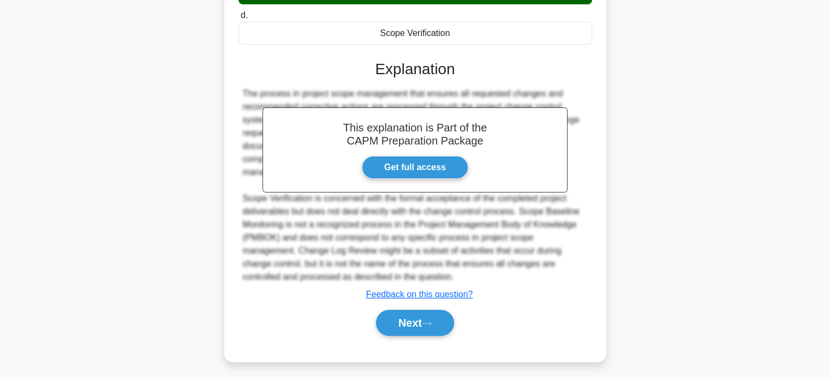
scroll to position [240, 0]
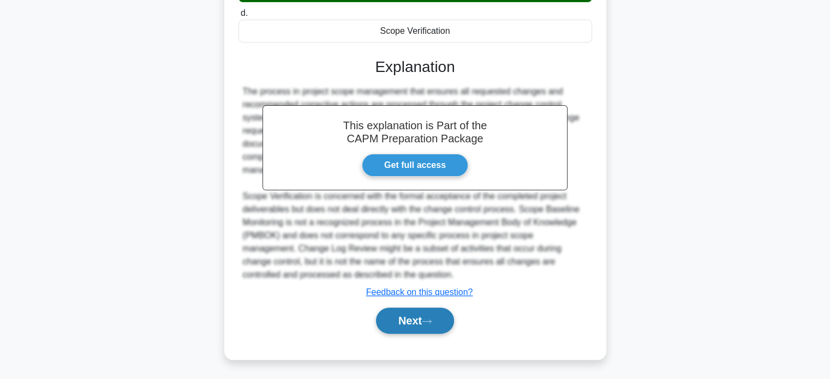
click at [422, 320] on button "Next" at bounding box center [415, 321] width 78 height 26
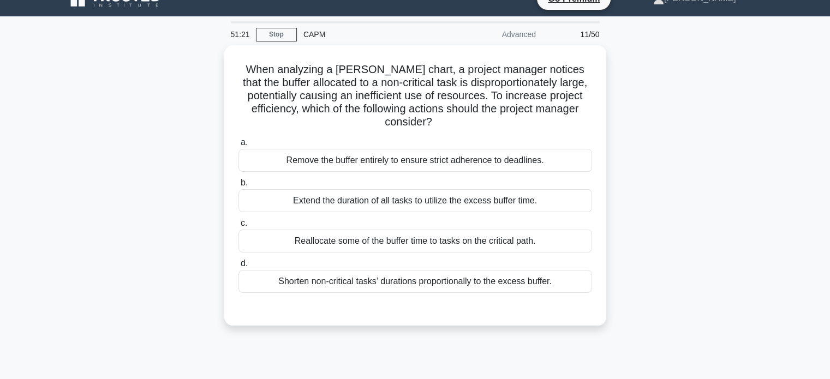
scroll to position [0, 0]
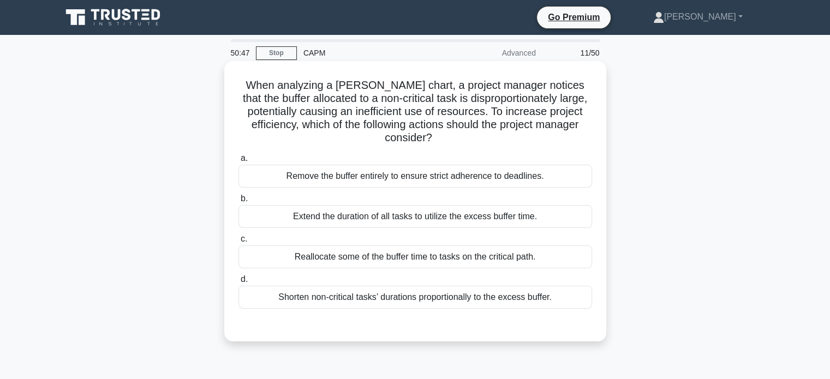
click at [480, 261] on div "Reallocate some of the buffer time to tasks on the critical path." at bounding box center [414, 256] width 353 height 23
click at [238, 243] on input "c. Reallocate some of the buffer time to tasks on the critical path." at bounding box center [238, 239] width 0 height 7
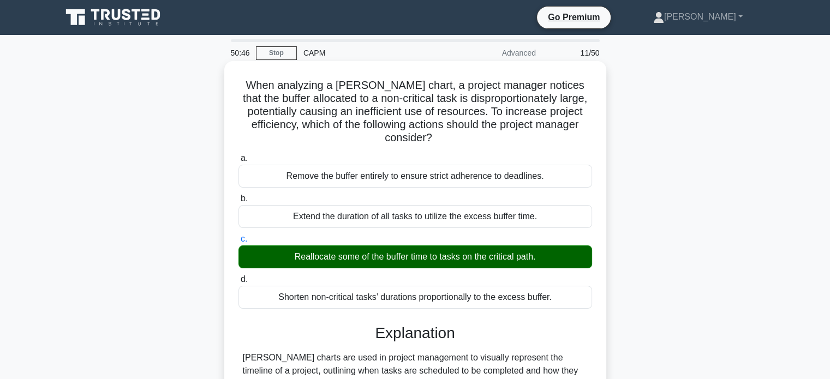
scroll to position [305, 0]
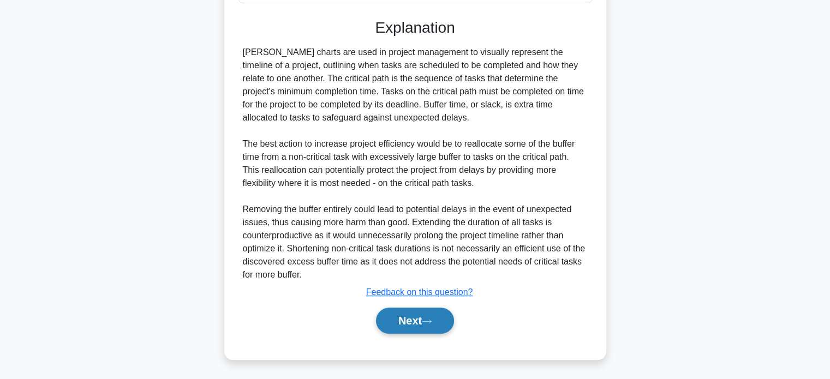
click at [421, 322] on button "Next" at bounding box center [415, 321] width 78 height 26
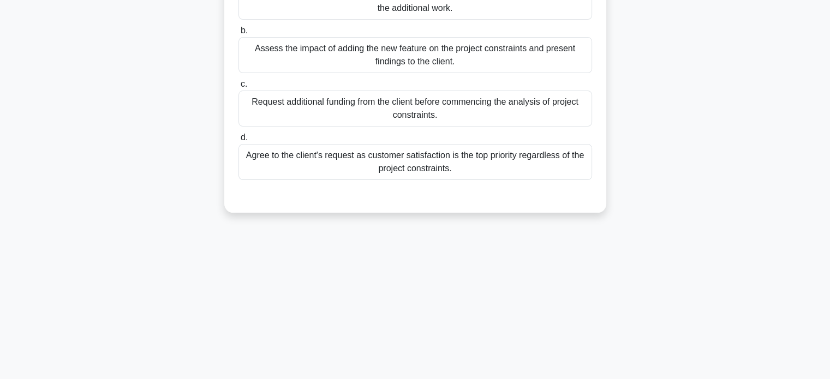
scroll to position [46, 0]
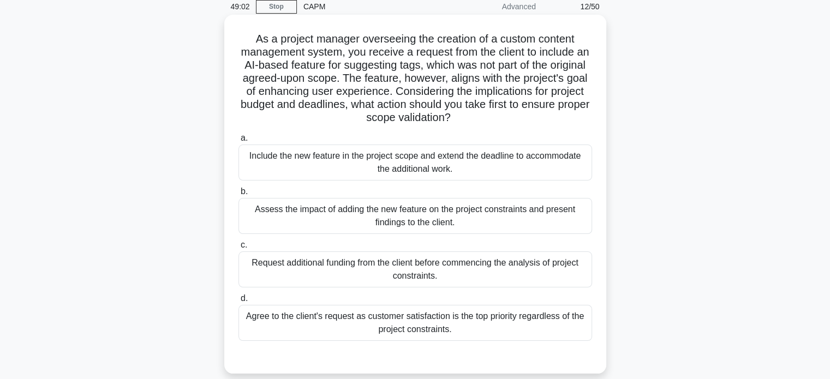
click at [450, 211] on div "Assess the impact of adding the new feature on the project constraints and pres…" at bounding box center [414, 216] width 353 height 36
click at [238, 195] on input "b. Assess the impact of adding the new feature on the project constraints and p…" at bounding box center [238, 191] width 0 height 7
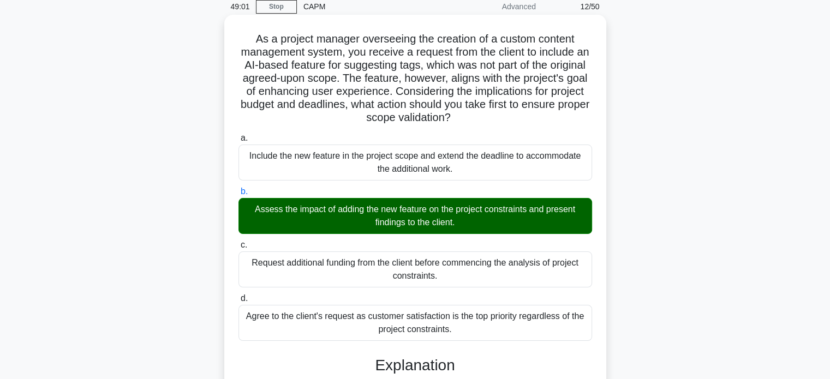
scroll to position [358, 0]
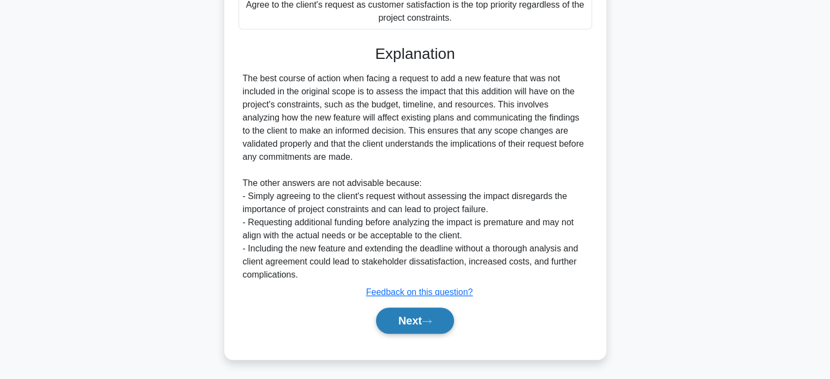
click at [406, 317] on button "Next" at bounding box center [415, 321] width 78 height 26
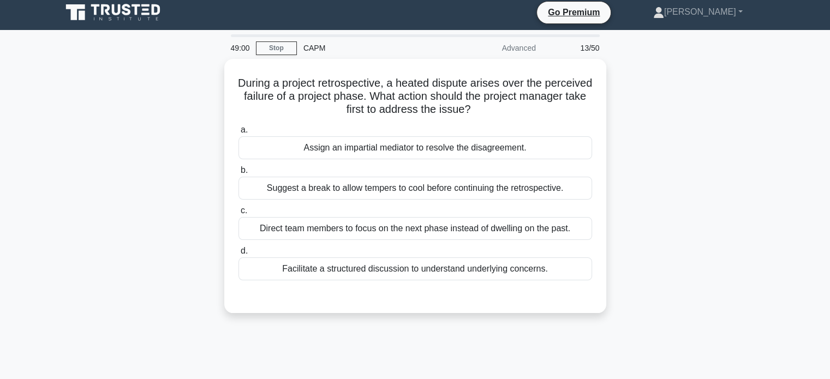
scroll to position [0, 0]
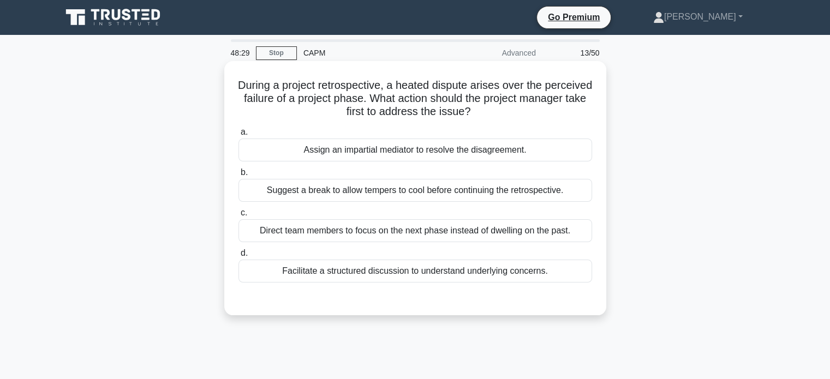
click at [461, 271] on div "Facilitate a structured discussion to understand underlying concerns." at bounding box center [414, 271] width 353 height 23
click at [238, 257] on input "d. Facilitate a structured discussion to understand underlying concerns." at bounding box center [238, 253] width 0 height 7
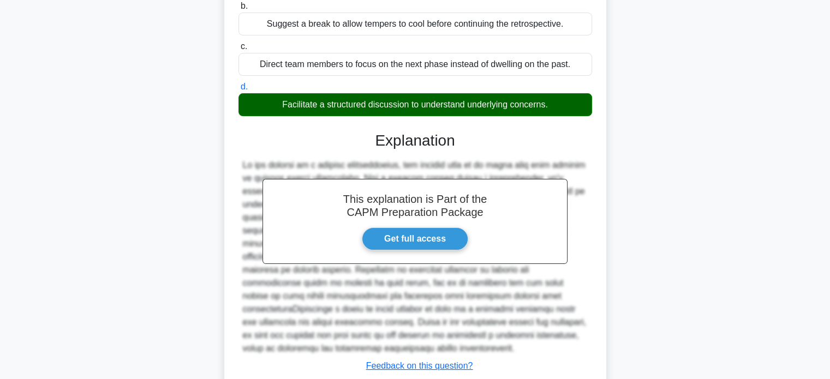
scroll to position [227, 0]
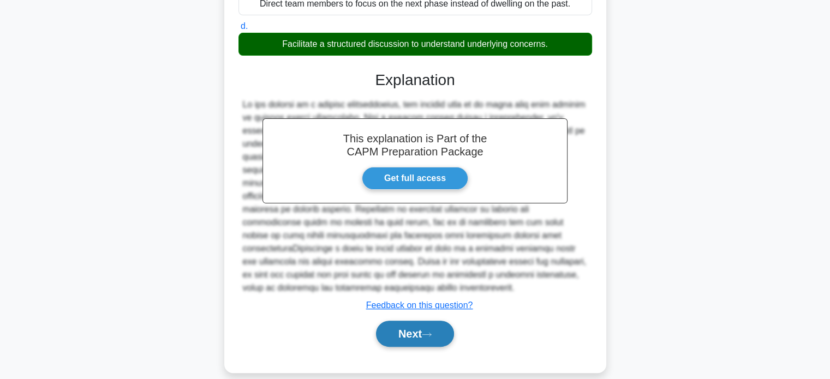
click at [411, 321] on button "Next" at bounding box center [415, 334] width 78 height 26
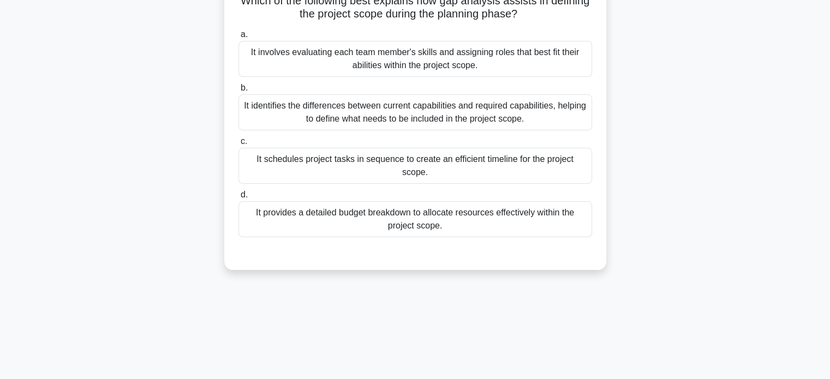
scroll to position [0, 0]
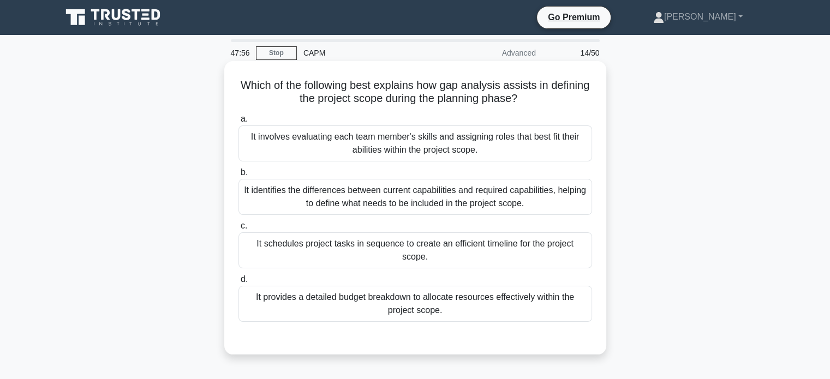
click at [412, 194] on div "It identifies the differences between current capabilities and required capabil…" at bounding box center [414, 197] width 353 height 36
click at [238, 176] on input "b. It identifies the differences between current capabilities and required capa…" at bounding box center [238, 172] width 0 height 7
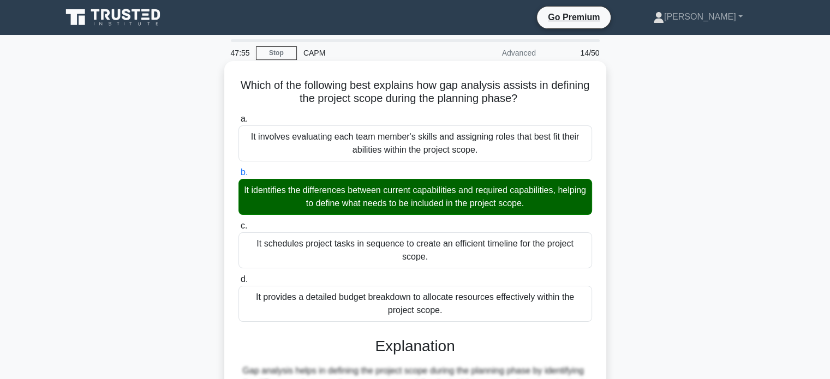
scroll to position [279, 0]
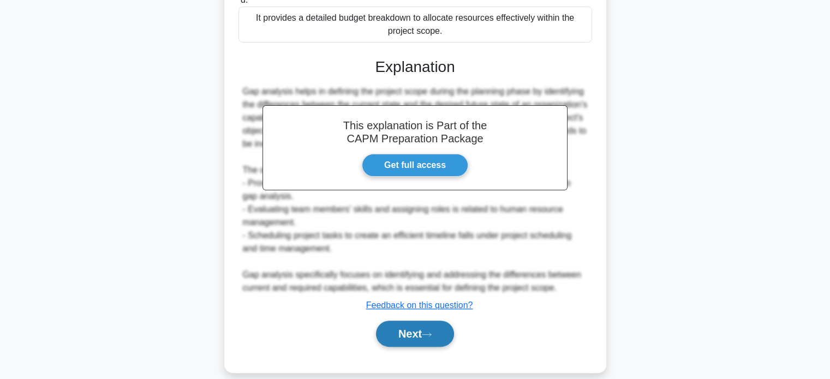
click at [409, 321] on button "Next" at bounding box center [415, 334] width 78 height 26
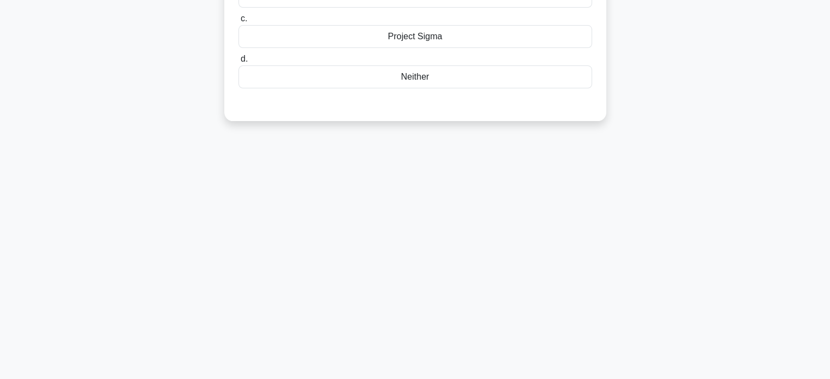
scroll to position [0, 0]
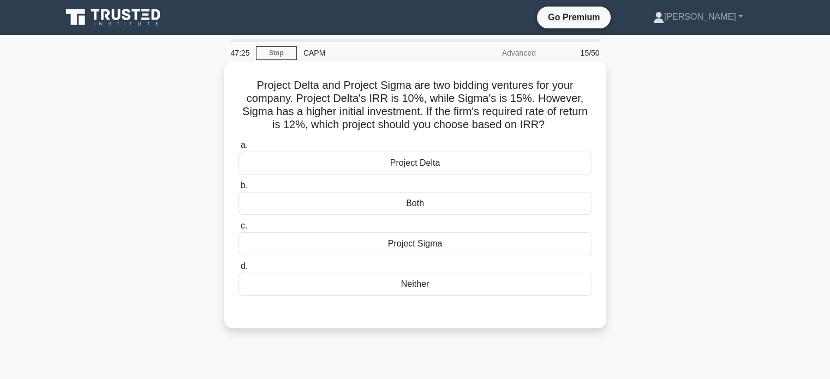
click at [425, 163] on div "Project Delta" at bounding box center [414, 163] width 353 height 23
click at [238, 149] on input "a. Project Delta" at bounding box center [238, 145] width 0 height 7
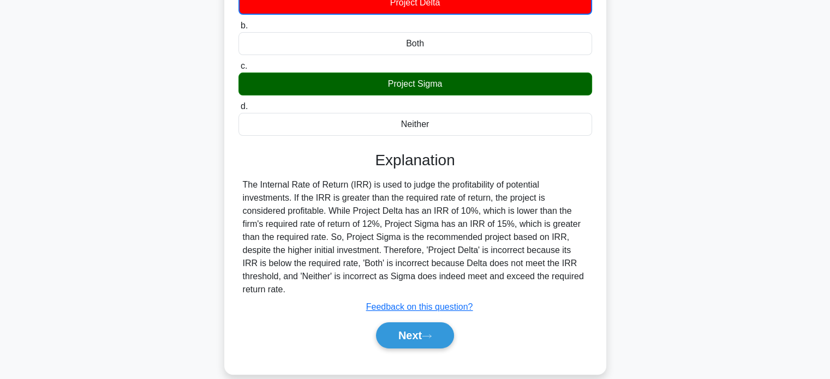
scroll to position [210, 0]
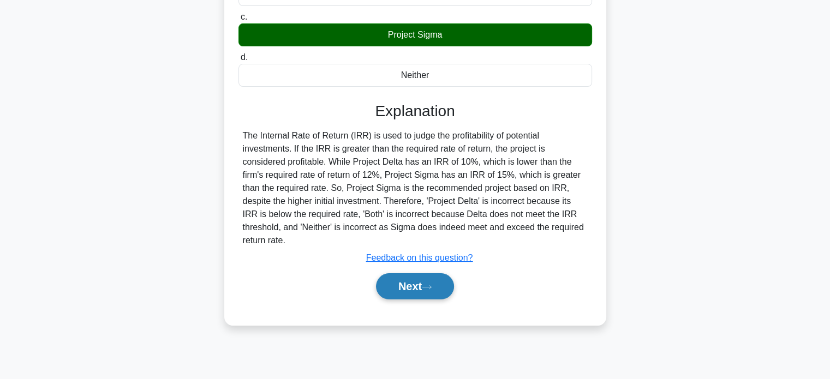
click at [414, 286] on button "Next" at bounding box center [415, 286] width 78 height 26
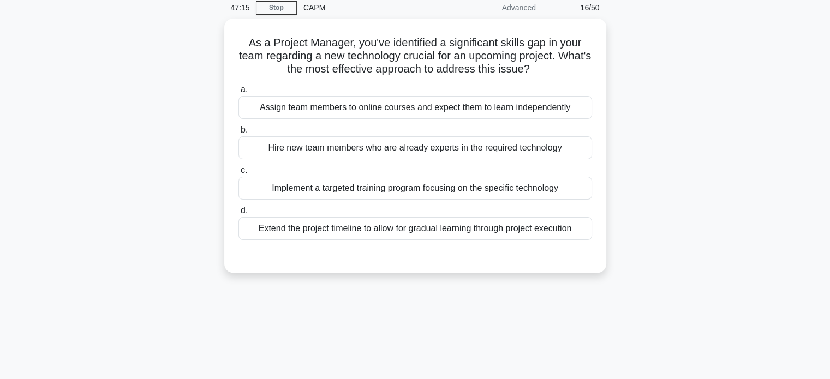
scroll to position [0, 0]
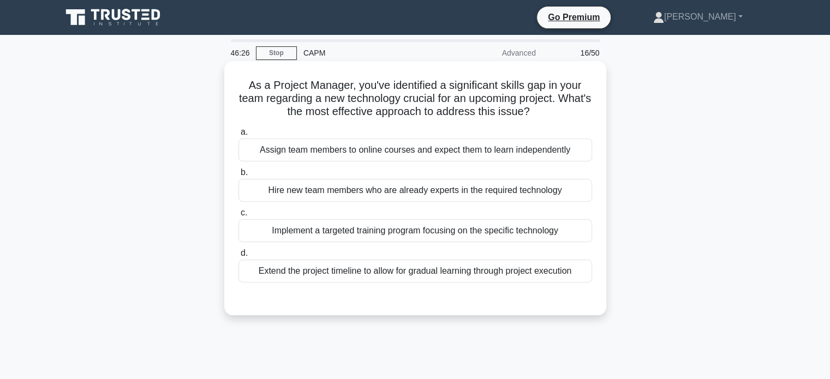
click at [493, 233] on div "Implement a targeted training program focusing on the specific technology" at bounding box center [414, 230] width 353 height 23
click at [238, 217] on input "c. Implement a targeted training program focusing on the specific technology" at bounding box center [238, 212] width 0 height 7
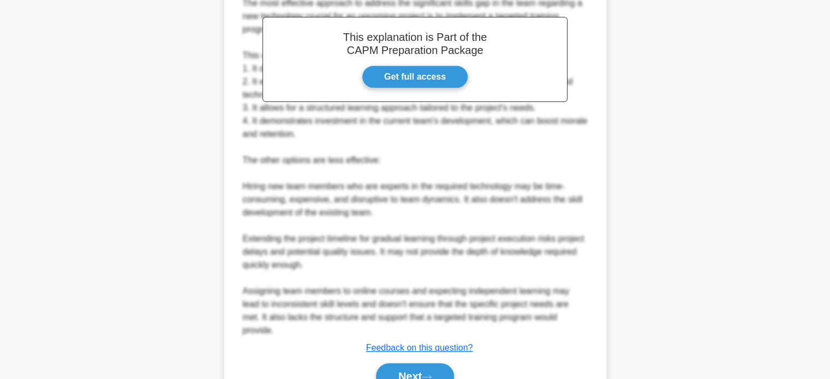
scroll to position [371, 0]
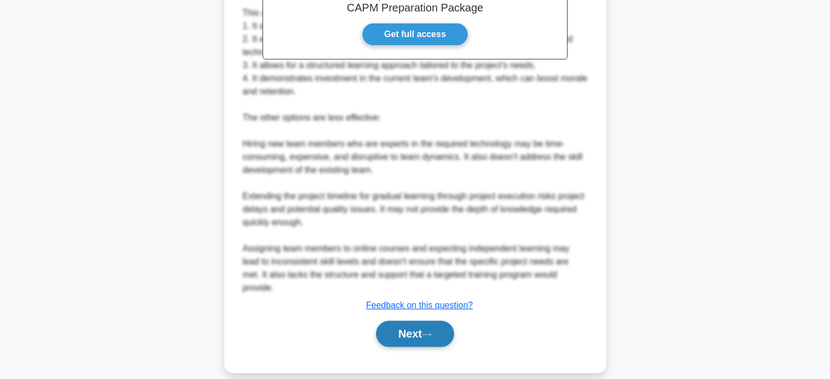
click at [414, 321] on button "Next" at bounding box center [415, 334] width 78 height 26
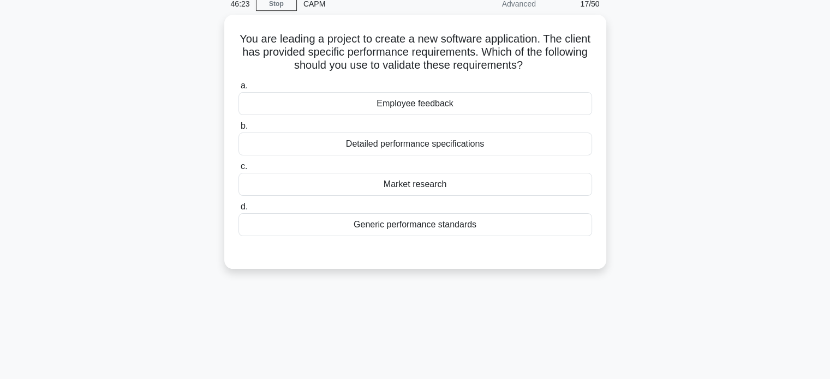
scroll to position [0, 0]
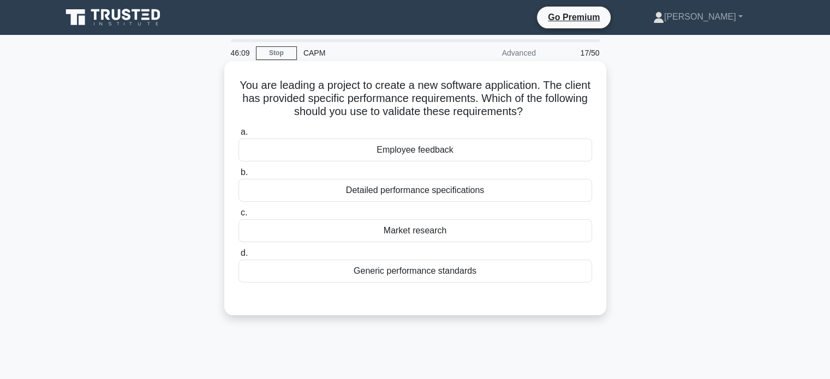
click at [420, 191] on div "Detailed performance specifications" at bounding box center [414, 190] width 353 height 23
click at [238, 176] on input "b. Detailed performance specifications" at bounding box center [238, 172] width 0 height 7
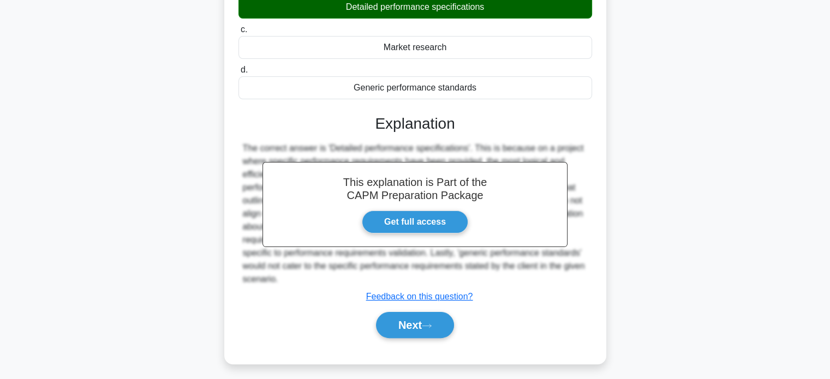
scroll to position [210, 0]
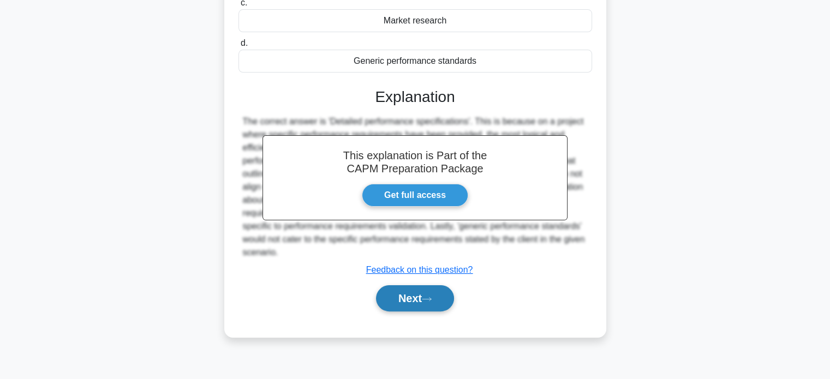
click at [398, 291] on button "Next" at bounding box center [415, 298] width 78 height 26
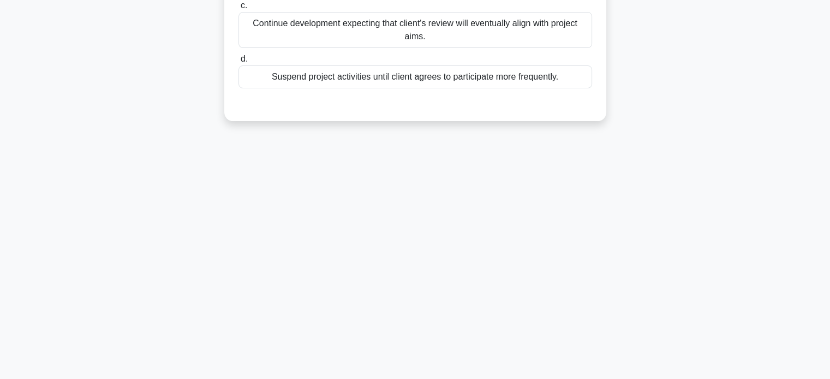
scroll to position [0, 0]
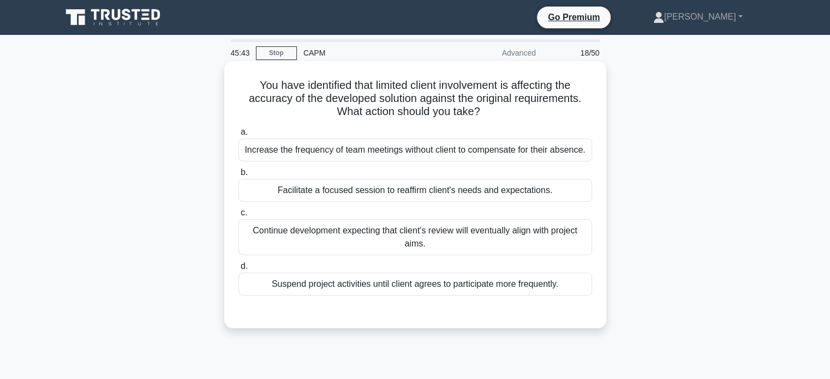
click at [416, 194] on div "Facilitate a focused session to reaffirm client's needs and expectations." at bounding box center [414, 190] width 353 height 23
click at [238, 176] on input "b. Facilitate a focused session to reaffirm client's needs and expectations." at bounding box center [238, 172] width 0 height 7
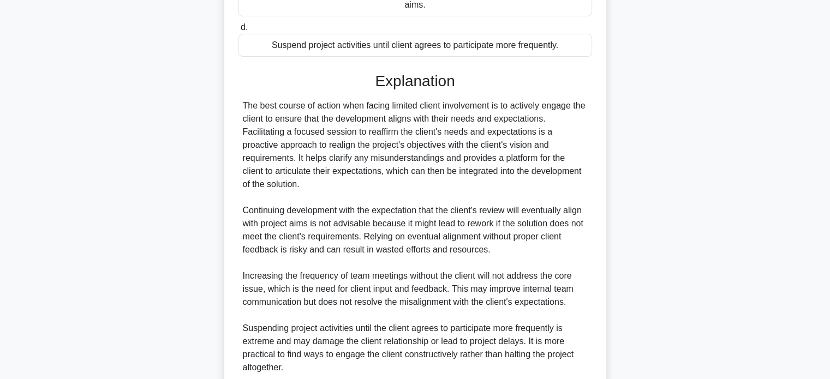
scroll to position [319, 0]
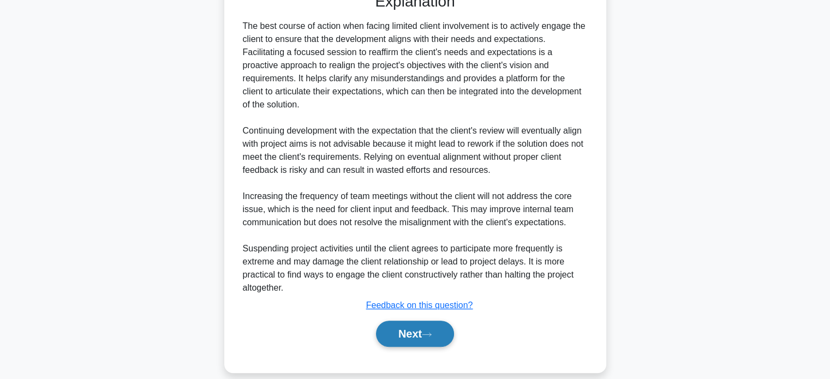
click at [408, 321] on button "Next" at bounding box center [415, 334] width 78 height 26
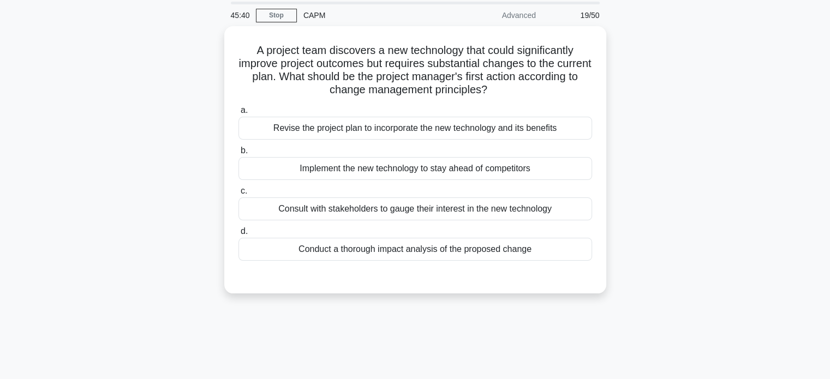
scroll to position [0, 0]
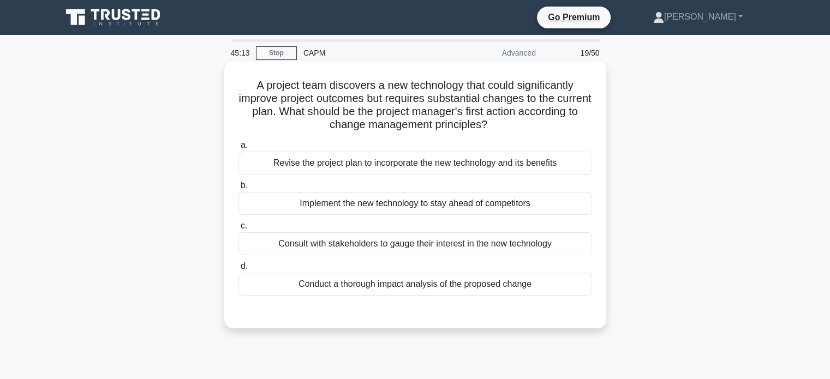
click at [480, 285] on div "Conduct a thorough impact analysis of the proposed change" at bounding box center [414, 284] width 353 height 23
click at [238, 270] on input "d. Conduct a thorough impact analysis of the proposed change" at bounding box center [238, 266] width 0 height 7
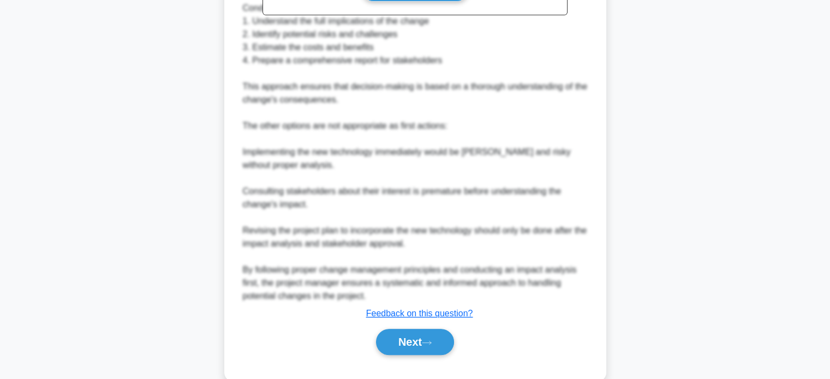
scroll to position [449, 0]
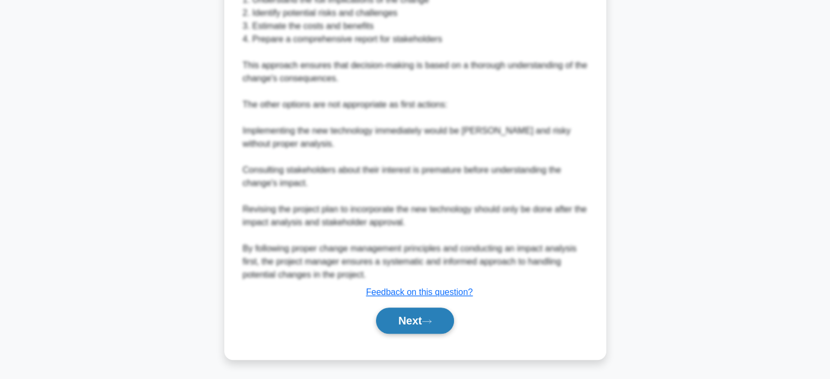
click at [417, 324] on button "Next" at bounding box center [415, 321] width 78 height 26
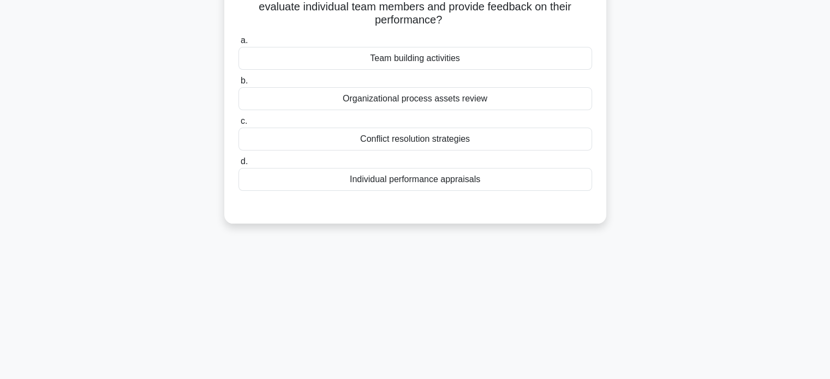
scroll to position [0, 0]
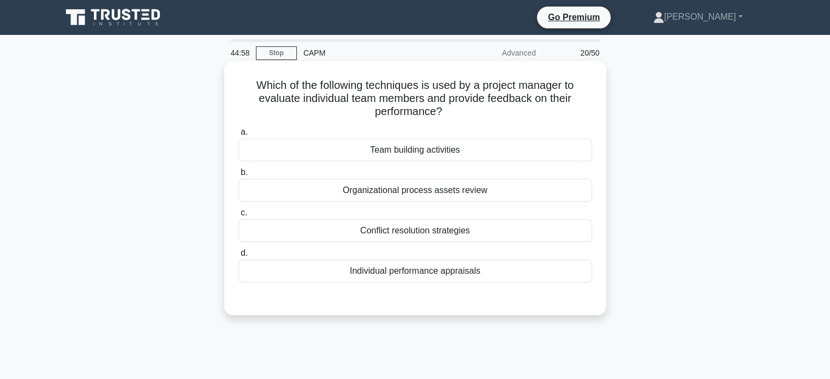
click at [456, 274] on div "Individual performance appraisals" at bounding box center [414, 271] width 353 height 23
click at [238, 257] on input "d. Individual performance appraisals" at bounding box center [238, 253] width 0 height 7
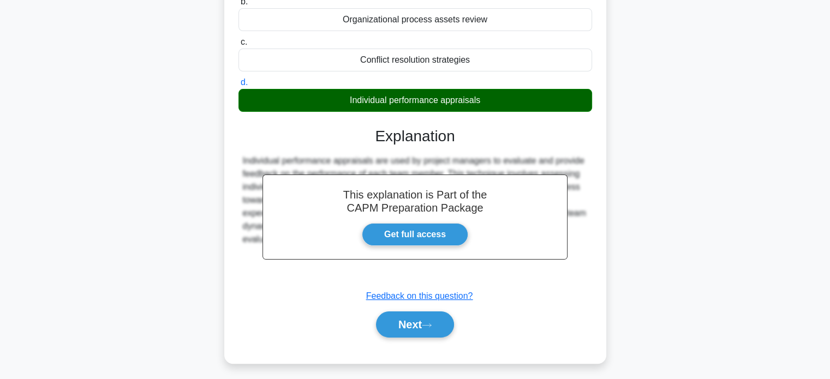
scroll to position [210, 0]
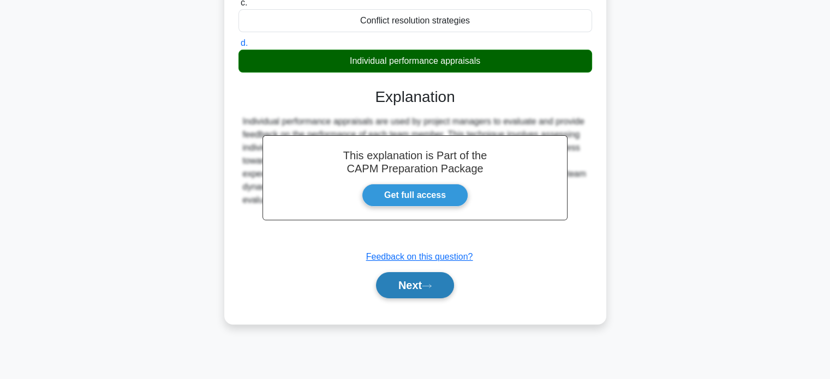
click at [425, 285] on button "Next" at bounding box center [415, 285] width 78 height 26
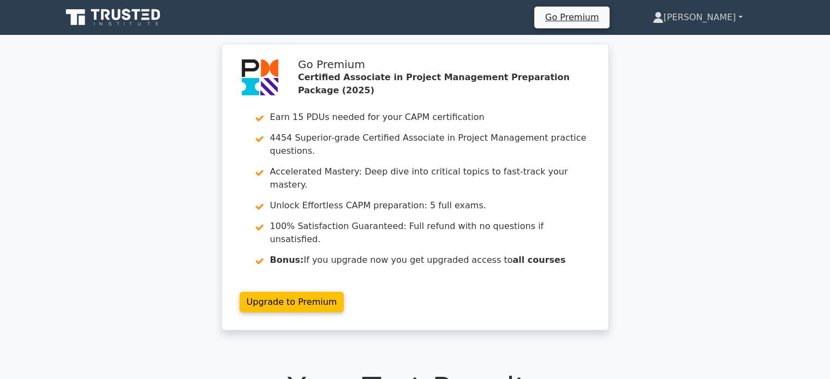
click at [712, 16] on link "[PERSON_NAME]" at bounding box center [697, 18] width 142 height 22
click at [696, 43] on link "Profile" at bounding box center [670, 42] width 86 height 17
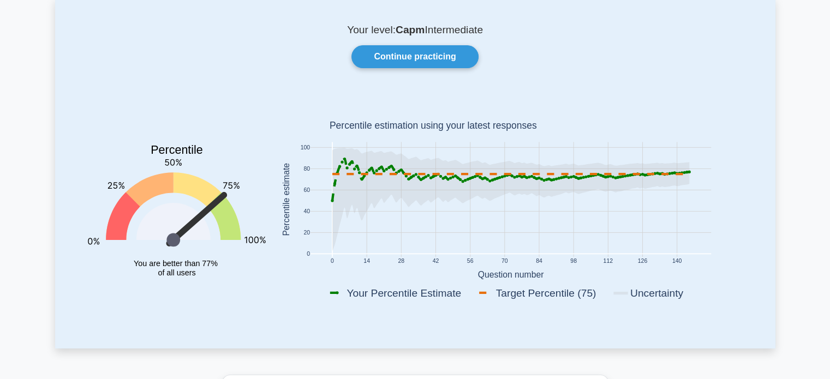
scroll to position [3, 0]
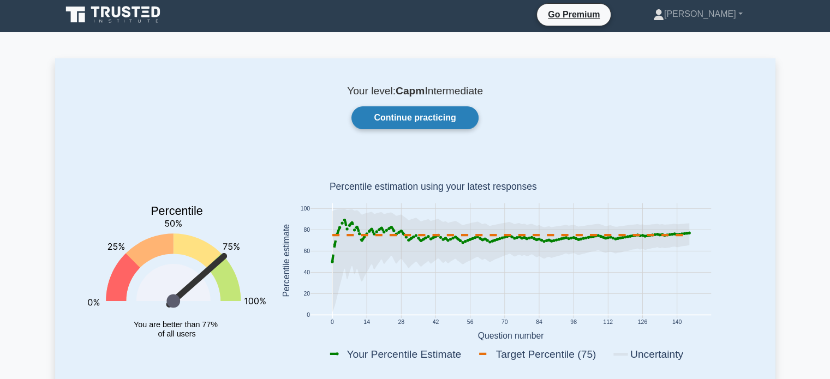
click at [434, 122] on link "Continue practicing" at bounding box center [414, 117] width 127 height 23
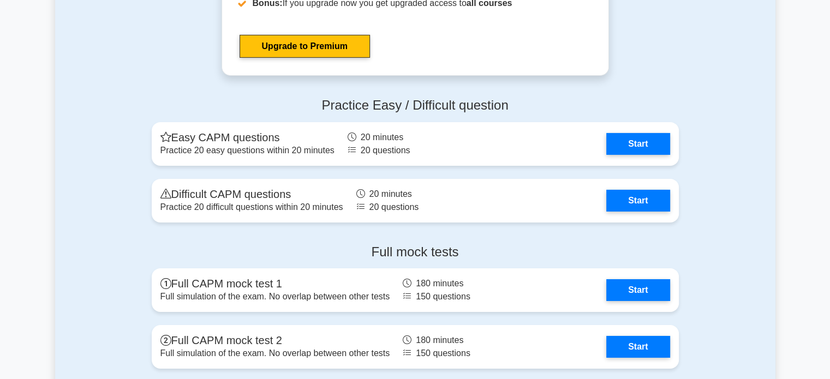
scroll to position [3600, 0]
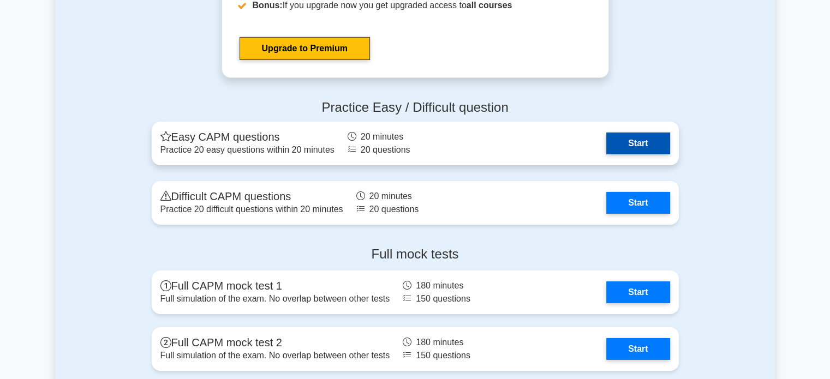
click at [636, 140] on link "Start" at bounding box center [637, 144] width 63 height 22
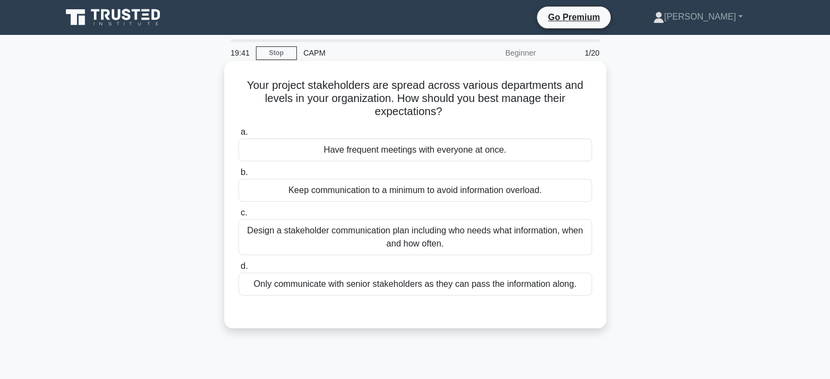
click at [503, 233] on div "Design a stakeholder communication plan including who needs what information, w…" at bounding box center [414, 237] width 353 height 36
click at [238, 217] on input "c. Design a stakeholder communication plan including who needs what information…" at bounding box center [238, 212] width 0 height 7
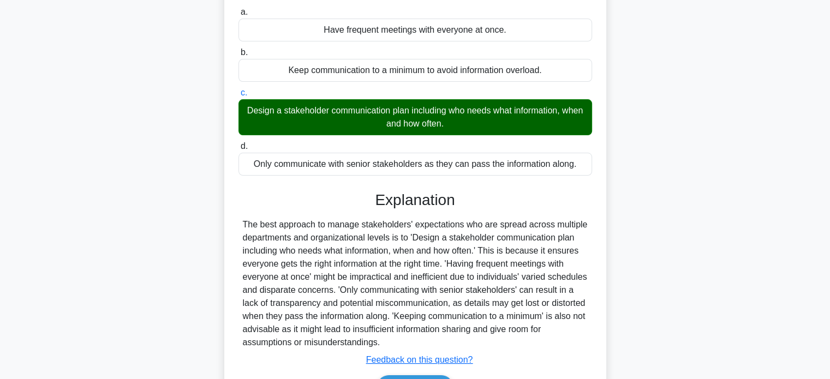
scroll to position [210, 0]
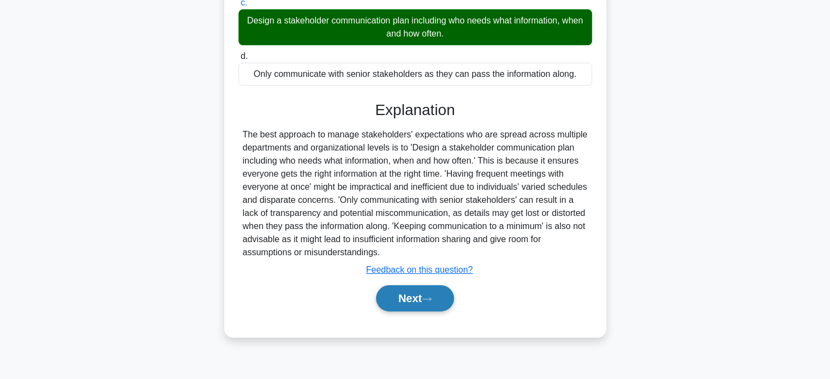
click at [428, 294] on button "Next" at bounding box center [415, 298] width 78 height 26
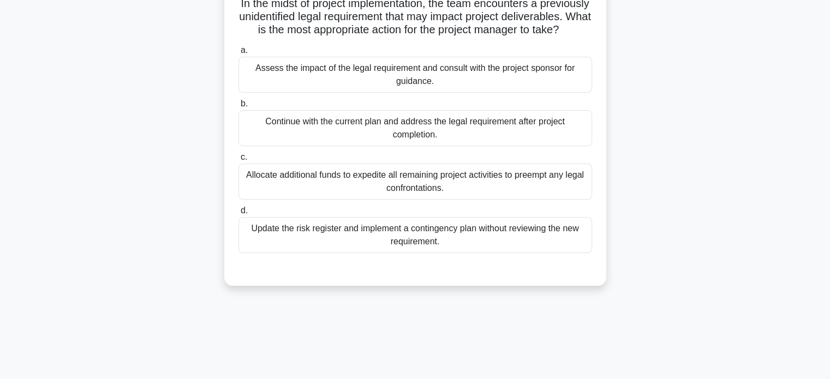
scroll to position [0, 0]
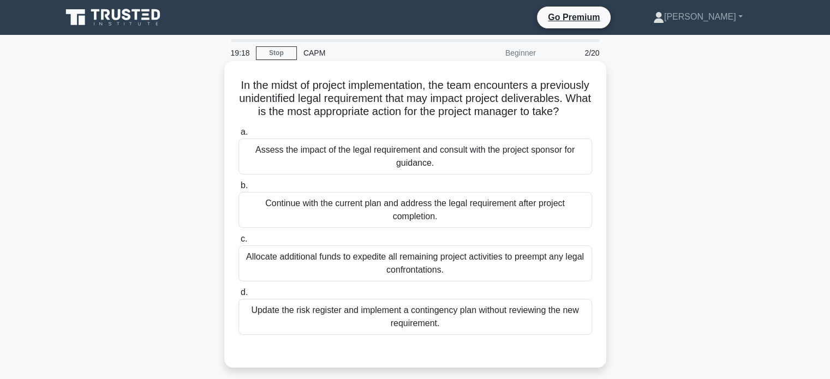
click at [360, 174] on div "Assess the impact of the legal requirement and consult with the project sponsor…" at bounding box center [414, 157] width 353 height 36
click at [238, 136] on input "a. Assess the impact of the legal requirement and consult with the project spon…" at bounding box center [238, 132] width 0 height 7
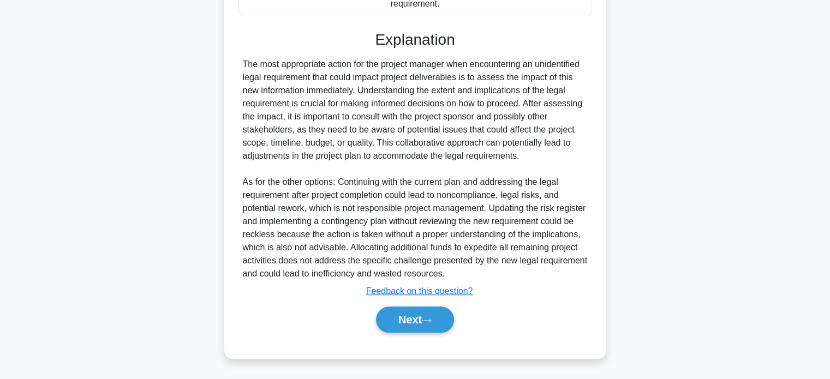
scroll to position [332, 0]
click at [414, 318] on button "Next" at bounding box center [415, 320] width 78 height 26
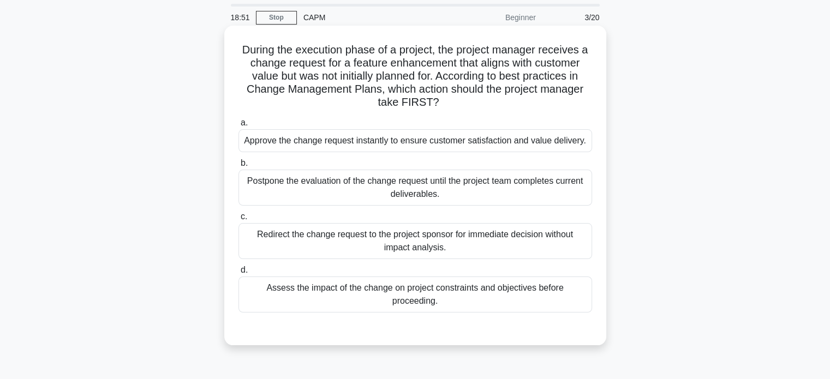
scroll to position [55, 0]
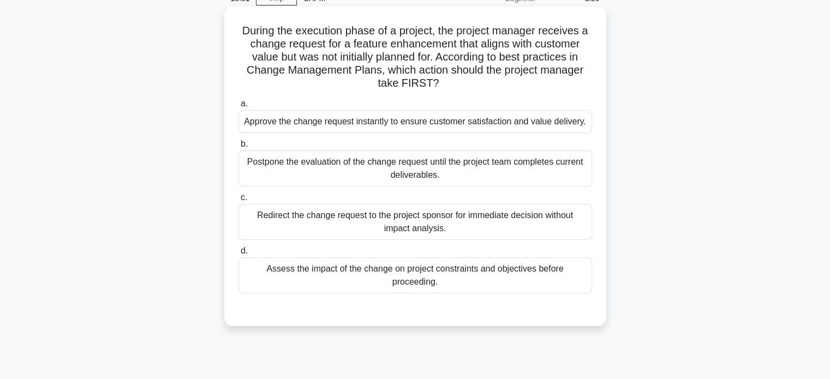
click at [374, 274] on div "Assess the impact of the change on project constraints and objectives before pr…" at bounding box center [414, 275] width 353 height 36
click at [238, 255] on input "d. Assess the impact of the change on project constraints and objectives before…" at bounding box center [238, 251] width 0 height 7
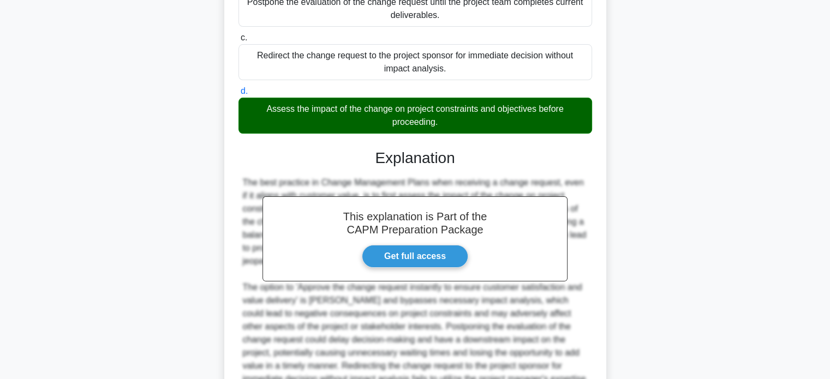
scroll to position [345, 0]
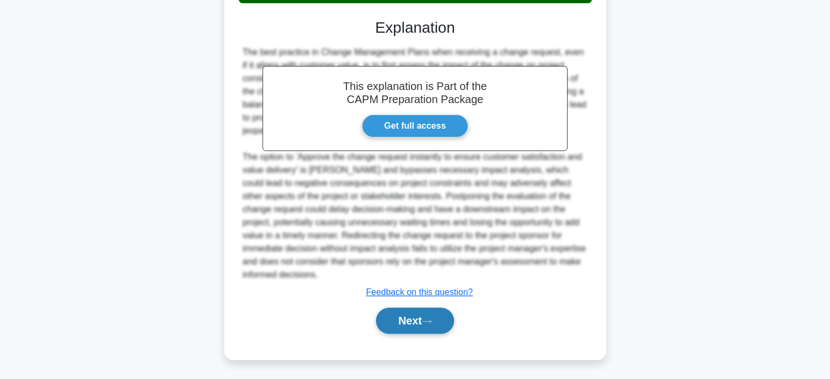
click at [418, 317] on button "Next" at bounding box center [415, 321] width 78 height 26
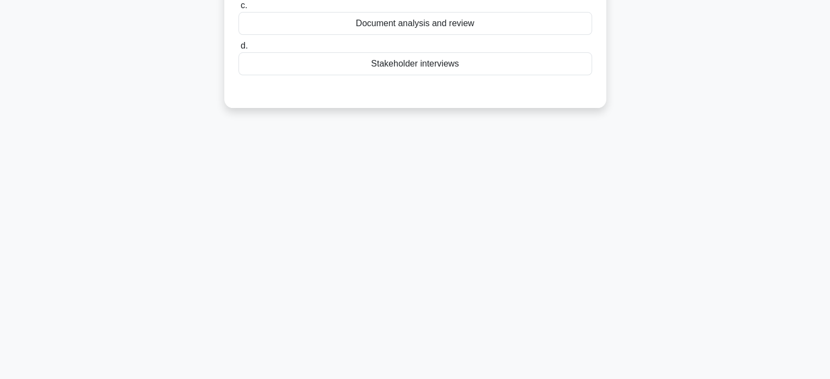
scroll to position [0, 0]
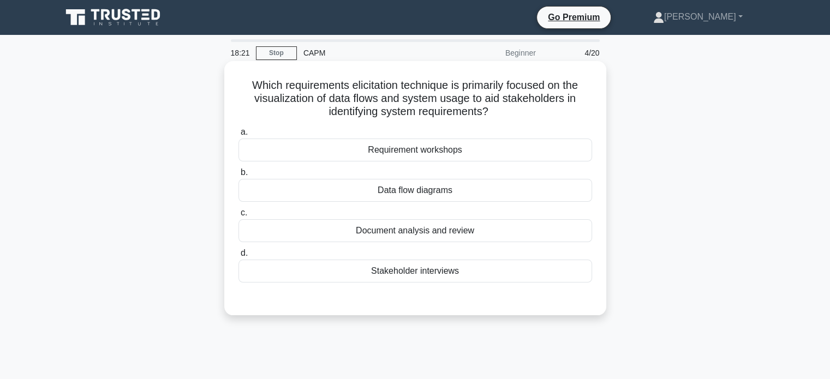
click at [459, 187] on div "Data flow diagrams" at bounding box center [414, 190] width 353 height 23
click at [238, 176] on input "b. Data flow diagrams" at bounding box center [238, 172] width 0 height 7
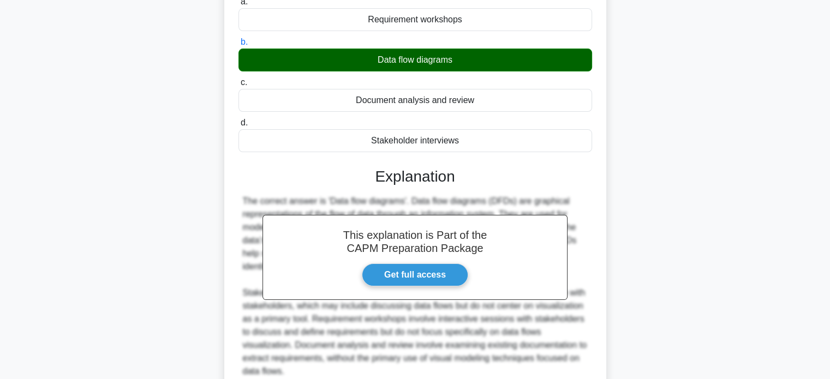
scroll to position [227, 0]
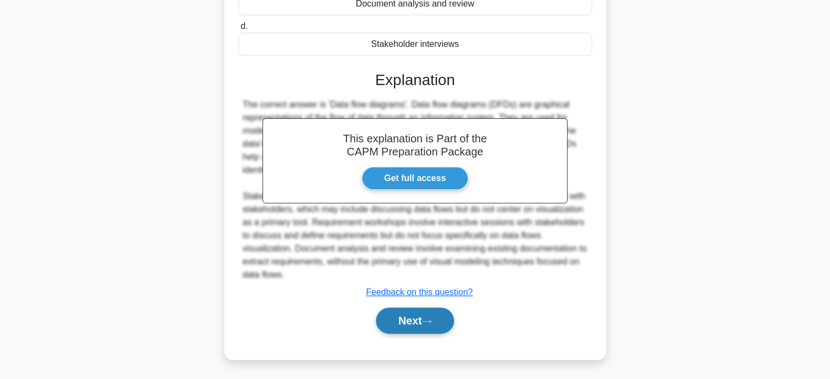
click at [397, 320] on button "Next" at bounding box center [415, 321] width 78 height 26
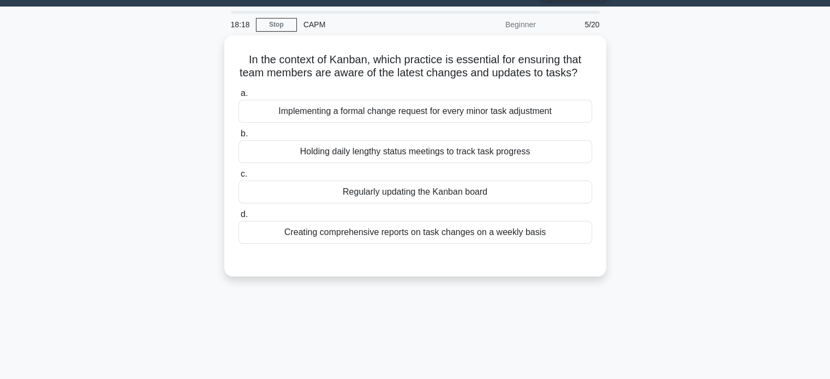
scroll to position [0, 0]
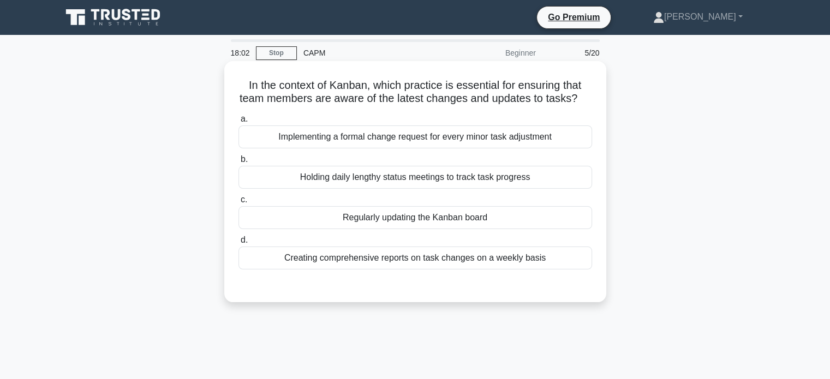
click at [509, 229] on div "Regularly updating the Kanban board" at bounding box center [414, 217] width 353 height 23
click at [238, 203] on input "c. Regularly updating the Kanban board" at bounding box center [238, 199] width 0 height 7
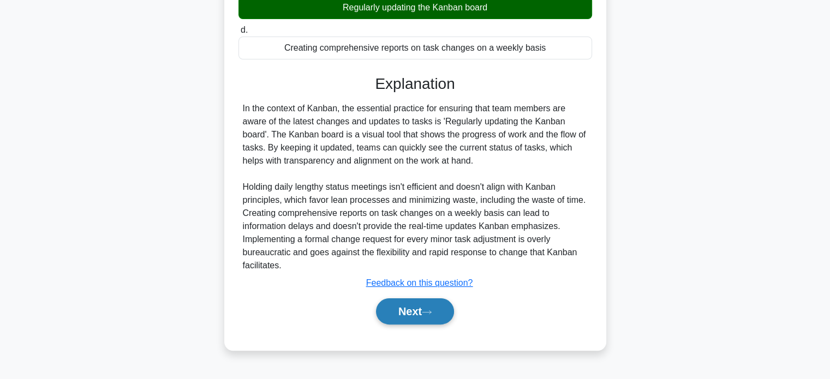
click at [424, 321] on button "Next" at bounding box center [415, 311] width 78 height 26
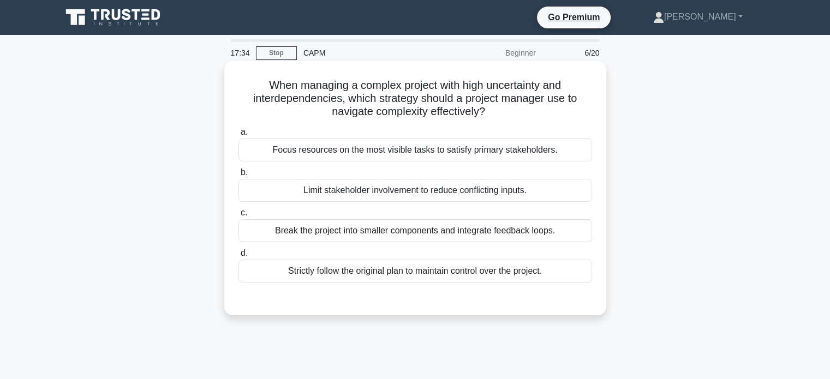
click at [413, 235] on div "Break the project into smaller components and integrate feedback loops." at bounding box center [414, 230] width 353 height 23
click at [238, 217] on input "c. Break the project into smaller components and integrate feedback loops." at bounding box center [238, 212] width 0 height 7
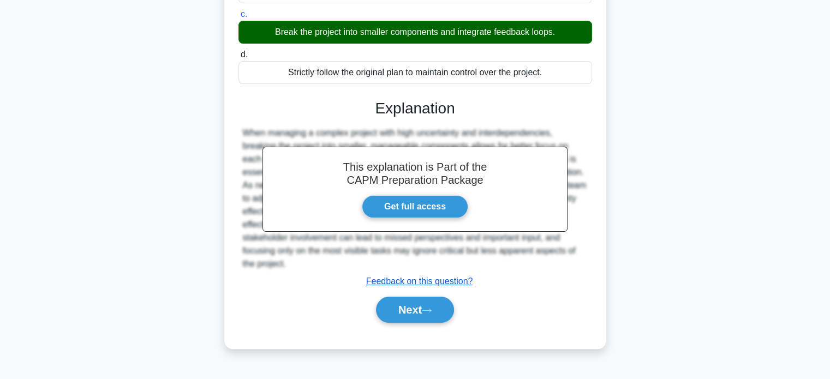
scroll to position [210, 0]
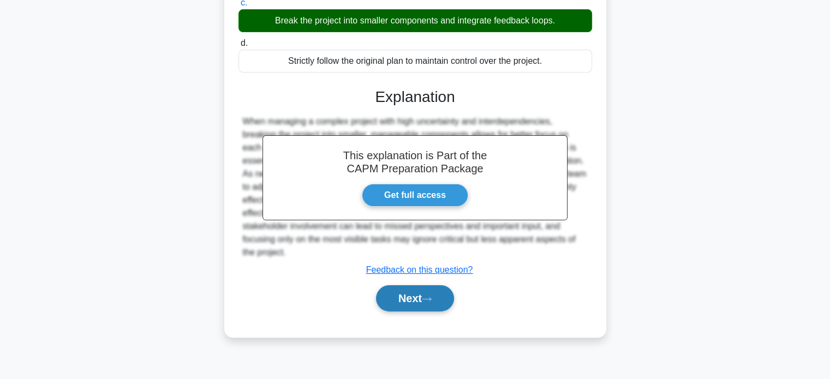
click at [409, 305] on button "Next" at bounding box center [415, 298] width 78 height 26
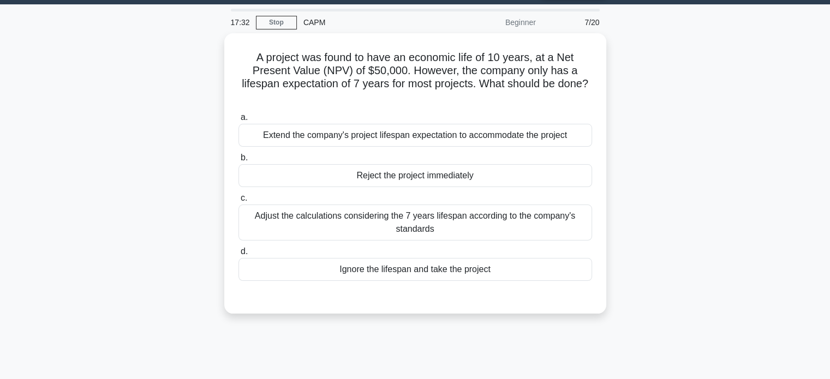
scroll to position [0, 0]
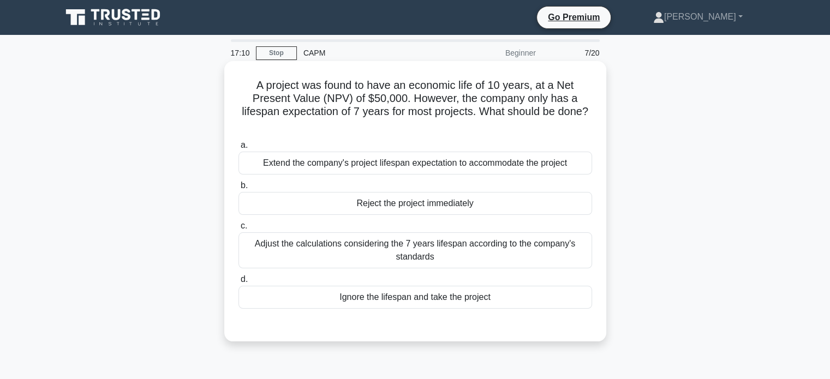
click at [463, 257] on div "Adjust the calculations considering the 7 years lifespan according to the compa…" at bounding box center [414, 250] width 353 height 36
click at [238, 230] on input "c. Adjust the calculations considering the 7 years lifespan according to the co…" at bounding box center [238, 226] width 0 height 7
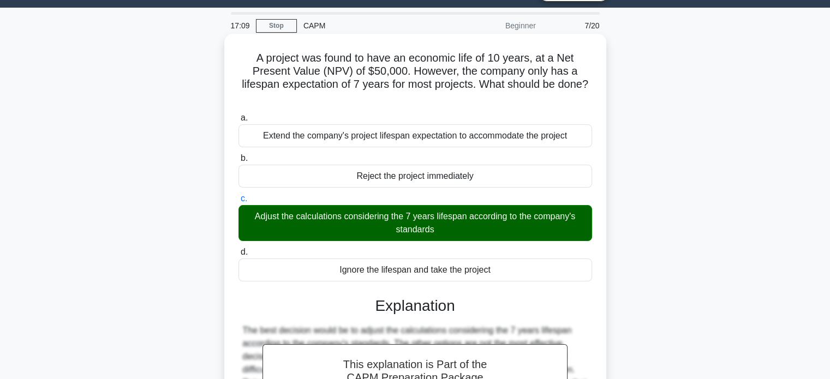
scroll to position [210, 0]
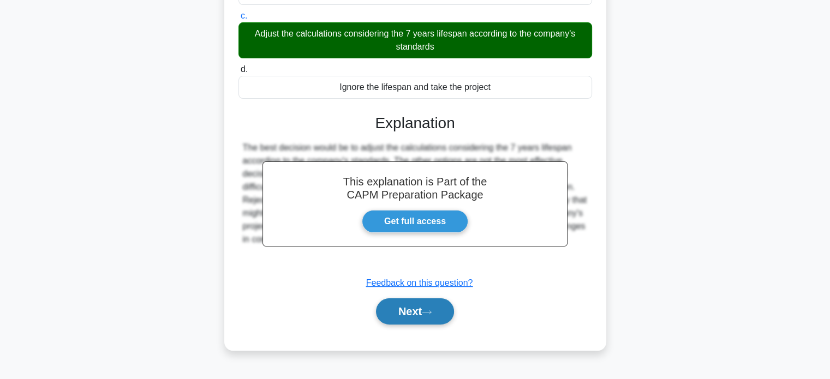
click at [410, 317] on button "Next" at bounding box center [415, 311] width 78 height 26
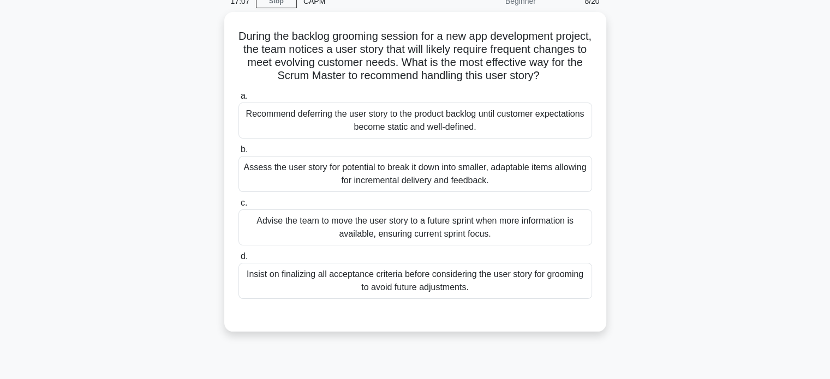
scroll to position [0, 0]
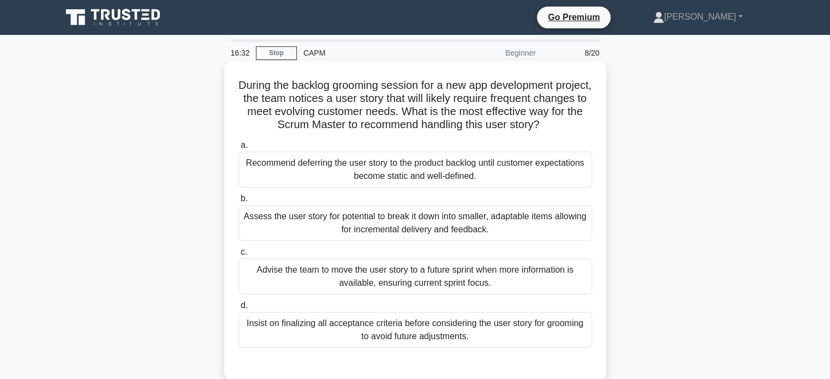
click at [496, 223] on div "Assess the user story for potential to break it down into smaller, adaptable it…" at bounding box center [414, 223] width 353 height 36
click at [238, 202] on input "b. Assess the user story for potential to break it down into smaller, adaptable…" at bounding box center [238, 198] width 0 height 7
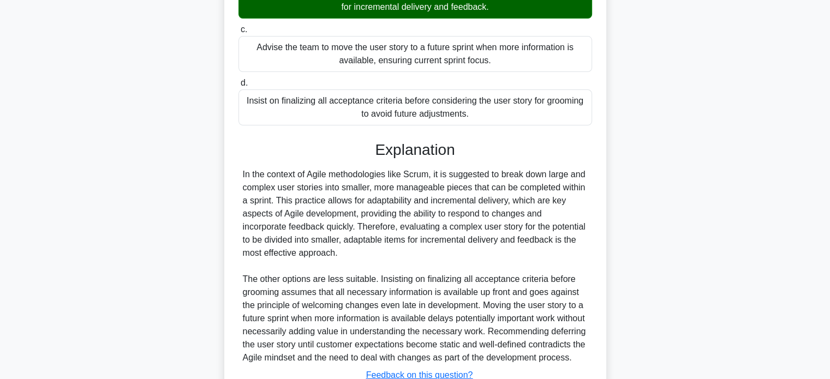
scroll to position [319, 0]
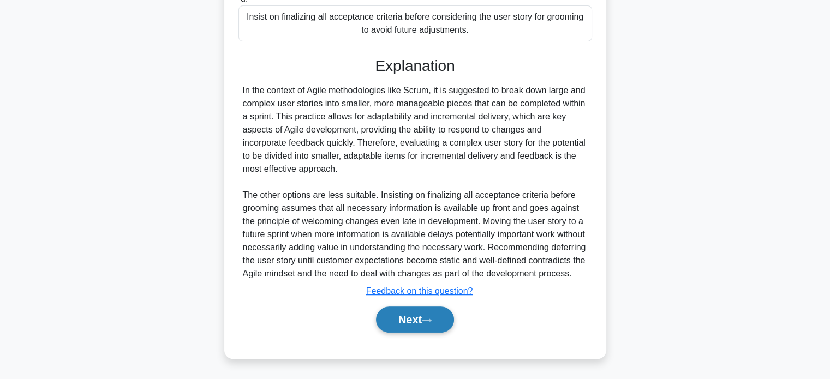
click at [410, 317] on button "Next" at bounding box center [415, 320] width 78 height 26
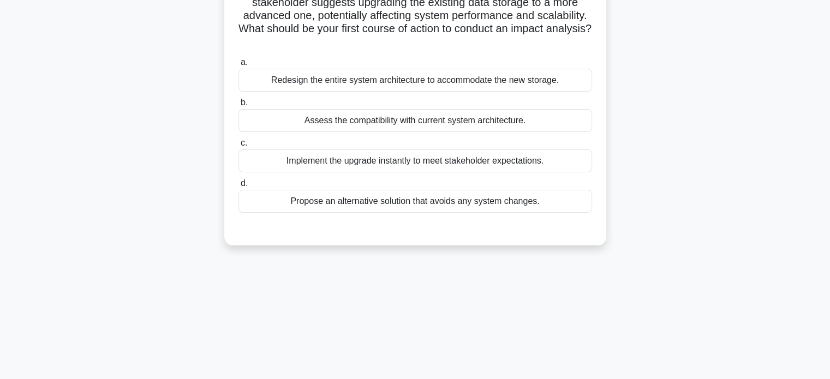
scroll to position [0, 0]
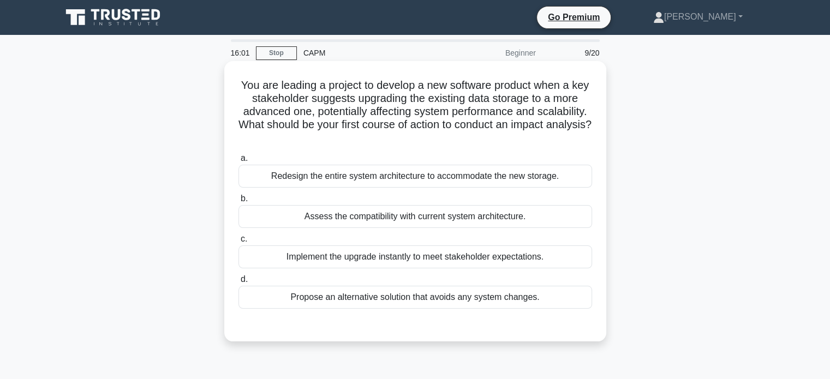
click at [357, 221] on div "Assess the compatibility with current system architecture." at bounding box center [414, 216] width 353 height 23
click at [238, 202] on input "b. Assess the compatibility with current system architecture." at bounding box center [238, 198] width 0 height 7
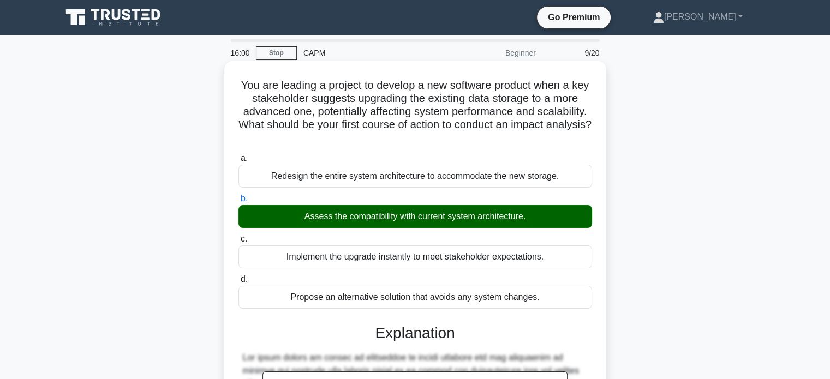
scroll to position [240, 0]
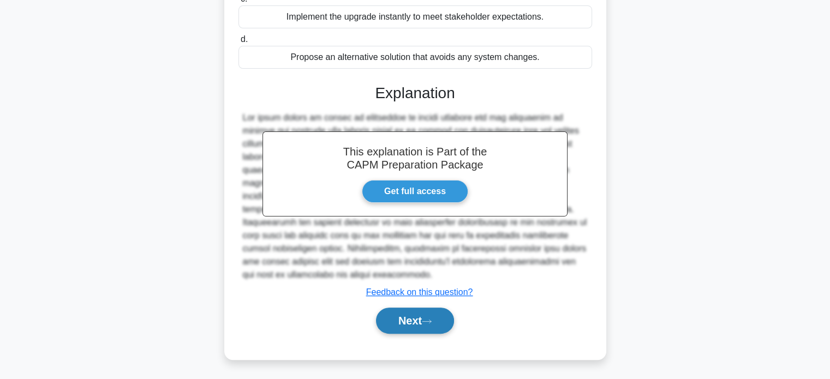
click at [404, 318] on button "Next" at bounding box center [415, 321] width 78 height 26
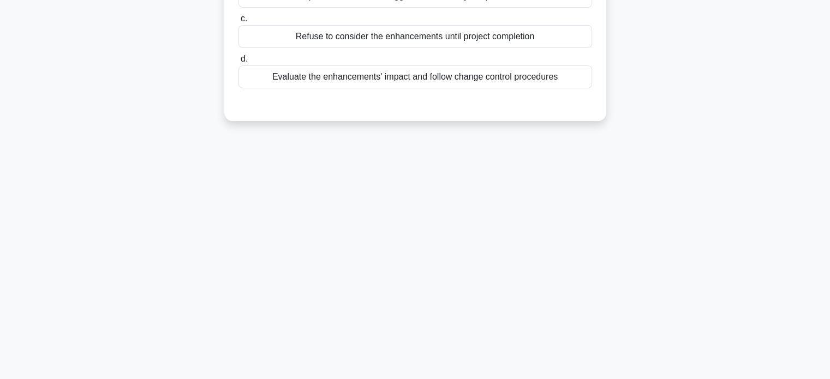
scroll to position [0, 0]
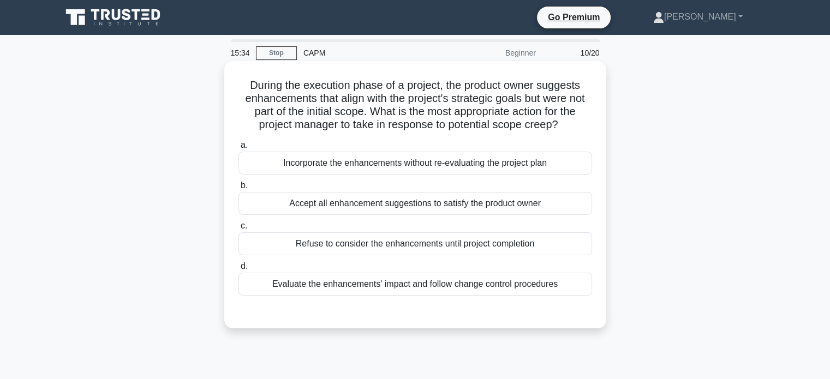
click at [526, 289] on div "Evaluate the enhancements' impact and follow change control procedures" at bounding box center [414, 284] width 353 height 23
click at [238, 270] on input "d. Evaluate the enhancements' impact and follow change control procedures" at bounding box center [238, 266] width 0 height 7
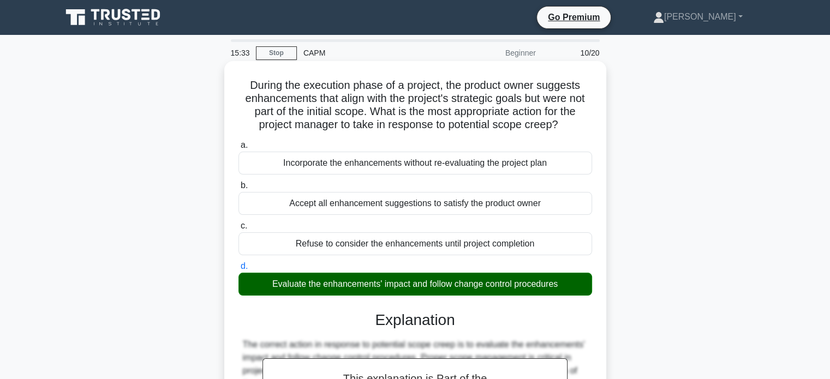
scroll to position [266, 0]
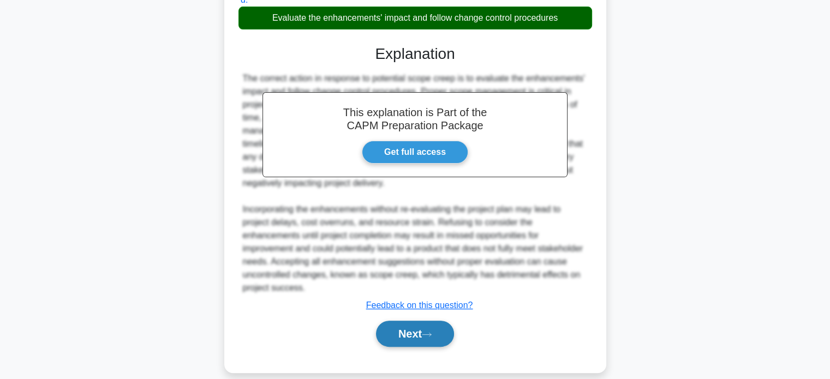
click at [428, 332] on icon at bounding box center [427, 335] width 10 height 6
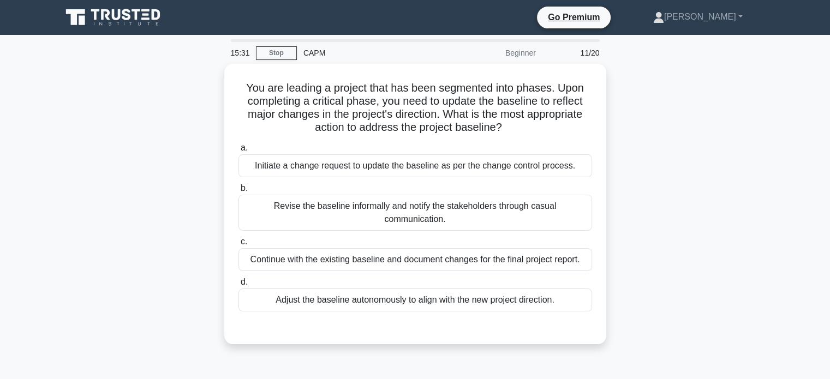
scroll to position [0, 0]
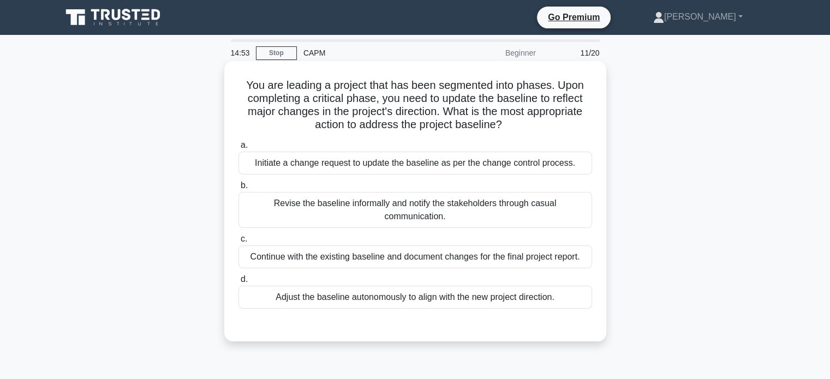
click at [445, 164] on div "Initiate a change request to update the baseline as per the change control proc…" at bounding box center [414, 163] width 353 height 23
click at [238, 149] on input "a. Initiate a change request to update the baseline as per the change control p…" at bounding box center [238, 145] width 0 height 7
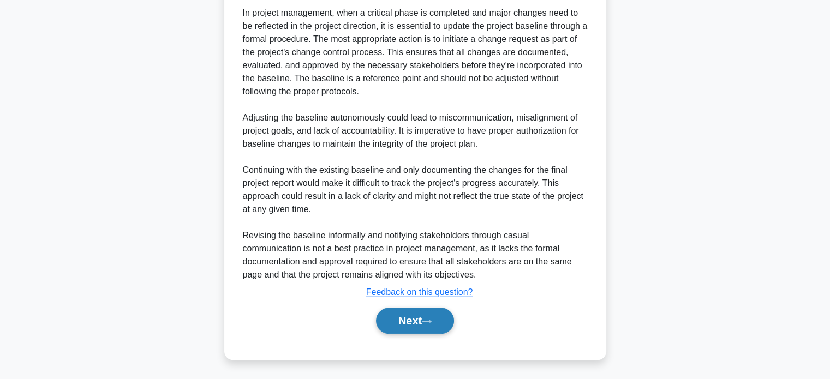
click at [420, 321] on button "Next" at bounding box center [415, 321] width 78 height 26
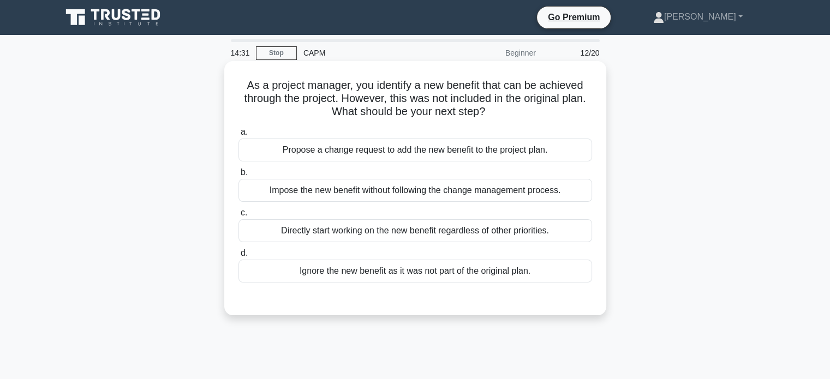
click at [423, 158] on div "Propose a change request to add the new benefit to the project plan." at bounding box center [414, 150] width 353 height 23
click at [238, 136] on input "a. Propose a change request to add the new benefit to the project plan." at bounding box center [238, 132] width 0 height 7
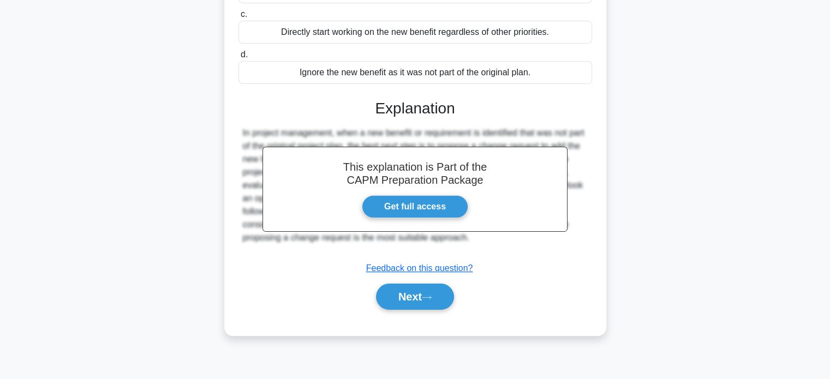
scroll to position [210, 0]
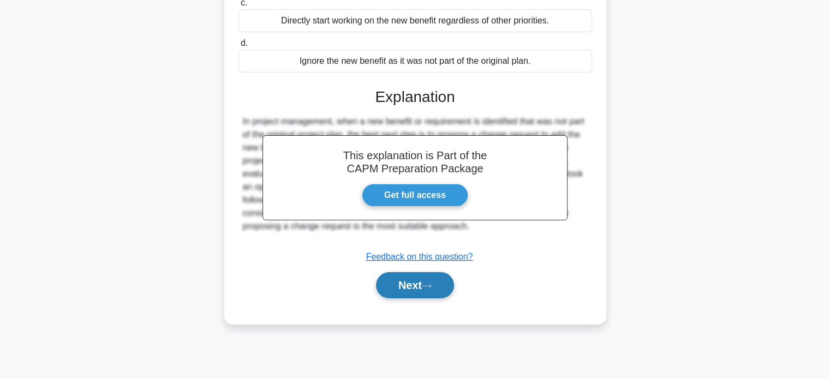
click at [414, 287] on button "Next" at bounding box center [415, 285] width 78 height 26
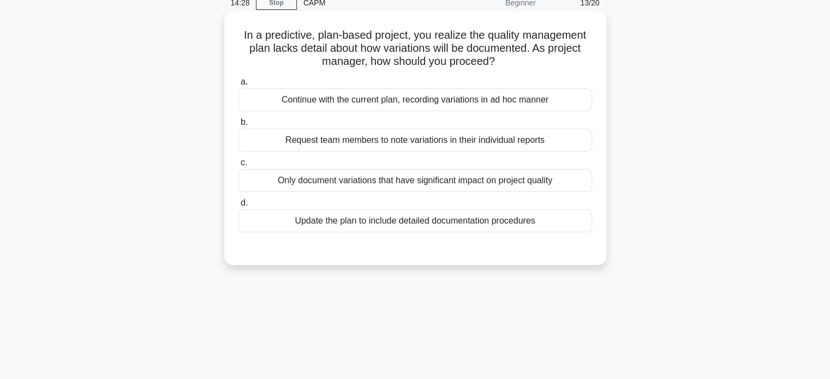
scroll to position [0, 0]
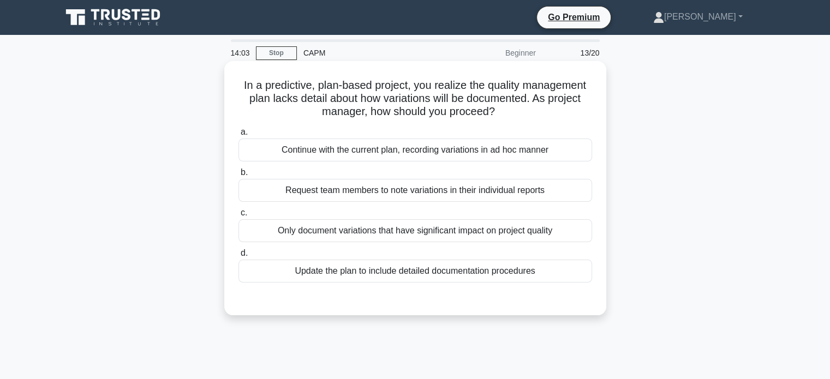
click at [501, 272] on div "Update the plan to include detailed documentation procedures" at bounding box center [414, 271] width 353 height 23
click at [238, 257] on input "d. Update the plan to include detailed documentation procedures" at bounding box center [238, 253] width 0 height 7
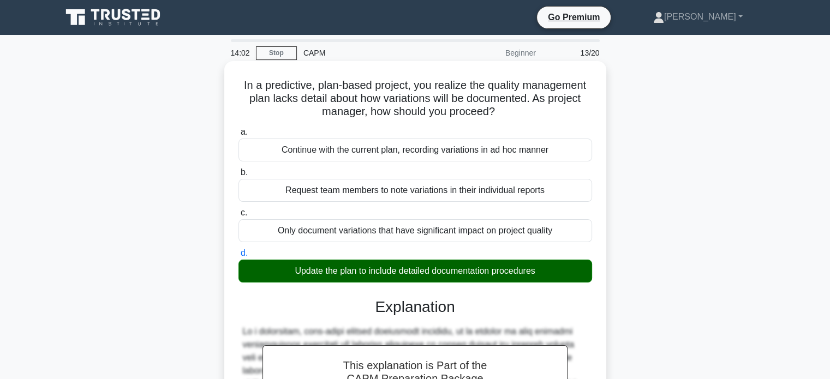
scroll to position [240, 0]
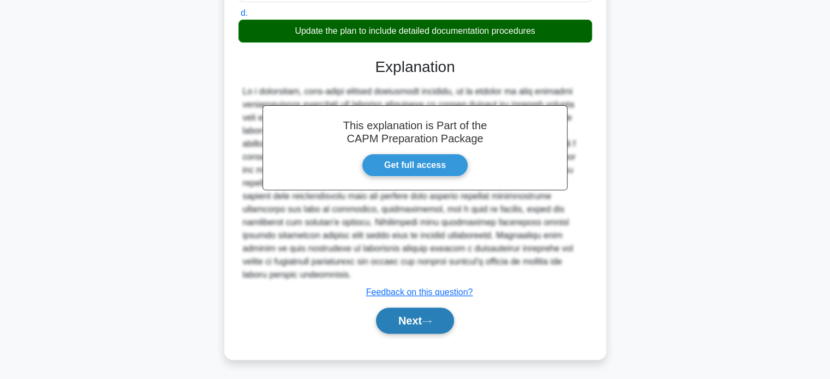
click at [428, 313] on button "Next" at bounding box center [415, 321] width 78 height 26
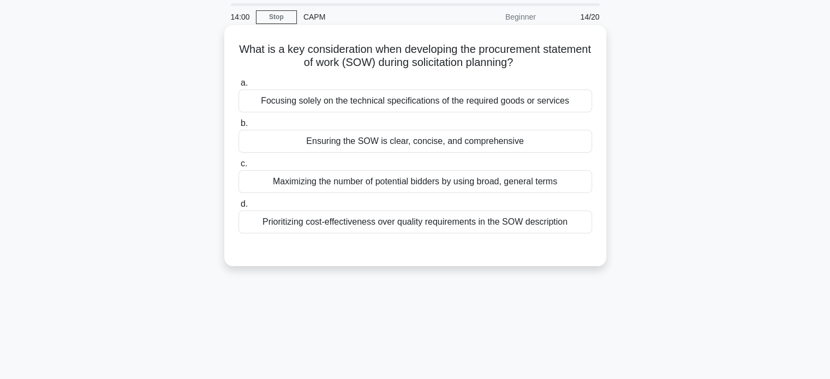
scroll to position [0, 0]
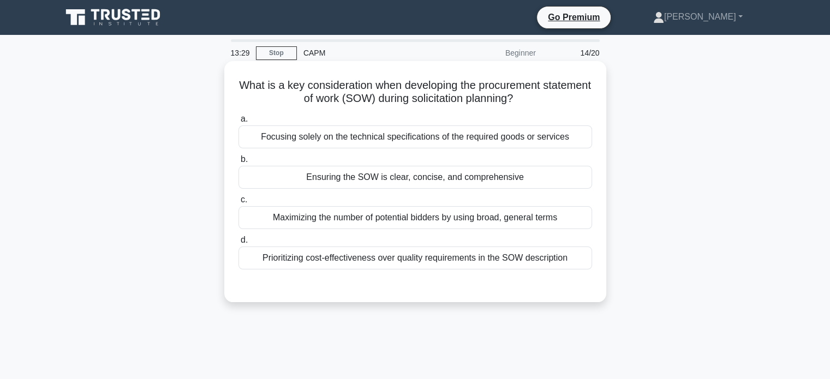
click at [454, 178] on div "Ensuring the SOW is clear, concise, and comprehensive" at bounding box center [414, 177] width 353 height 23
click at [238, 163] on input "b. Ensuring the SOW is clear, concise, and comprehensive" at bounding box center [238, 159] width 0 height 7
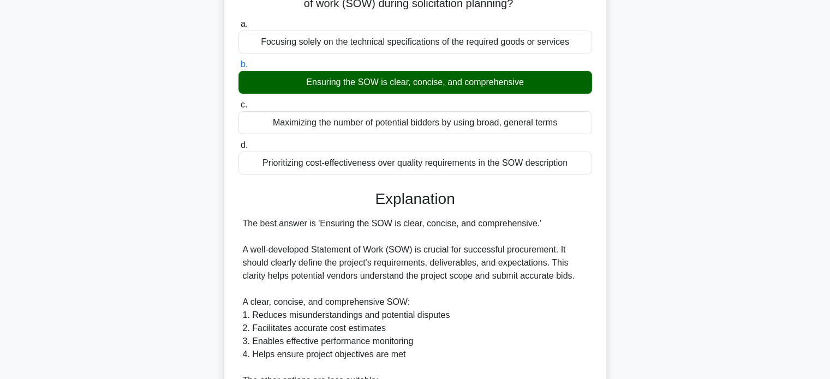
scroll to position [345, 0]
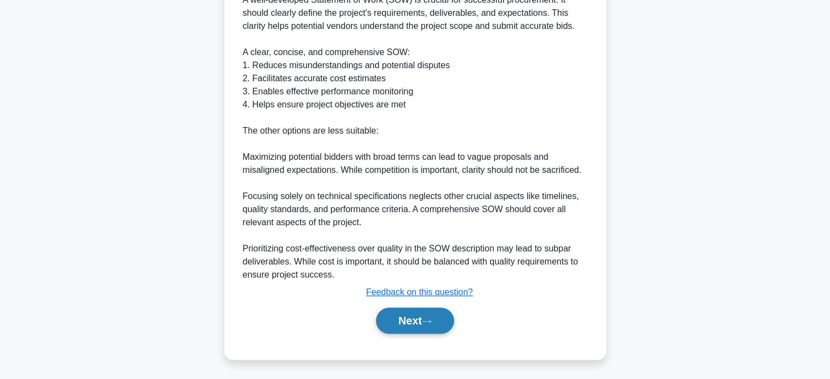
click at [418, 317] on button "Next" at bounding box center [415, 321] width 78 height 26
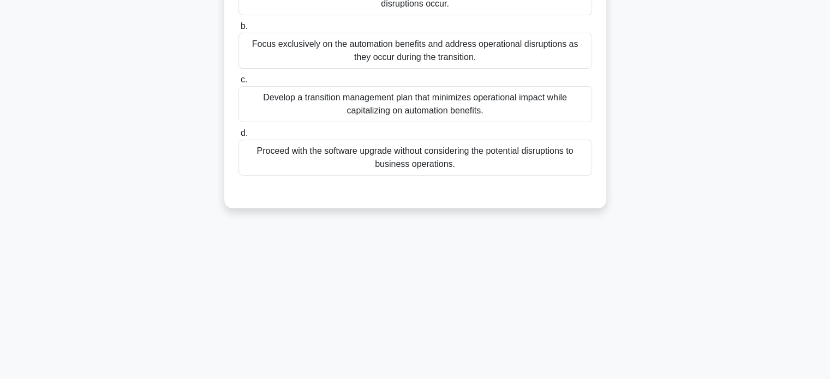
scroll to position [0, 0]
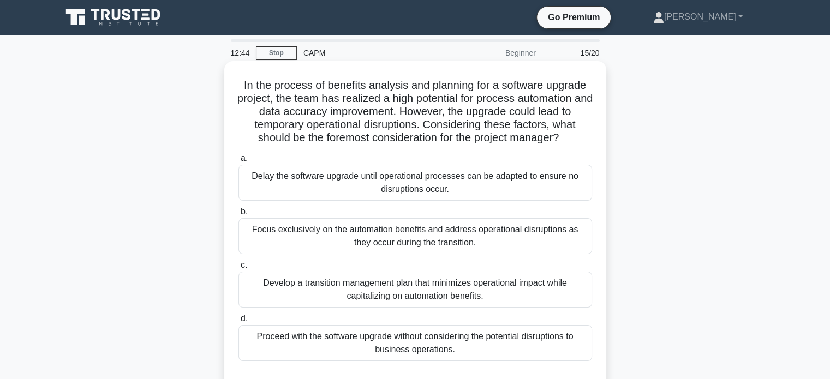
click at [520, 299] on div "Develop a transition management plan that minimizes operational impact while ca…" at bounding box center [414, 290] width 353 height 36
click at [238, 269] on input "c. Develop a transition management plan that minimizes operational impact while…" at bounding box center [238, 265] width 0 height 7
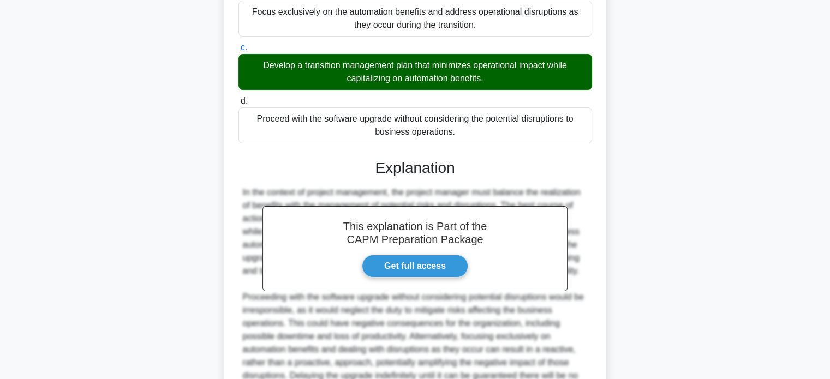
scroll to position [345, 0]
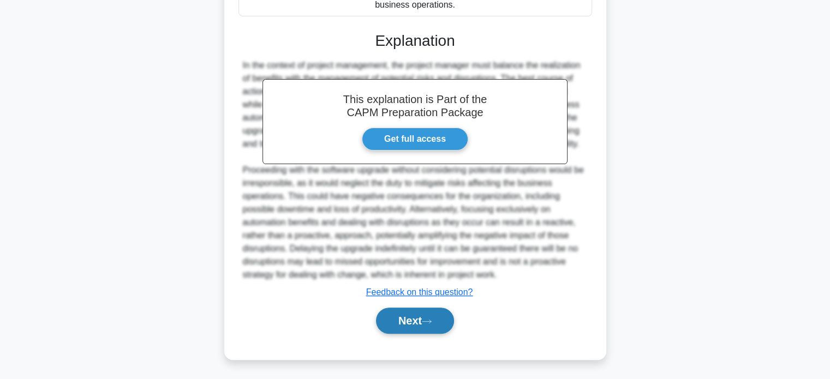
click at [421, 317] on button "Next" at bounding box center [415, 321] width 78 height 26
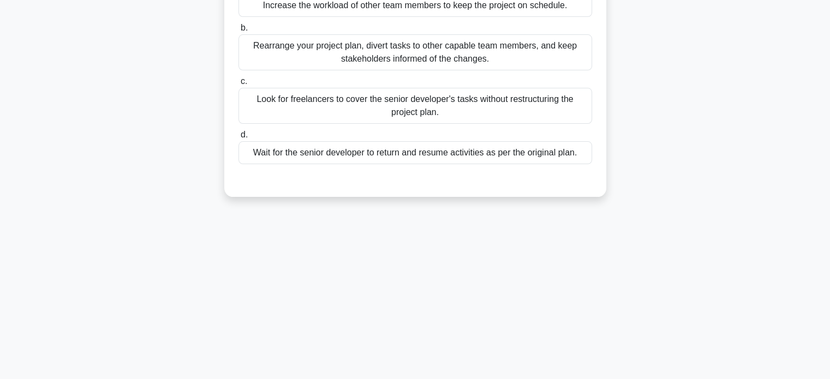
scroll to position [0, 0]
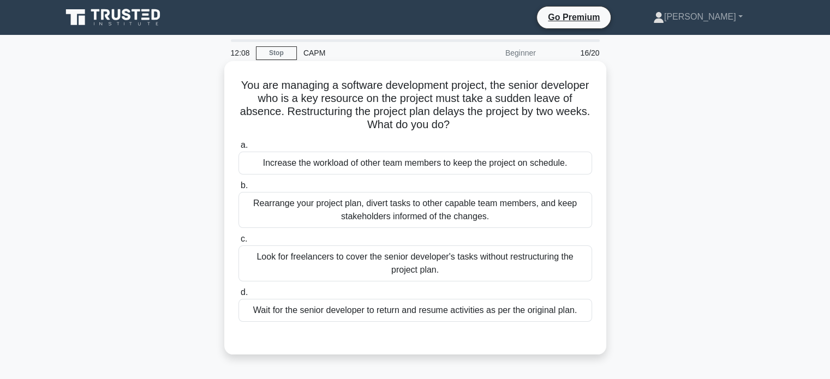
click at [510, 217] on div "Rearrange your project plan, divert tasks to other capable team members, and ke…" at bounding box center [414, 210] width 353 height 36
click at [238, 189] on input "b. Rearrange your project plan, divert tasks to other capable team members, and…" at bounding box center [238, 185] width 0 height 7
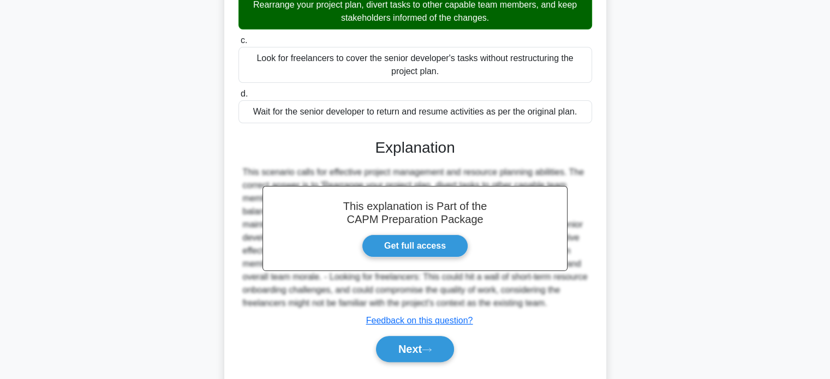
scroll to position [227, 0]
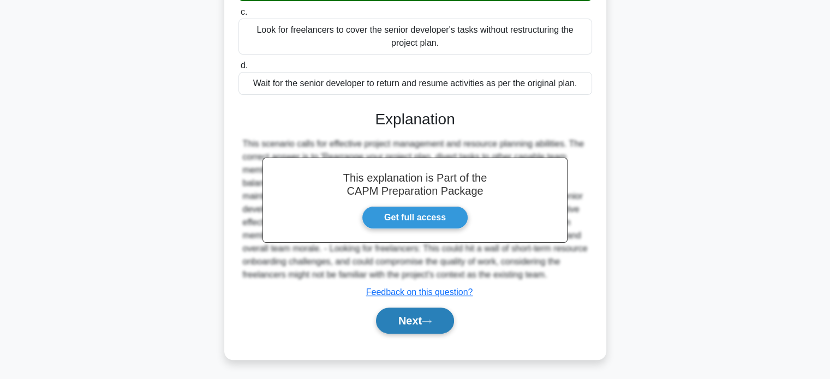
click at [413, 316] on button "Next" at bounding box center [415, 321] width 78 height 26
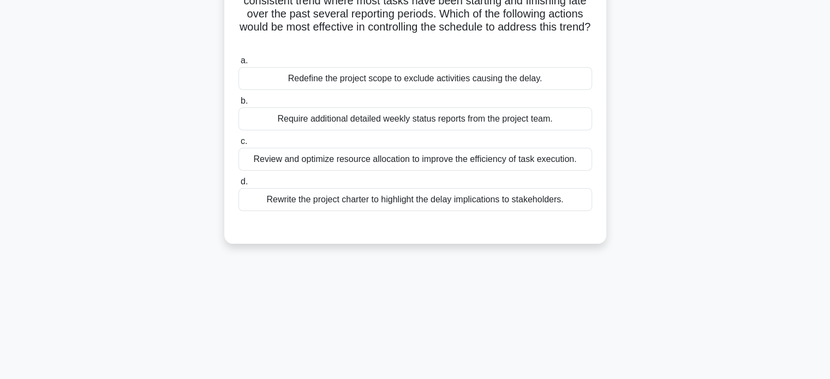
scroll to position [0, 0]
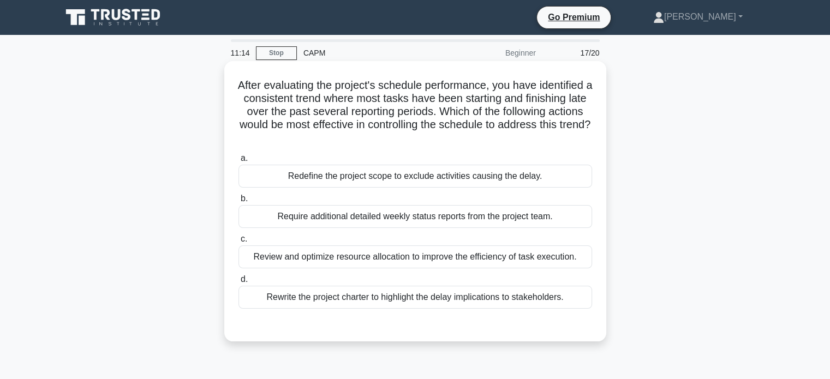
click at [528, 253] on div "Review and optimize resource allocation to improve the efficiency of task execu…" at bounding box center [414, 256] width 353 height 23
click at [238, 243] on input "c. Review and optimize resource allocation to improve the efficiency of task ex…" at bounding box center [238, 239] width 0 height 7
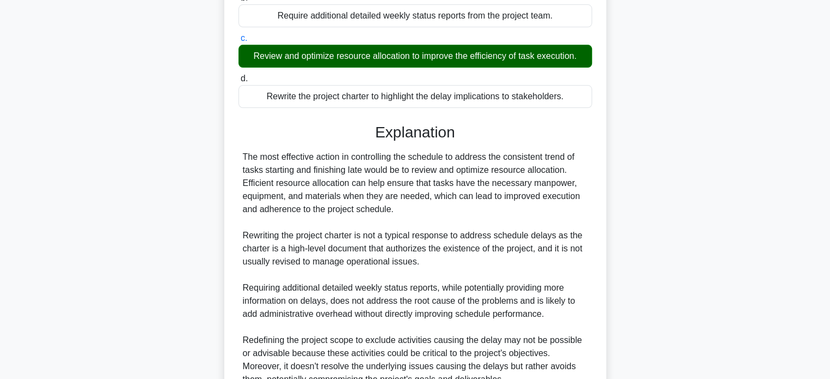
scroll to position [305, 0]
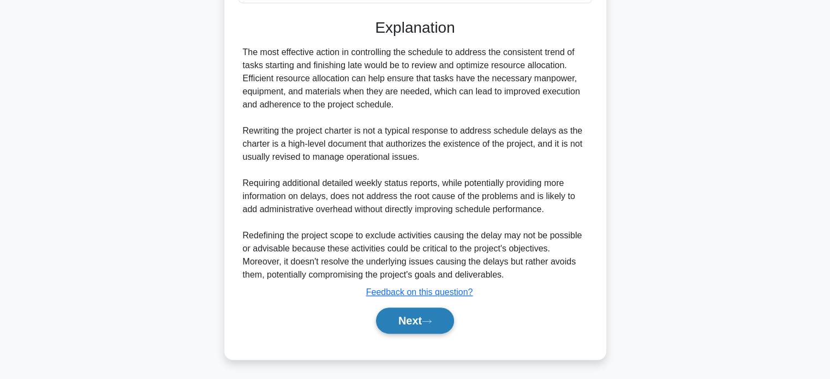
click at [431, 321] on icon at bounding box center [427, 322] width 10 height 6
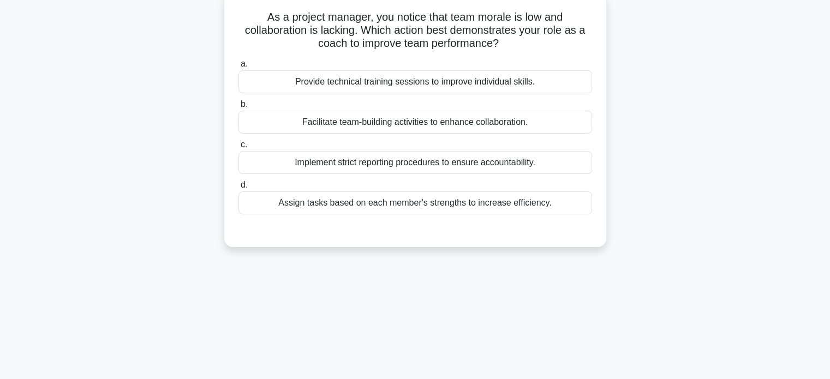
scroll to position [0, 0]
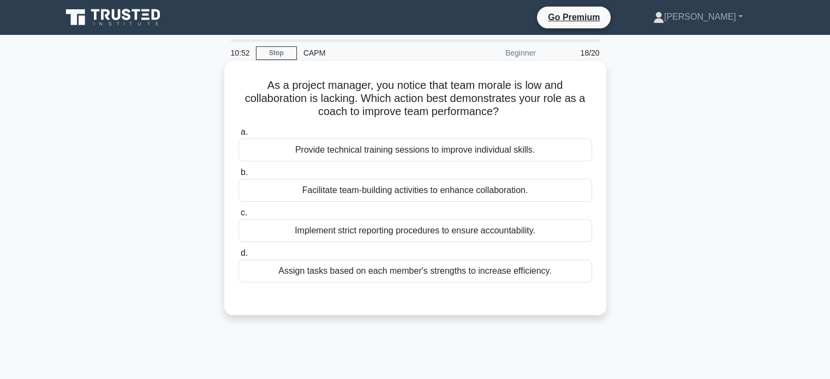
click at [476, 194] on div "Facilitate team-building activities to enhance collaboration." at bounding box center [414, 190] width 353 height 23
click at [238, 176] on input "b. Facilitate team-building activities to enhance collaboration." at bounding box center [238, 172] width 0 height 7
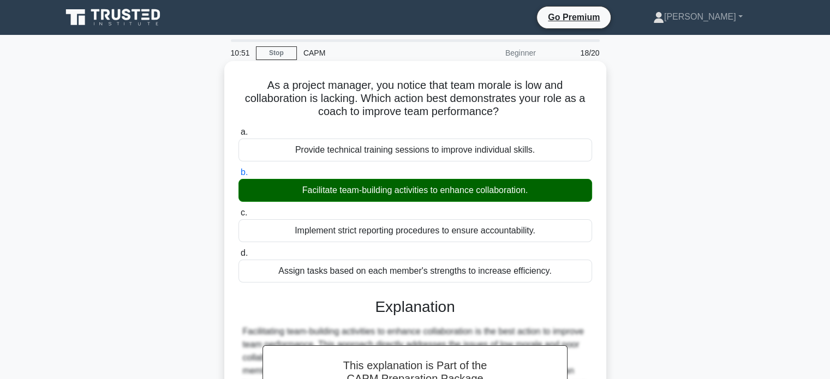
scroll to position [210, 0]
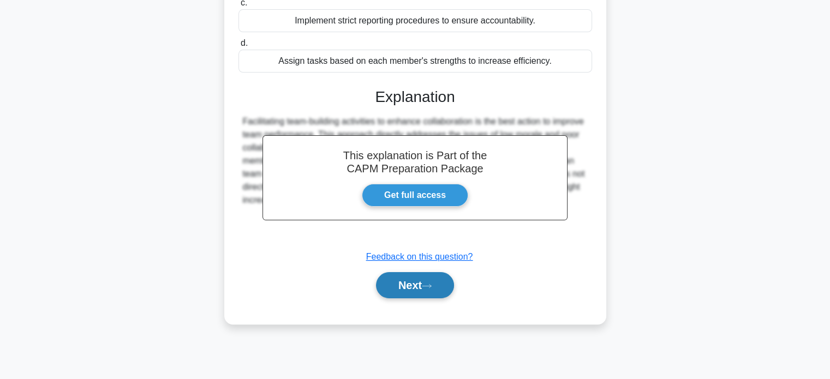
click at [417, 286] on button "Next" at bounding box center [415, 285] width 78 height 26
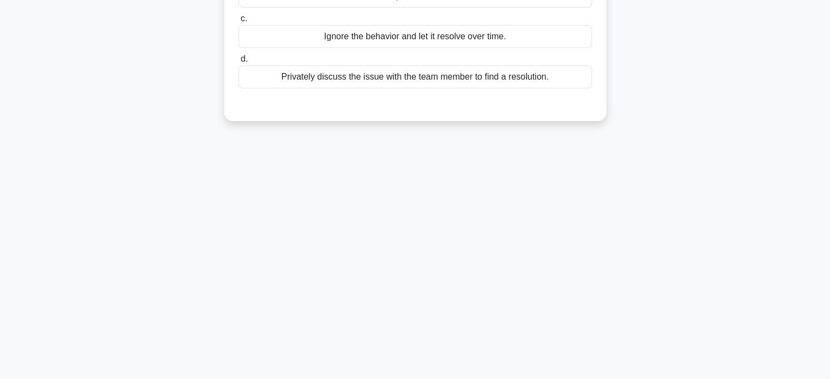
scroll to position [0, 0]
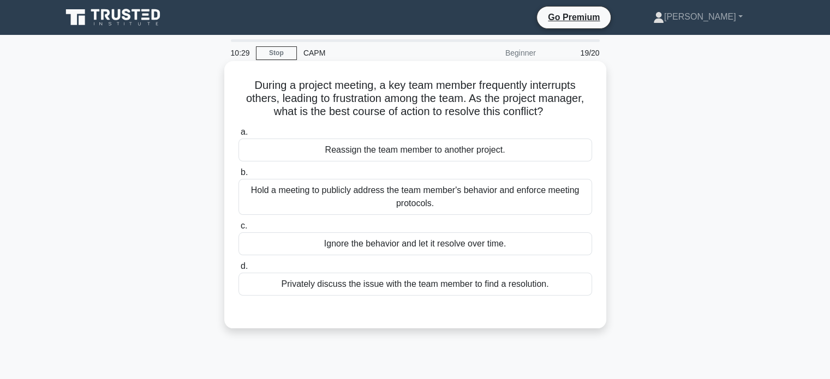
click at [515, 283] on div "Privately discuss the issue with the team member to find a resolution." at bounding box center [414, 284] width 353 height 23
click at [238, 270] on input "d. Privately discuss the issue with the team member to find a resolution." at bounding box center [238, 266] width 0 height 7
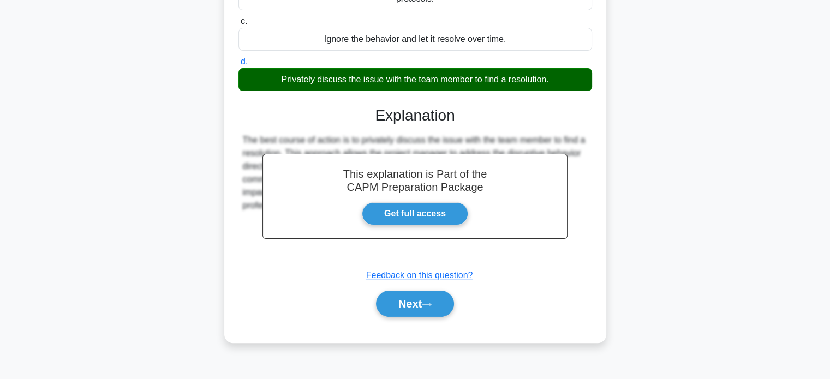
scroll to position [210, 0]
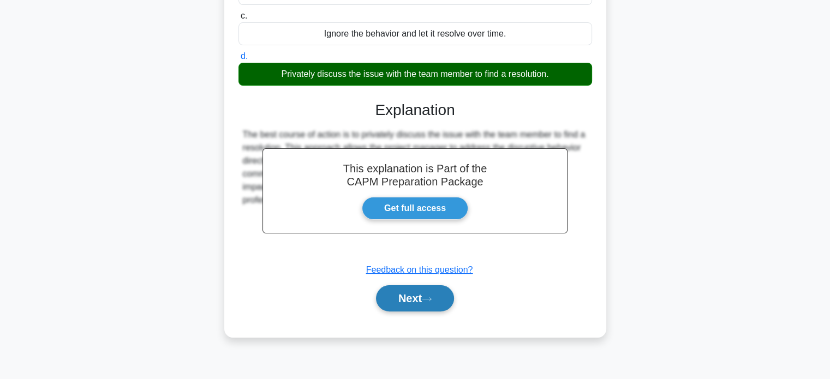
click at [416, 298] on button "Next" at bounding box center [415, 298] width 78 height 26
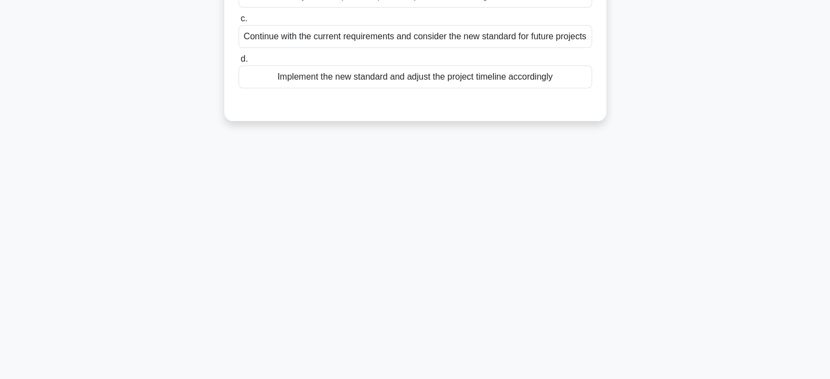
scroll to position [0, 0]
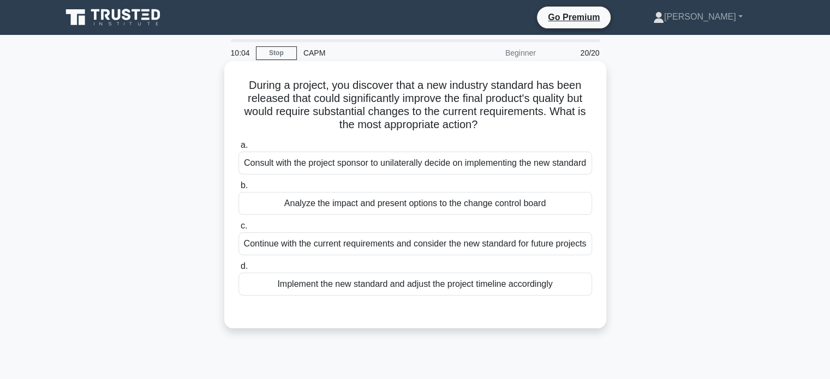
click at [454, 215] on div "Analyze the impact and present options to the change control board" at bounding box center [414, 203] width 353 height 23
click at [238, 189] on input "b. Analyze the impact and present options to the change control board" at bounding box center [238, 185] width 0 height 7
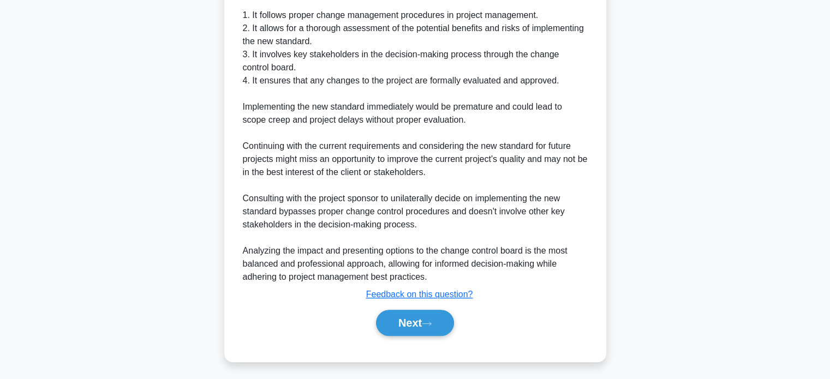
scroll to position [397, 0]
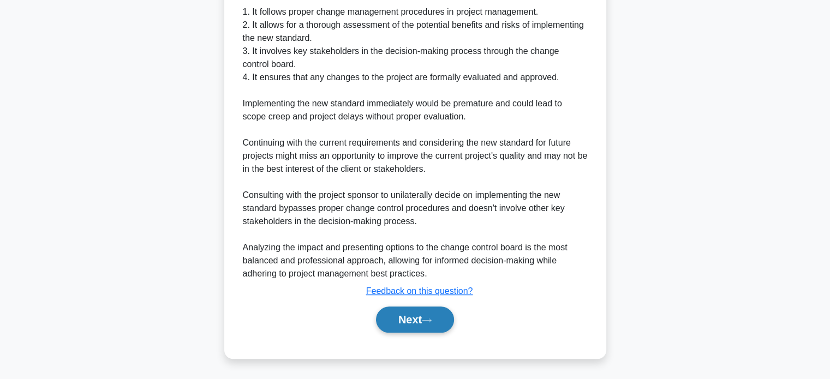
click at [420, 319] on button "Next" at bounding box center [415, 320] width 78 height 26
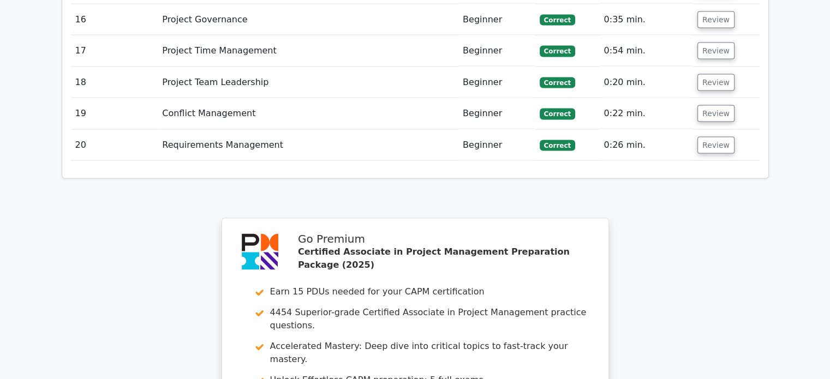
scroll to position [2467, 0]
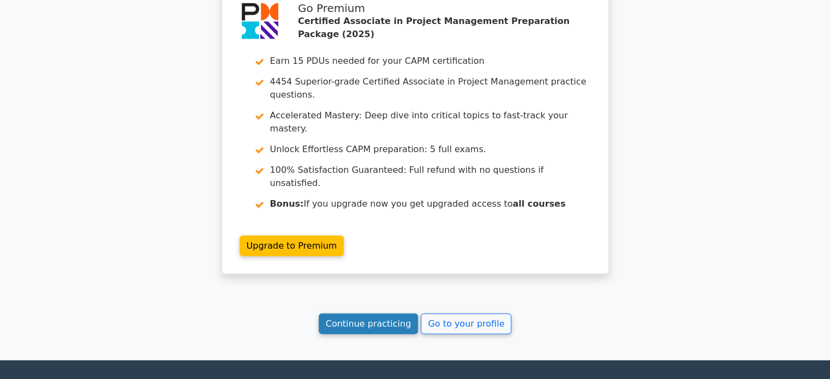
click at [394, 314] on link "Continue practicing" at bounding box center [369, 324] width 100 height 21
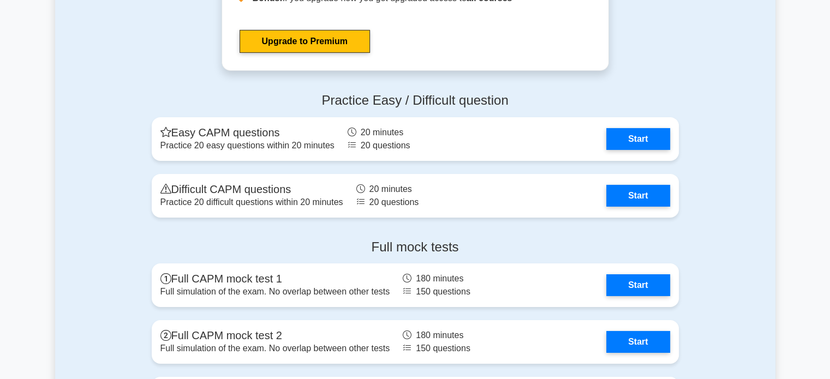
scroll to position [3600, 0]
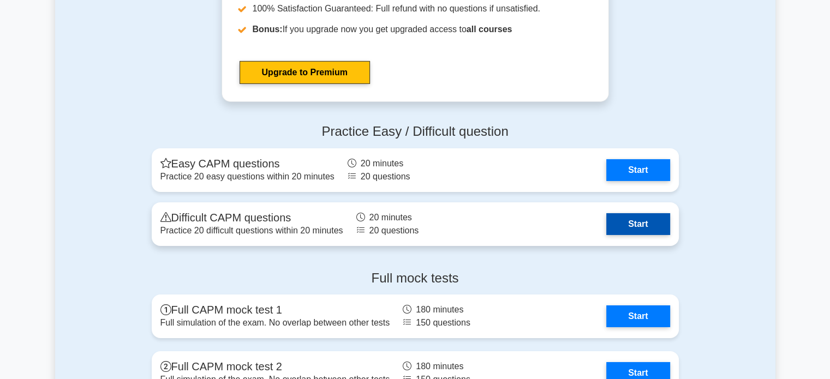
click at [637, 222] on link "Start" at bounding box center [637, 224] width 63 height 22
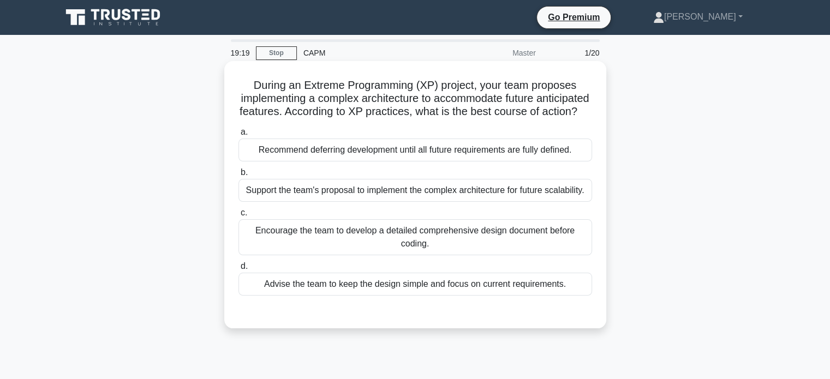
click at [513, 202] on div "Support the team's proposal to implement the complex architecture for future sc…" at bounding box center [414, 190] width 353 height 23
click at [238, 176] on input "b. Support the team's proposal to implement the complex architecture for future…" at bounding box center [238, 172] width 0 height 7
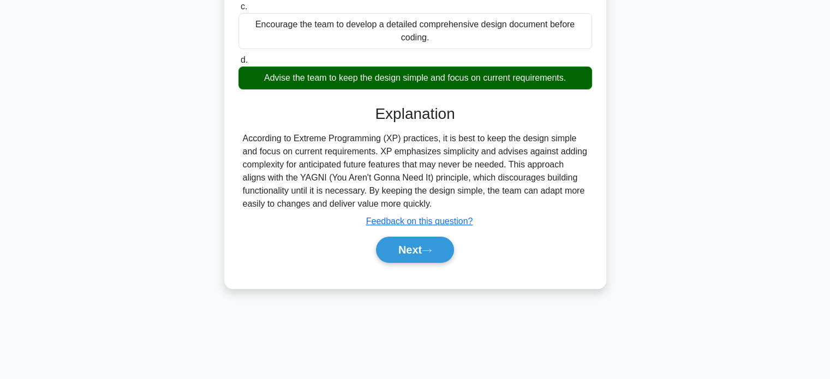
scroll to position [210, 0]
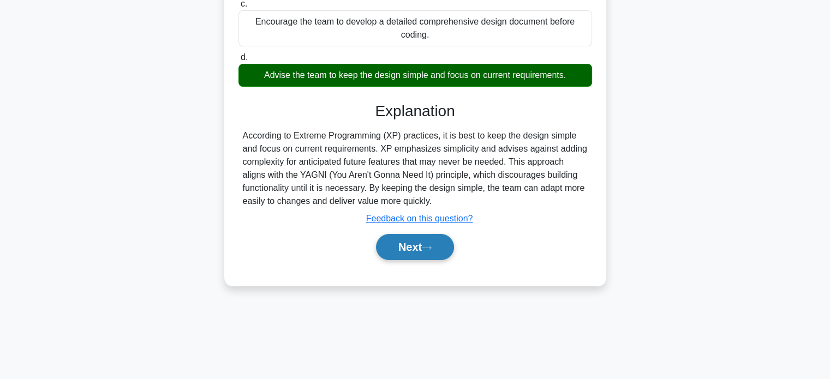
click at [412, 260] on button "Next" at bounding box center [415, 247] width 78 height 26
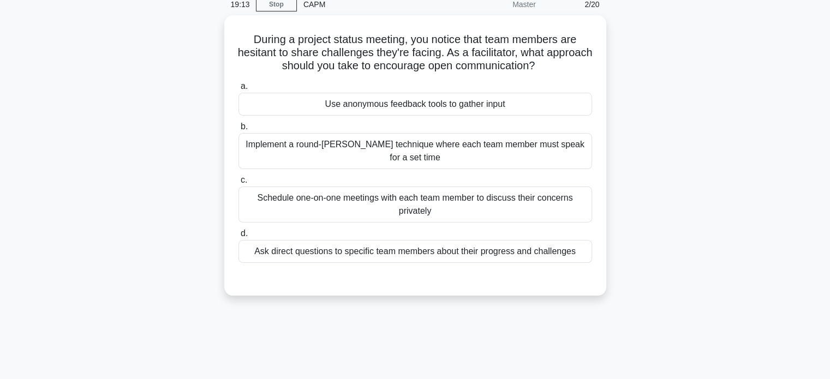
scroll to position [46, 0]
click at [432, 241] on div "Ask direct questions to specific team members about their progress and challeng…" at bounding box center [414, 250] width 353 height 23
click at [238, 237] on input "d. Ask direct questions to specific team members about their progress and chall…" at bounding box center [238, 233] width 0 height 7
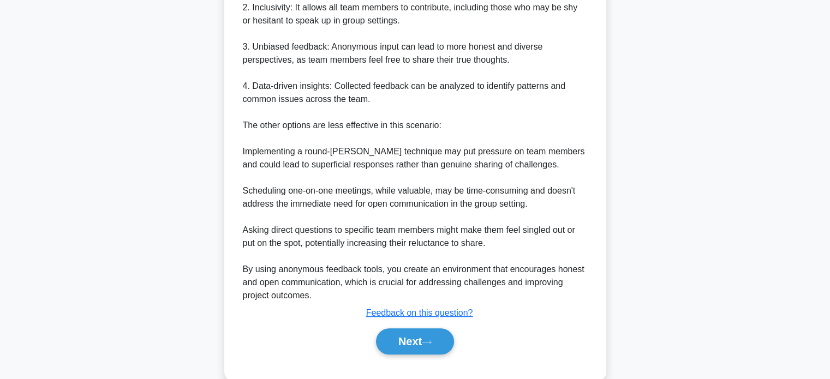
scroll to position [437, 0]
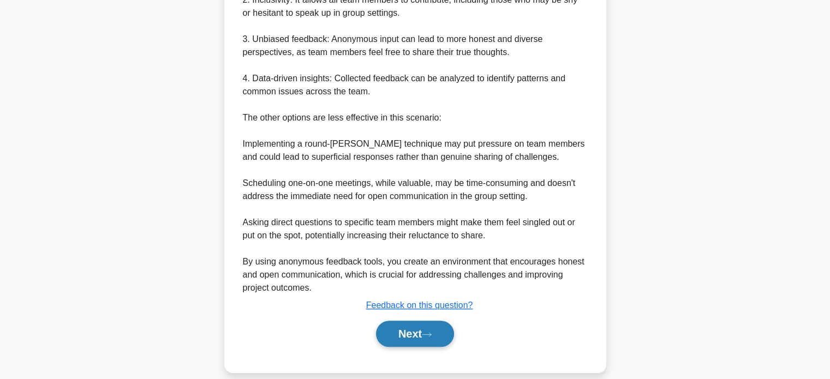
click at [405, 325] on button "Next" at bounding box center [415, 334] width 78 height 26
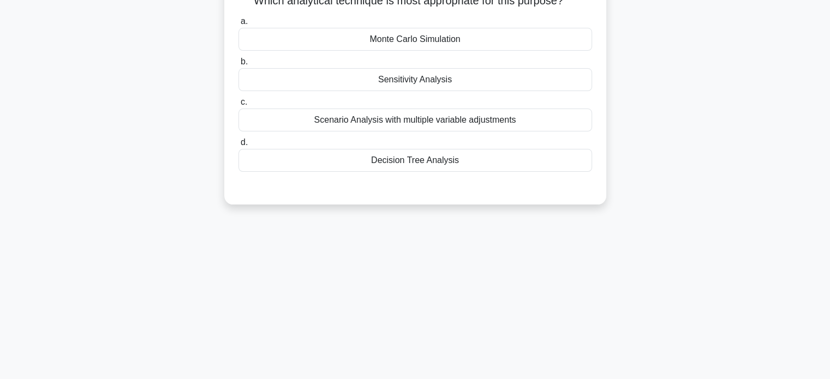
scroll to position [0, 0]
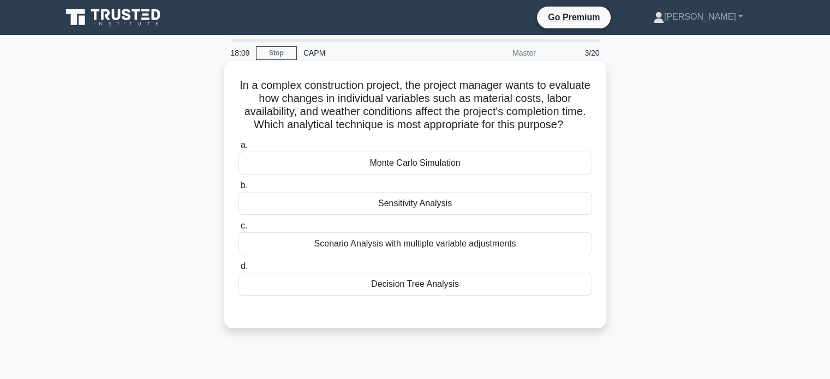
click at [429, 175] on div "Monte Carlo Simulation" at bounding box center [414, 163] width 353 height 23
click at [238, 149] on input "a. Monte Carlo Simulation" at bounding box center [238, 145] width 0 height 7
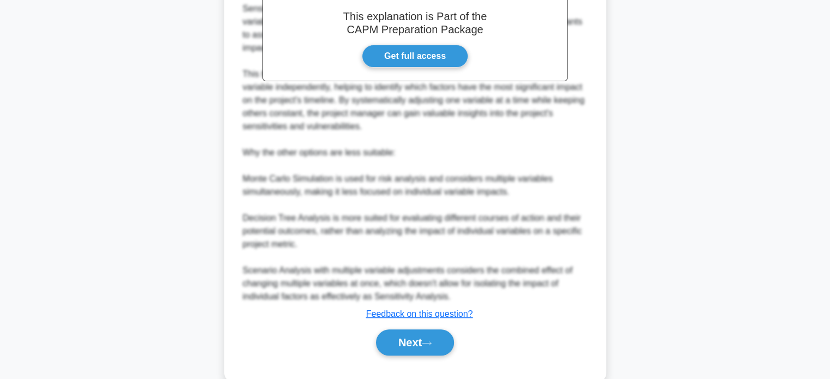
scroll to position [398, 0]
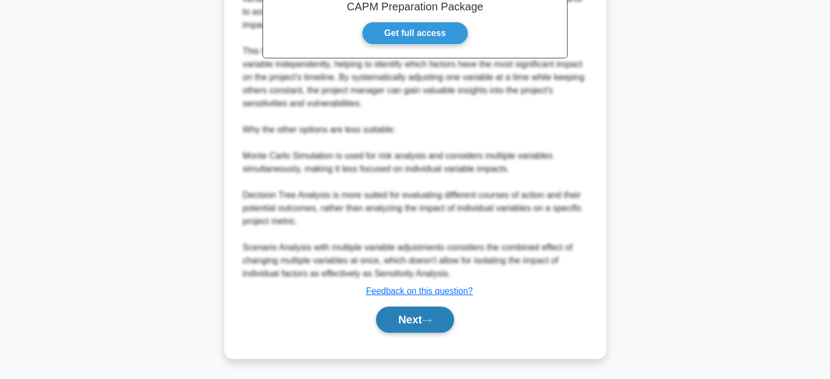
click at [410, 325] on button "Next" at bounding box center [415, 320] width 78 height 26
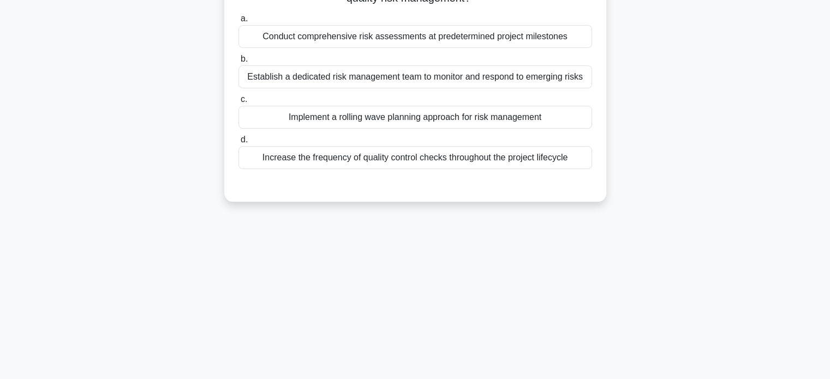
scroll to position [0, 0]
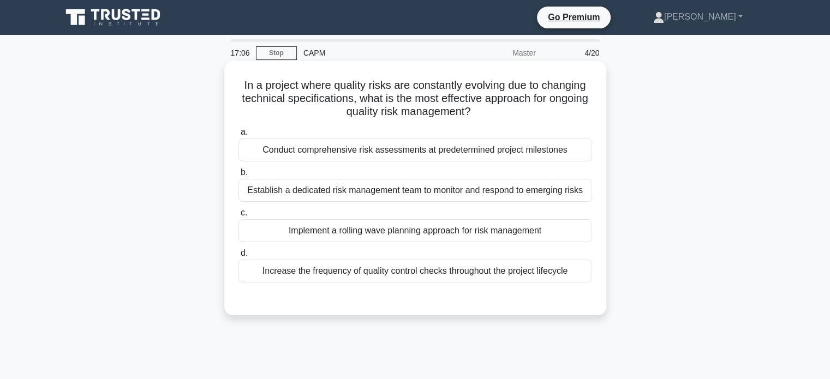
click at [434, 231] on div "Implement a rolling wave planning approach for risk management" at bounding box center [414, 230] width 353 height 23
click at [238, 217] on input "c. Implement a rolling wave planning approach for risk management" at bounding box center [238, 212] width 0 height 7
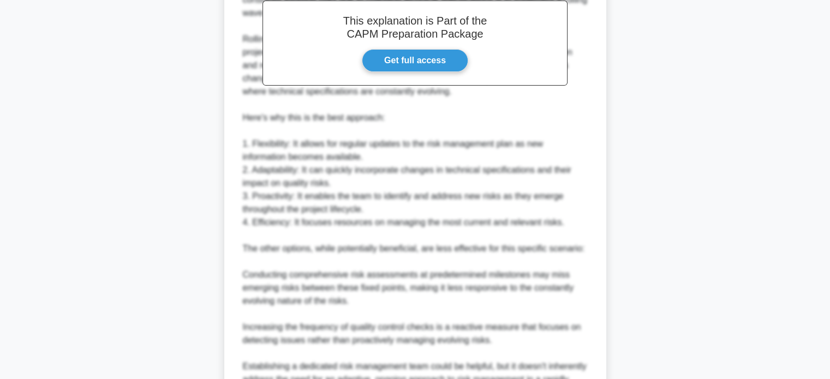
scroll to position [502, 0]
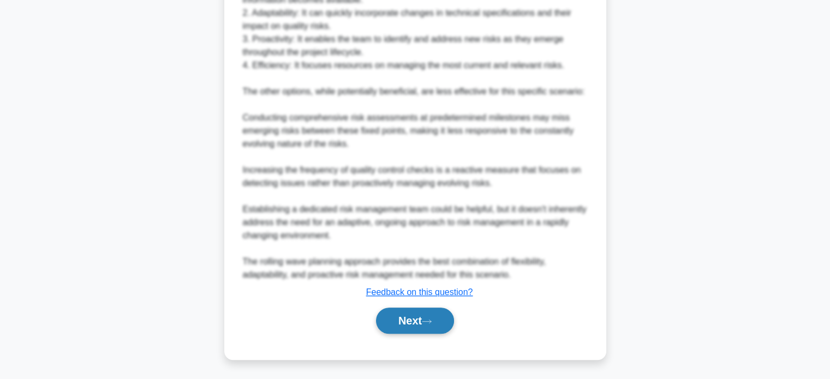
click at [410, 316] on button "Next" at bounding box center [415, 321] width 78 height 26
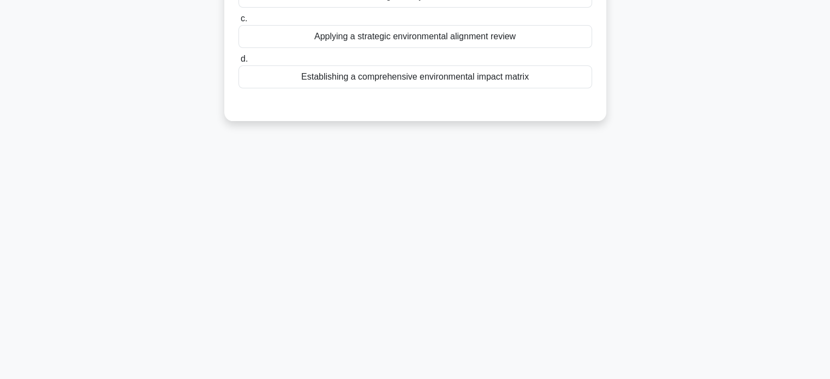
scroll to position [0, 0]
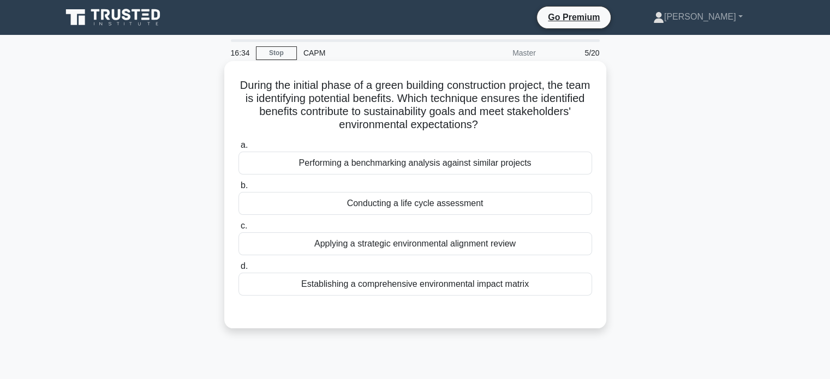
click at [474, 292] on div "Establishing a comprehensive environmental impact matrix" at bounding box center [414, 284] width 353 height 23
click at [238, 270] on input "d. Establishing a comprehensive environmental impact matrix" at bounding box center [238, 266] width 0 height 7
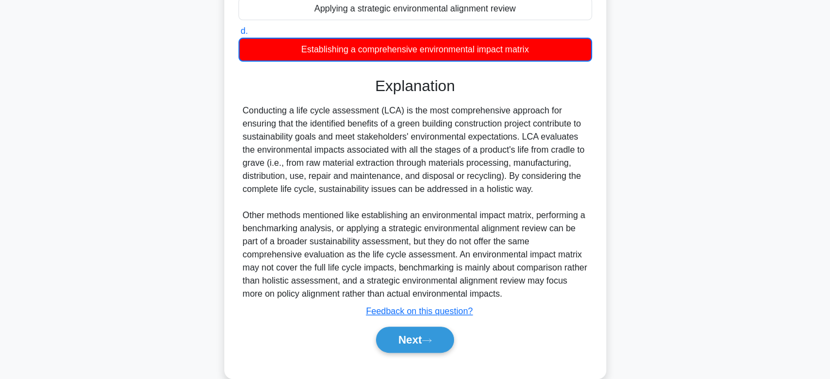
scroll to position [254, 0]
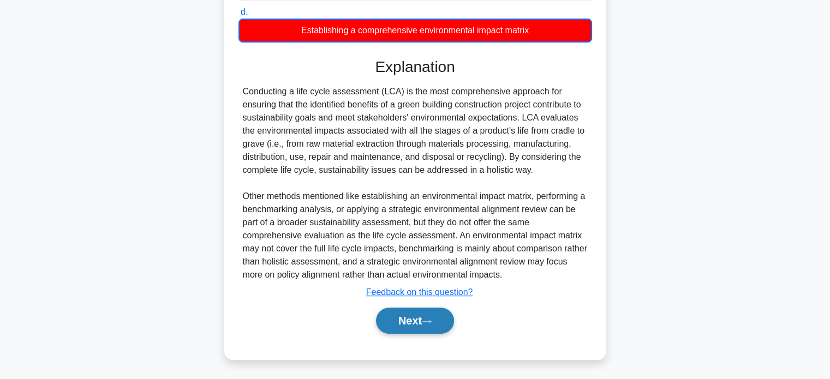
click at [414, 321] on button "Next" at bounding box center [415, 321] width 78 height 26
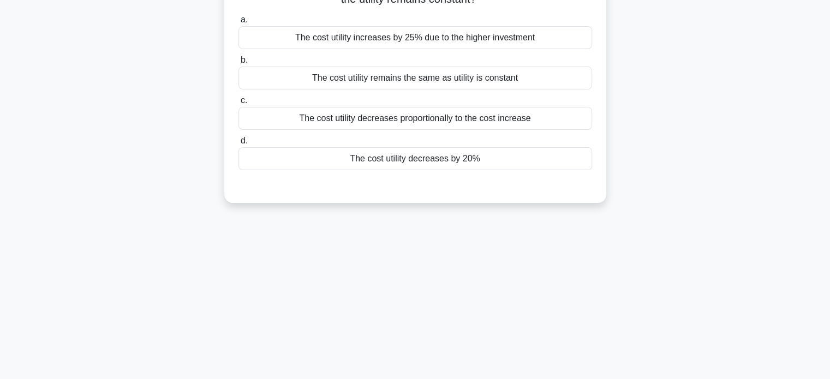
scroll to position [0, 0]
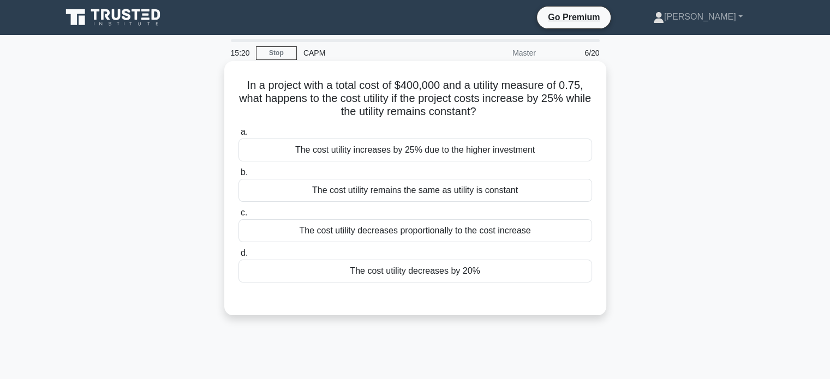
click at [520, 229] on div "The cost utility decreases proportionally to the cost increase" at bounding box center [414, 230] width 353 height 23
click at [238, 217] on input "c. The cost utility decreases proportionally to the cost increase" at bounding box center [238, 212] width 0 height 7
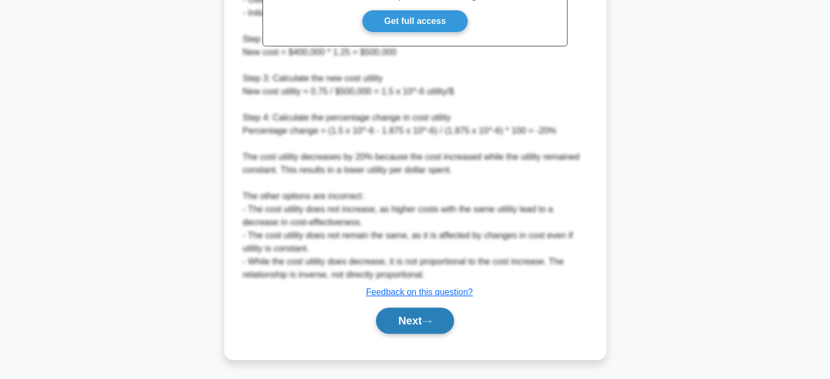
click at [406, 325] on button "Next" at bounding box center [415, 321] width 78 height 26
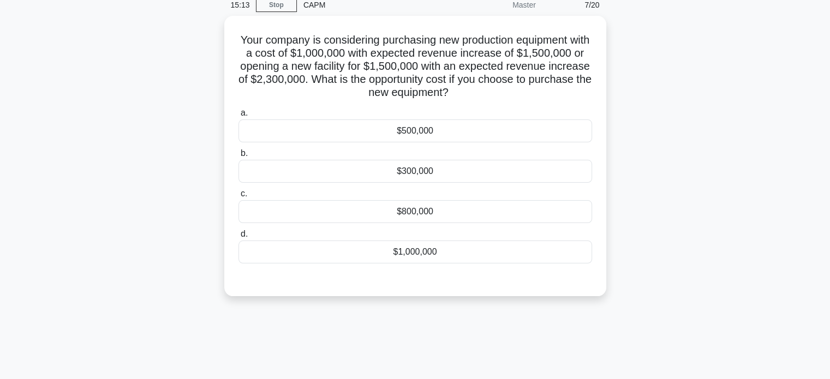
scroll to position [46, 0]
click at [414, 211] on div "$800,000" at bounding box center [414, 210] width 353 height 23
click at [238, 196] on input "c. $800,000" at bounding box center [238, 192] width 0 height 7
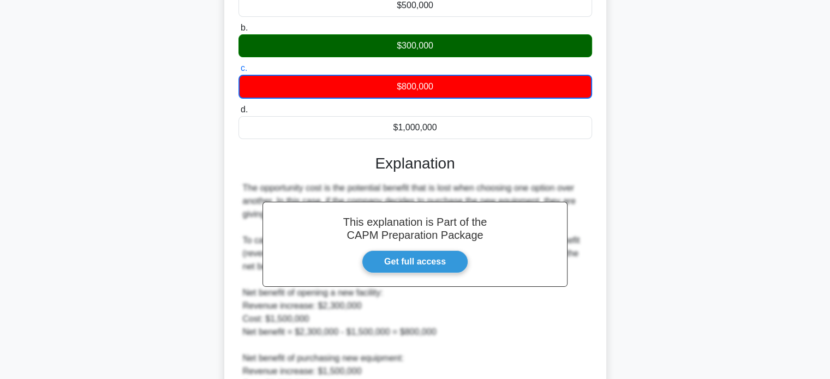
scroll to position [411, 0]
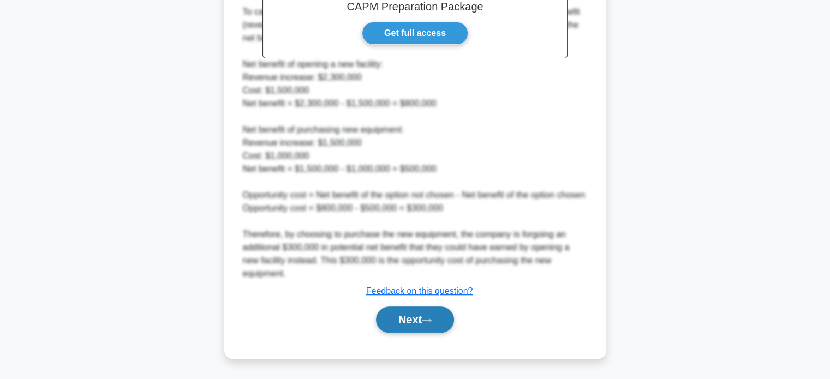
click at [415, 323] on button "Next" at bounding box center [415, 320] width 78 height 26
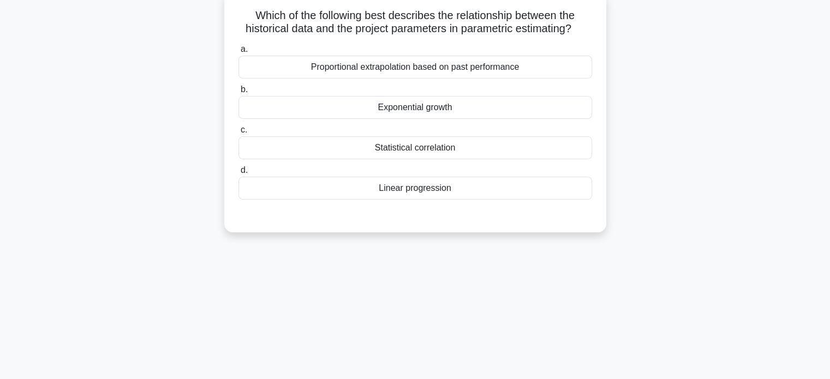
scroll to position [0, 0]
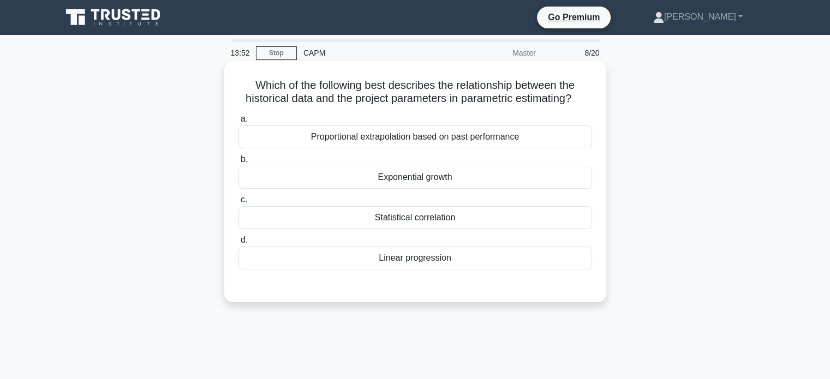
click at [429, 143] on div "Proportional extrapolation based on past performance" at bounding box center [414, 136] width 353 height 23
click at [238, 123] on input "a. Proportional extrapolation based on past performance" at bounding box center [238, 119] width 0 height 7
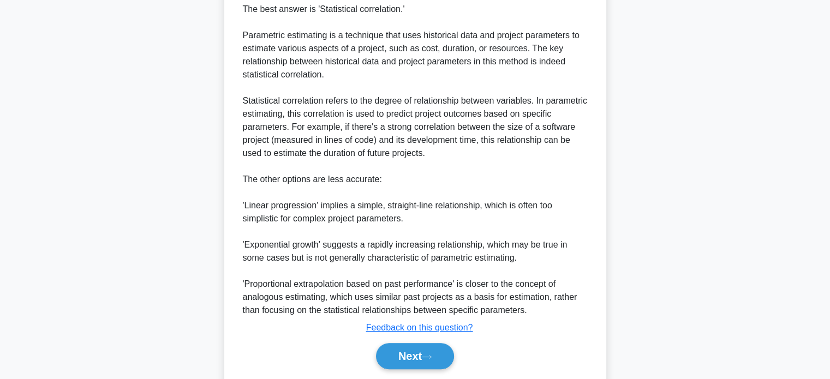
scroll to position [346, 0]
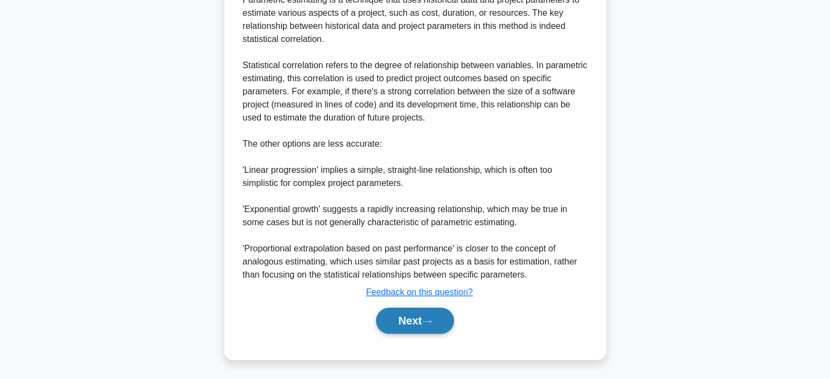
click at [419, 321] on button "Next" at bounding box center [415, 321] width 78 height 26
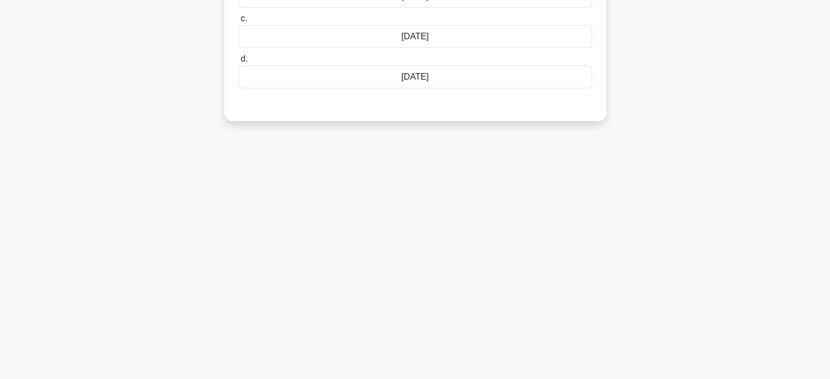
scroll to position [0, 0]
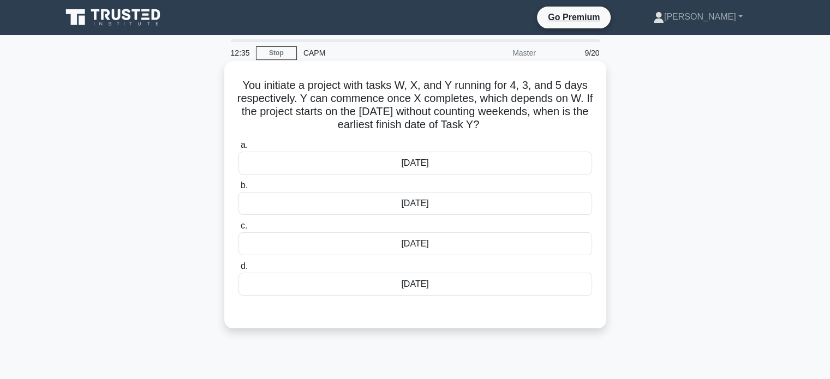
click at [420, 245] on div "[DATE]" at bounding box center [414, 243] width 353 height 23
click at [238, 230] on input "c. [DATE]" at bounding box center [238, 226] width 0 height 7
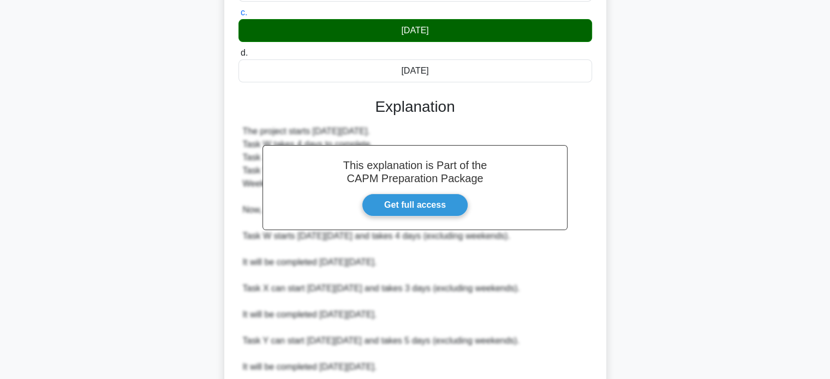
scroll to position [332, 0]
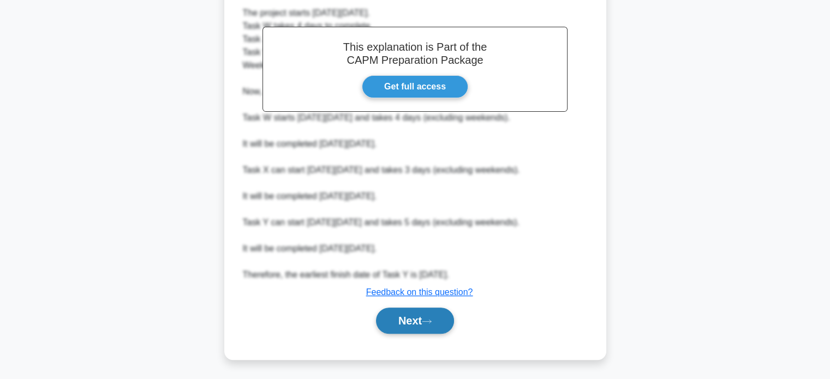
click at [412, 323] on button "Next" at bounding box center [415, 321] width 78 height 26
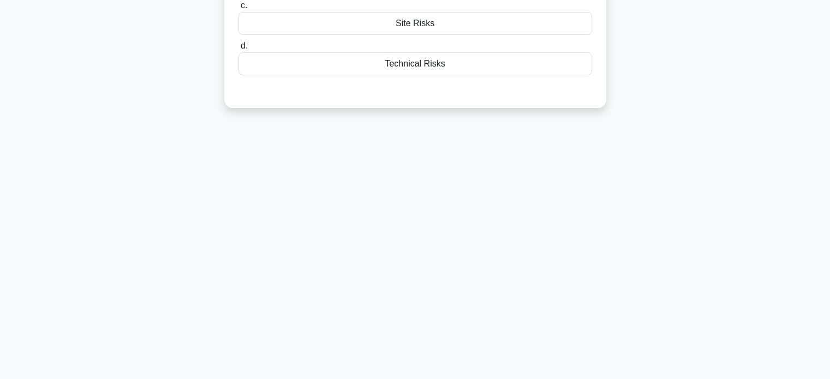
scroll to position [0, 0]
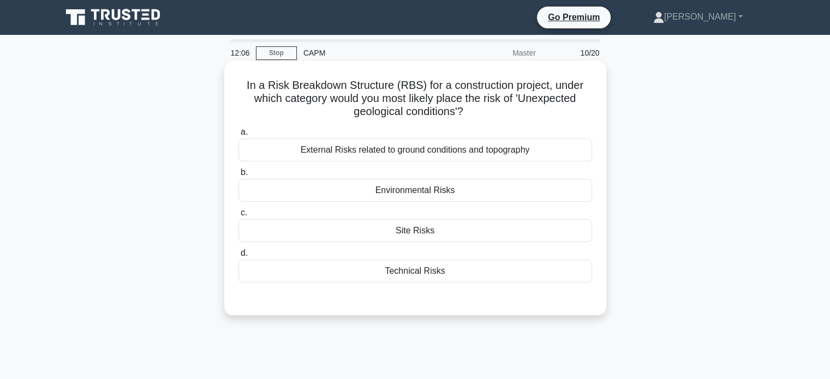
click at [444, 146] on div "External Risks related to ground conditions and topography" at bounding box center [414, 150] width 353 height 23
click at [238, 136] on input "a. External Risks related to ground conditions and topography" at bounding box center [238, 132] width 0 height 7
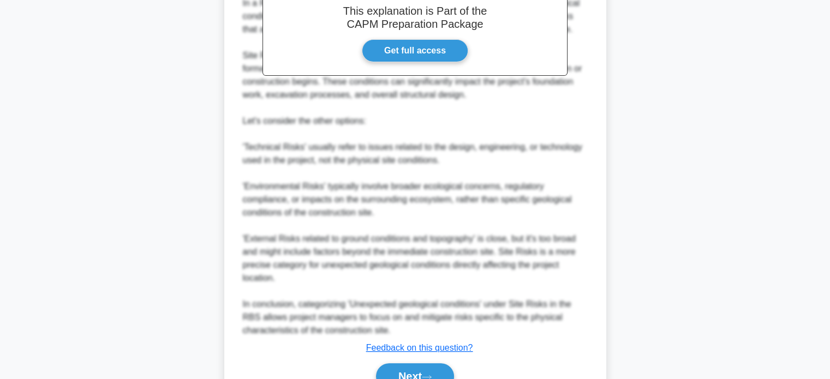
scroll to position [411, 0]
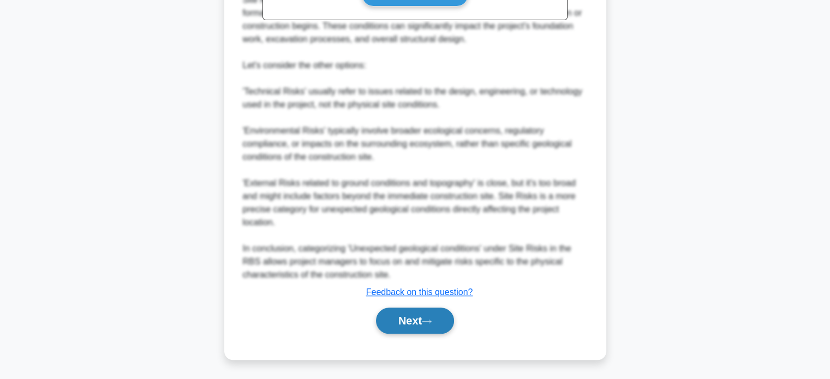
click at [414, 322] on button "Next" at bounding box center [415, 321] width 78 height 26
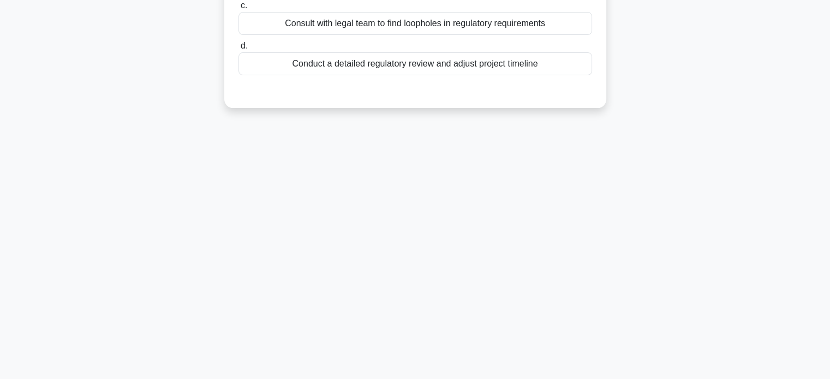
scroll to position [0, 0]
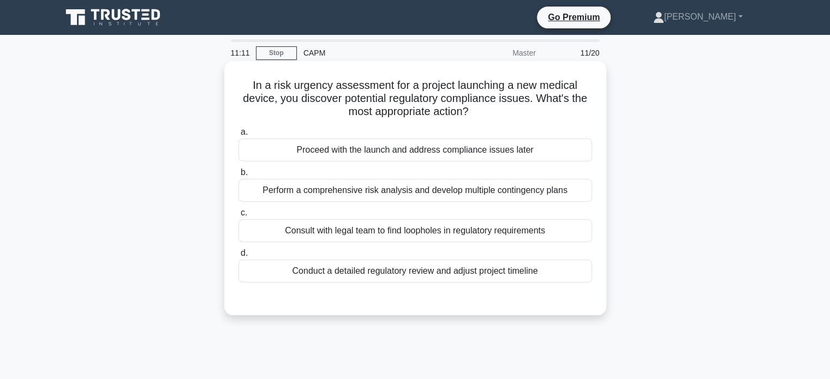
click at [416, 191] on div "Perform a comprehensive risk analysis and develop multiple contingency plans" at bounding box center [414, 190] width 353 height 23
click at [238, 176] on input "b. Perform a comprehensive risk analysis and develop multiple contingency plans" at bounding box center [238, 172] width 0 height 7
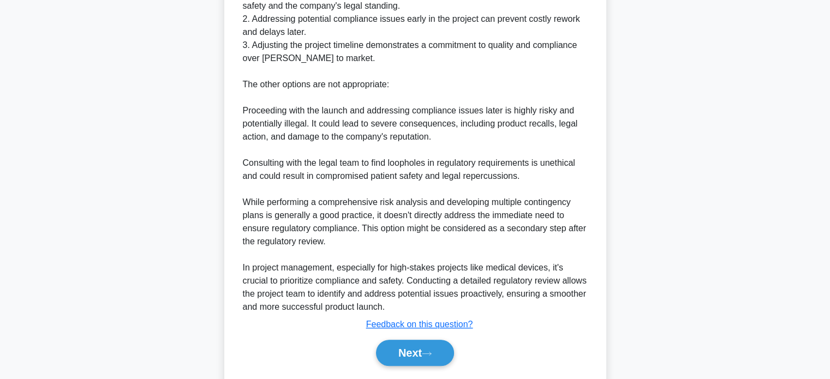
scroll to position [424, 0]
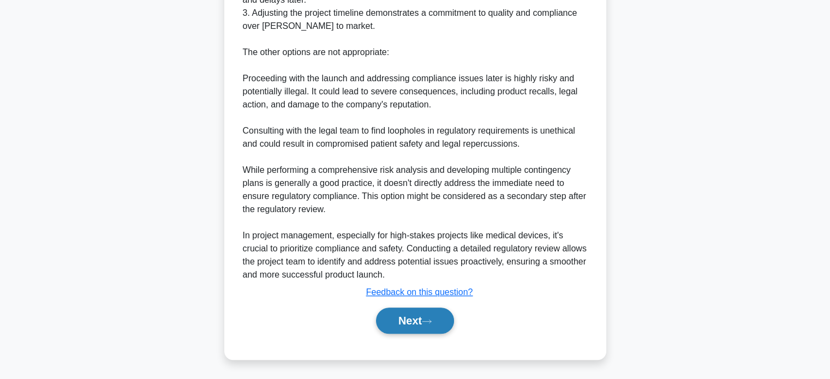
click at [431, 320] on icon at bounding box center [427, 322] width 10 height 6
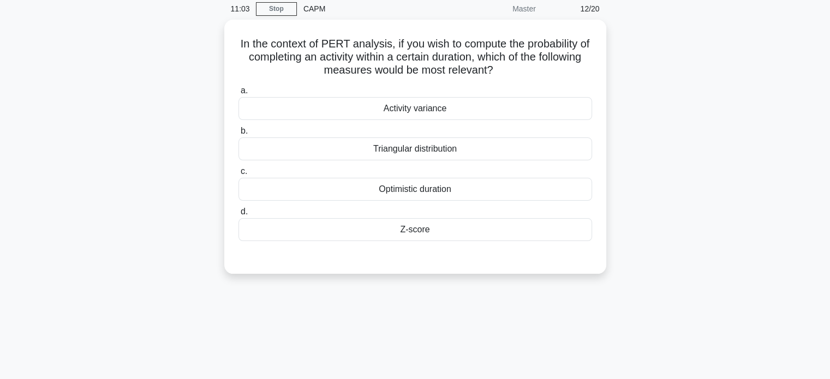
scroll to position [0, 0]
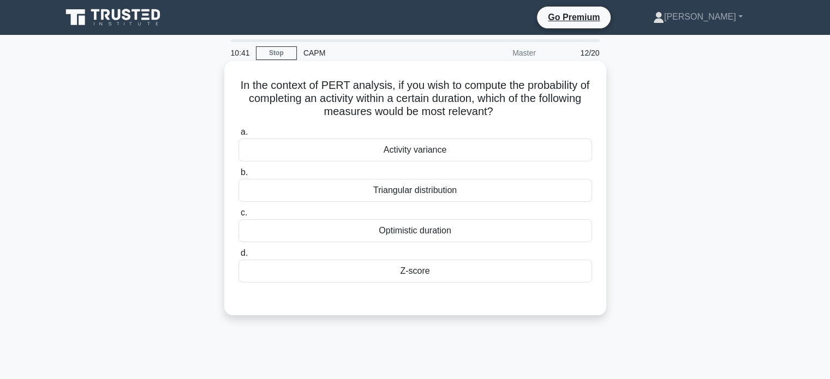
click at [410, 143] on div "Activity variance" at bounding box center [414, 150] width 353 height 23
click at [238, 136] on input "a. Activity variance" at bounding box center [238, 132] width 0 height 7
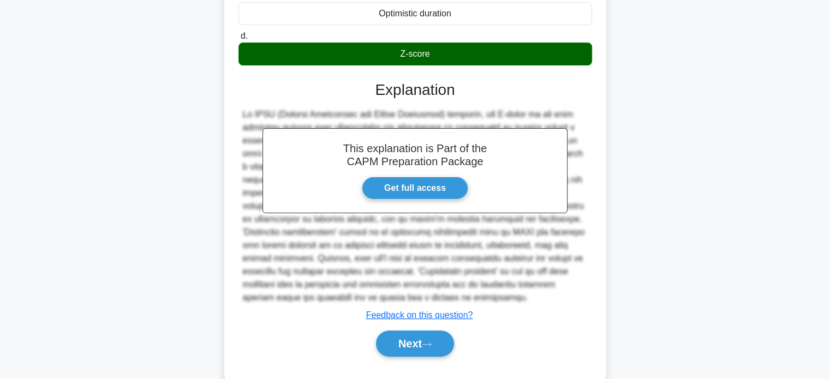
scroll to position [241, 0]
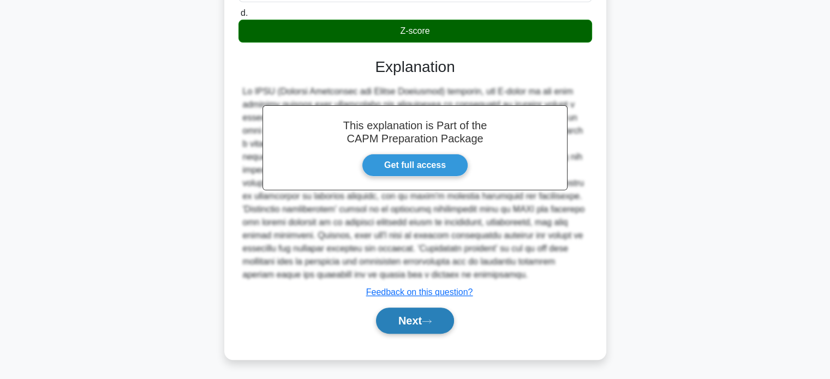
click at [411, 322] on button "Next" at bounding box center [415, 321] width 78 height 26
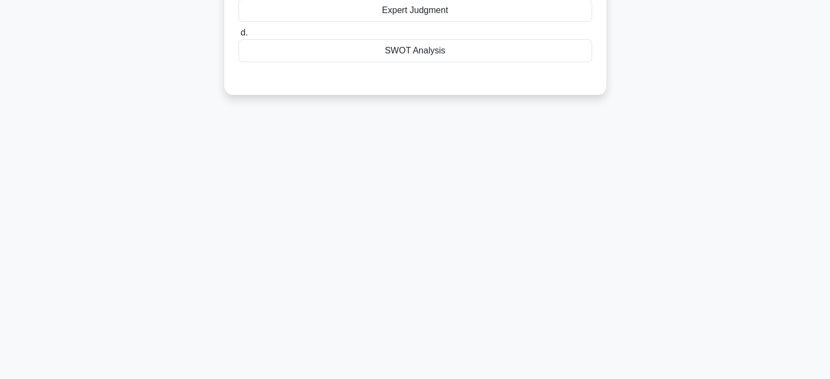
scroll to position [0, 0]
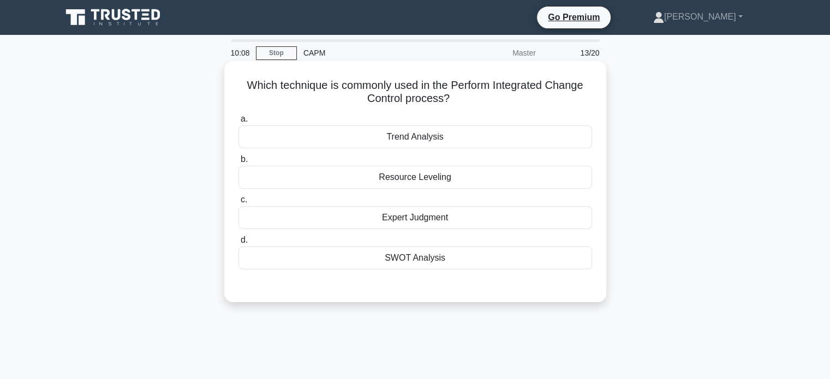
click at [419, 257] on div "SWOT Analysis" at bounding box center [414, 258] width 353 height 23
click at [238, 244] on input "d. SWOT Analysis" at bounding box center [238, 240] width 0 height 7
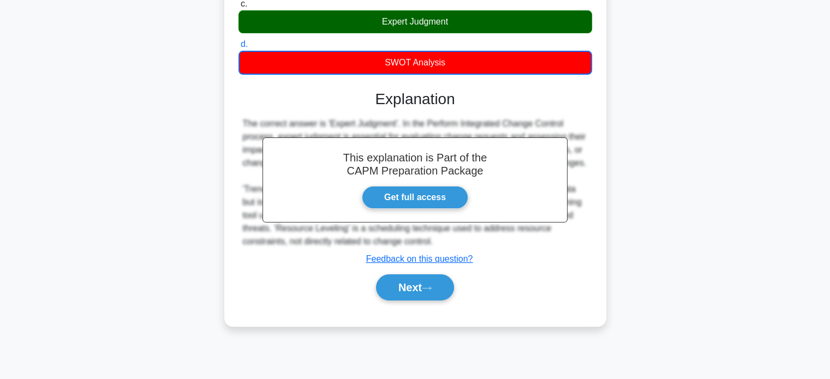
scroll to position [210, 0]
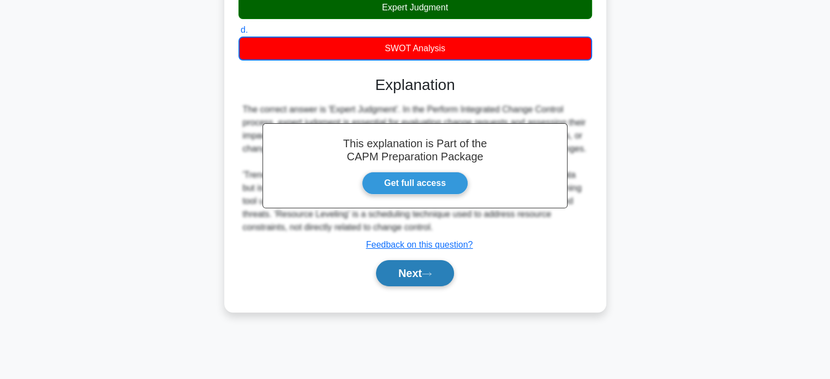
click at [419, 286] on button "Next" at bounding box center [415, 273] width 78 height 26
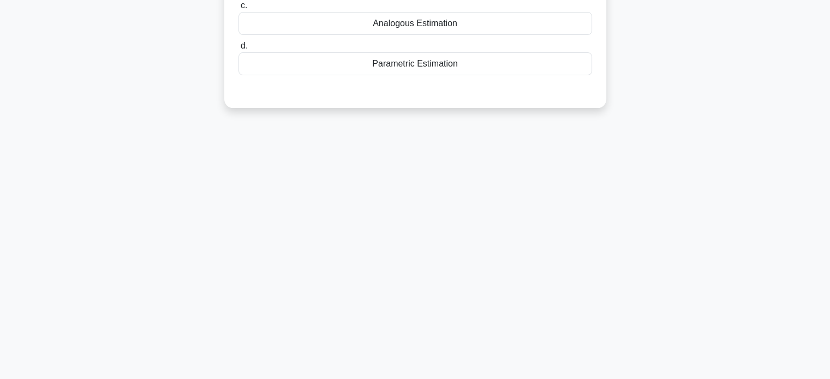
scroll to position [0, 0]
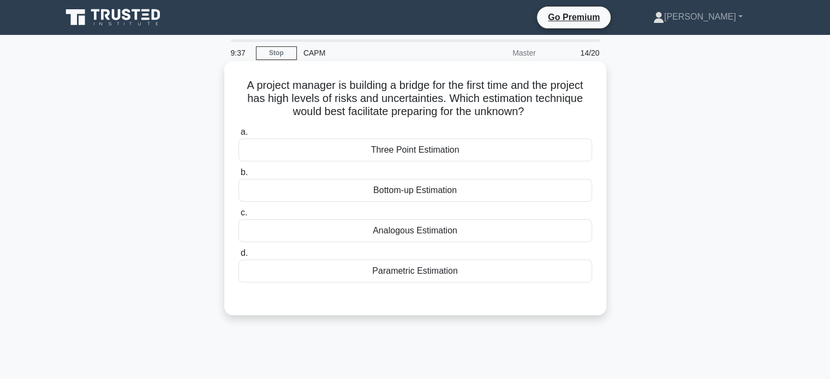
click at [436, 271] on div "Parametric Estimation" at bounding box center [414, 271] width 353 height 23
click at [238, 257] on input "d. Parametric Estimation" at bounding box center [238, 253] width 0 height 7
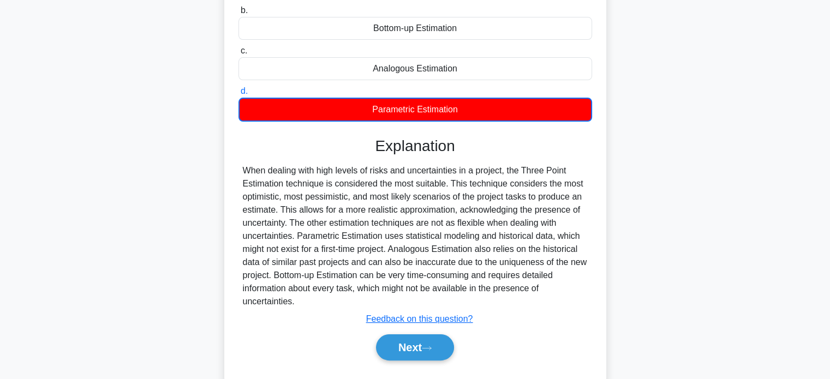
scroll to position [164, 0]
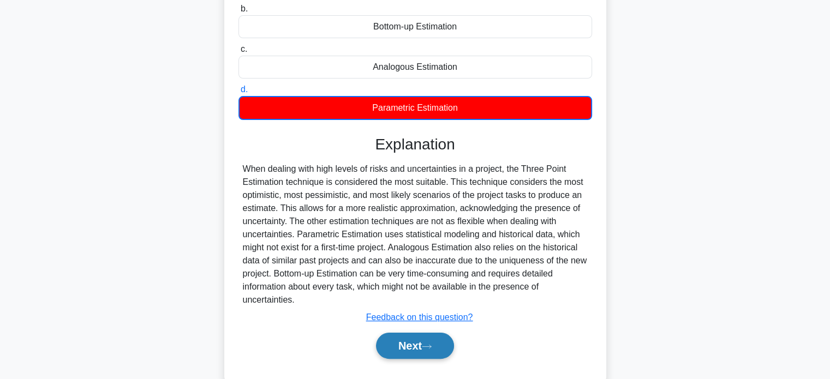
click at [414, 340] on button "Next" at bounding box center [415, 346] width 78 height 26
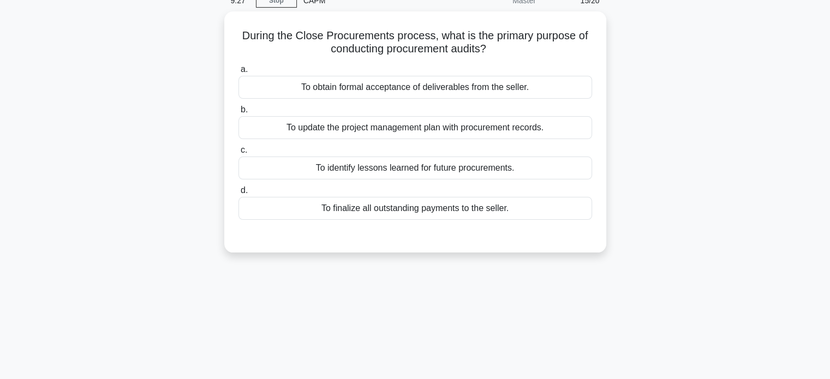
scroll to position [0, 0]
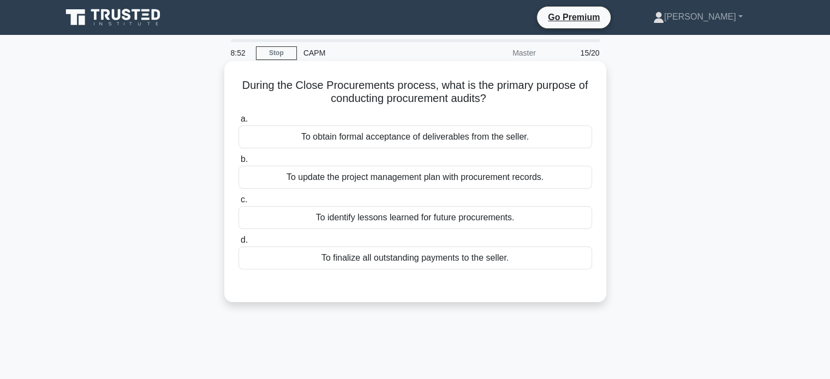
click at [454, 137] on div "To obtain formal acceptance of deliverables from the seller." at bounding box center [414, 136] width 353 height 23
click at [238, 123] on input "a. To obtain formal acceptance of deliverables from the seller." at bounding box center [238, 119] width 0 height 7
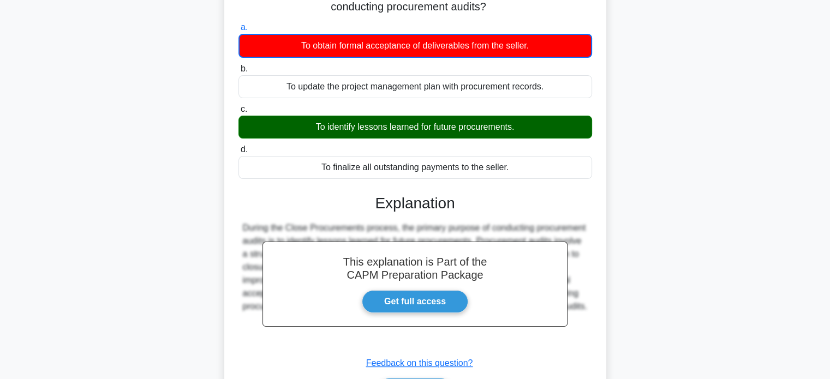
scroll to position [210, 0]
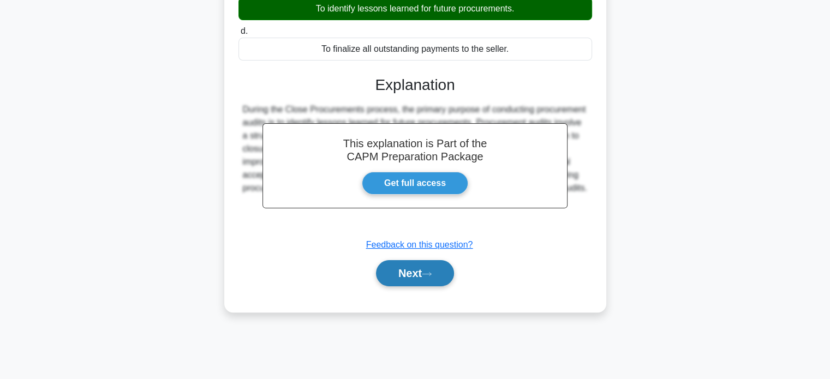
click at [420, 273] on button "Next" at bounding box center [415, 273] width 78 height 26
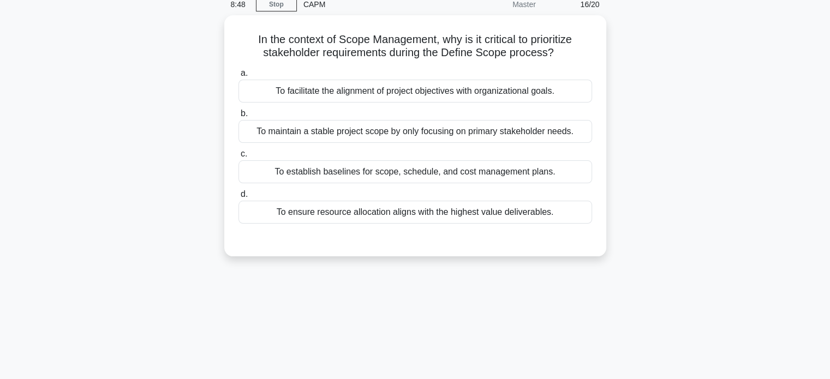
scroll to position [0, 0]
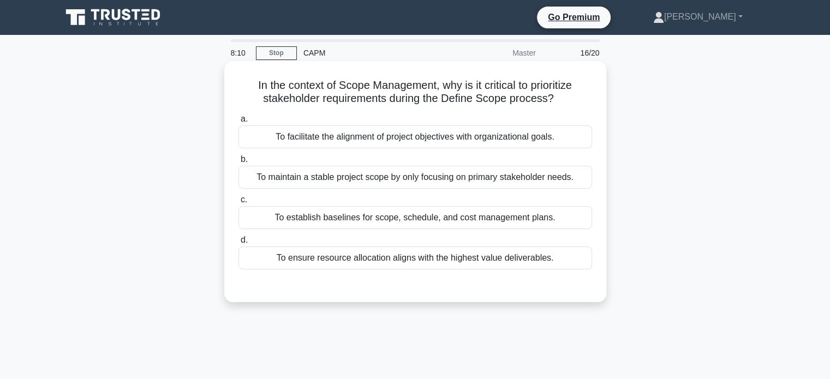
click at [507, 220] on div "To establish baselines for scope, schedule, and cost management plans." at bounding box center [414, 217] width 353 height 23
click at [238, 203] on input "c. To establish baselines for scope, schedule, and cost management plans." at bounding box center [238, 199] width 0 height 7
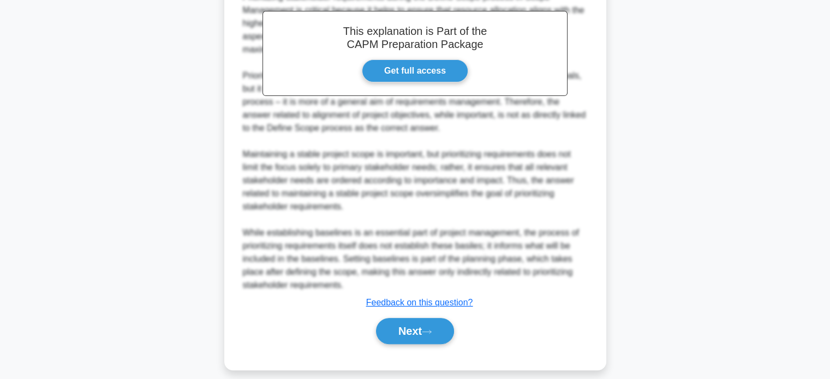
scroll to position [327, 0]
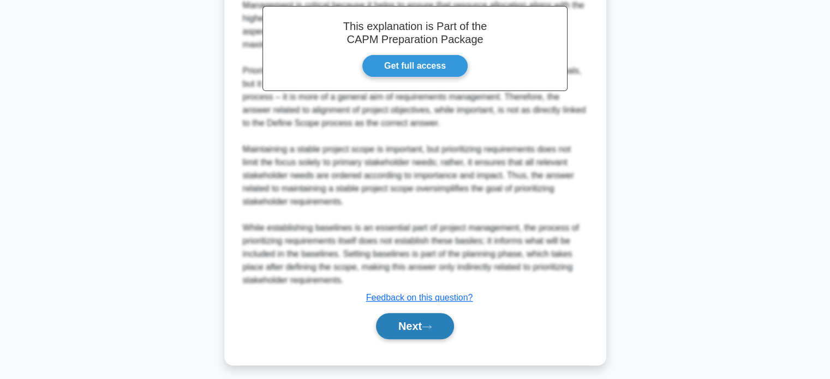
click at [412, 327] on button "Next" at bounding box center [415, 326] width 78 height 26
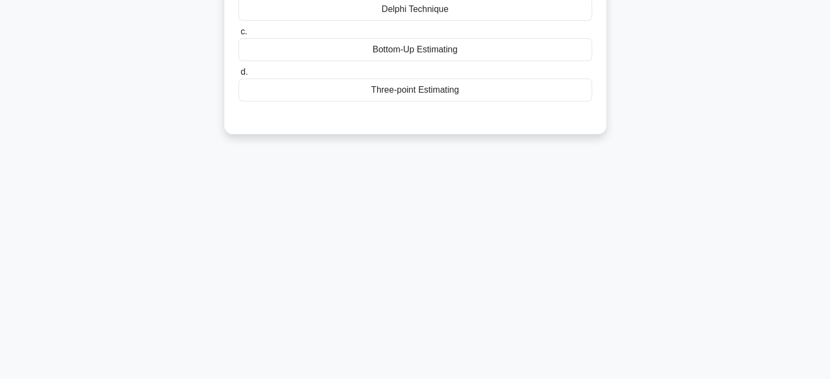
scroll to position [0, 0]
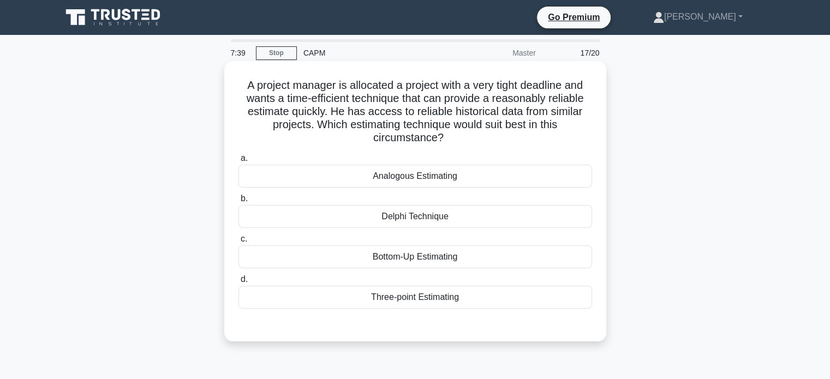
click at [425, 169] on div "Analogous Estimating" at bounding box center [414, 176] width 353 height 23
click at [238, 162] on input "a. Analogous Estimating" at bounding box center [238, 158] width 0 height 7
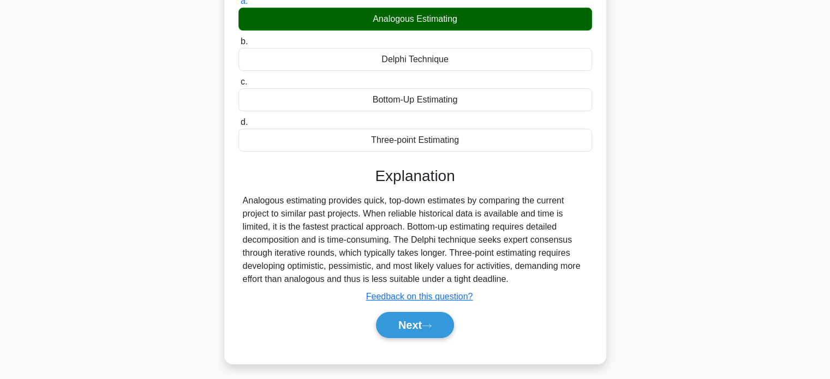
scroll to position [210, 0]
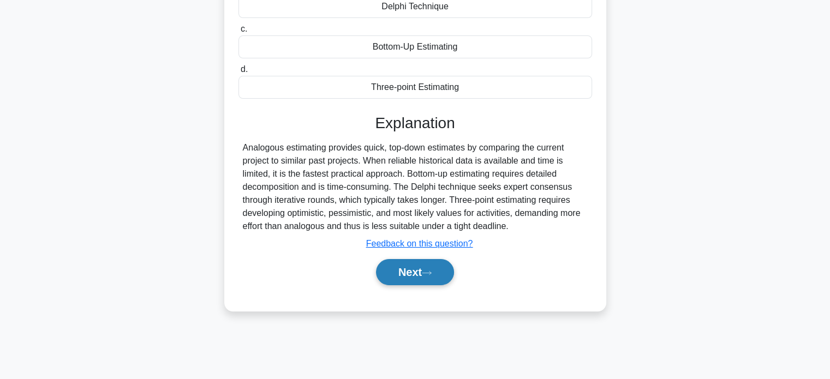
click at [419, 273] on button "Next" at bounding box center [415, 272] width 78 height 26
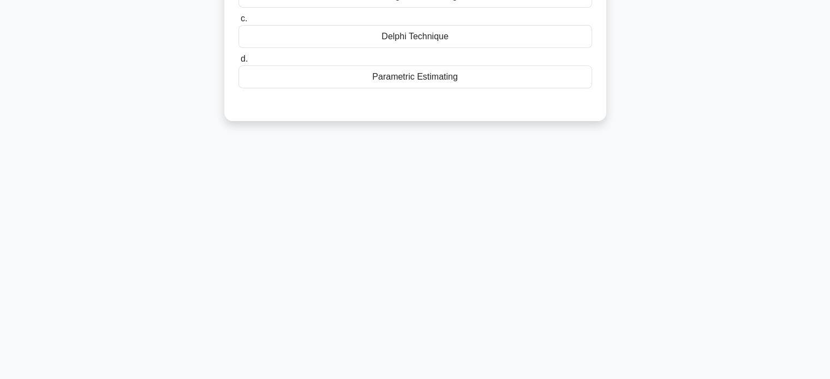
scroll to position [0, 0]
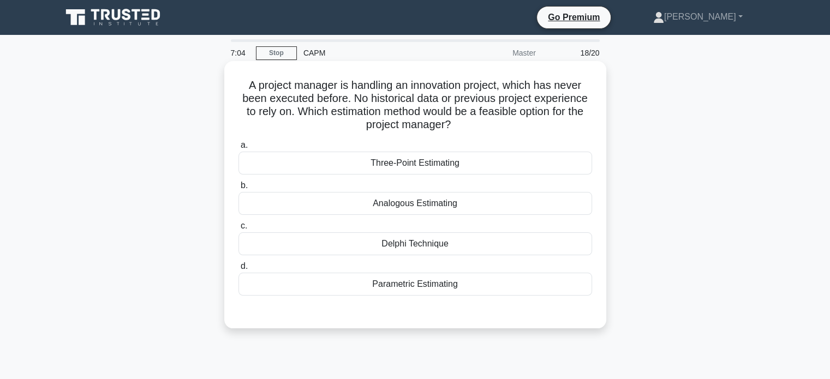
click at [414, 165] on div "Three-Point Estimating" at bounding box center [414, 163] width 353 height 23
click at [238, 149] on input "a. Three-Point Estimating" at bounding box center [238, 145] width 0 height 7
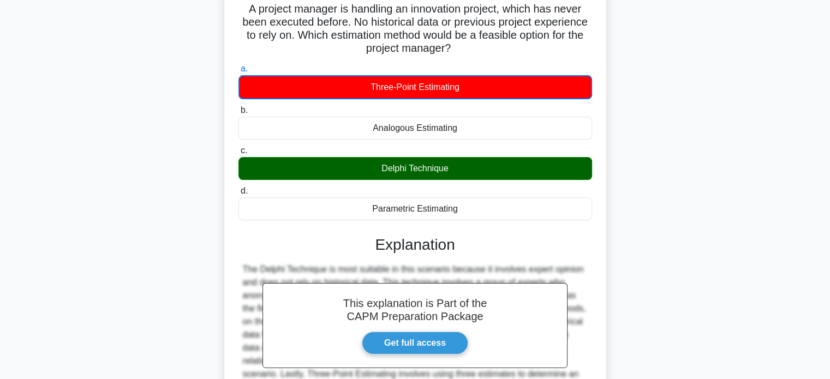
scroll to position [210, 0]
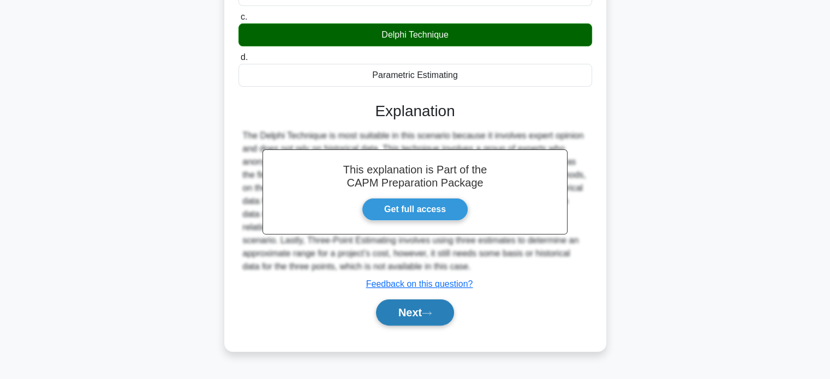
click at [423, 309] on button "Next" at bounding box center [415, 312] width 78 height 26
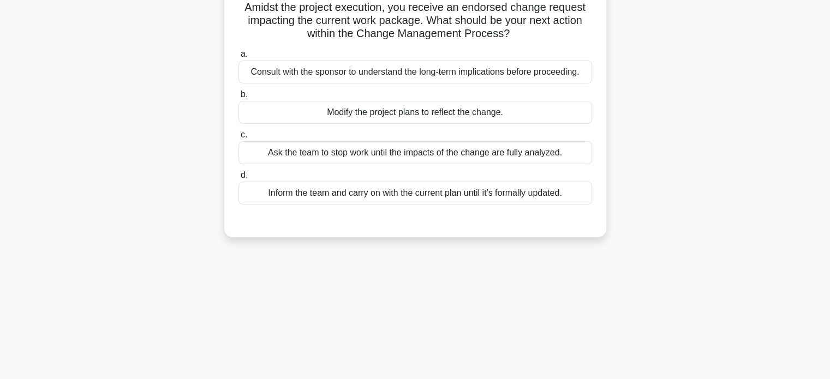
scroll to position [0, 0]
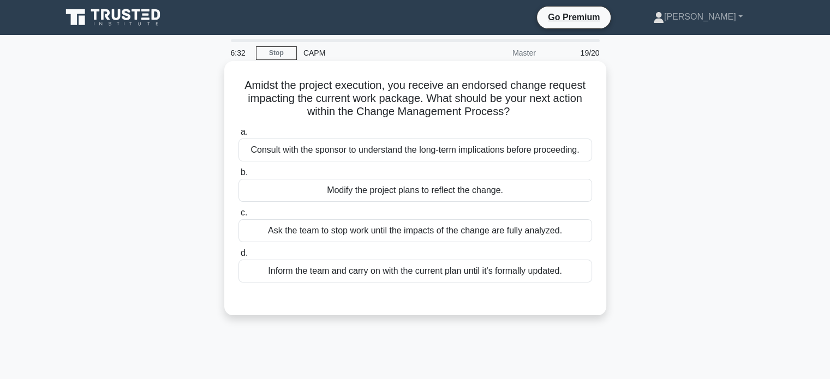
click at [502, 156] on div "Consult with the sponsor to understand the long-term implications before procee…" at bounding box center [414, 150] width 353 height 23
click at [238, 136] on input "a. Consult with the sponsor to understand the long-term implications before pro…" at bounding box center [238, 132] width 0 height 7
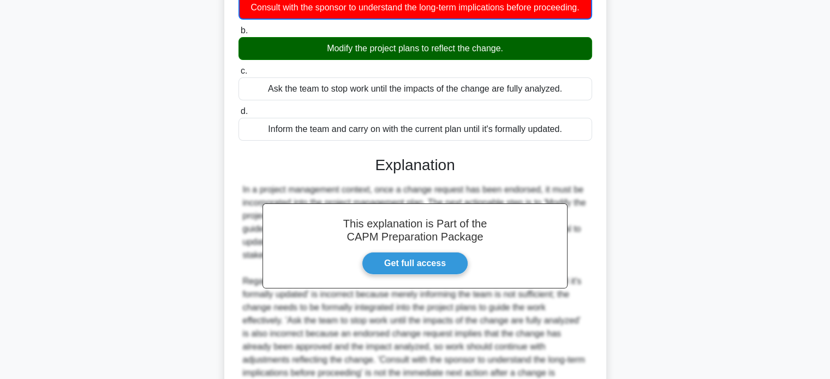
scroll to position [267, 0]
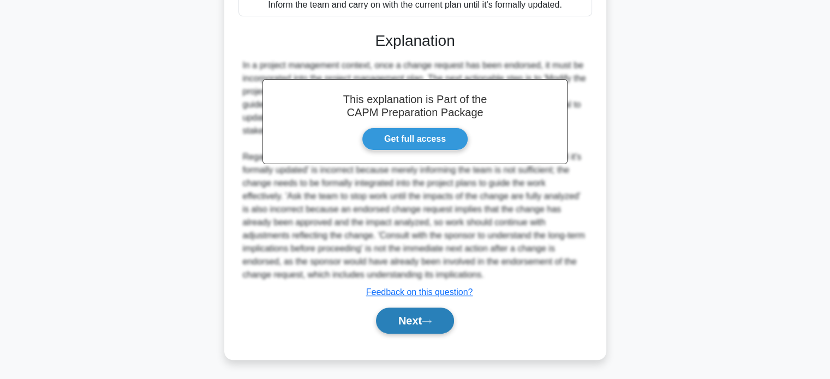
click at [403, 320] on button "Next" at bounding box center [415, 321] width 78 height 26
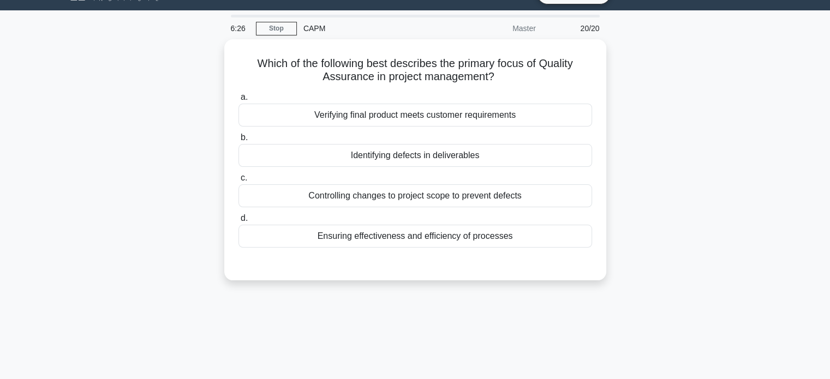
scroll to position [0, 0]
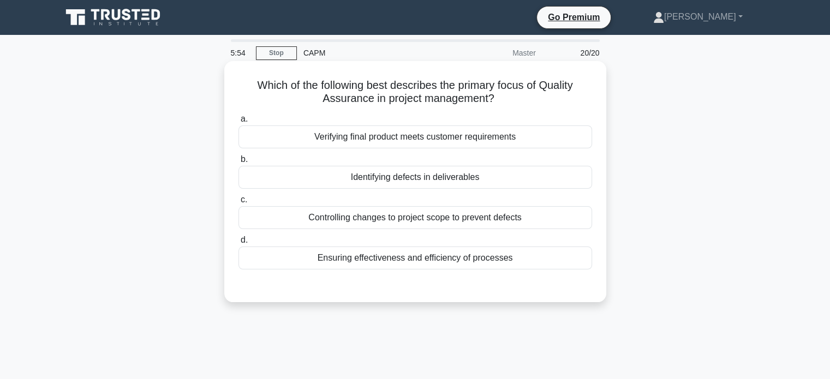
click at [412, 143] on div "Verifying final product meets customer requirements" at bounding box center [414, 136] width 353 height 23
click at [238, 123] on input "a. Verifying final product meets customer requirements" at bounding box center [238, 119] width 0 height 7
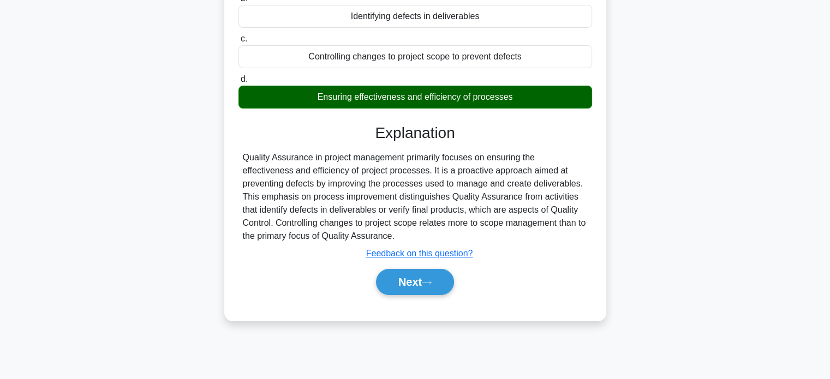
scroll to position [210, 0]
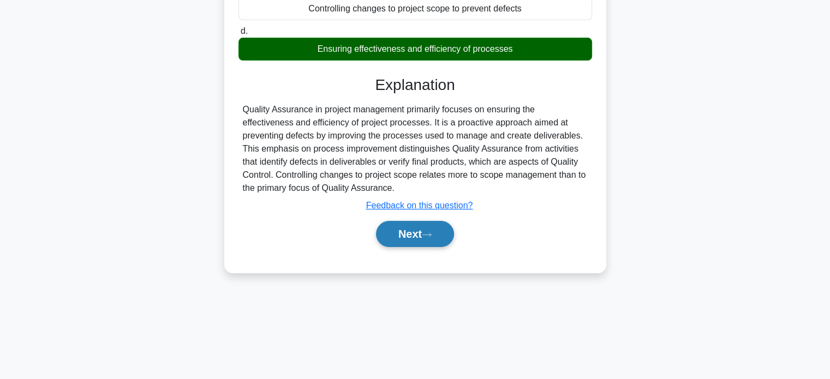
click at [399, 235] on button "Next" at bounding box center [415, 234] width 78 height 26
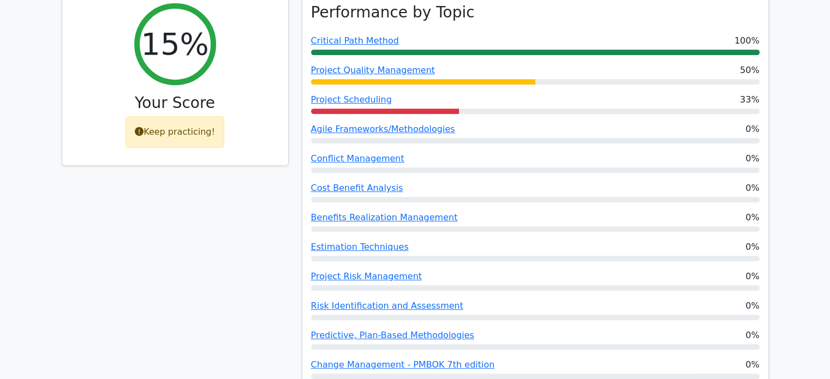
scroll to position [382, 0]
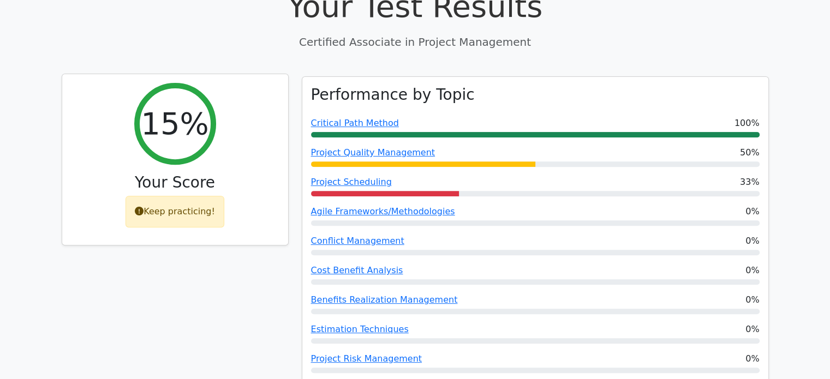
click at [143, 207] on icon at bounding box center [139, 211] width 9 height 9
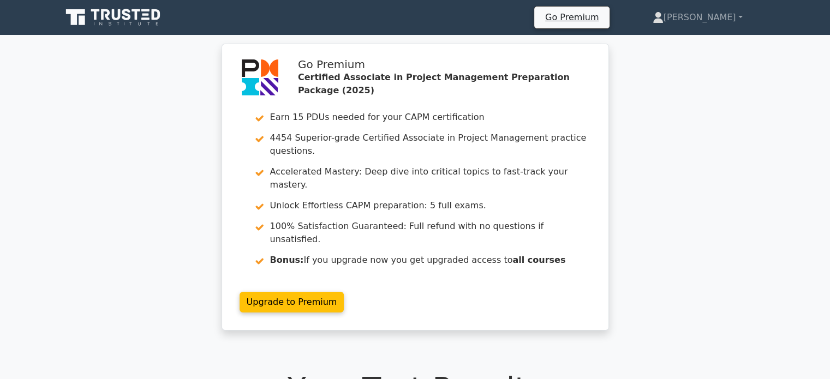
scroll to position [0, 0]
